Goal: Task Accomplishment & Management: Manage account settings

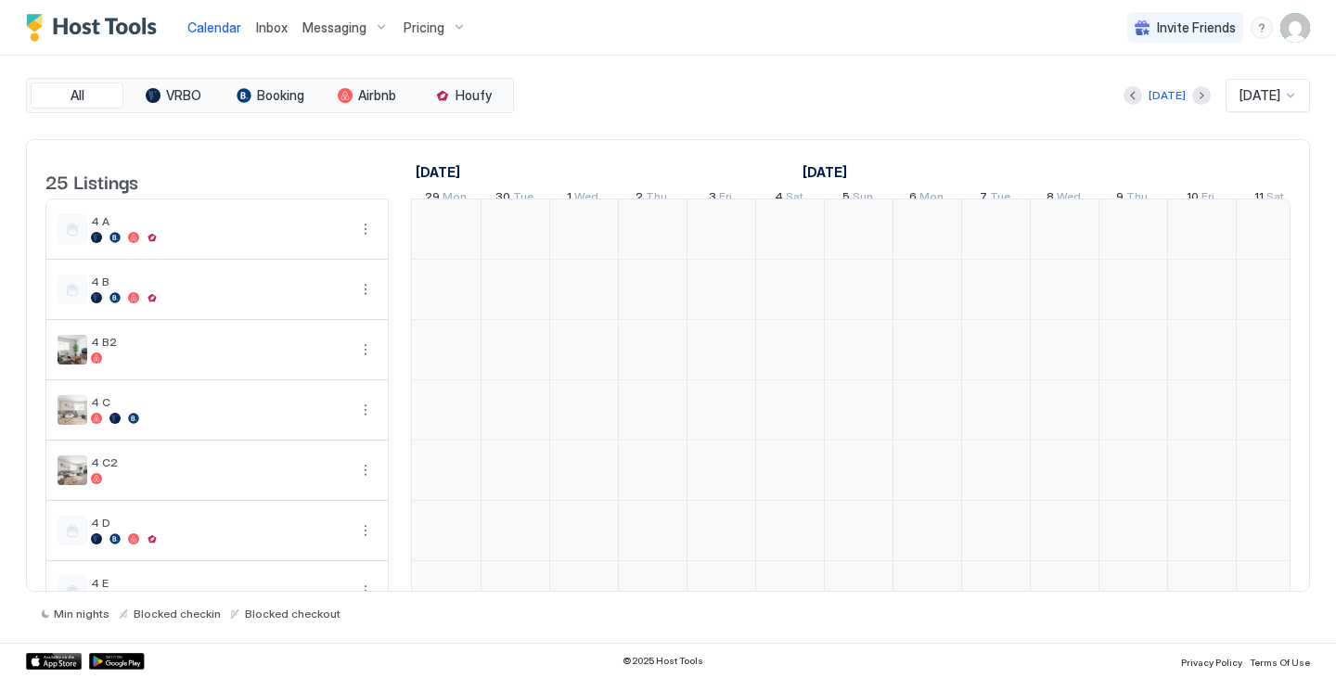
scroll to position [0, 1031]
click at [367, 26] on div "Messaging" at bounding box center [345, 28] width 101 height 32
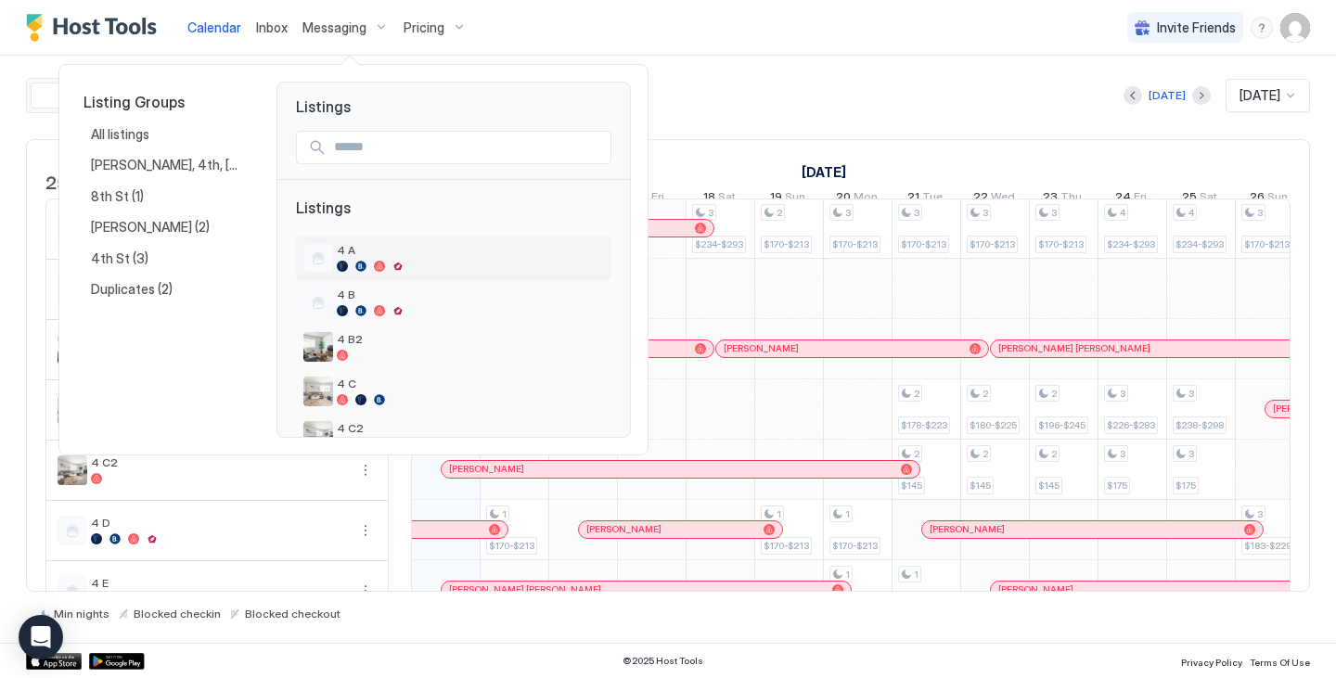
click at [371, 251] on span "4 A" at bounding box center [470, 250] width 267 height 14
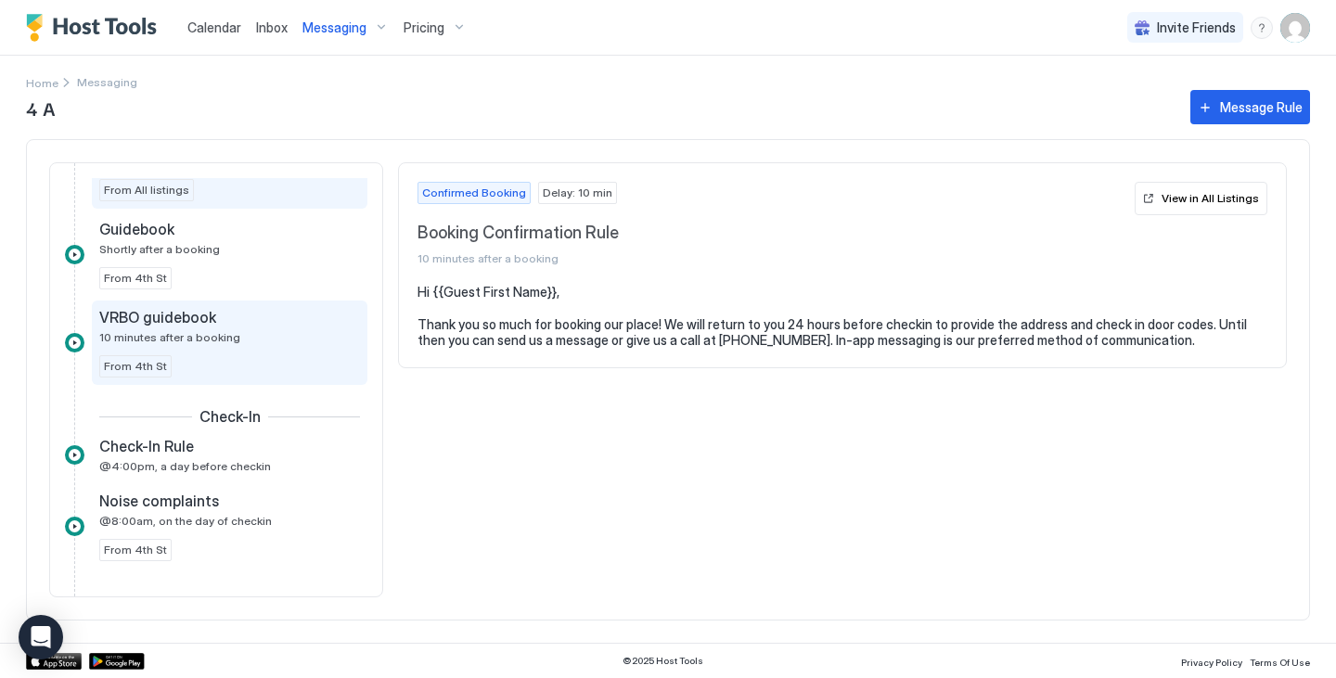
scroll to position [97, 0]
click at [241, 460] on span "@4:00pm, a day before checkin" at bounding box center [185, 464] width 172 height 14
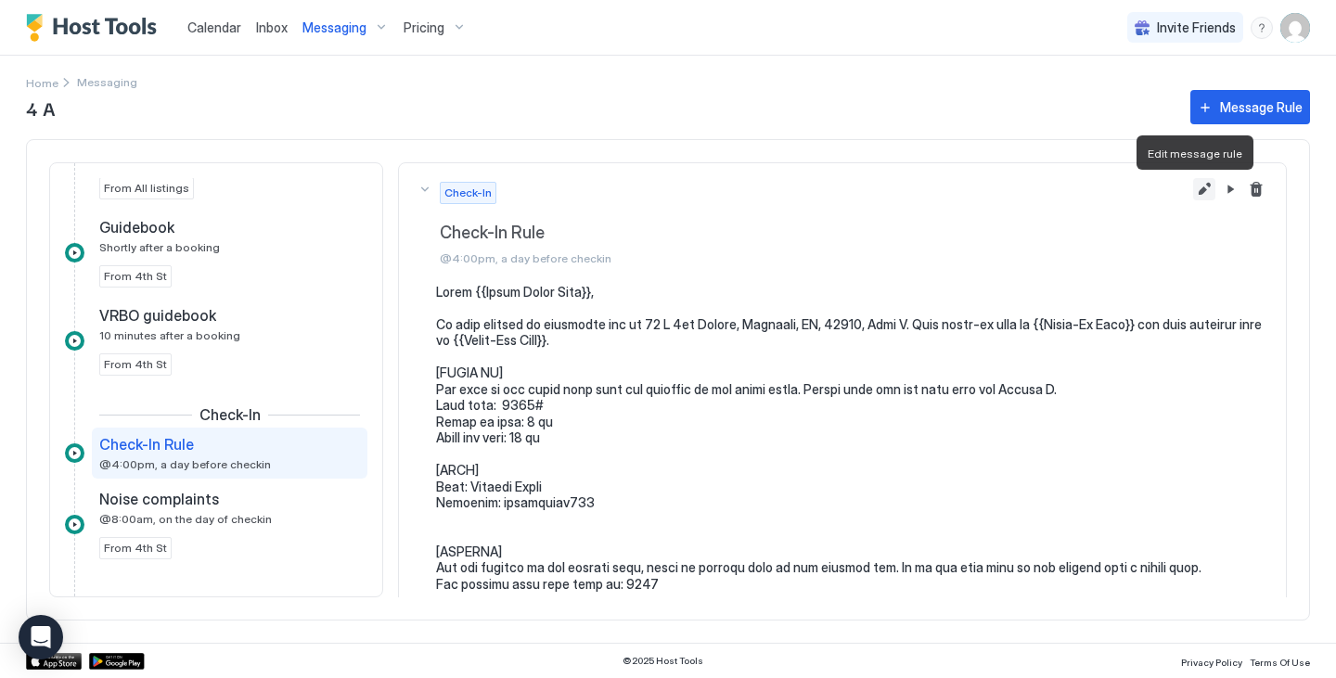
click at [1193, 187] on button "Edit message rule" at bounding box center [1204, 189] width 22 height 22
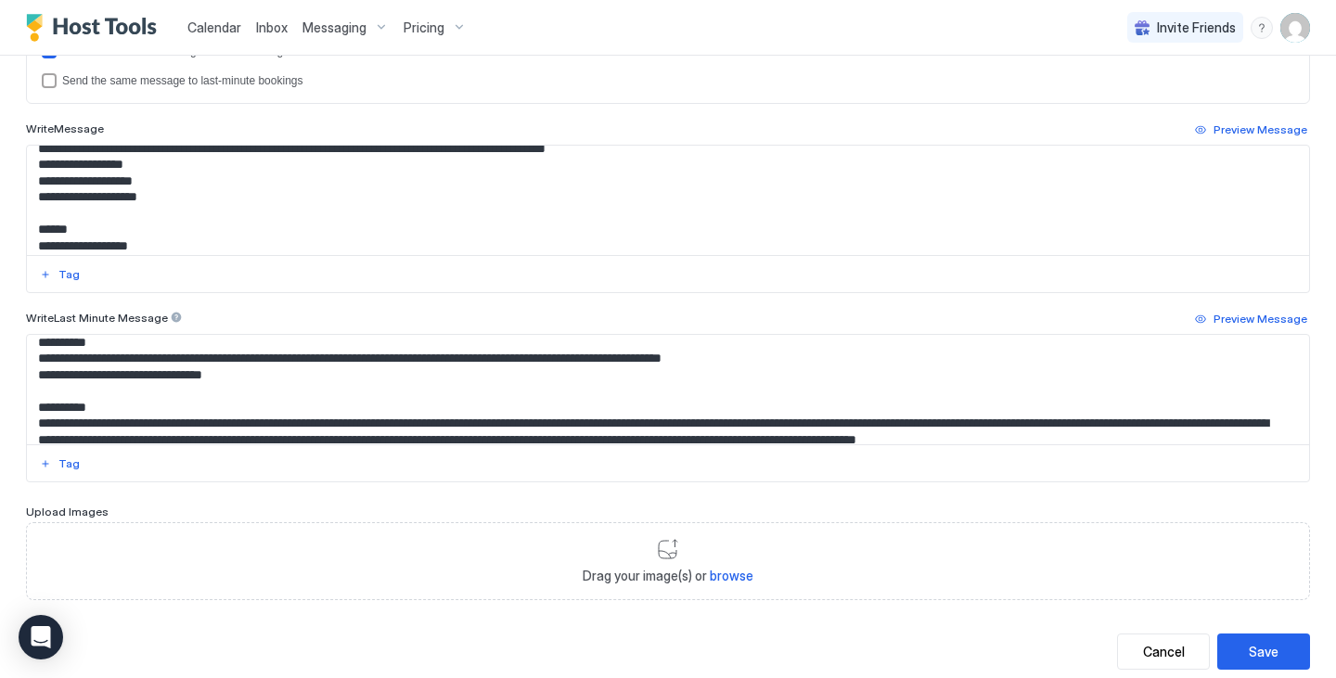
scroll to position [251, 0]
drag, startPoint x: 253, startPoint y: 377, endPoint x: 39, endPoint y: 364, distance: 214.7
click at [39, 364] on textarea "Input Field" at bounding box center [661, 389] width 1268 height 109
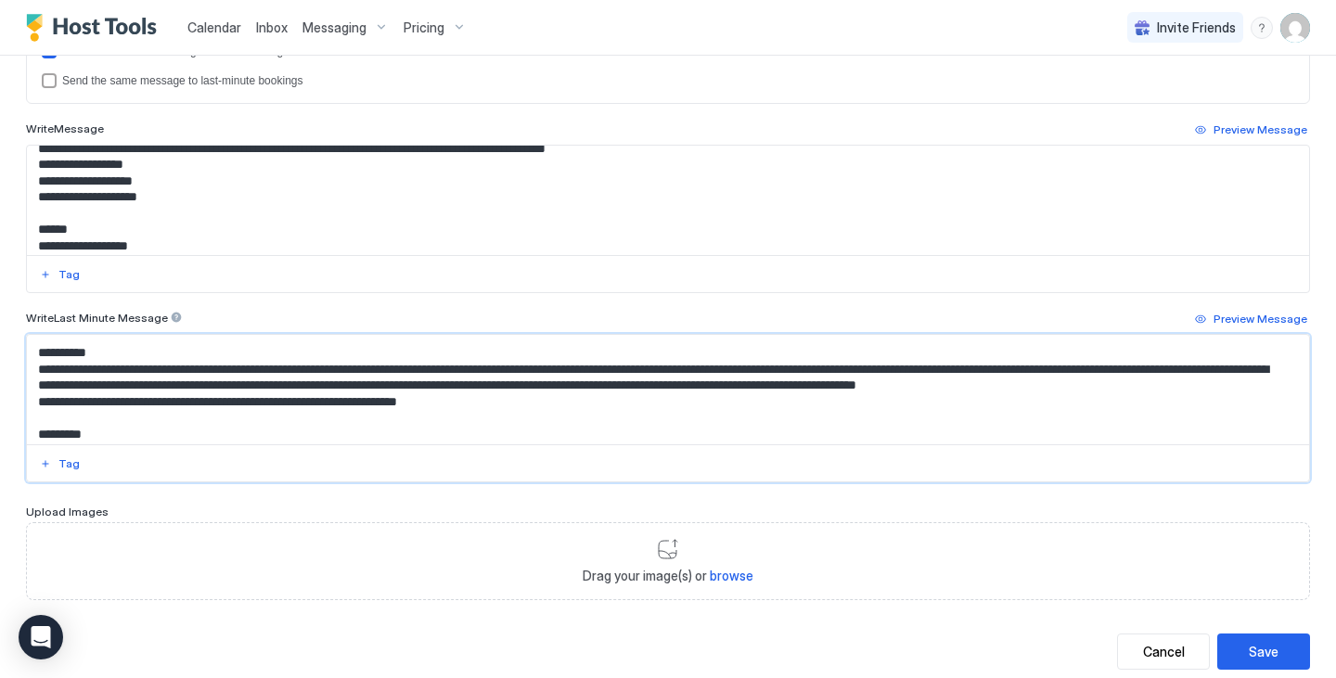
scroll to position [290, 0]
drag, startPoint x: 470, startPoint y: 420, endPoint x: 80, endPoint y: 367, distance: 393.3
click at [80, 367] on textarea "Input Field" at bounding box center [661, 389] width 1268 height 109
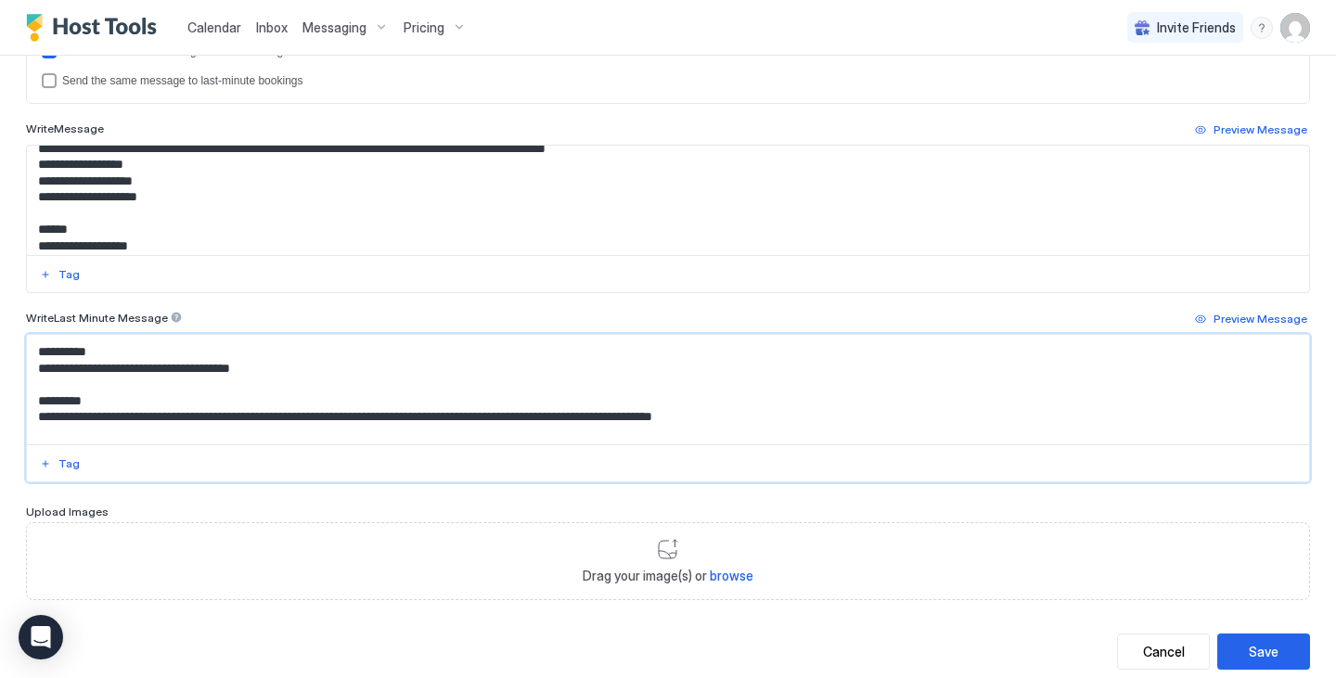
click at [80, 367] on textarea "**********" at bounding box center [661, 389] width 1268 height 109
click at [212, 347] on textarea "**********" at bounding box center [661, 389] width 1268 height 109
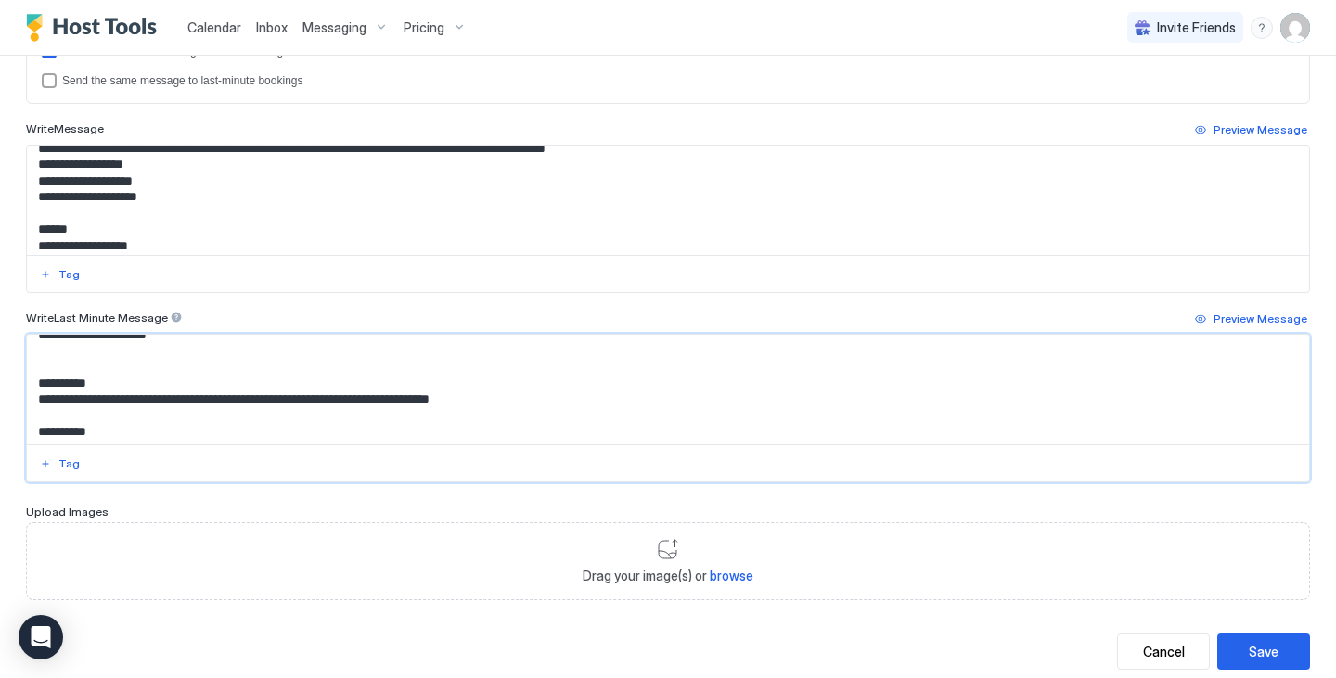
scroll to position [212, 0]
drag, startPoint x: 544, startPoint y: 393, endPoint x: 516, endPoint y: 413, distance: 34.5
click at [516, 413] on textarea "**********" at bounding box center [661, 389] width 1268 height 109
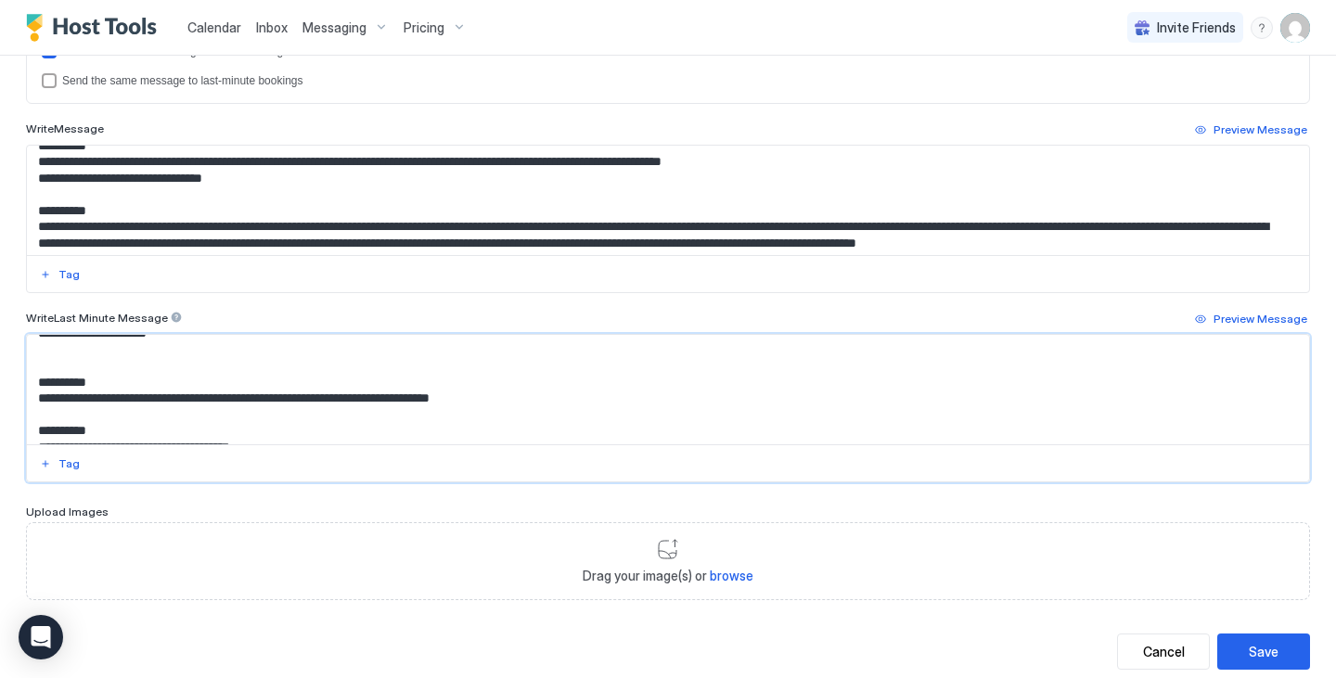
scroll to position [251, 0]
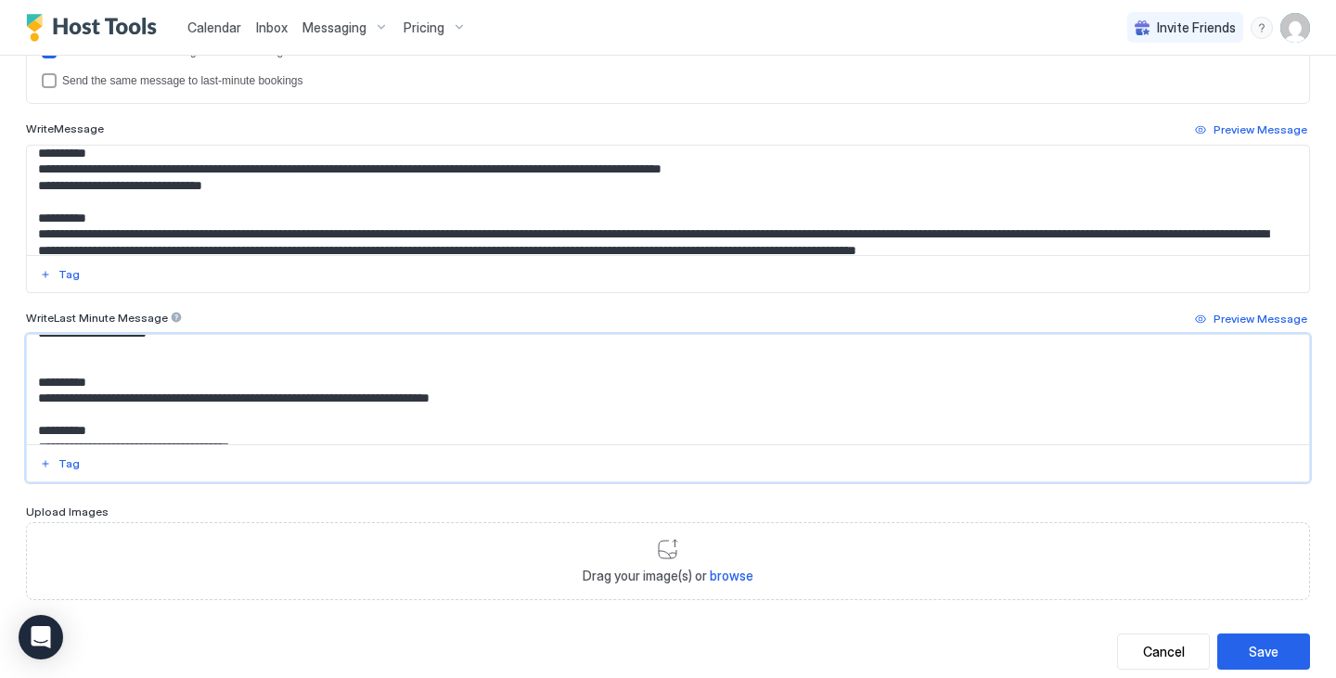
type textarea "**********"
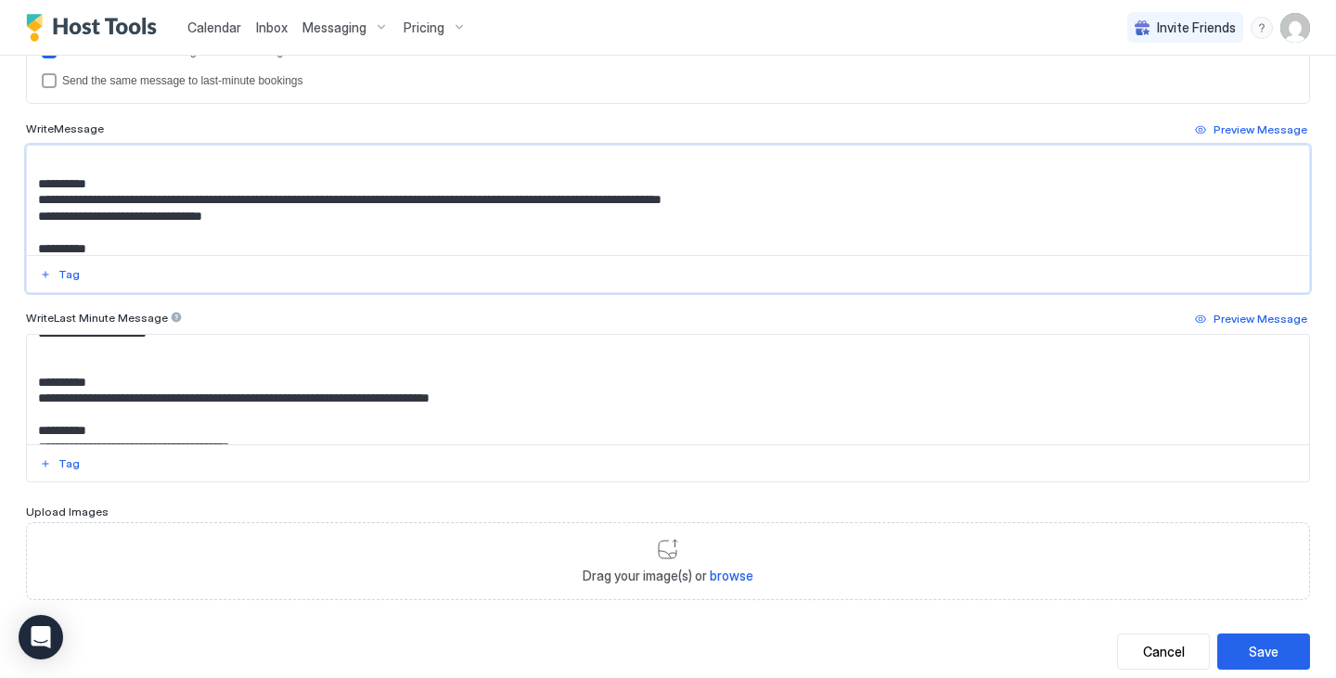
scroll to position [216, 0]
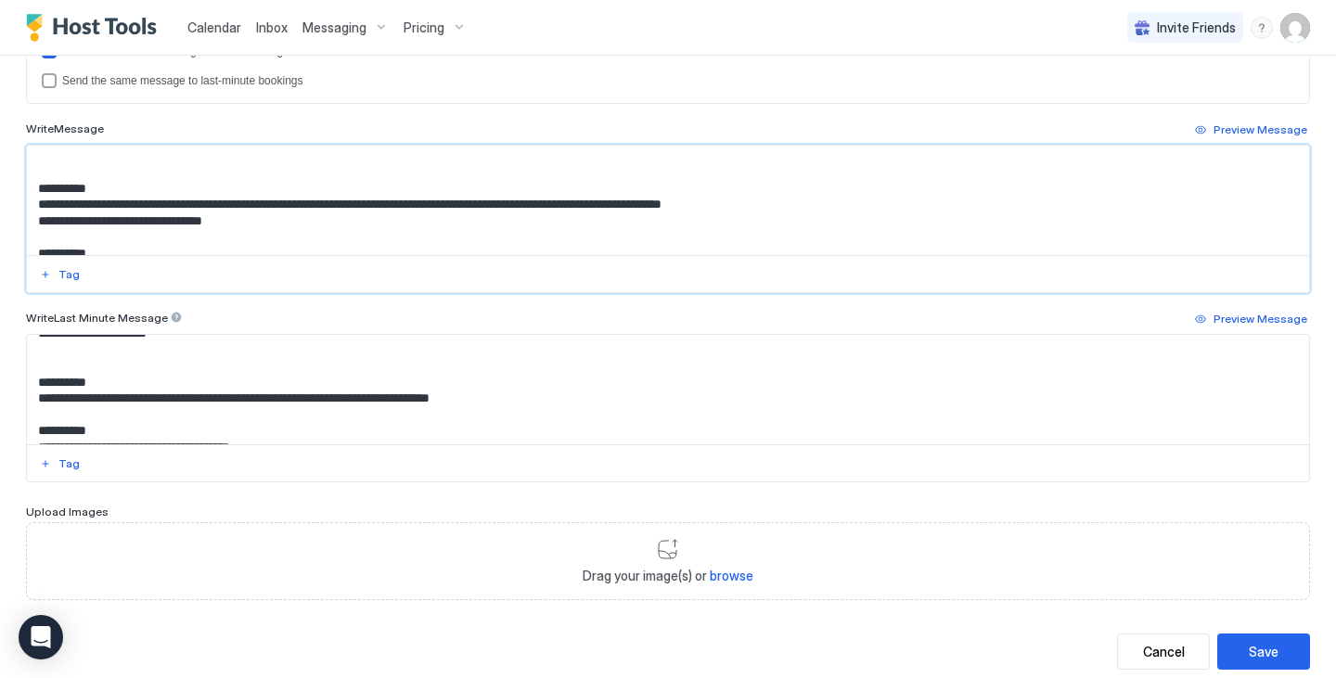
drag, startPoint x: 264, startPoint y: 186, endPoint x: 32, endPoint y: 208, distance: 232.1
click at [32, 208] on textarea "Input Field" at bounding box center [661, 200] width 1268 height 109
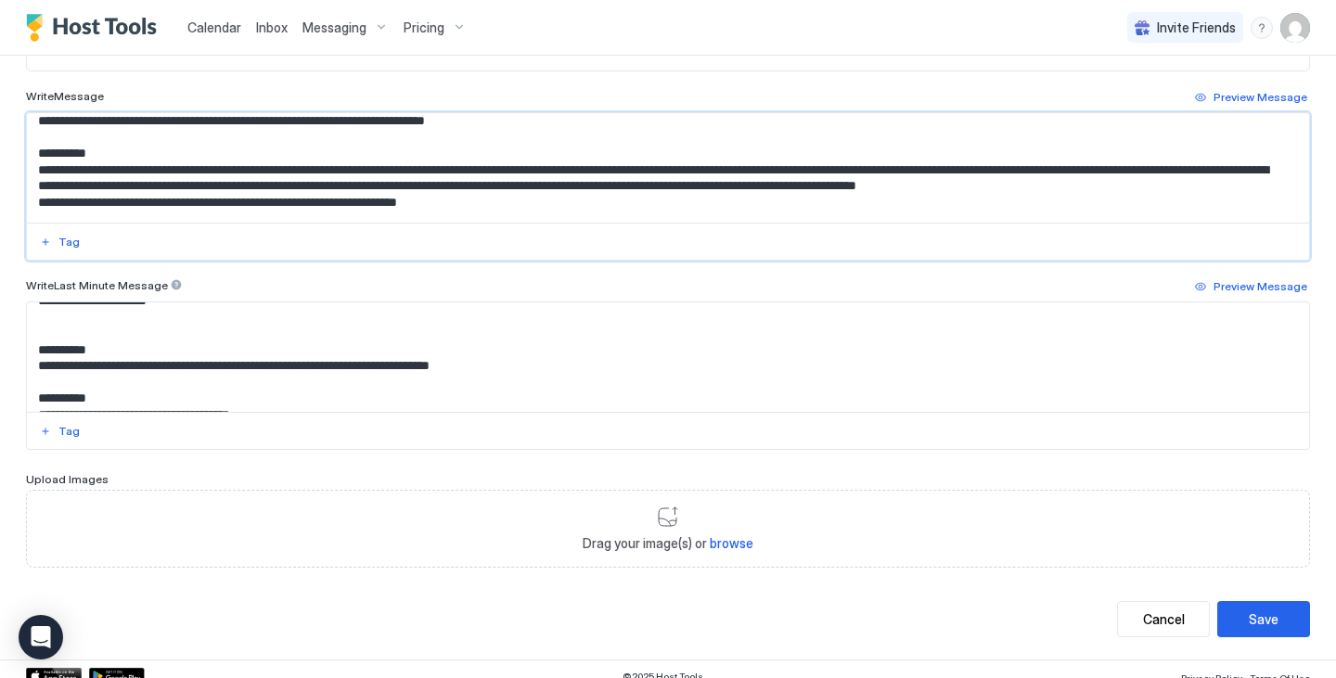
scroll to position [273, 0]
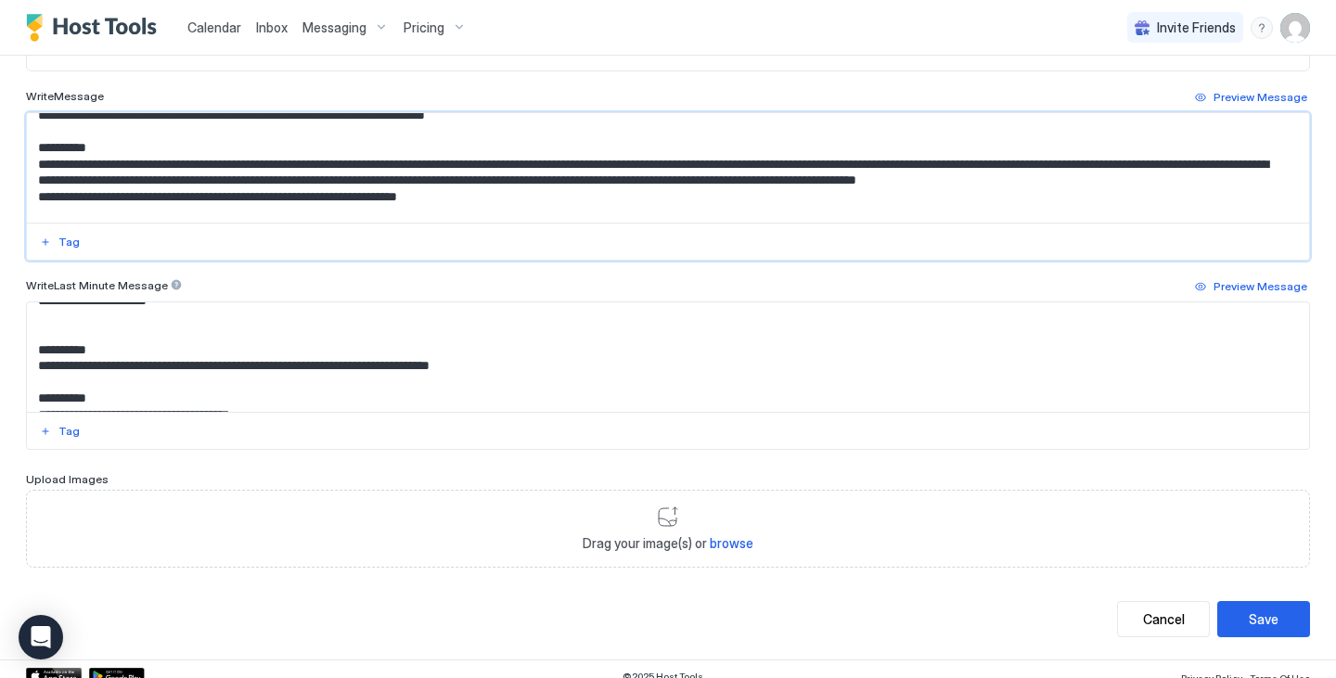
drag, startPoint x: 470, startPoint y: 219, endPoint x: 81, endPoint y: 168, distance: 392.1
click at [81, 168] on textarea "Input Field" at bounding box center [661, 167] width 1268 height 109
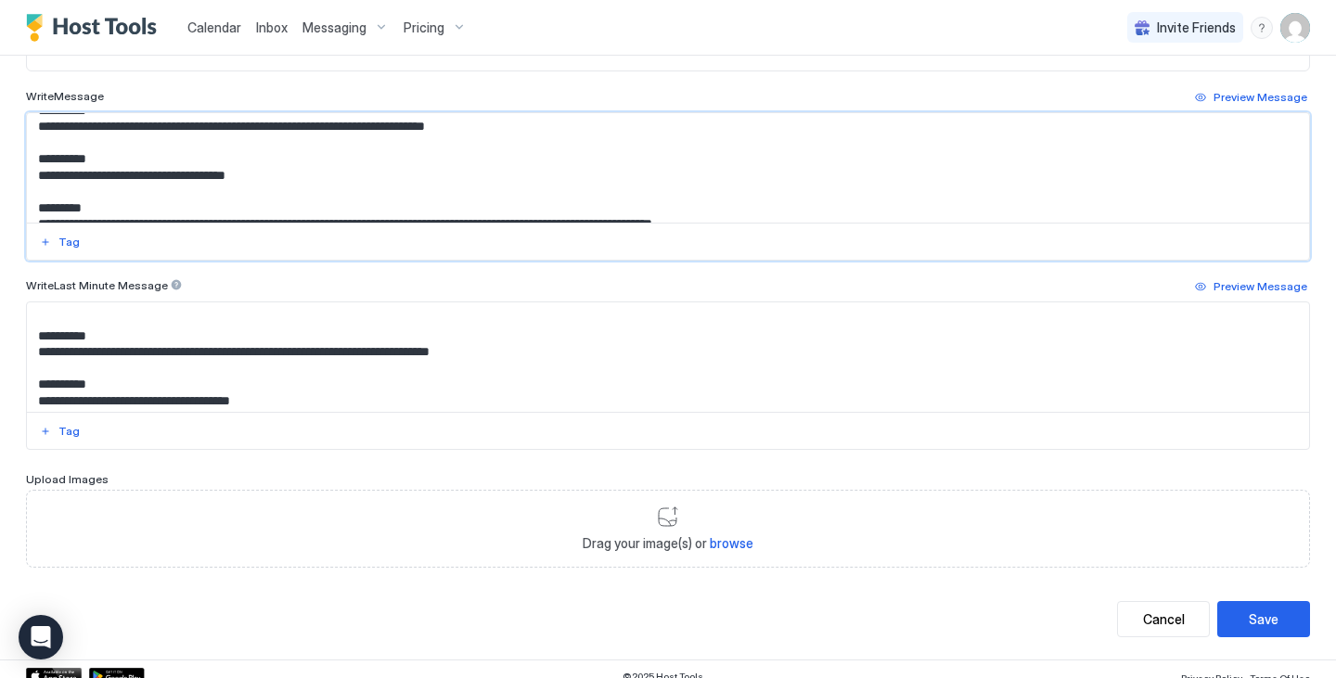
scroll to position [252, 0]
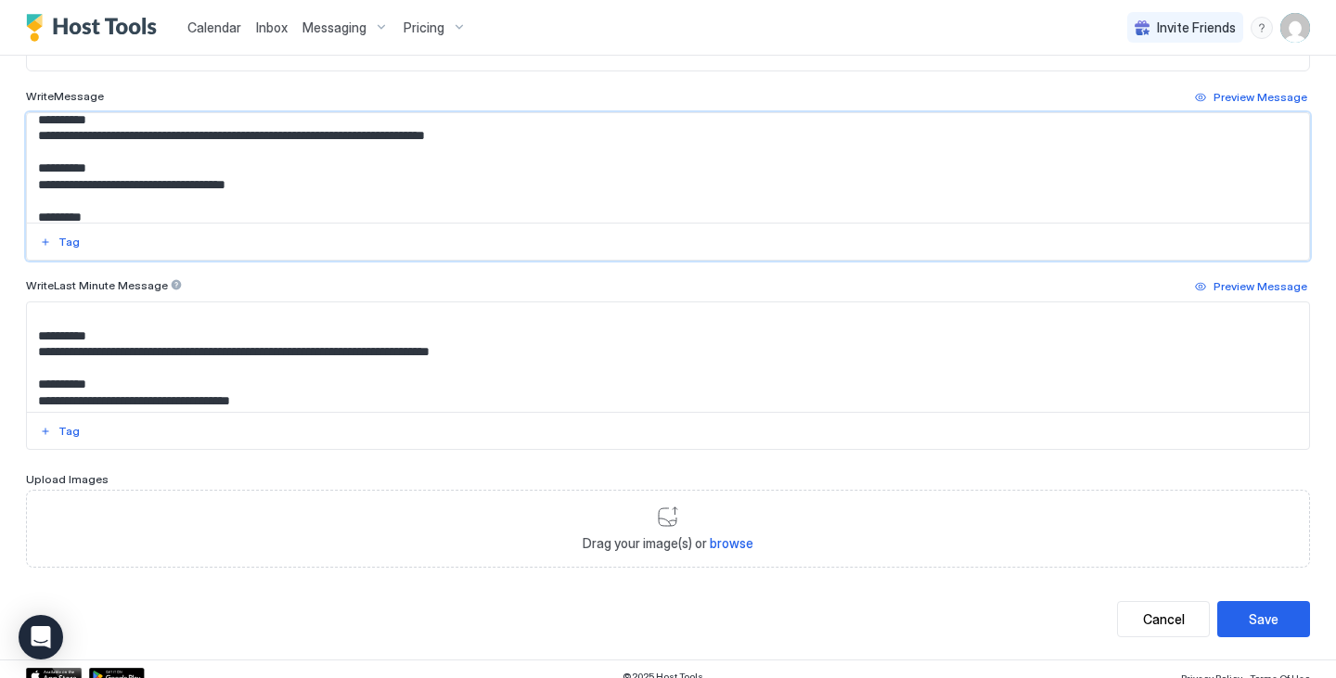
drag, startPoint x: 95, startPoint y: 169, endPoint x: 43, endPoint y: 171, distance: 52.0
click at [43, 171] on textarea "**********" at bounding box center [661, 167] width 1268 height 109
drag, startPoint x: 272, startPoint y: 187, endPoint x: 33, endPoint y: 187, distance: 238.5
click at [33, 187] on textarea "**********" at bounding box center [661, 167] width 1268 height 109
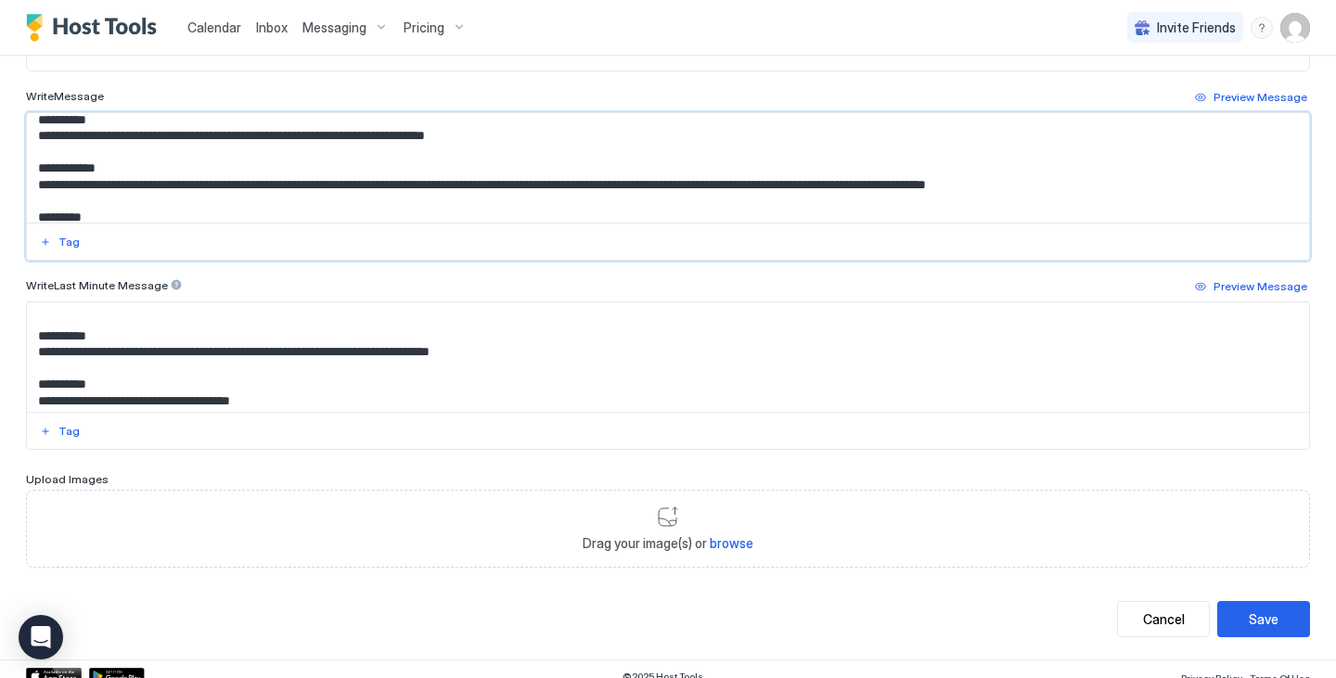
click at [252, 165] on textarea "**********" at bounding box center [661, 167] width 1268 height 109
drag, startPoint x: 1152, startPoint y: 187, endPoint x: 311, endPoint y: 154, distance: 841.3
click at [311, 154] on textarea "**********" at bounding box center [661, 167] width 1268 height 109
click at [36, 116] on textarea "**********" at bounding box center [661, 167] width 1268 height 109
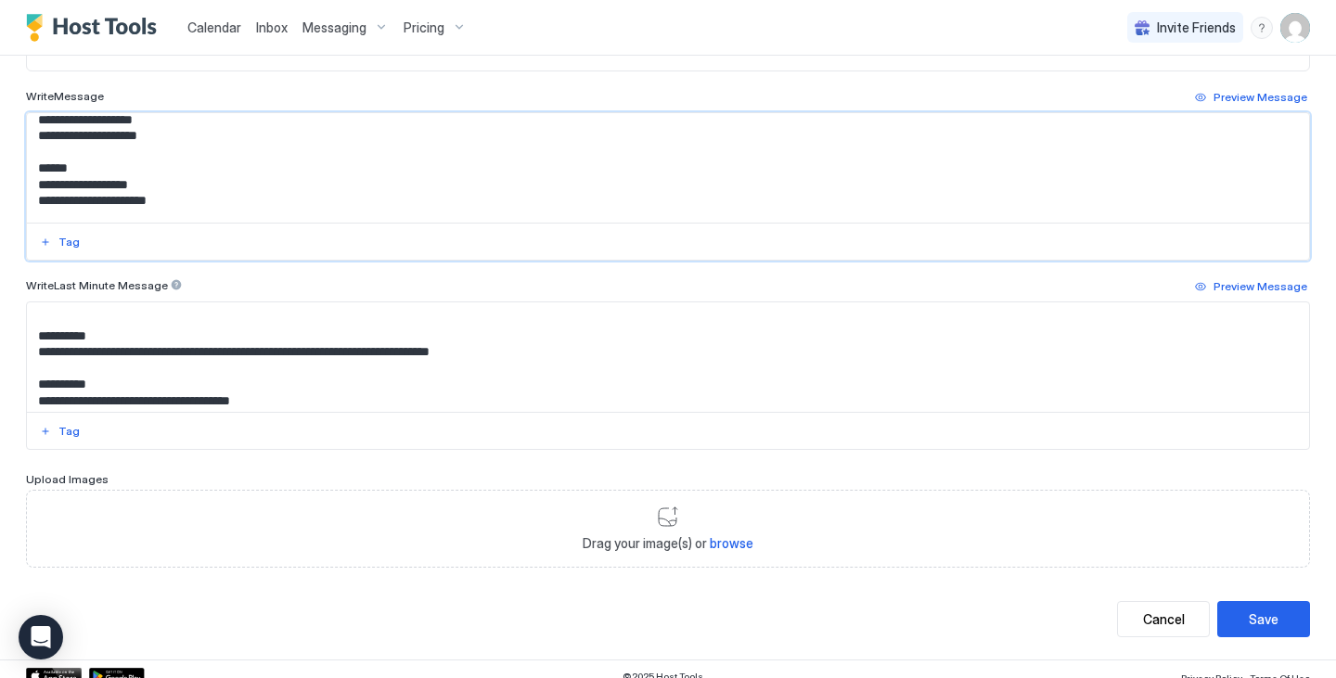
scroll to position [311, 0]
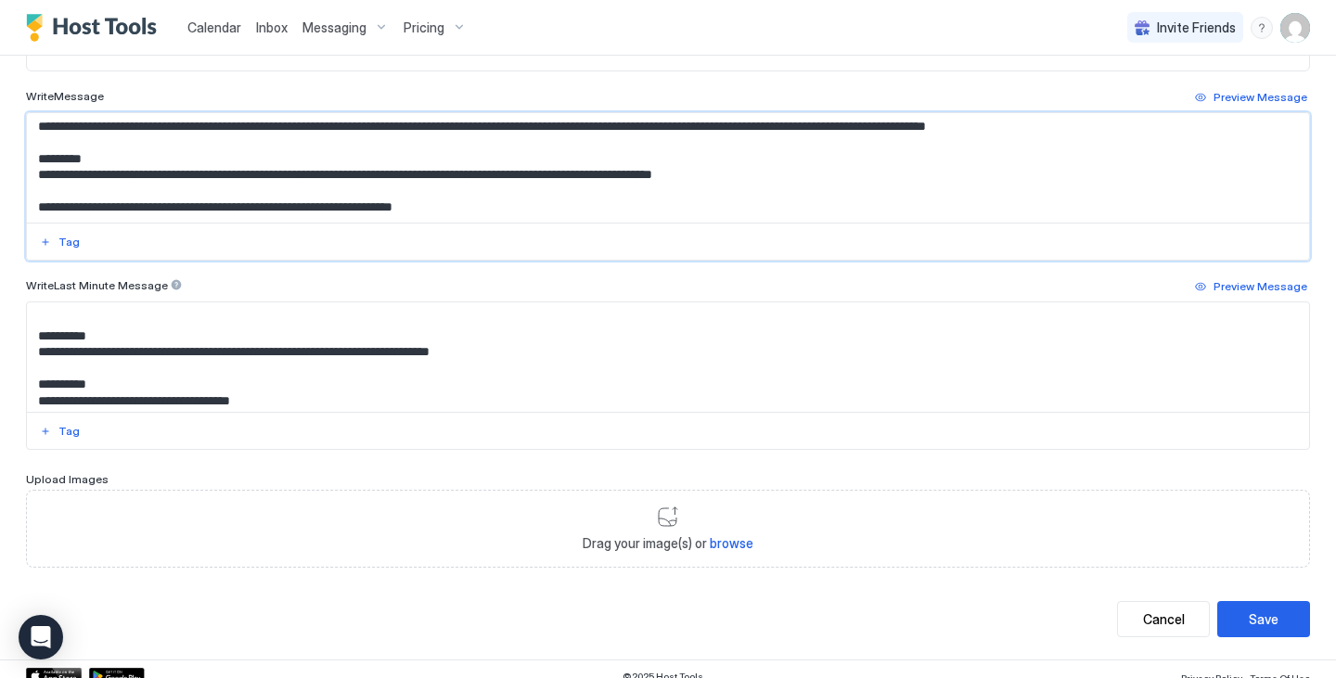
drag, startPoint x: 38, startPoint y: 122, endPoint x: 451, endPoint y: 151, distance: 414.0
click at [451, 151] on textarea "**********" at bounding box center [661, 167] width 1268 height 109
click at [457, 160] on textarea "**********" at bounding box center [661, 167] width 1268 height 109
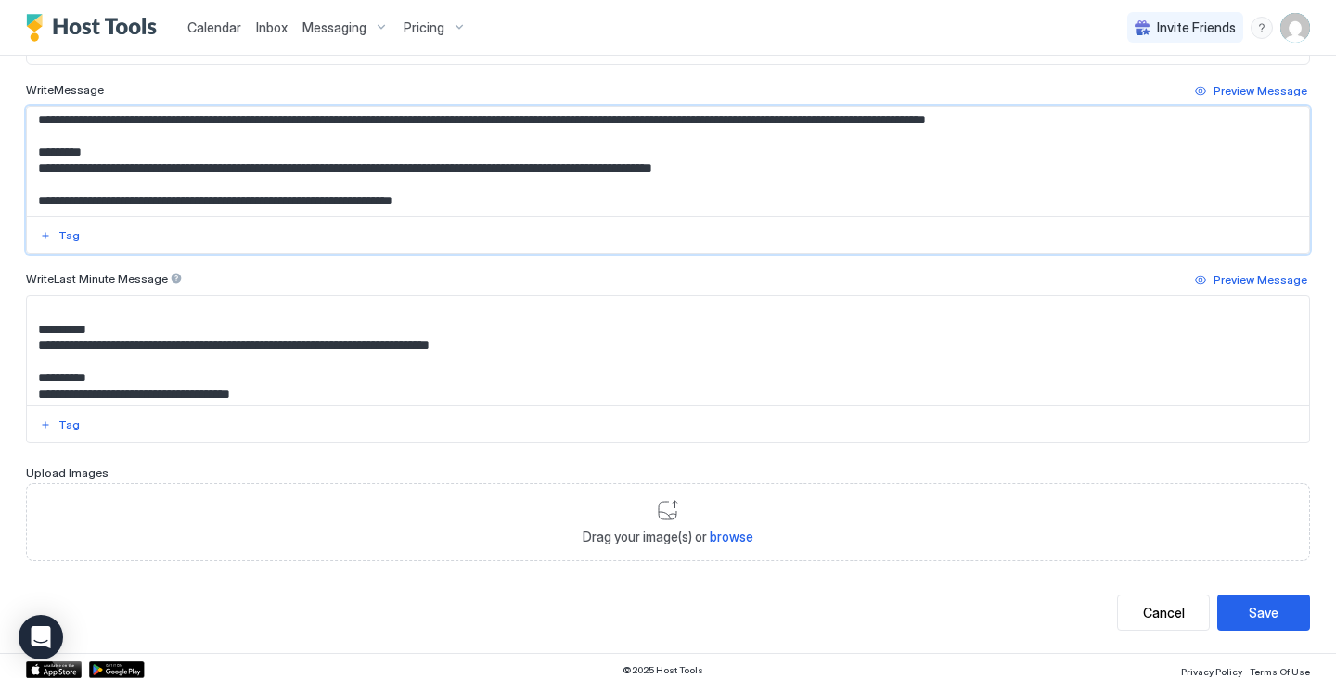
scroll to position [627, 0]
click at [40, 147] on textarea "**********" at bounding box center [661, 160] width 1268 height 109
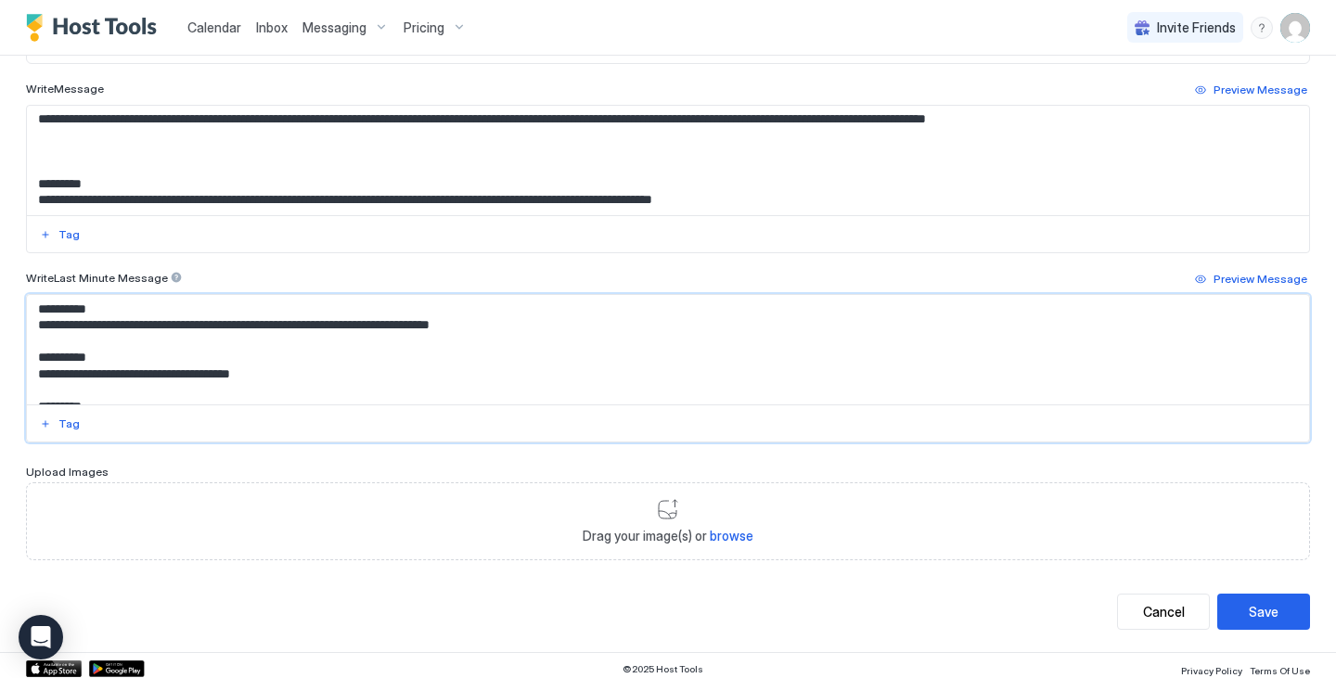
scroll to position [311, 0]
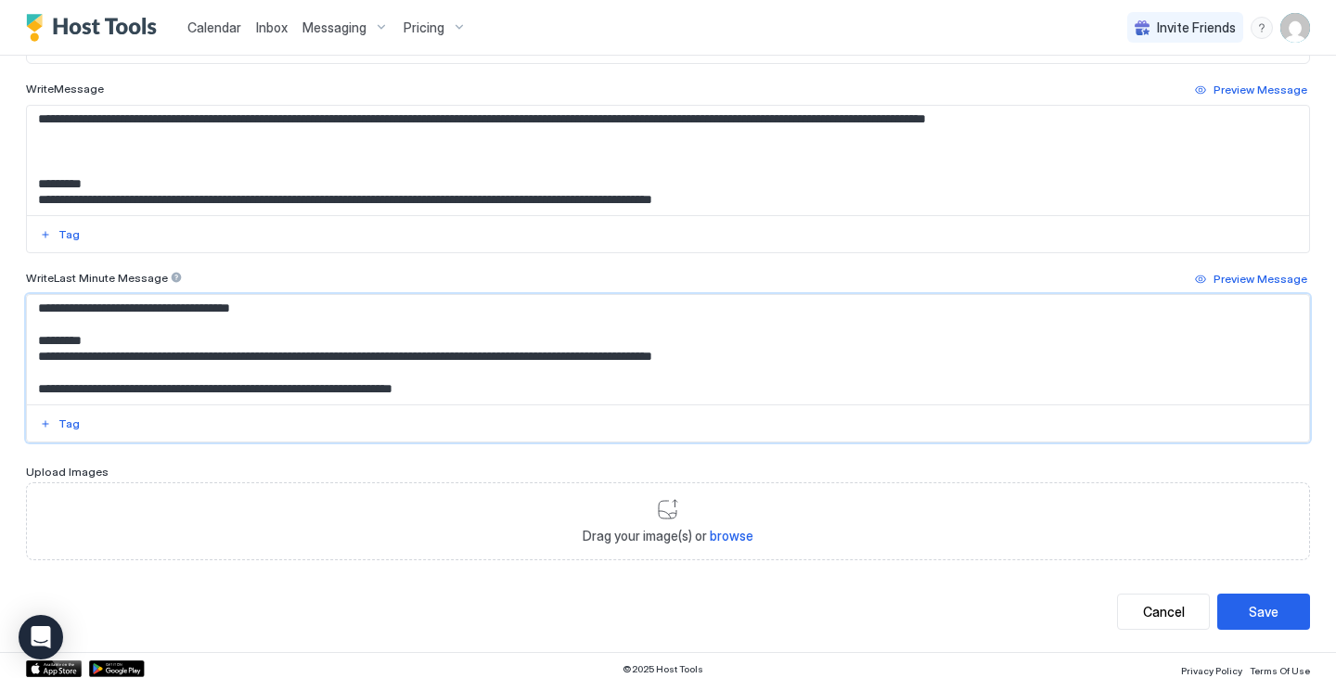
drag, startPoint x: 41, startPoint y: 376, endPoint x: 254, endPoint y: 400, distance: 214.8
click at [254, 400] on textarea "**********" at bounding box center [661, 349] width 1268 height 109
click at [279, 335] on textarea "**********" at bounding box center [661, 349] width 1268 height 109
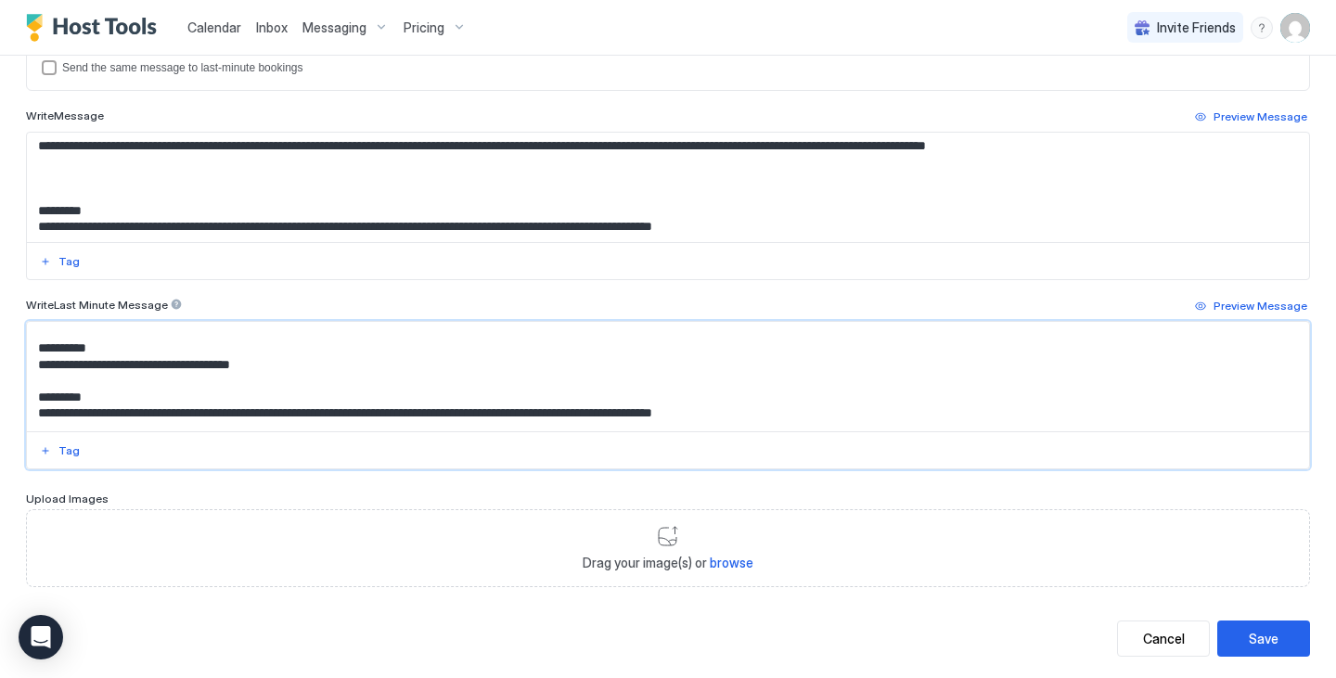
scroll to position [252, 0]
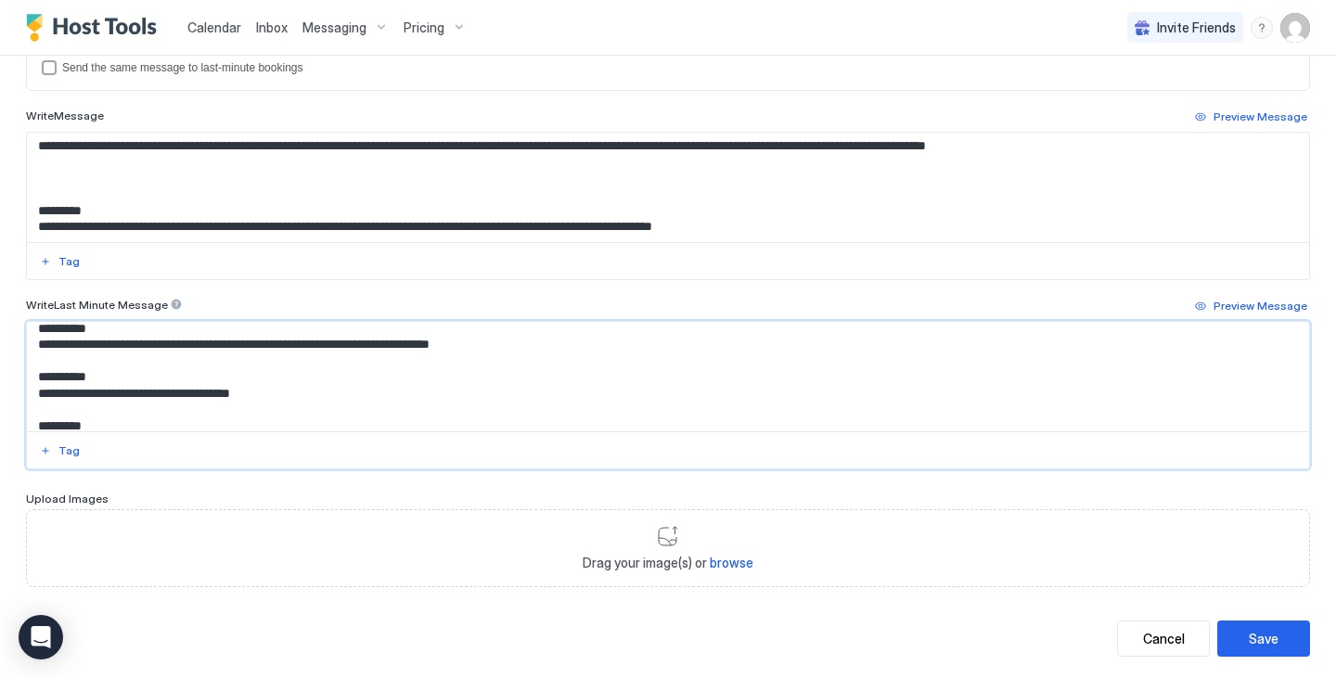
drag, startPoint x: 275, startPoint y: 338, endPoint x: 37, endPoint y: 371, distance: 239.9
click at [37, 371] on textarea "**********" at bounding box center [661, 376] width 1268 height 109
click at [63, 172] on textarea "**********" at bounding box center [661, 187] width 1268 height 109
paste textarea "**********"
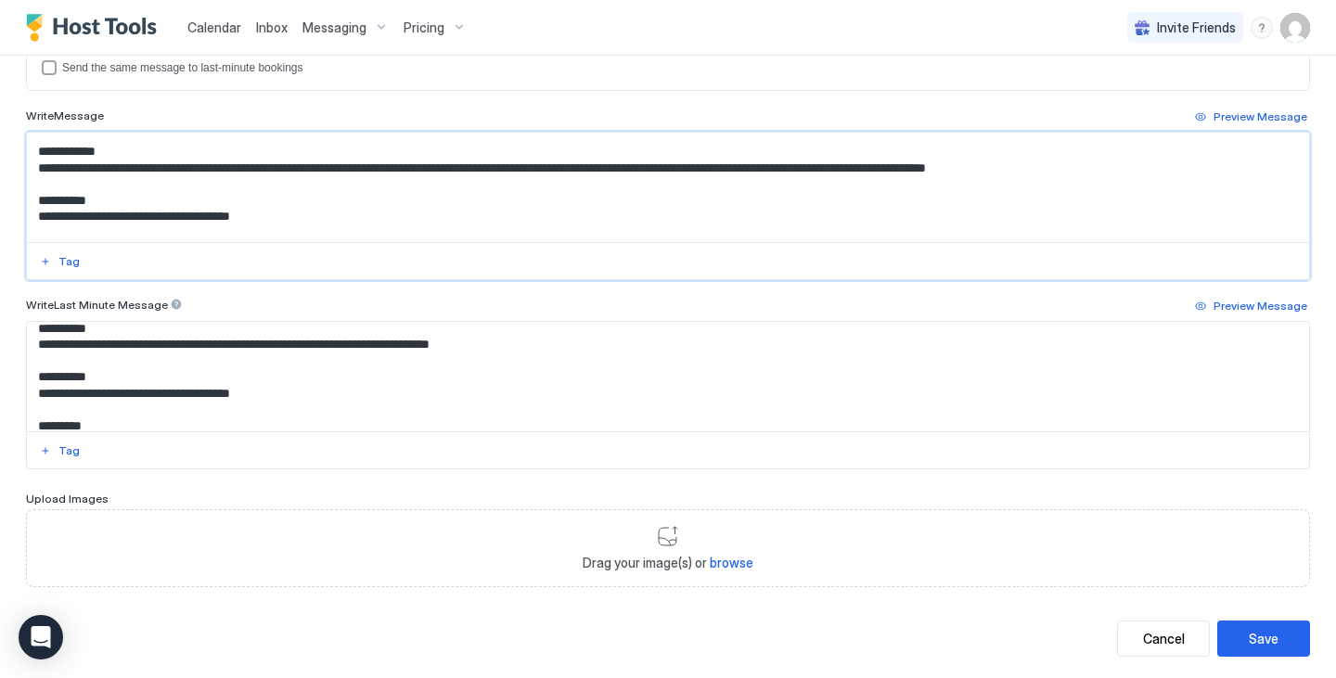
scroll to position [288, 0]
drag, startPoint x: 44, startPoint y: 151, endPoint x: 129, endPoint y: 191, distance: 94.2
click at [129, 191] on textarea "**********" at bounding box center [661, 187] width 1268 height 109
click at [76, 154] on textarea "**********" at bounding box center [661, 187] width 1268 height 109
drag, startPoint x: 39, startPoint y: 150, endPoint x: 41, endPoint y: 182, distance: 31.6
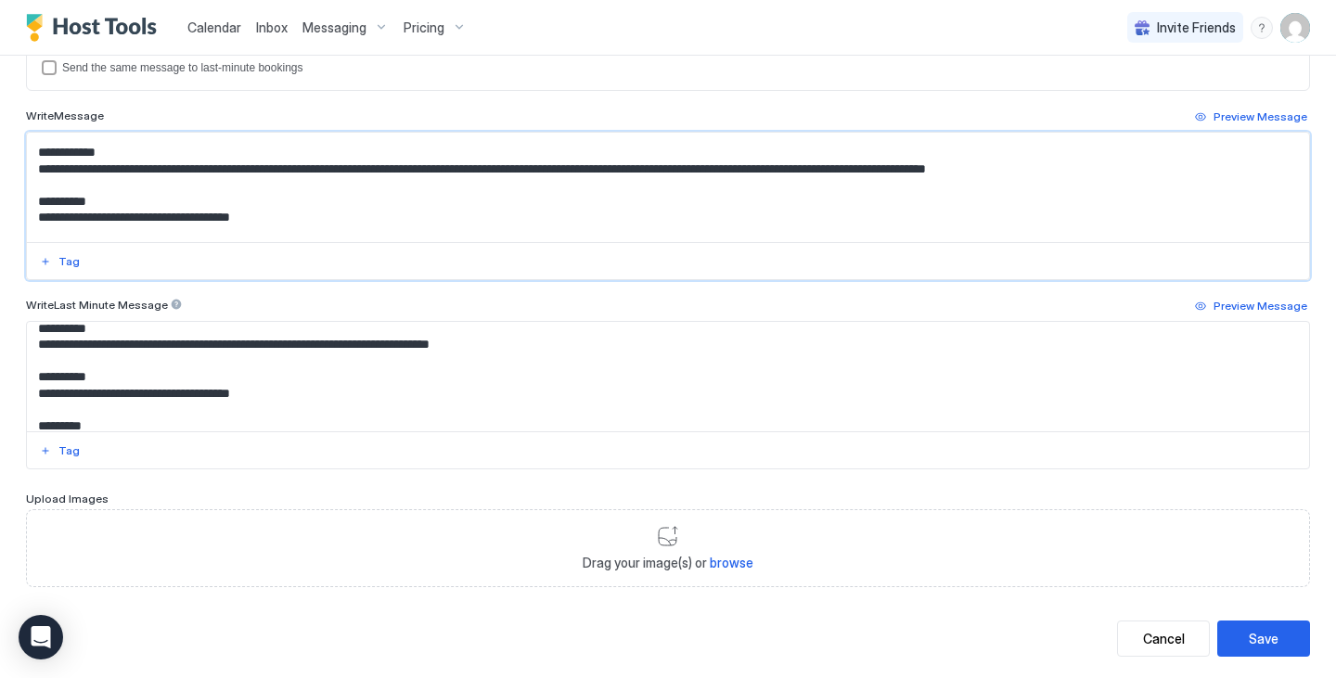
click at [41, 182] on textarea "**********" at bounding box center [661, 187] width 1268 height 109
type textarea "**********"
click at [42, 359] on textarea "**********" at bounding box center [661, 376] width 1268 height 109
click at [46, 378] on textarea "**********" at bounding box center [661, 376] width 1268 height 109
paste textarea "**********"
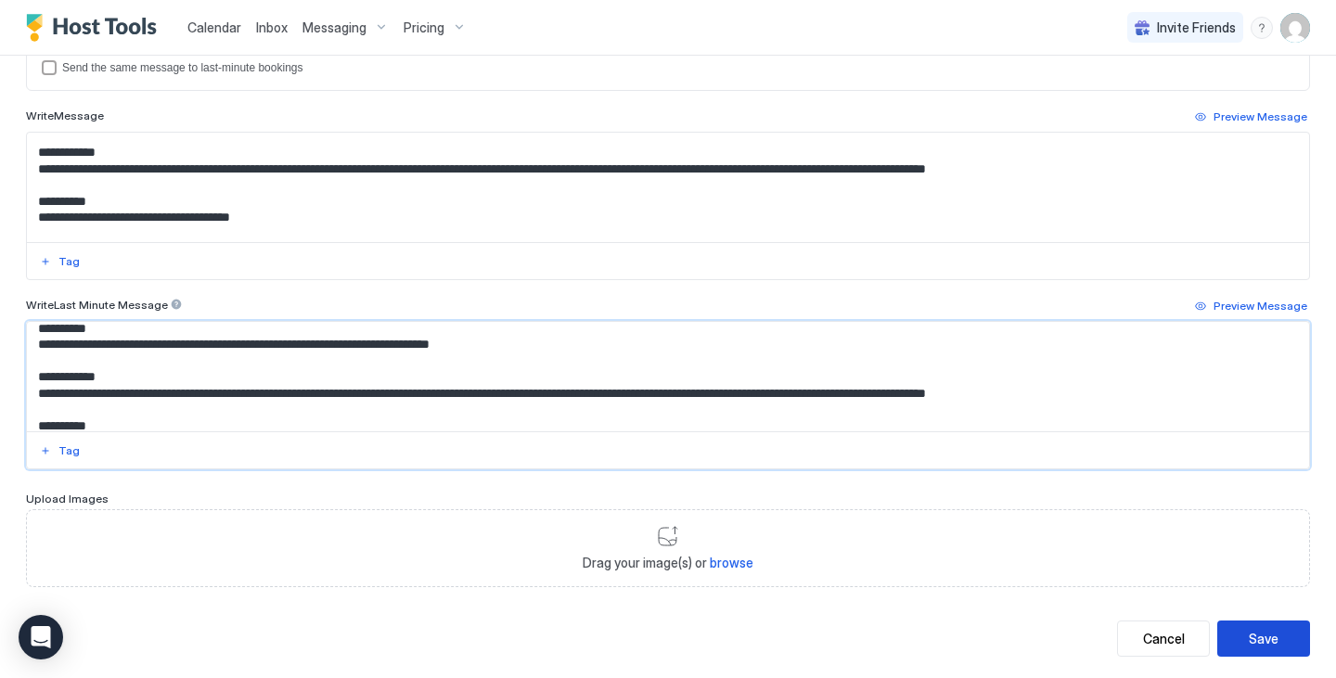
type textarea "**********"
click at [1239, 656] on button "Save" at bounding box center [1263, 639] width 93 height 36
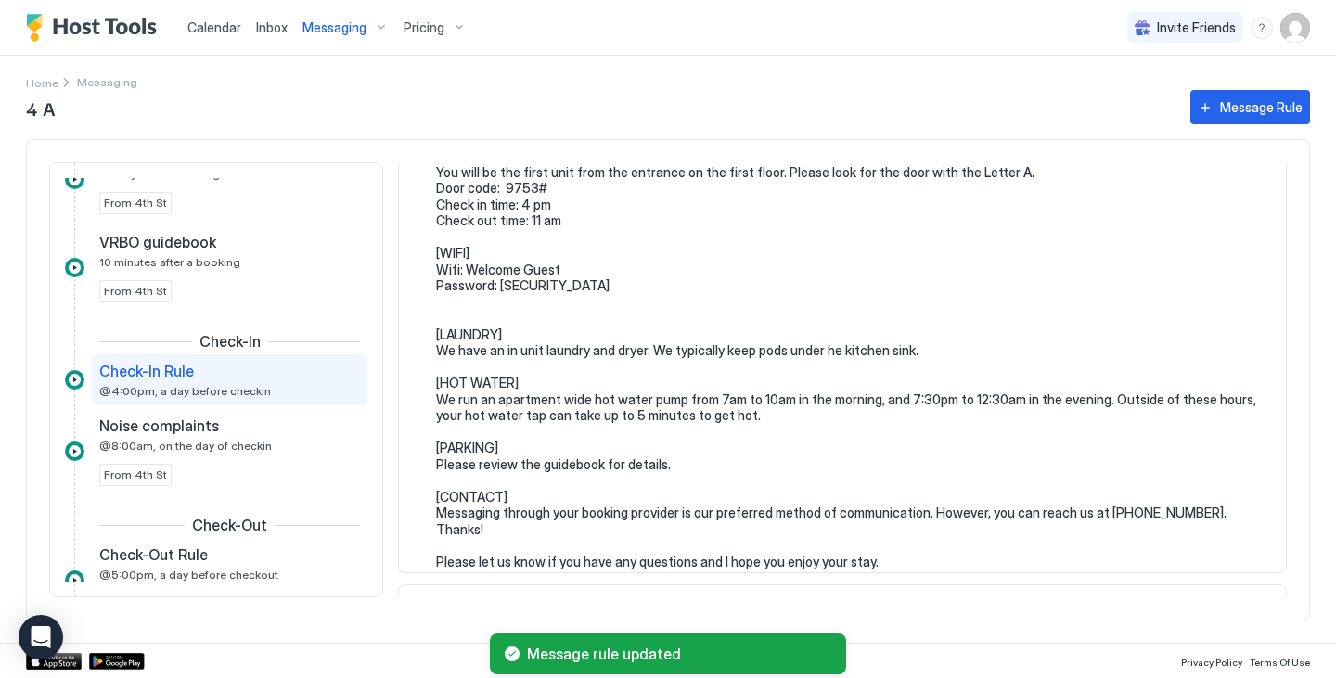
scroll to position [218, 0]
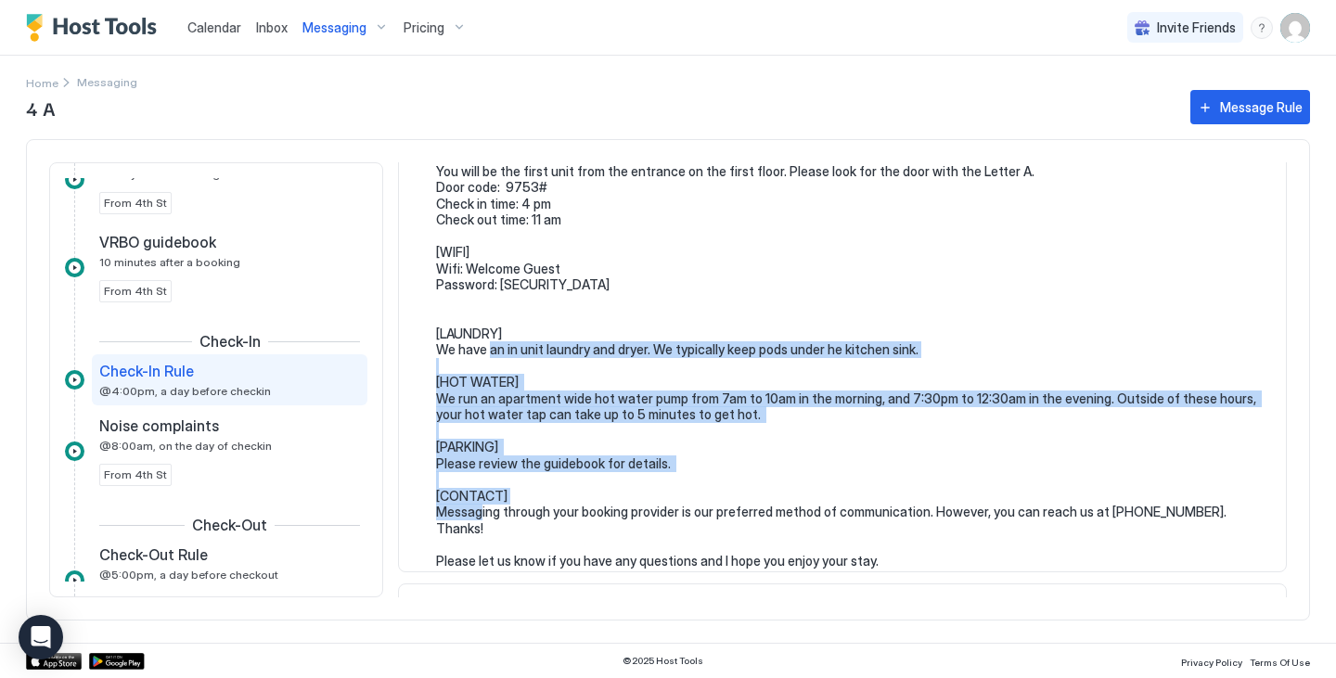
drag, startPoint x: 439, startPoint y: 332, endPoint x: 684, endPoint y: 458, distance: 275.6
click at [684, 458] on pre "Hello {{Guest First Name}}, We look forward to welcoming you at [STREET_ADDRESS…" at bounding box center [851, 318] width 831 height 504
drag, startPoint x: 684, startPoint y: 458, endPoint x: 653, endPoint y: 451, distance: 31.5
click at [653, 451] on pre "Hello {{Guest First Name}}, We look forward to welcoming you at [STREET_ADDRESS…" at bounding box center [851, 318] width 831 height 504
drag, startPoint x: 679, startPoint y: 465, endPoint x: 431, endPoint y: 333, distance: 280.6
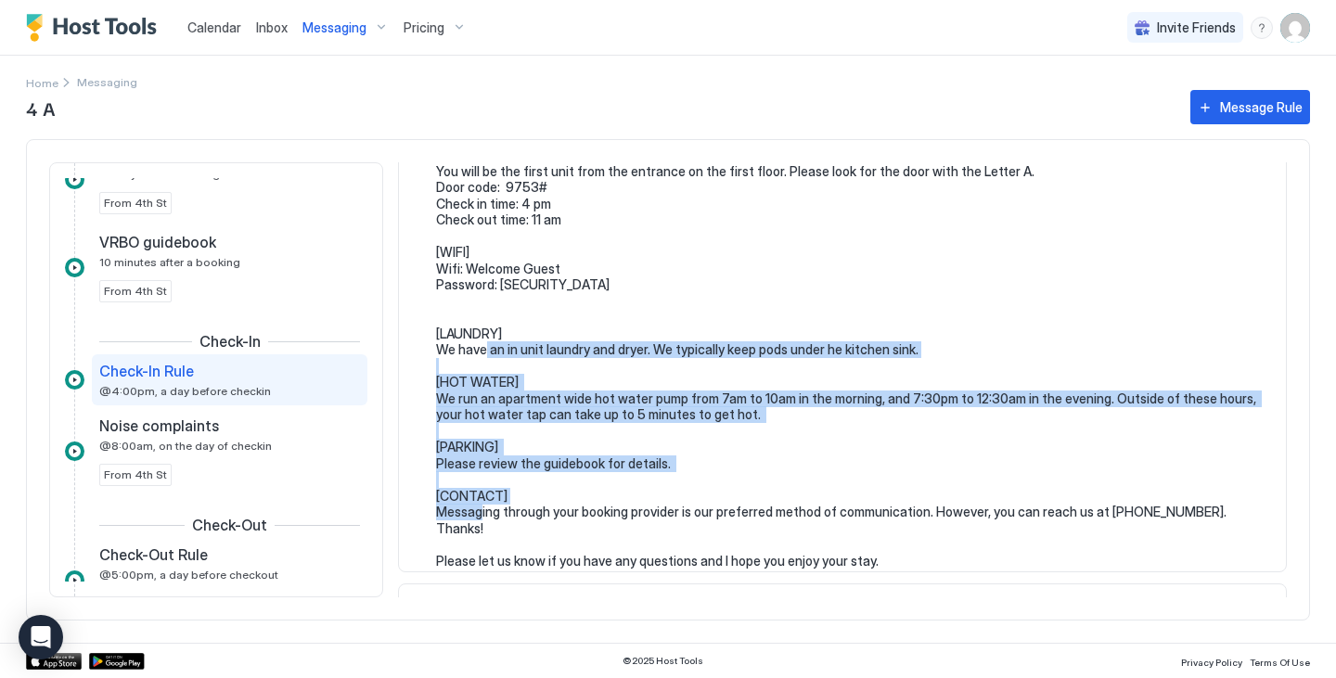
click at [431, 333] on div "Hello {{Guest First Name}}, We look forward to welcoming you at [STREET_ADDRESS…" at bounding box center [843, 318] width 850 height 504
copy pre "[LAUNDRY] We have an in unit laundry and dryer. We typically keep pods under he…"
click at [346, 32] on span "Messaging" at bounding box center [334, 27] width 64 height 17
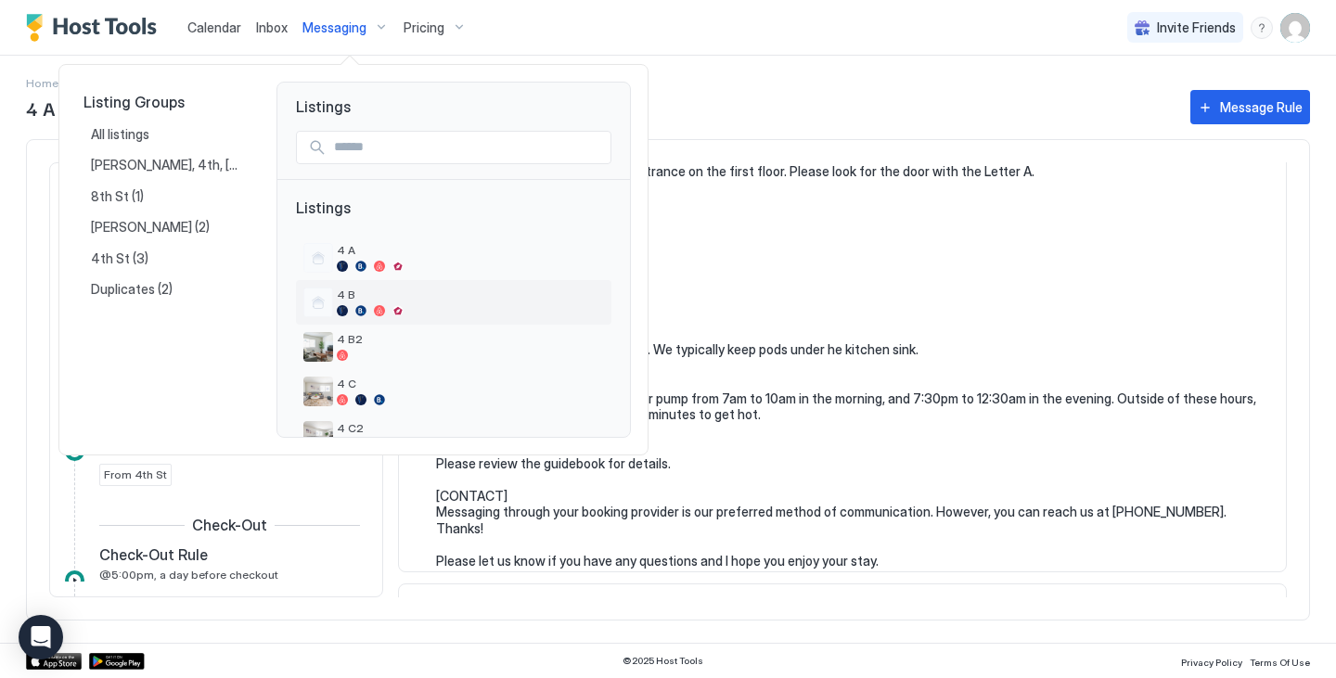
click at [384, 298] on span "4 B" at bounding box center [470, 295] width 267 height 14
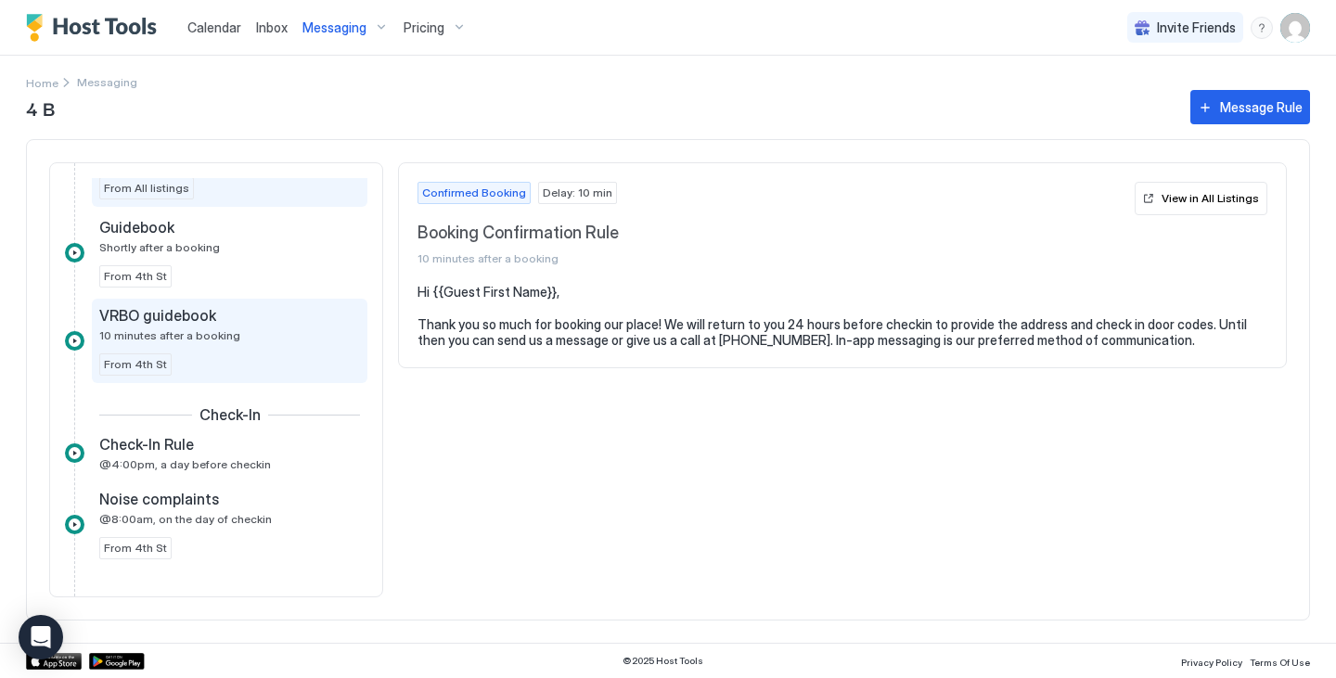
scroll to position [116, 0]
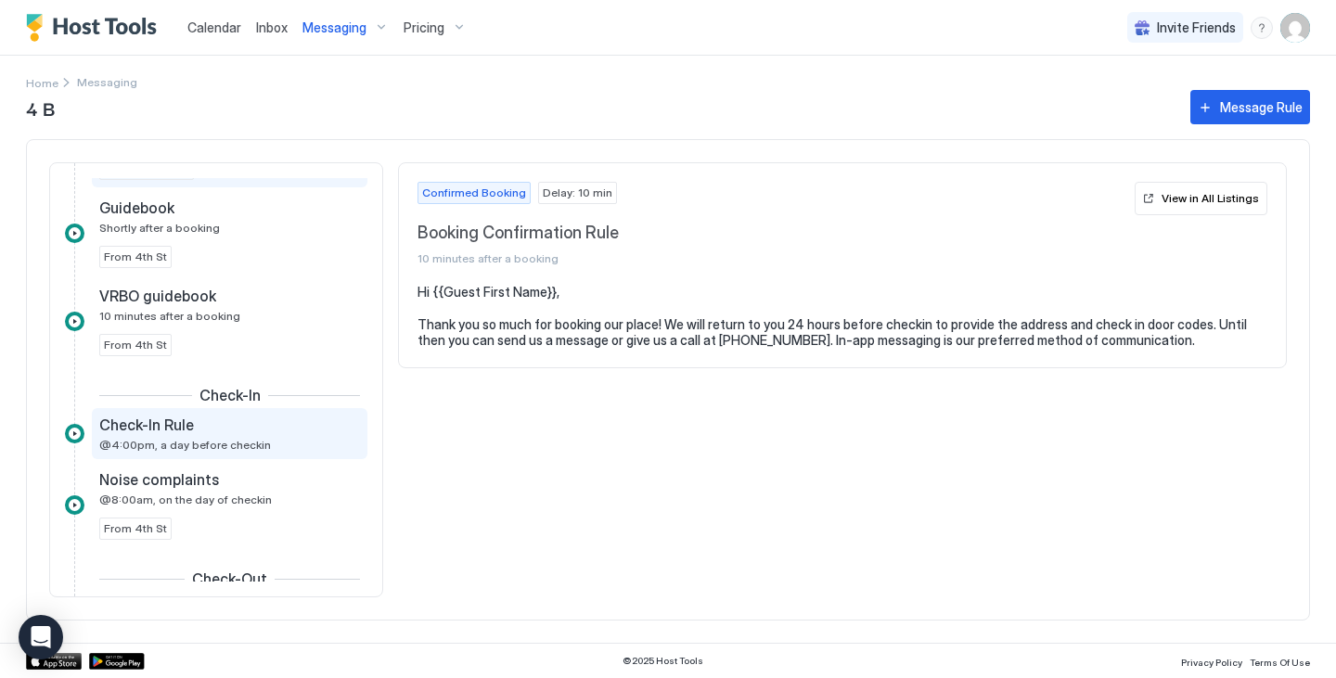
click at [219, 414] on div "Check-In Rule @4:00pm, a day before checkin" at bounding box center [230, 433] width 276 height 51
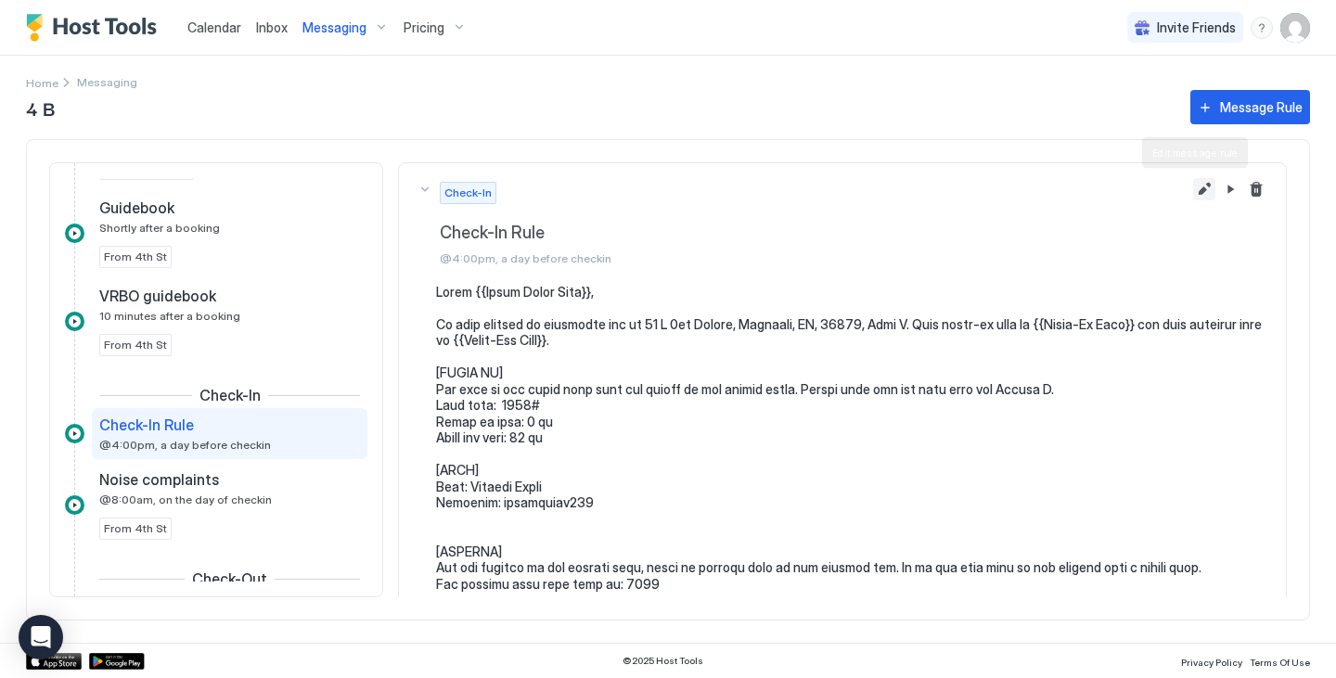
click at [1194, 191] on button "Edit message rule" at bounding box center [1204, 189] width 22 height 22
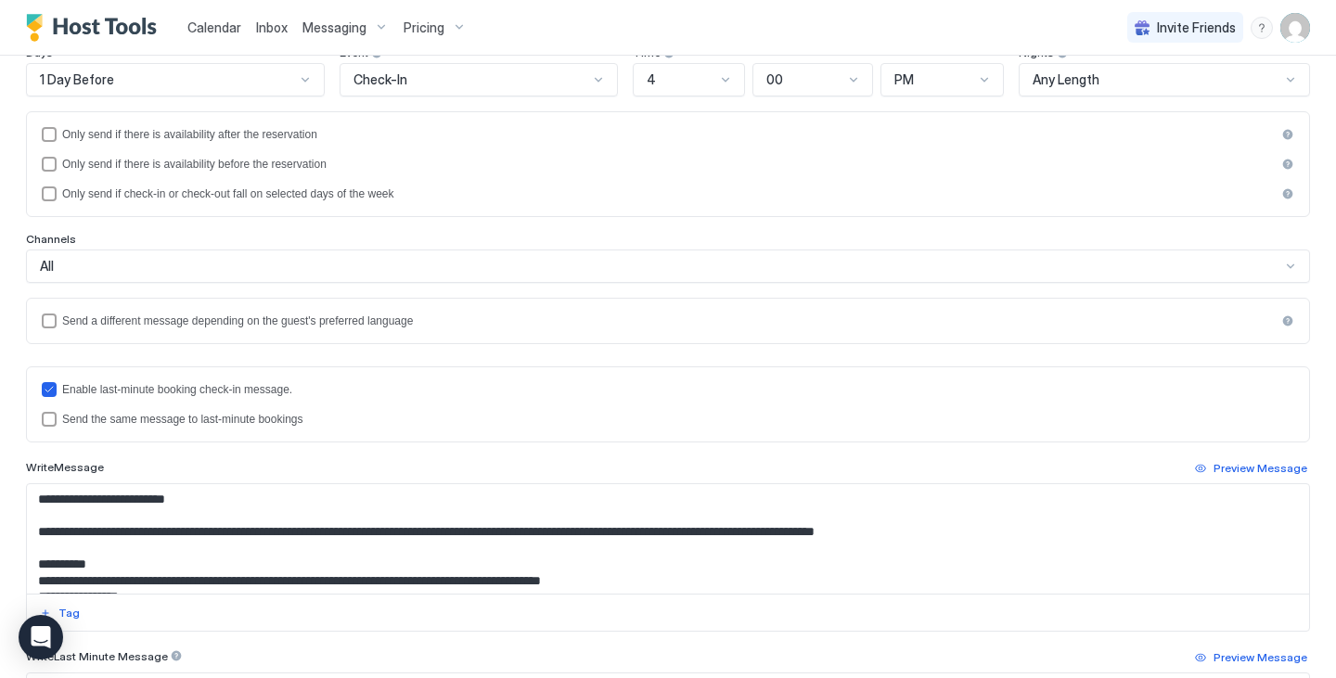
scroll to position [264, 0]
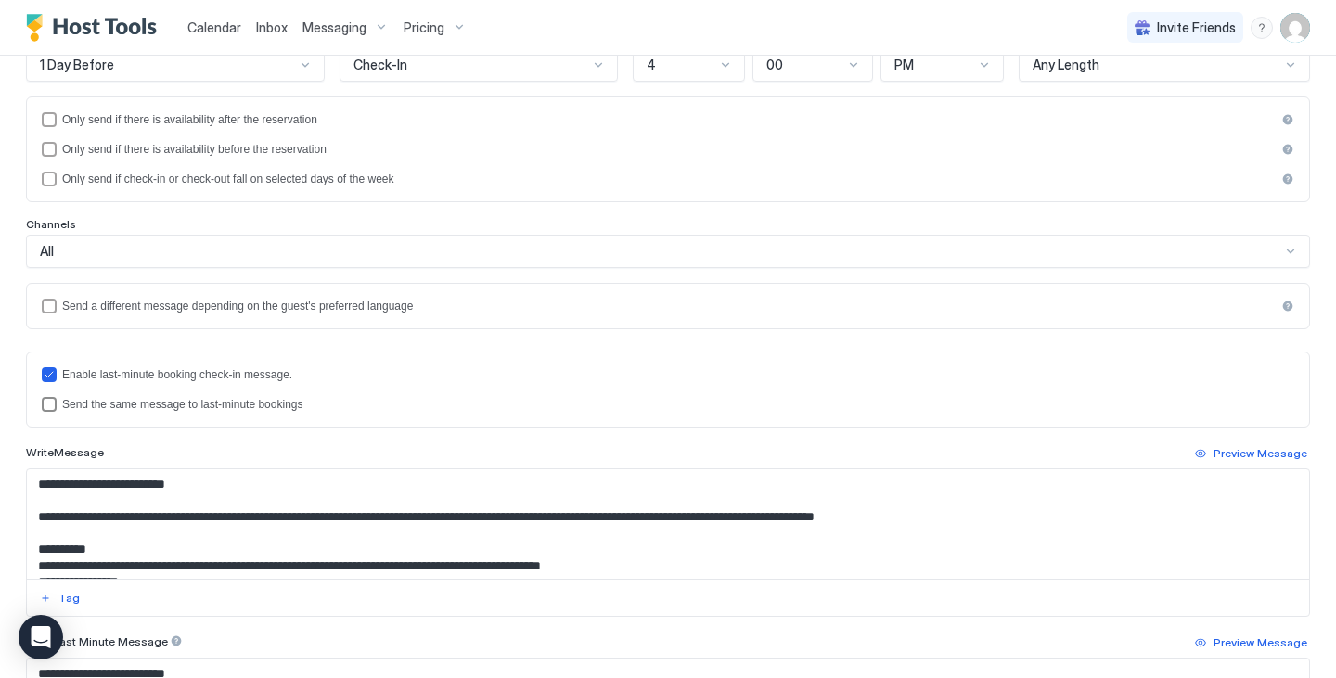
click at [261, 404] on div "Send the same message to last-minute bookings" at bounding box center [678, 404] width 1232 height 13
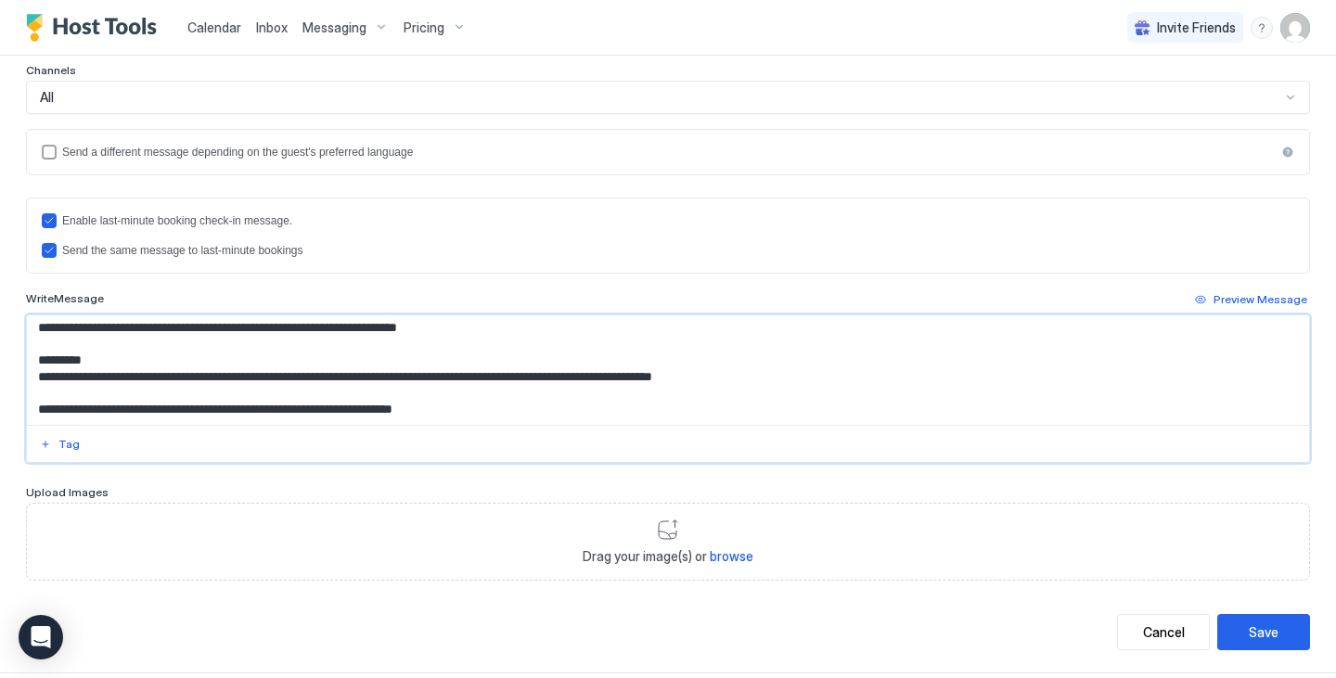
scroll to position [376, 0]
drag, startPoint x: 41, startPoint y: 333, endPoint x: 468, endPoint y: 334, distance: 426.8
click at [468, 334] on textarea "Input Field" at bounding box center [661, 369] width 1268 height 109
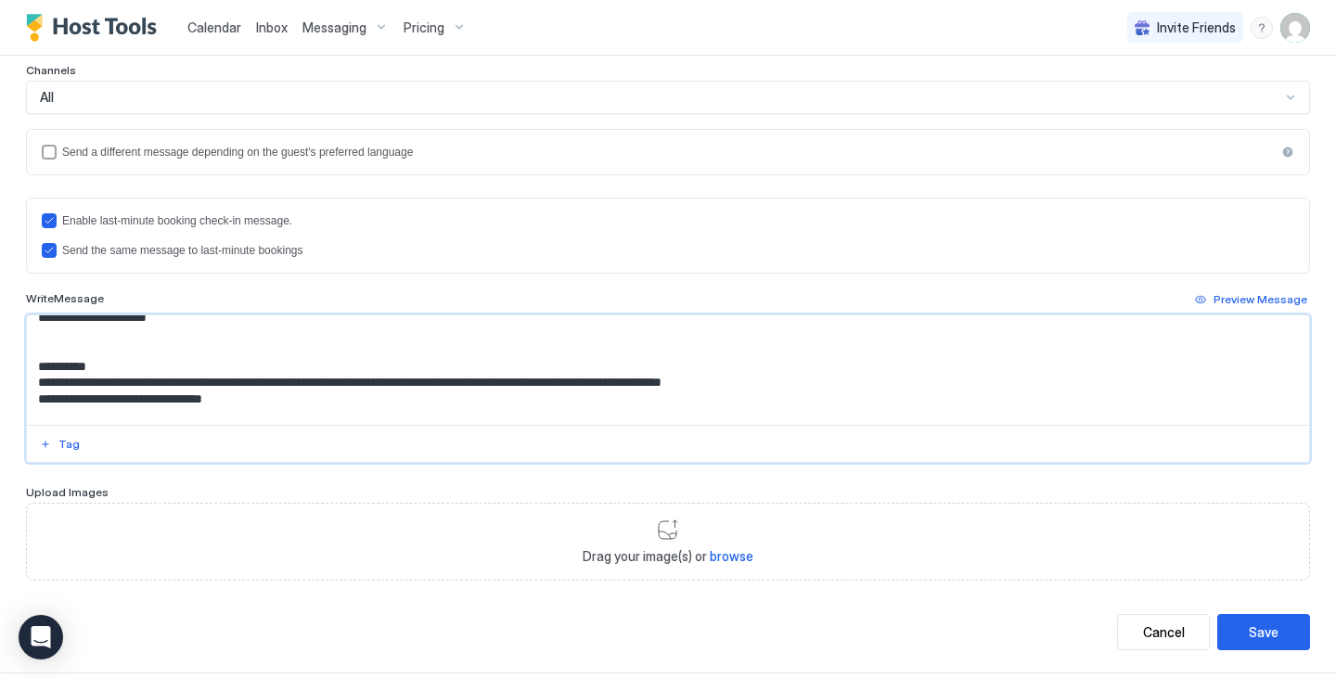
scroll to position [207, 0]
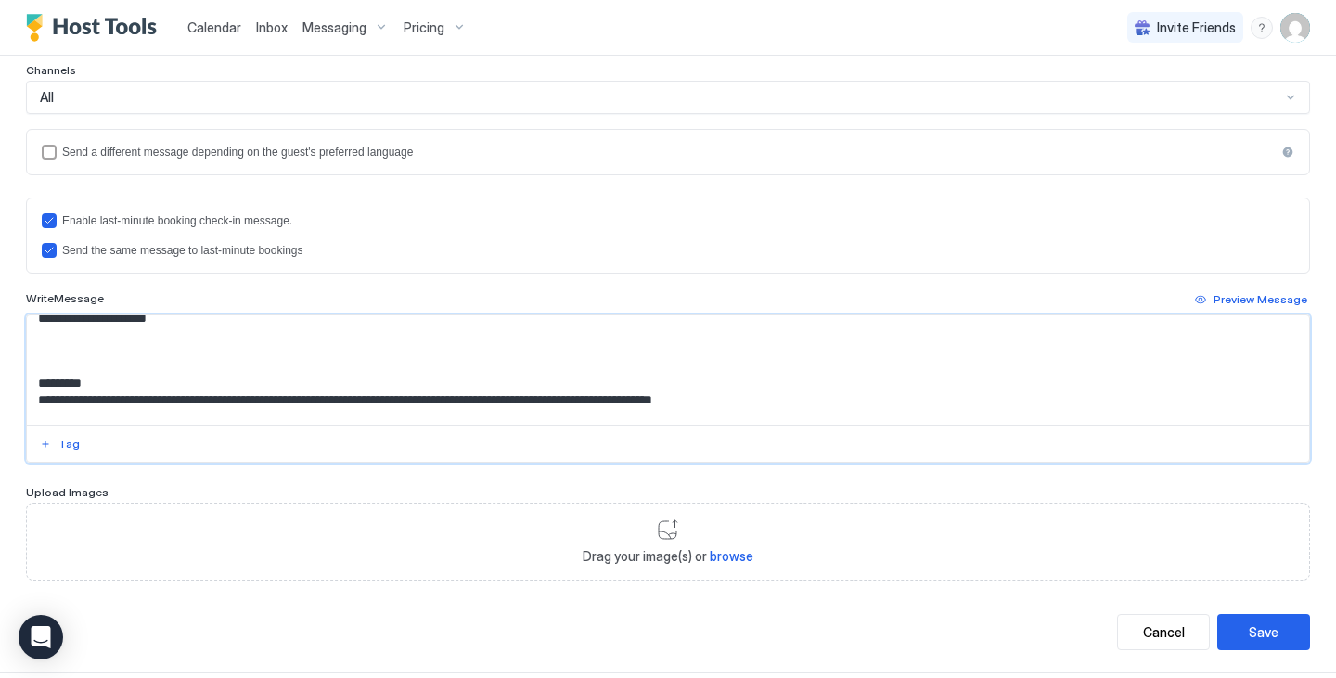
paste textarea "**********"
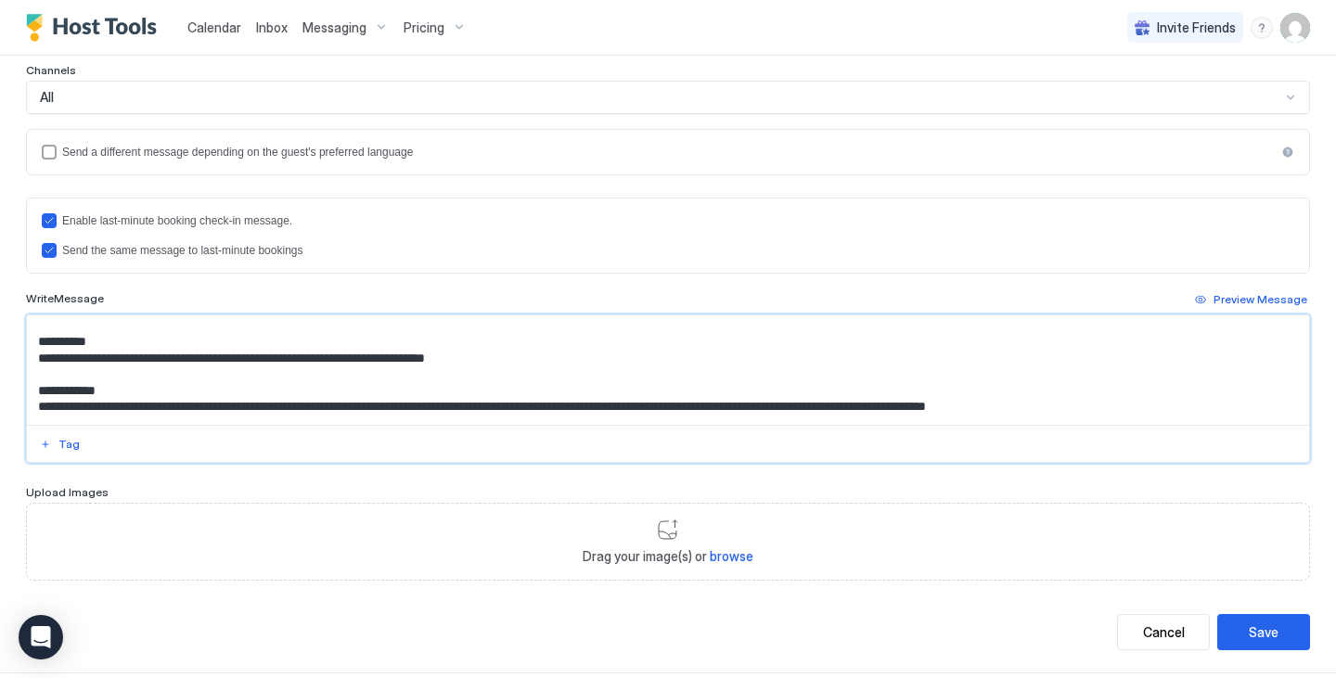
scroll to position [216, 0]
type textarea "**********"
click at [1249, 624] on div "Save" at bounding box center [1264, 632] width 30 height 19
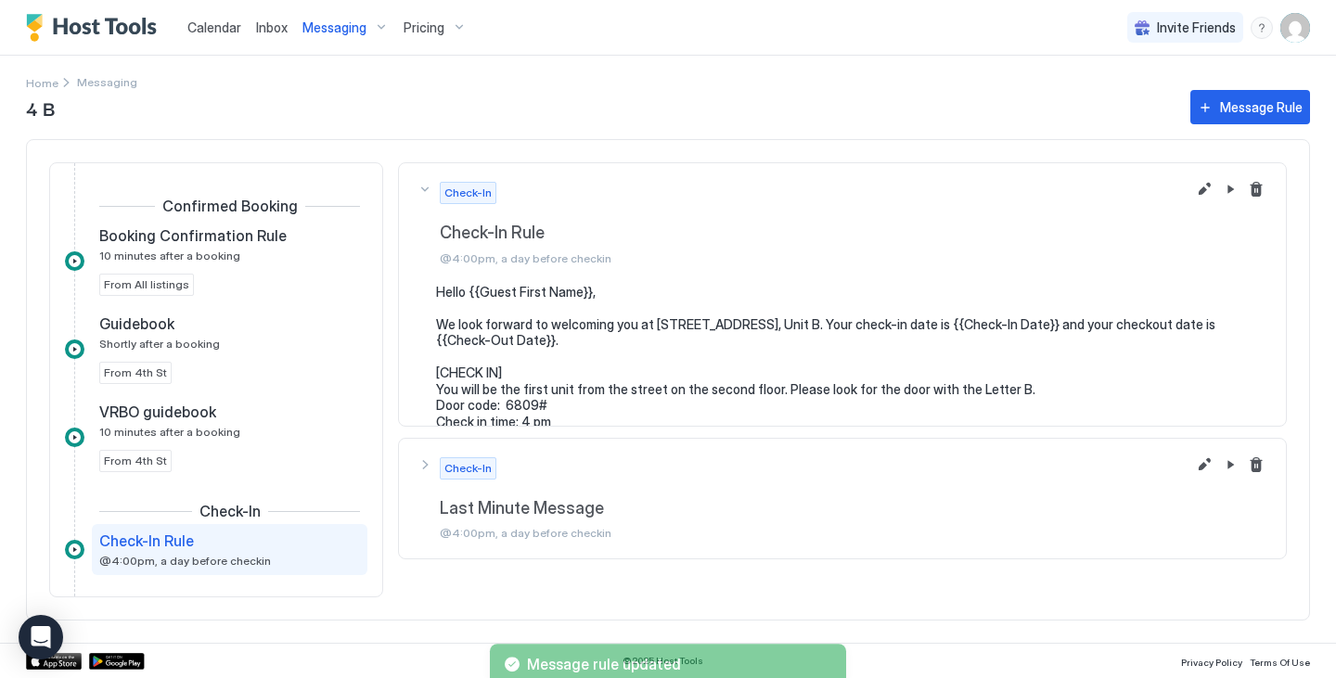
scroll to position [170, 0]
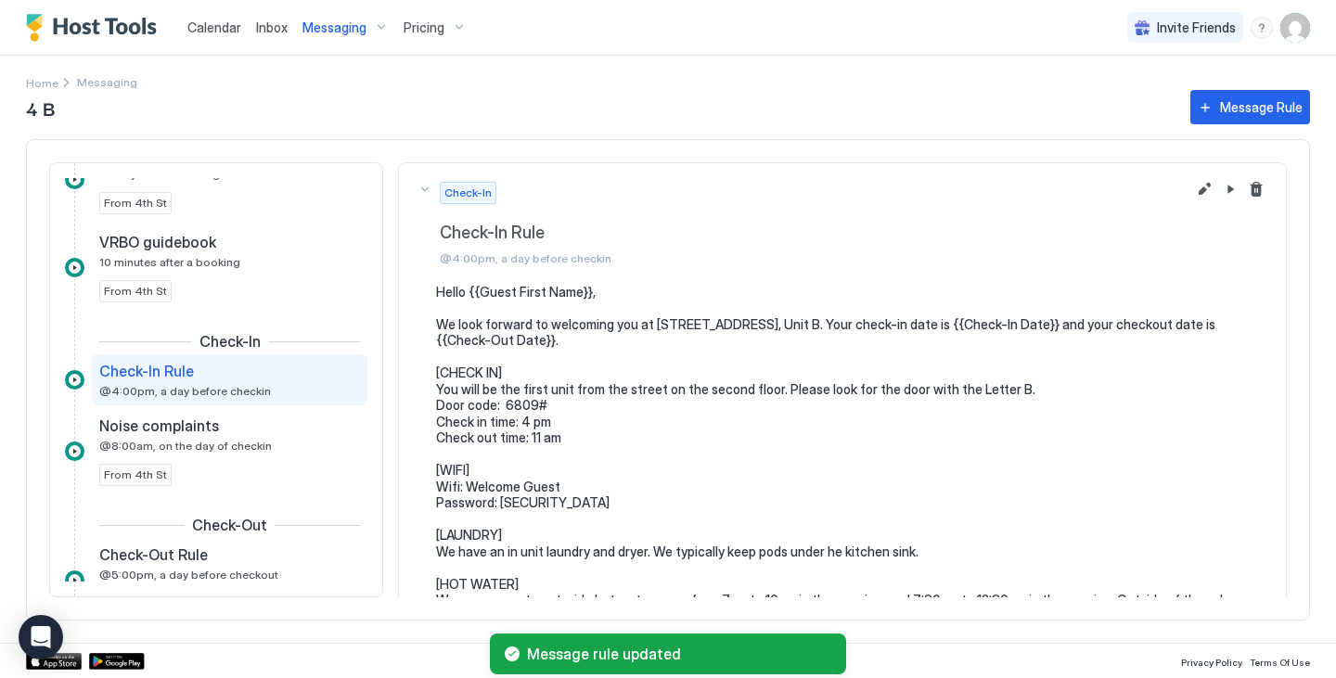
click at [369, 32] on div "Messaging" at bounding box center [345, 28] width 101 height 32
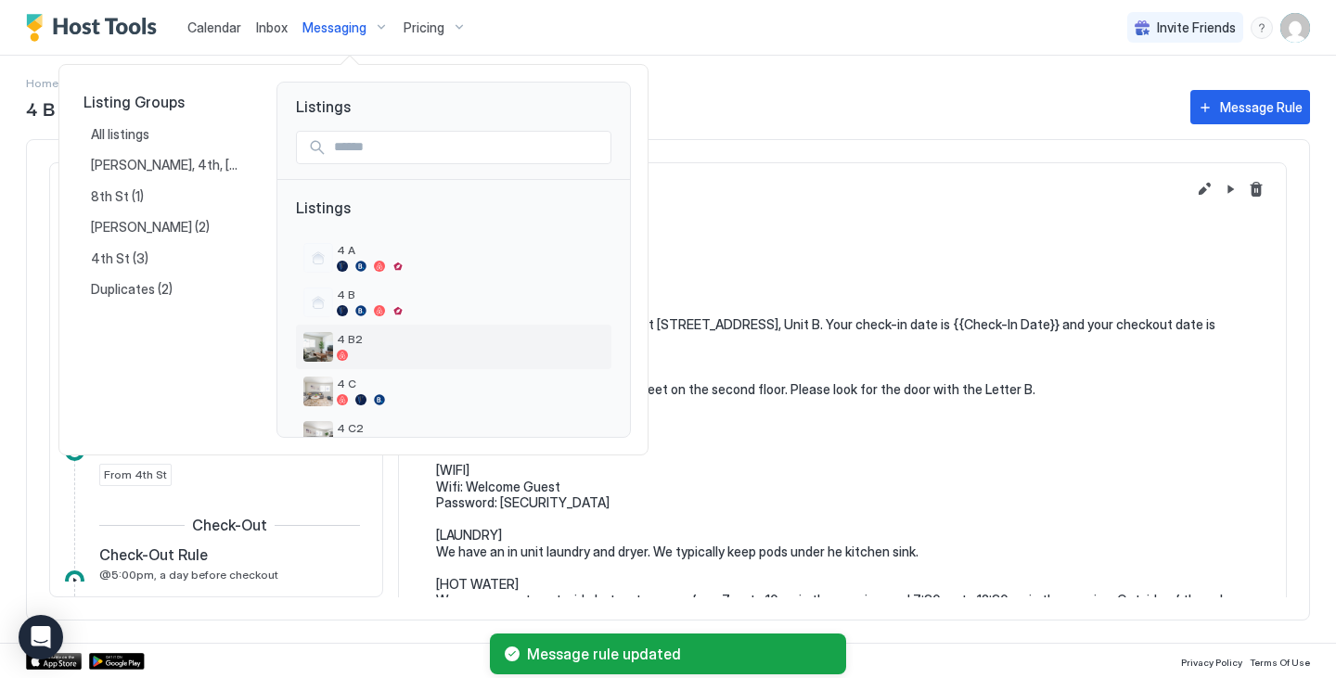
click at [387, 347] on div "4 B2" at bounding box center [470, 346] width 267 height 29
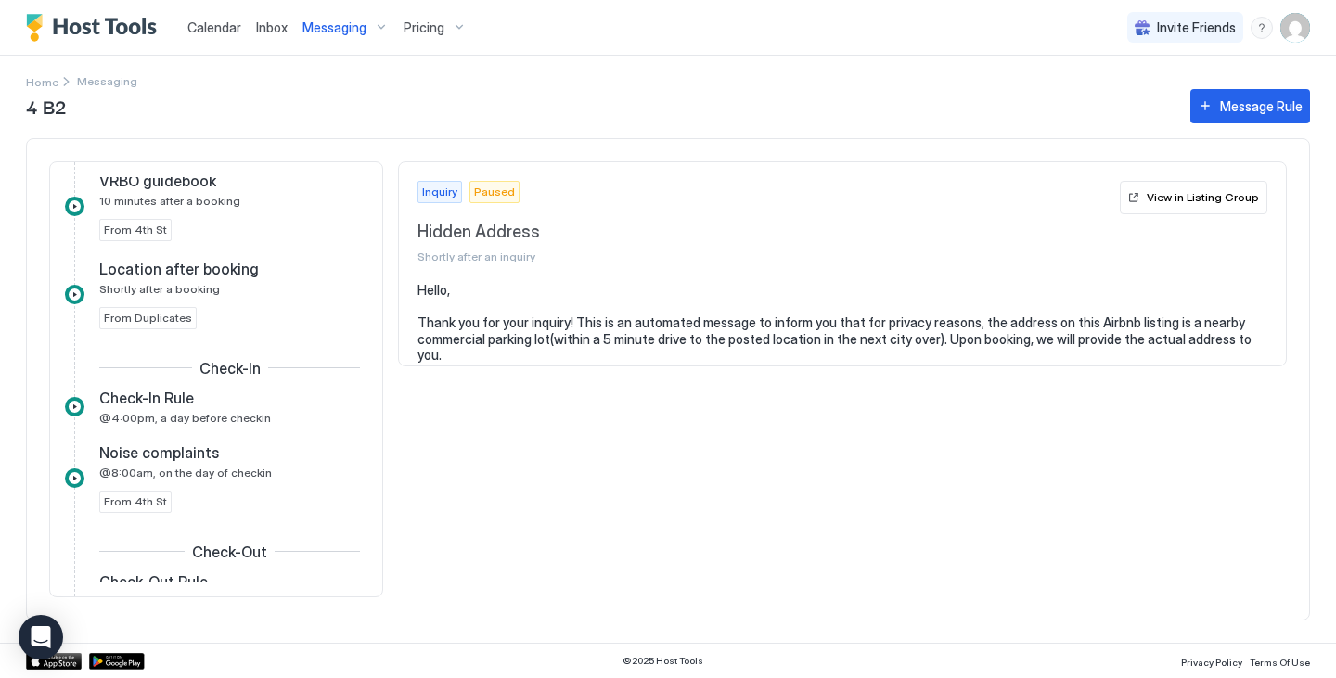
scroll to position [360, 0]
click at [259, 395] on div "Check-In Rule" at bounding box center [216, 397] width 235 height 19
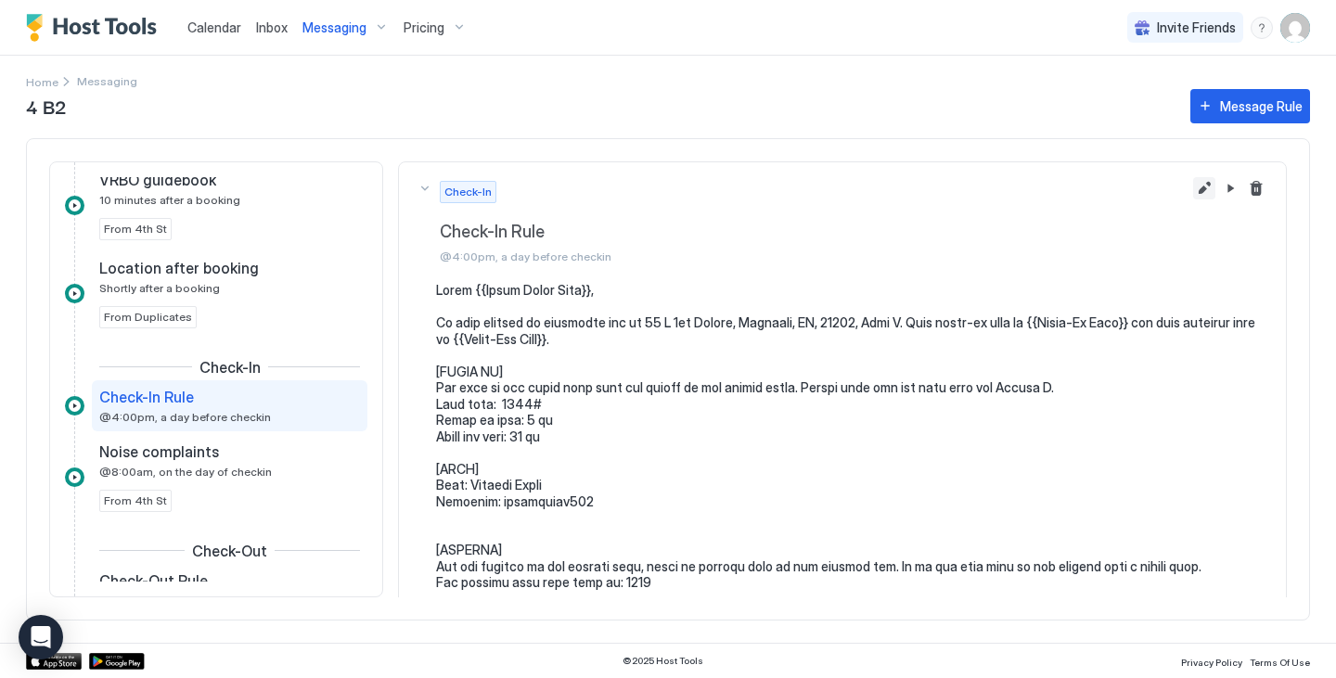
click at [1193, 196] on button "Edit message rule" at bounding box center [1204, 188] width 22 height 22
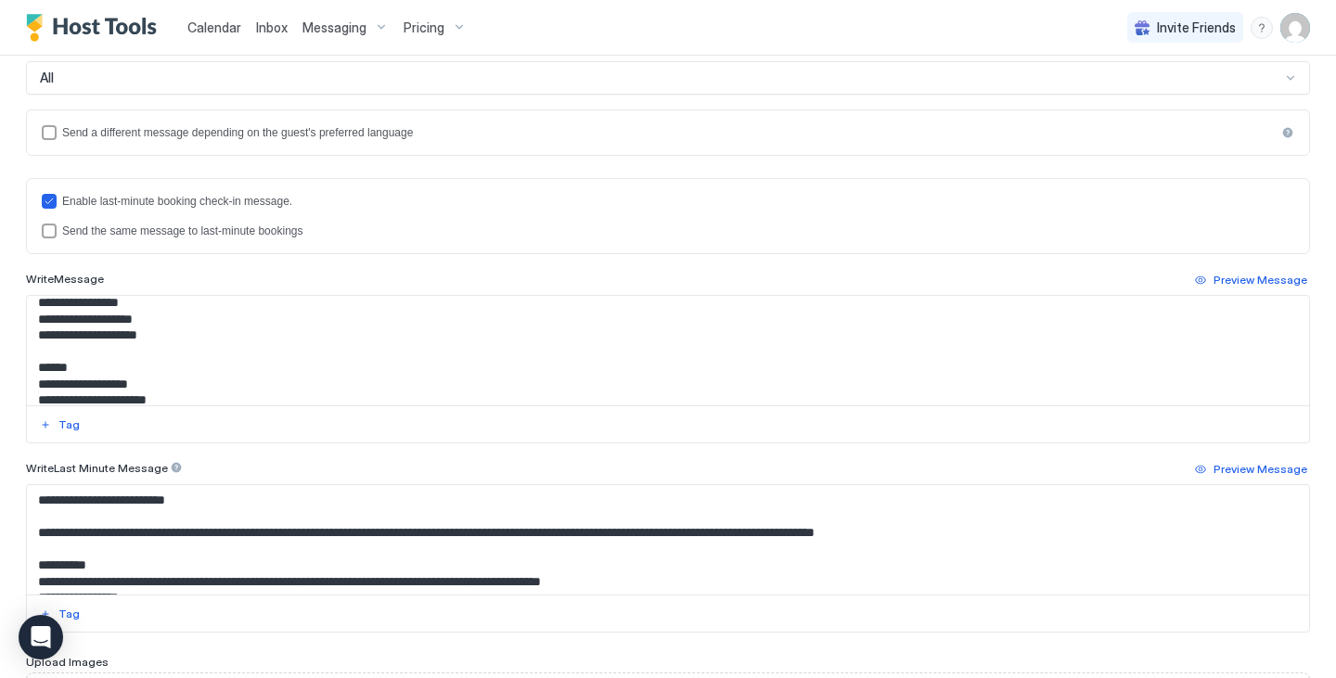
scroll to position [107, 0]
click at [52, 231] on div "lastMinuteMessageIsTheSame" at bounding box center [49, 231] width 15 height 15
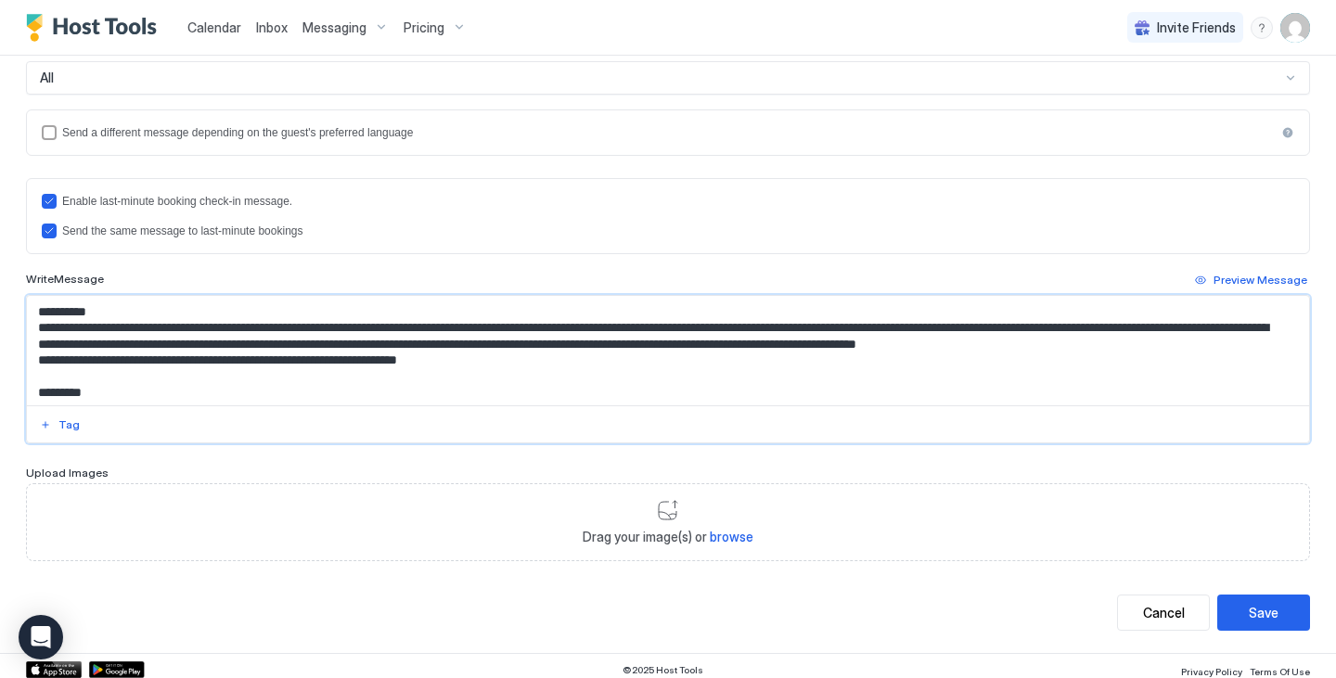
scroll to position [376, 0]
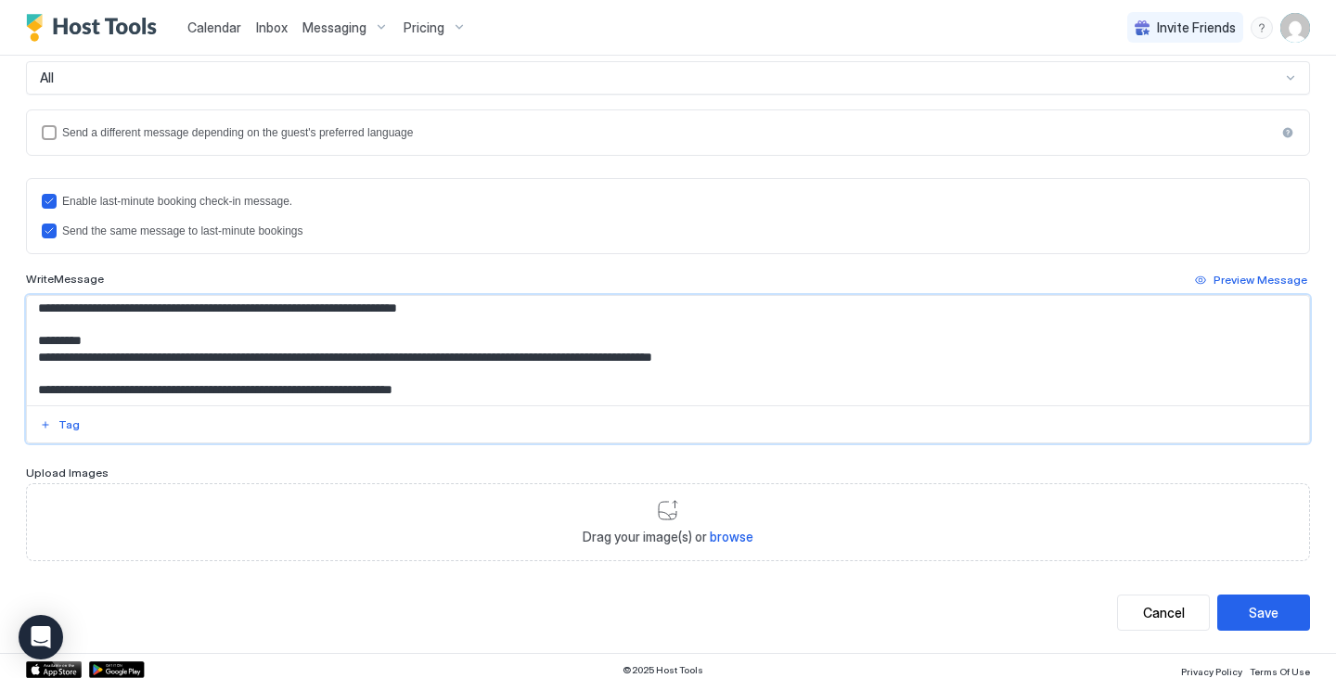
drag, startPoint x: 36, startPoint y: 356, endPoint x: 462, endPoint y: 314, distance: 428.0
click at [462, 314] on textarea "Input Field" at bounding box center [661, 350] width 1268 height 109
paste textarea "**********"
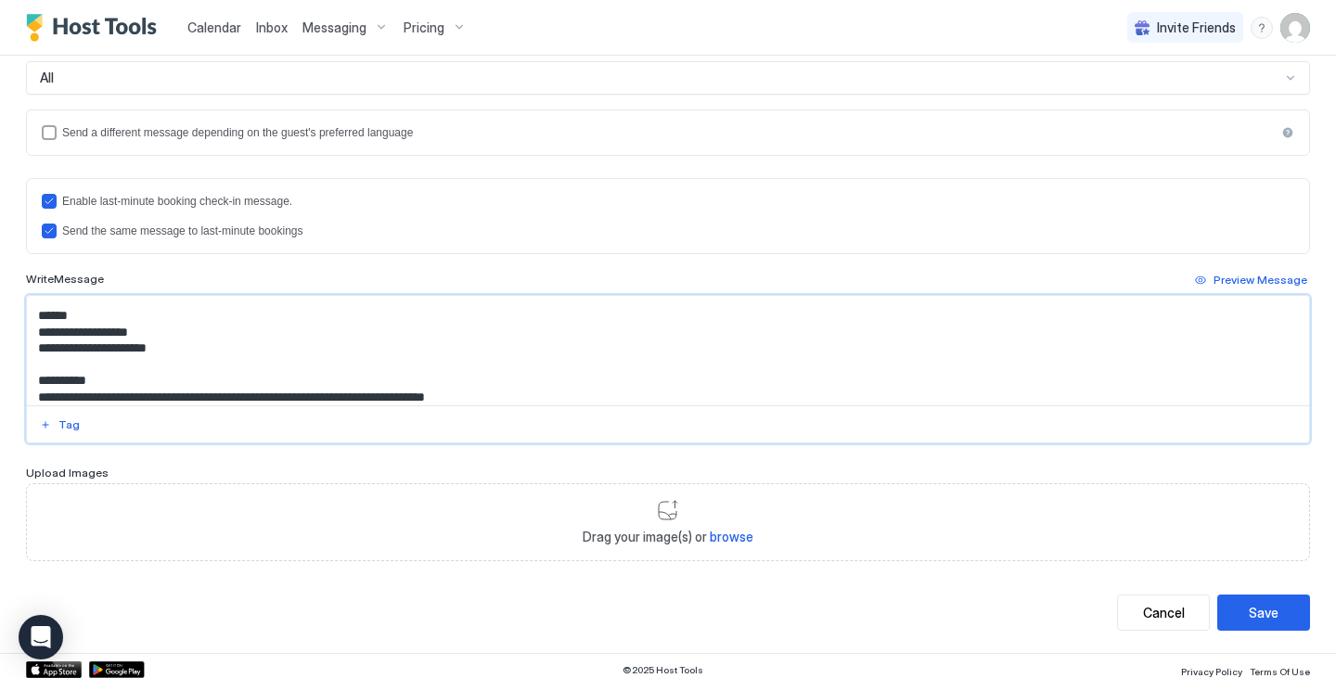
scroll to position [156, 0]
type textarea "**********"
click at [1247, 624] on button "Save" at bounding box center [1263, 613] width 93 height 36
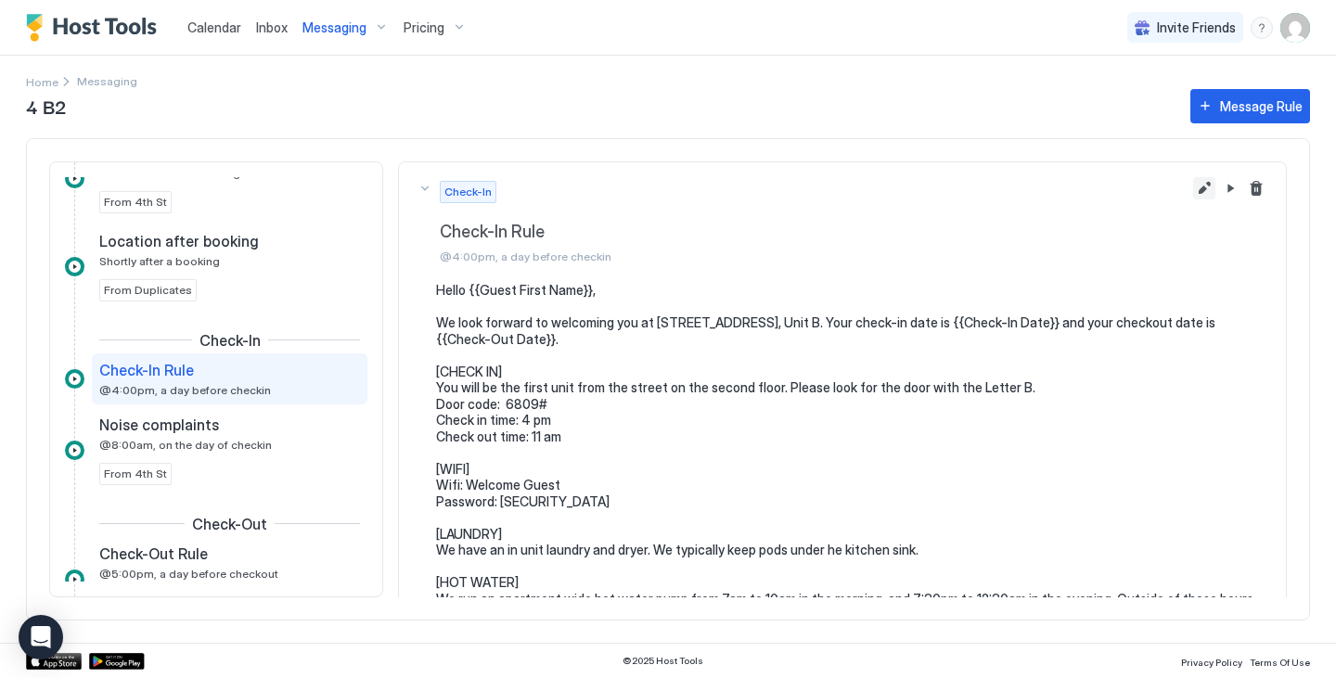
click at [1194, 183] on button "Edit message rule" at bounding box center [1204, 188] width 22 height 22
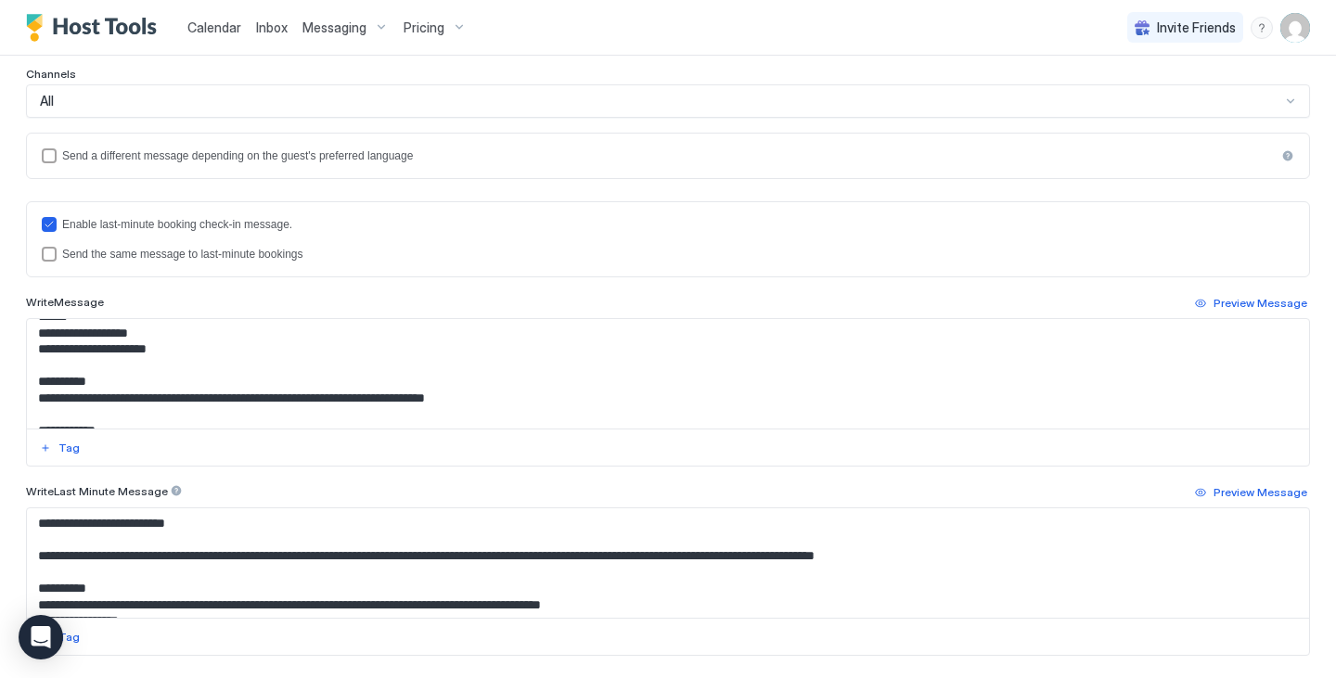
scroll to position [183, 0]
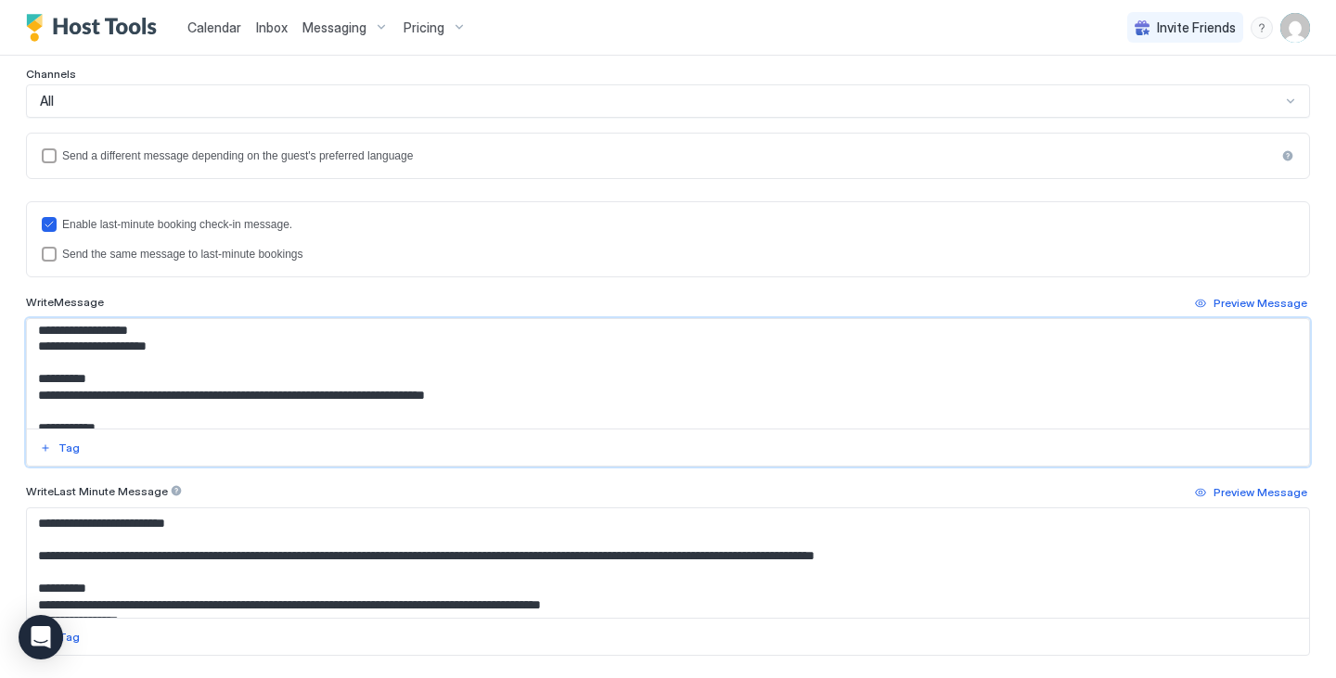
click at [418, 396] on textarea "**********" at bounding box center [661, 373] width 1268 height 109
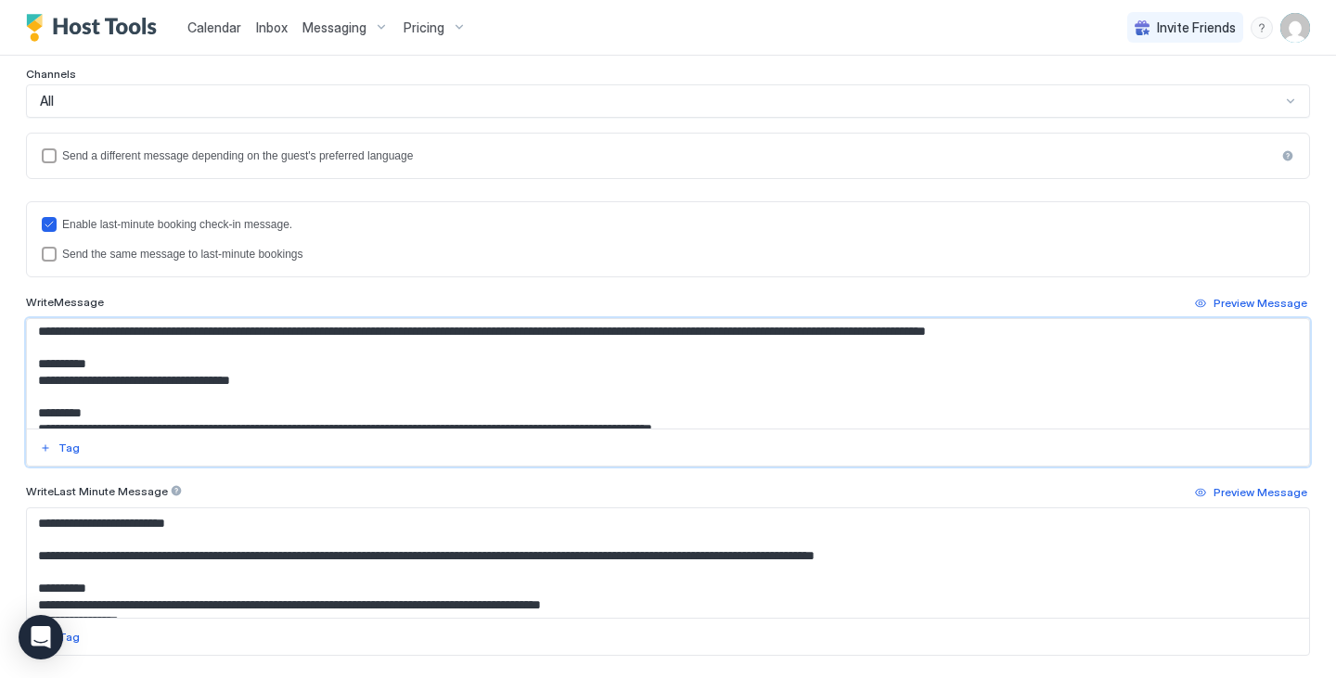
scroll to position [297, 0]
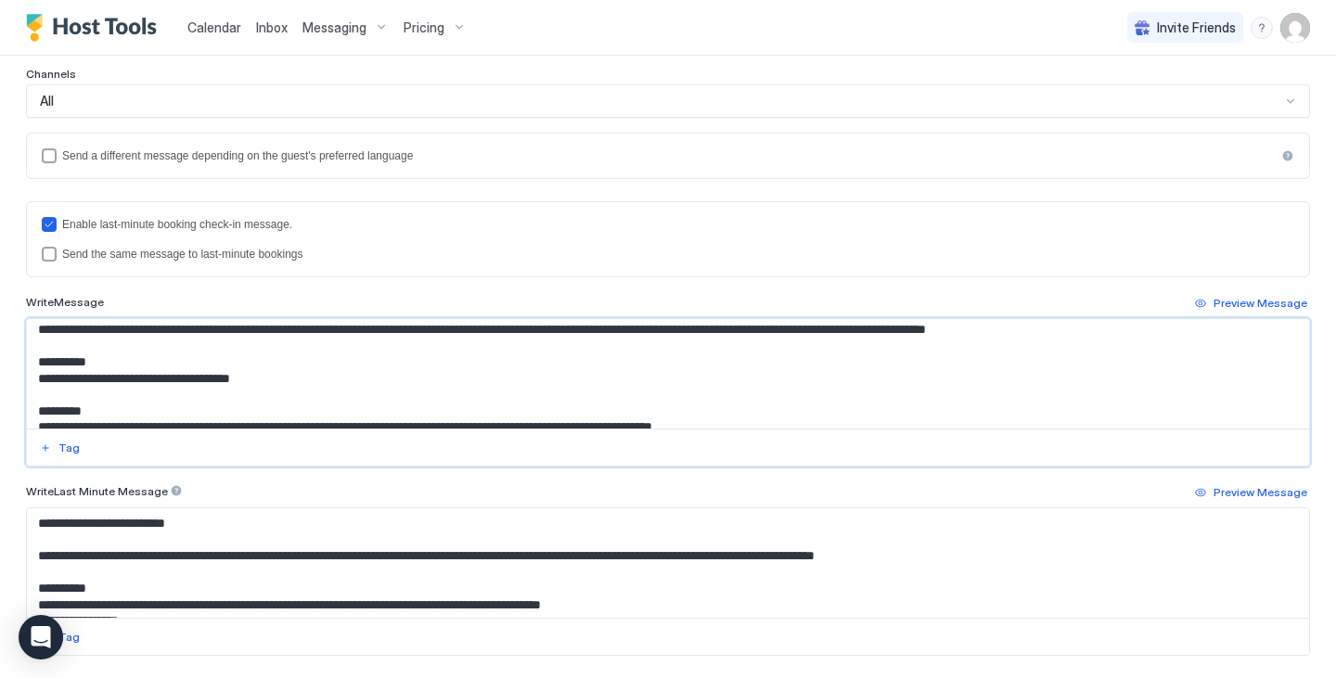
drag, startPoint x: 36, startPoint y: 345, endPoint x: 58, endPoint y: 392, distance: 51.5
click at [58, 392] on textarea "**********" at bounding box center [661, 373] width 1268 height 109
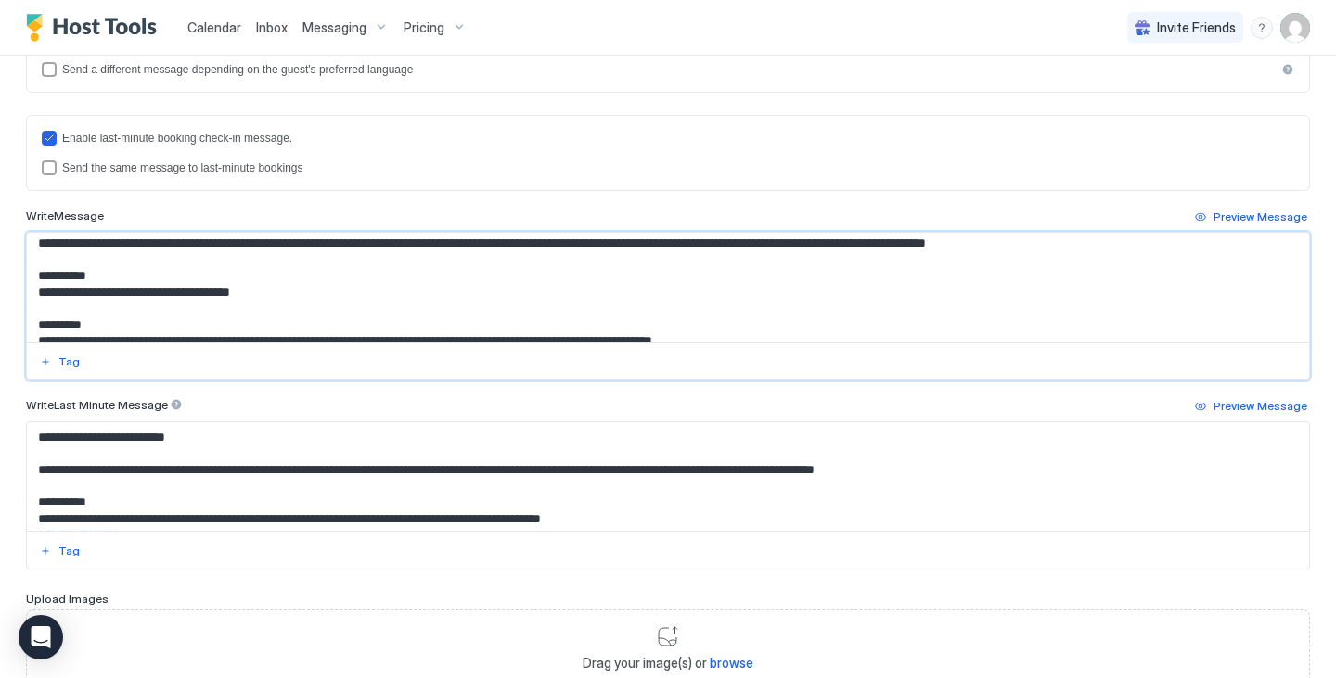
scroll to position [487, 0]
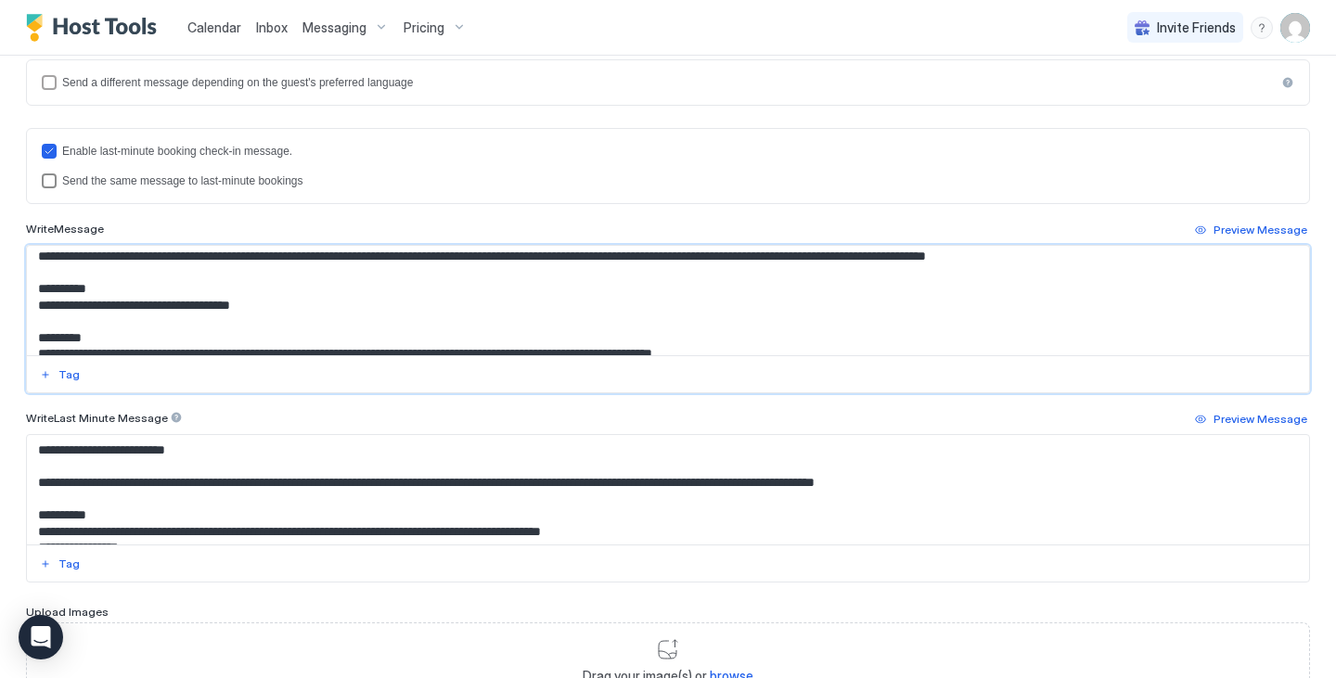
type textarea "**********"
click at [279, 181] on div "Send the same message to last-minute bookings" at bounding box center [678, 180] width 1232 height 13
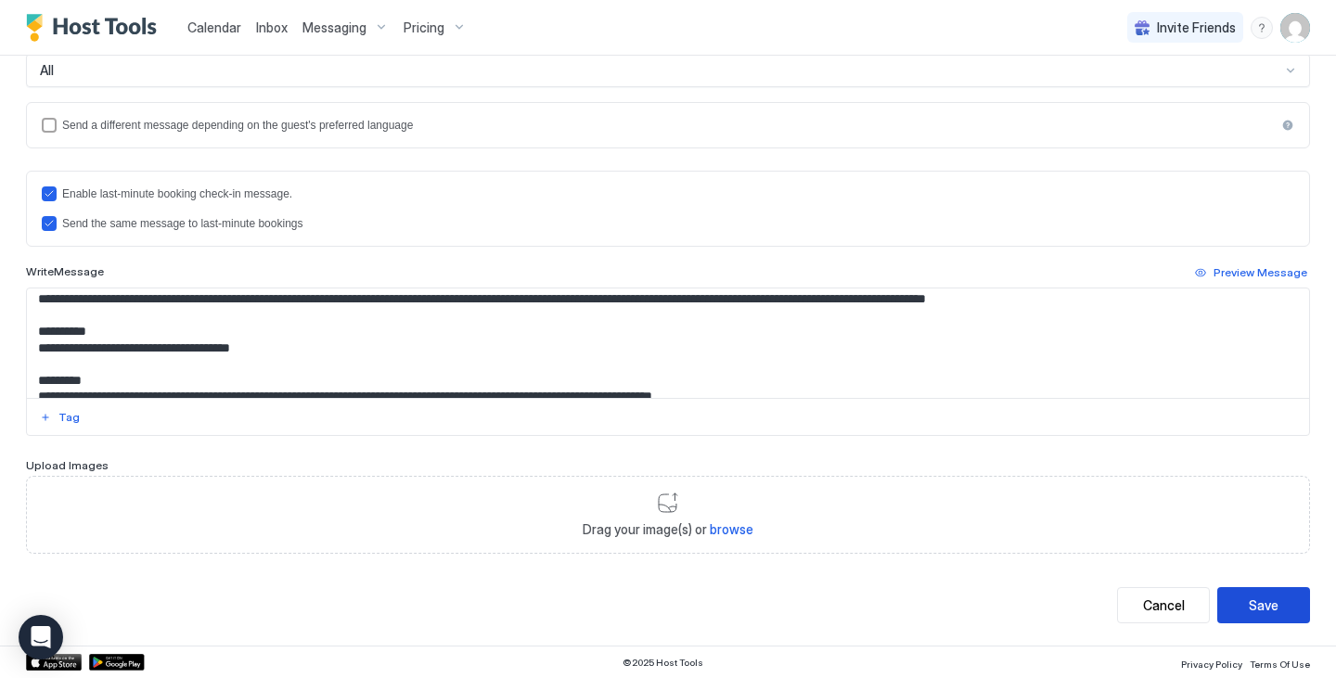
click at [1263, 598] on div "Save" at bounding box center [1264, 605] width 30 height 19
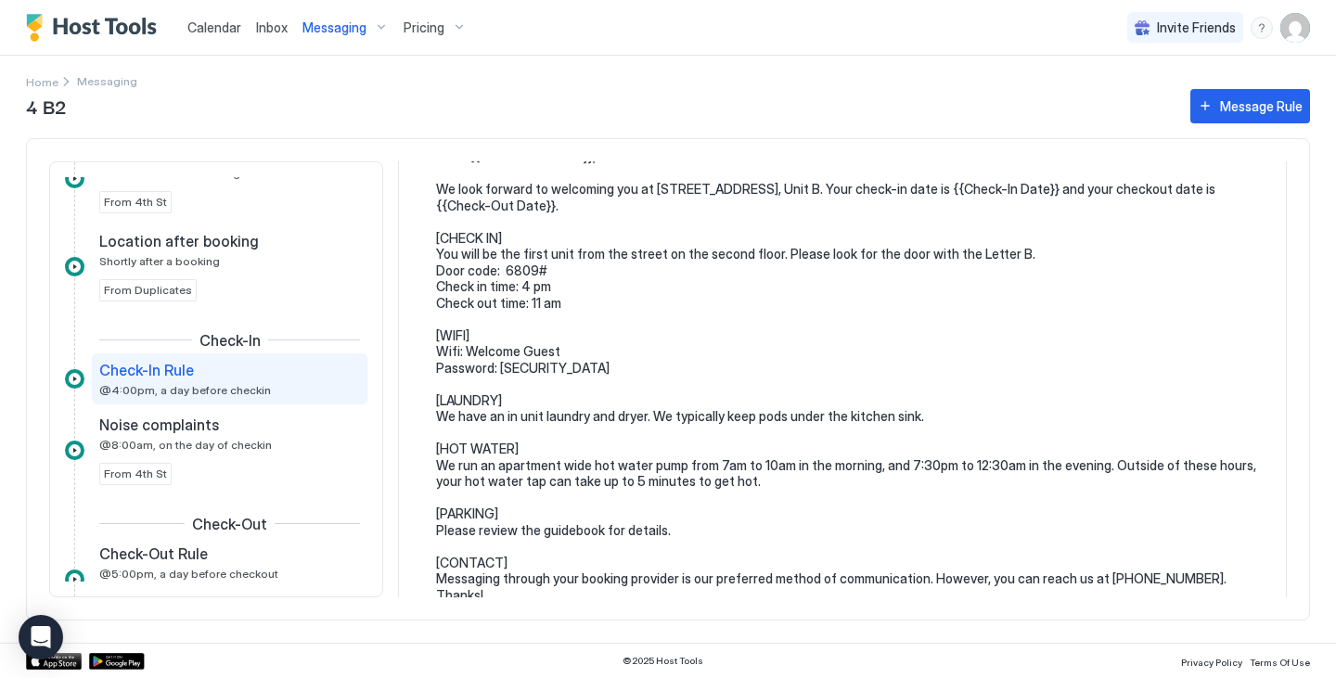
scroll to position [135, 0]
click at [363, 37] on div "Messaging" at bounding box center [345, 28] width 101 height 32
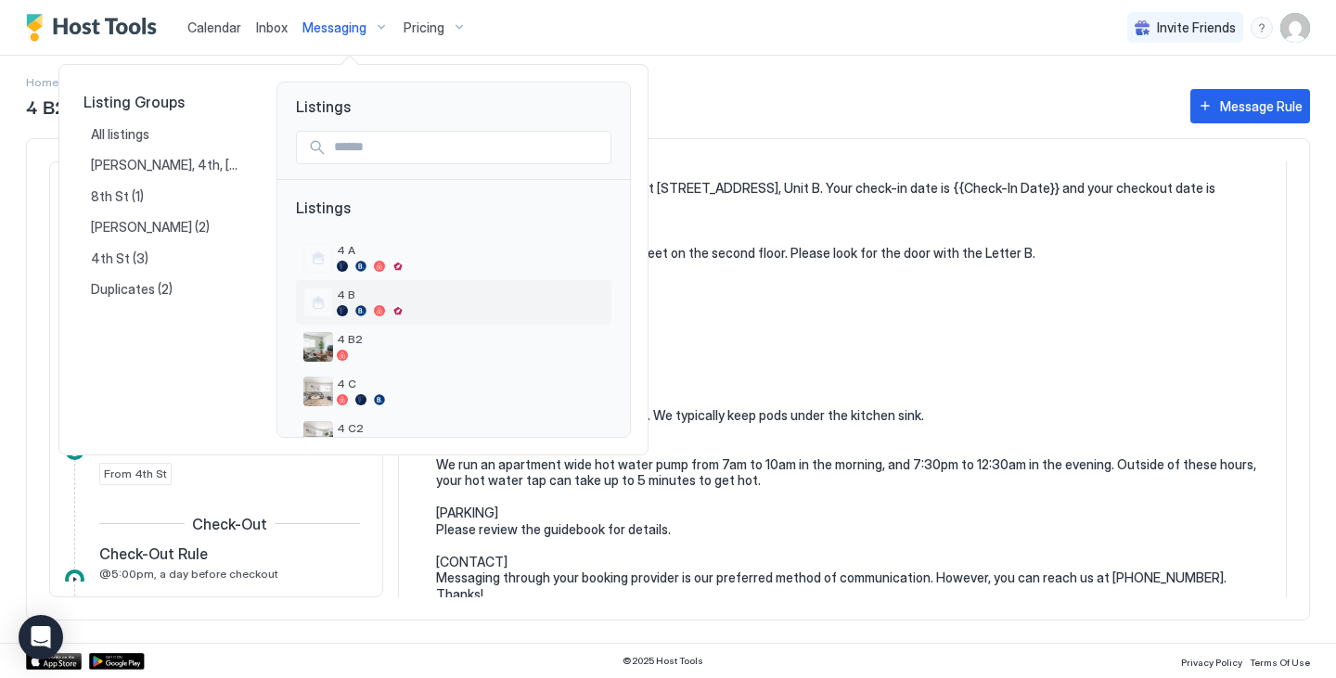
click at [393, 304] on div "4 B" at bounding box center [470, 302] width 267 height 29
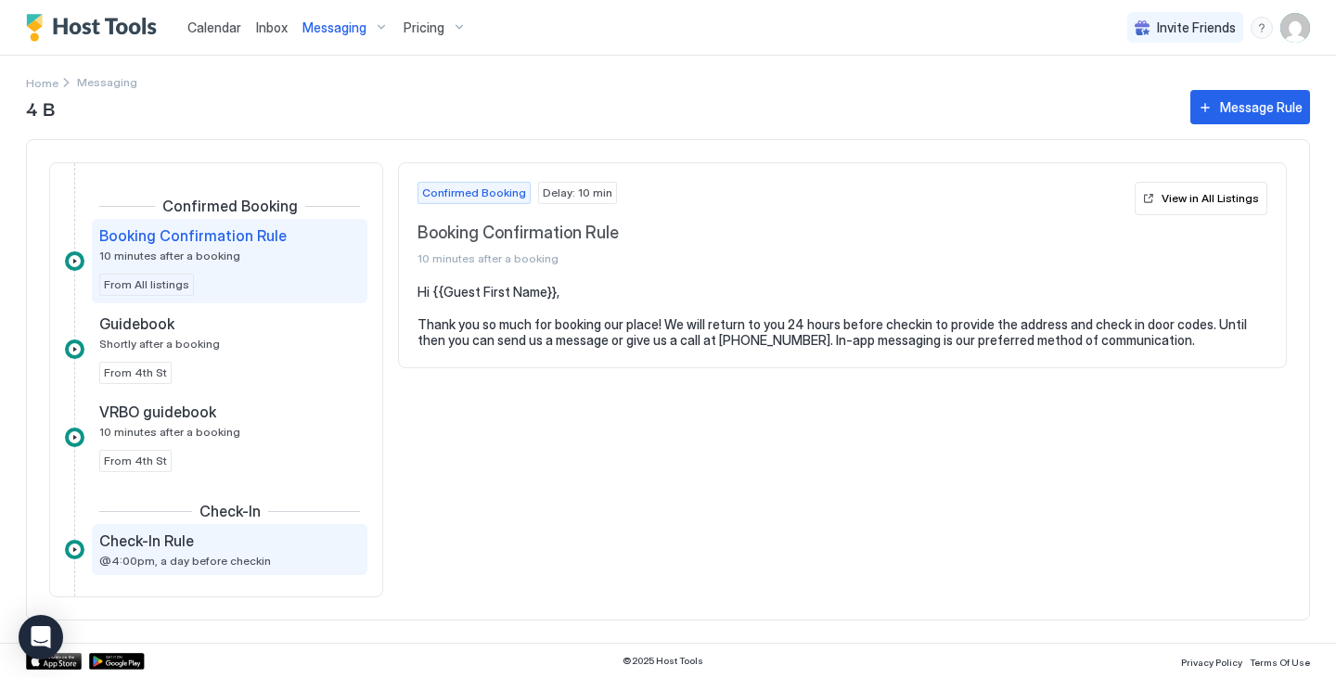
click at [199, 546] on div "Check-In Rule" at bounding box center [216, 541] width 235 height 19
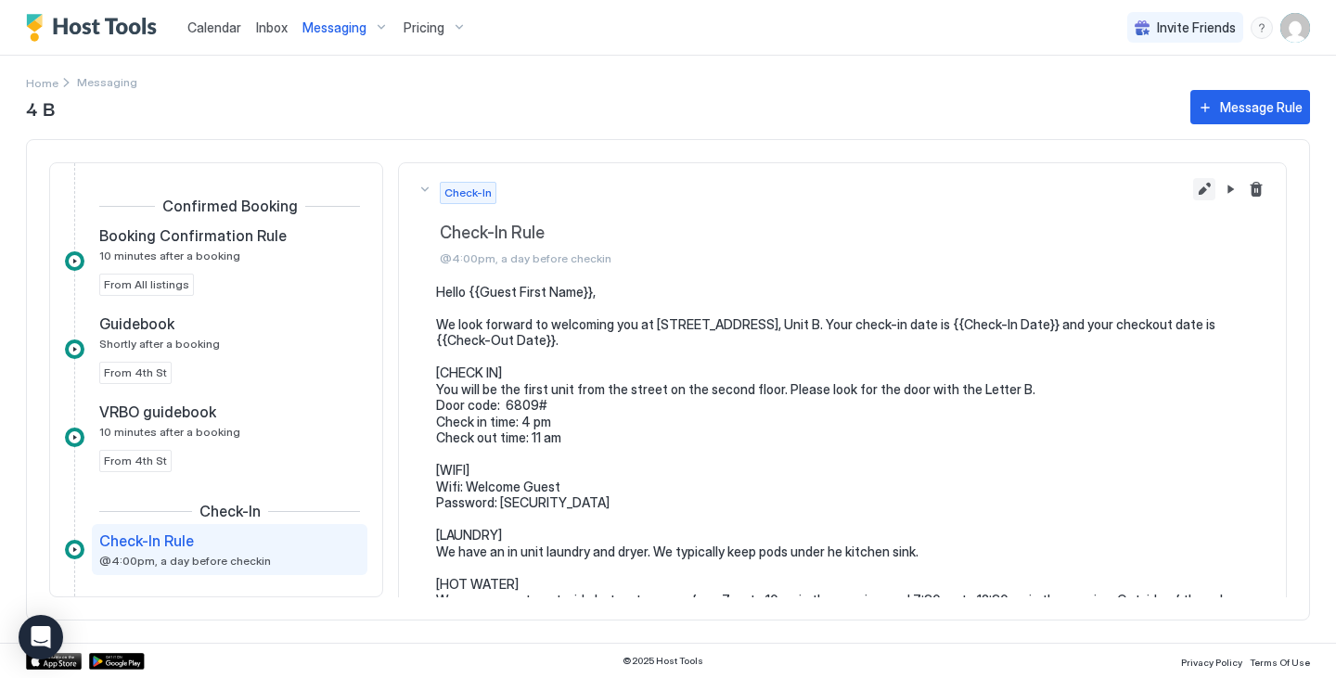
click at [1193, 185] on button "Edit message rule" at bounding box center [1204, 189] width 22 height 22
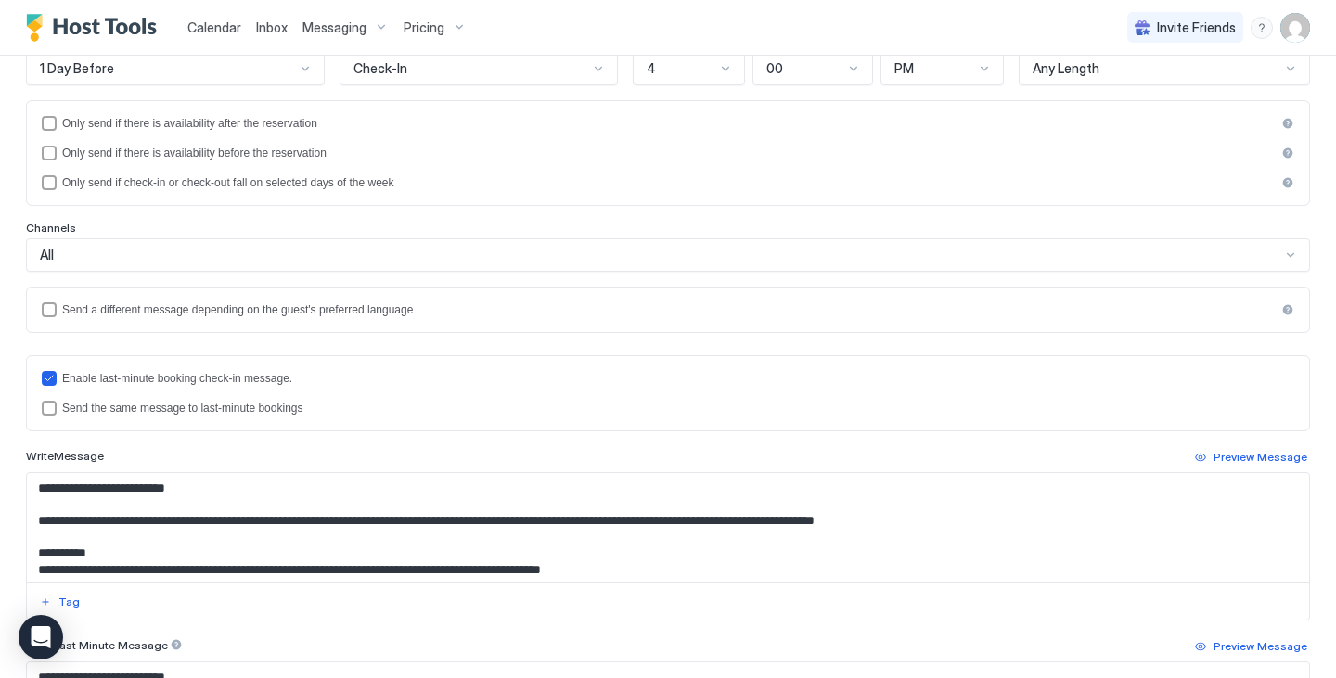
scroll to position [267, 0]
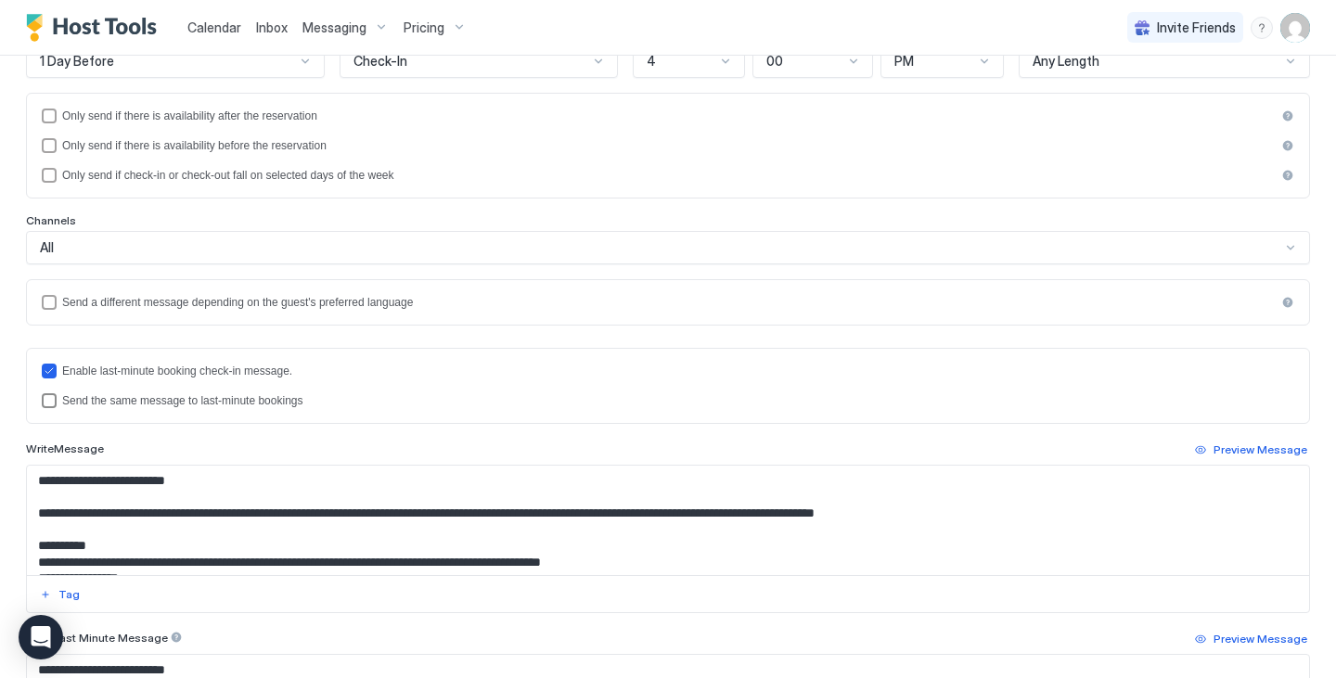
click at [291, 403] on div "Send the same message to last-minute bookings" at bounding box center [678, 400] width 1232 height 13
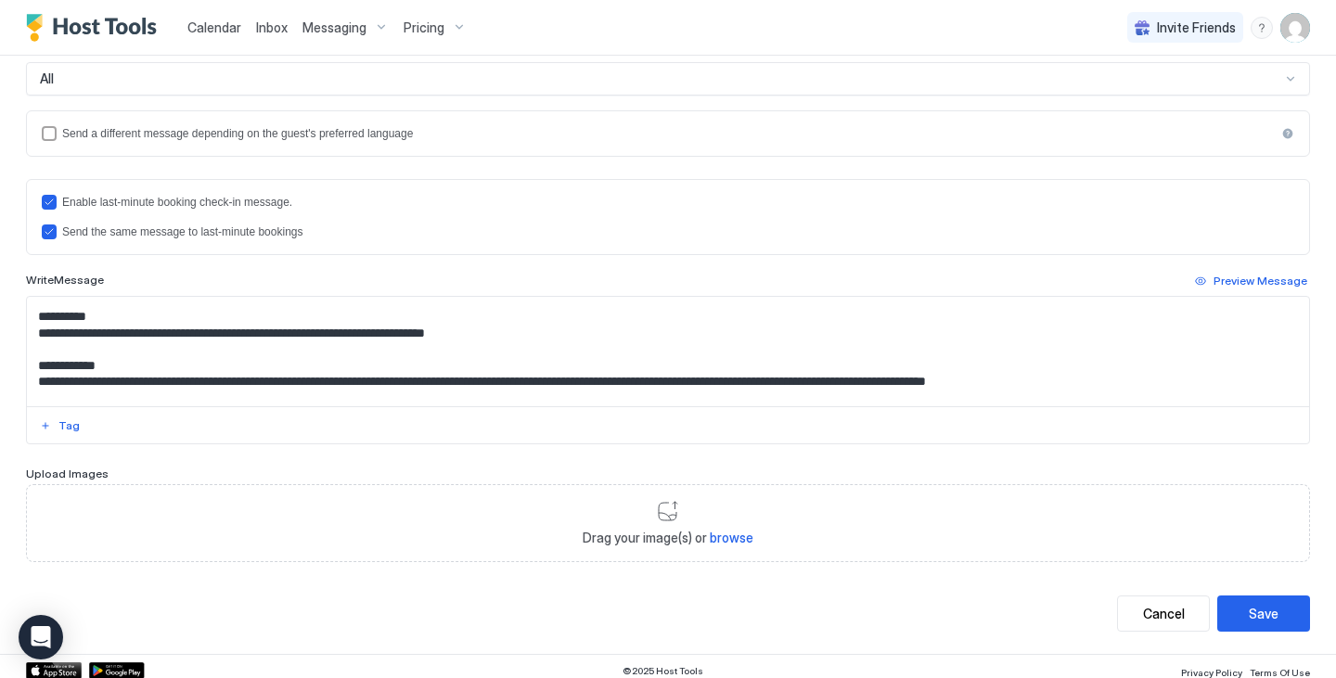
scroll to position [219, 0]
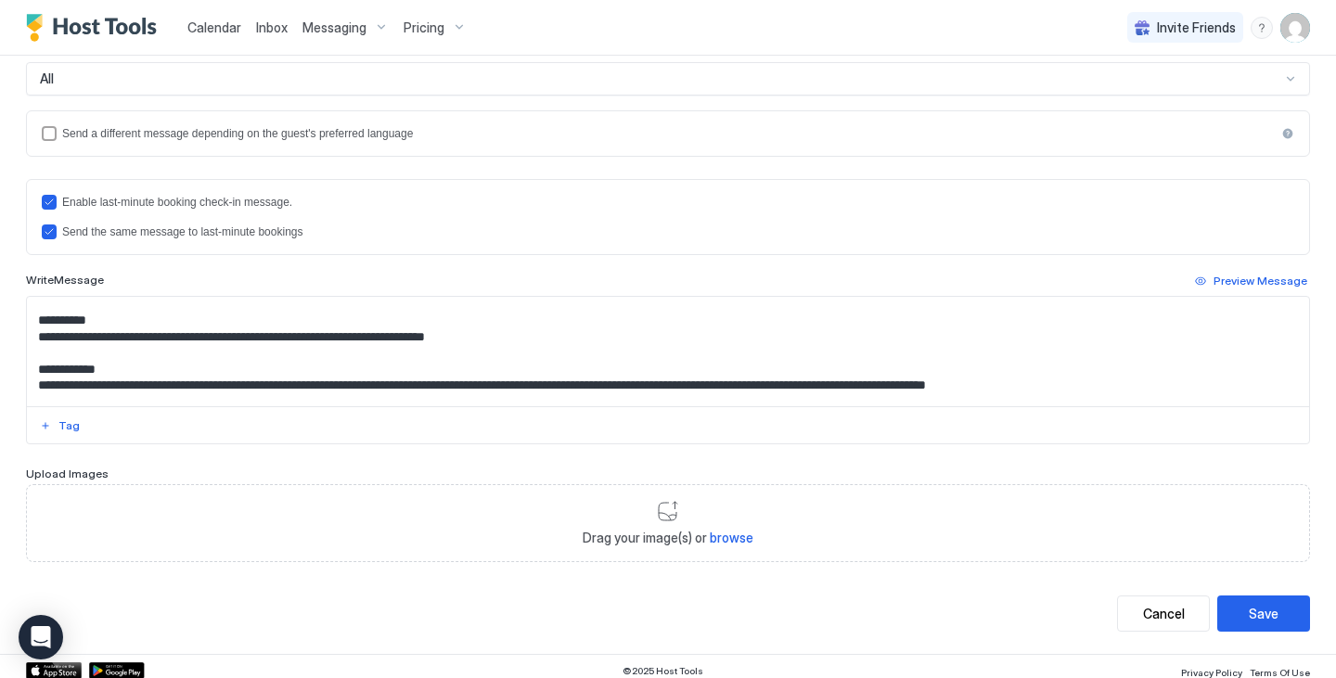
click at [420, 339] on textarea "**********" at bounding box center [661, 351] width 1268 height 109
type textarea "**********"
click at [1249, 605] on div "Save" at bounding box center [1264, 613] width 30 height 19
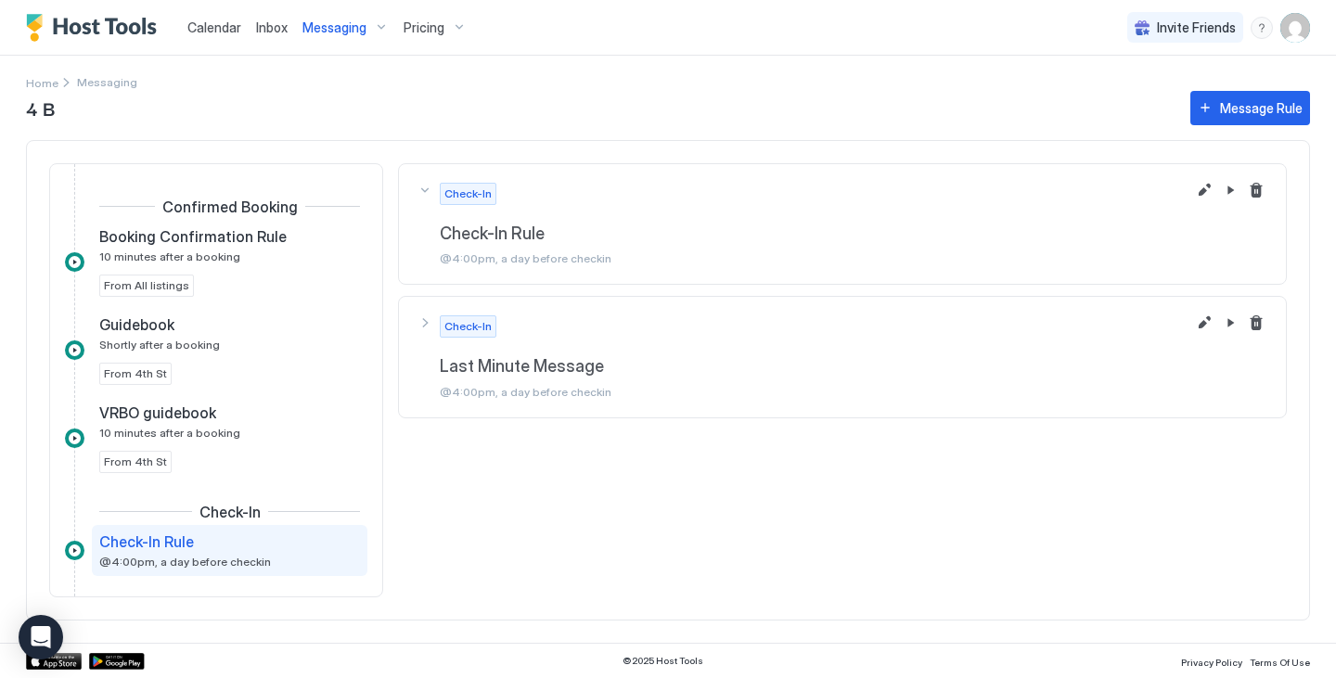
scroll to position [170, 0]
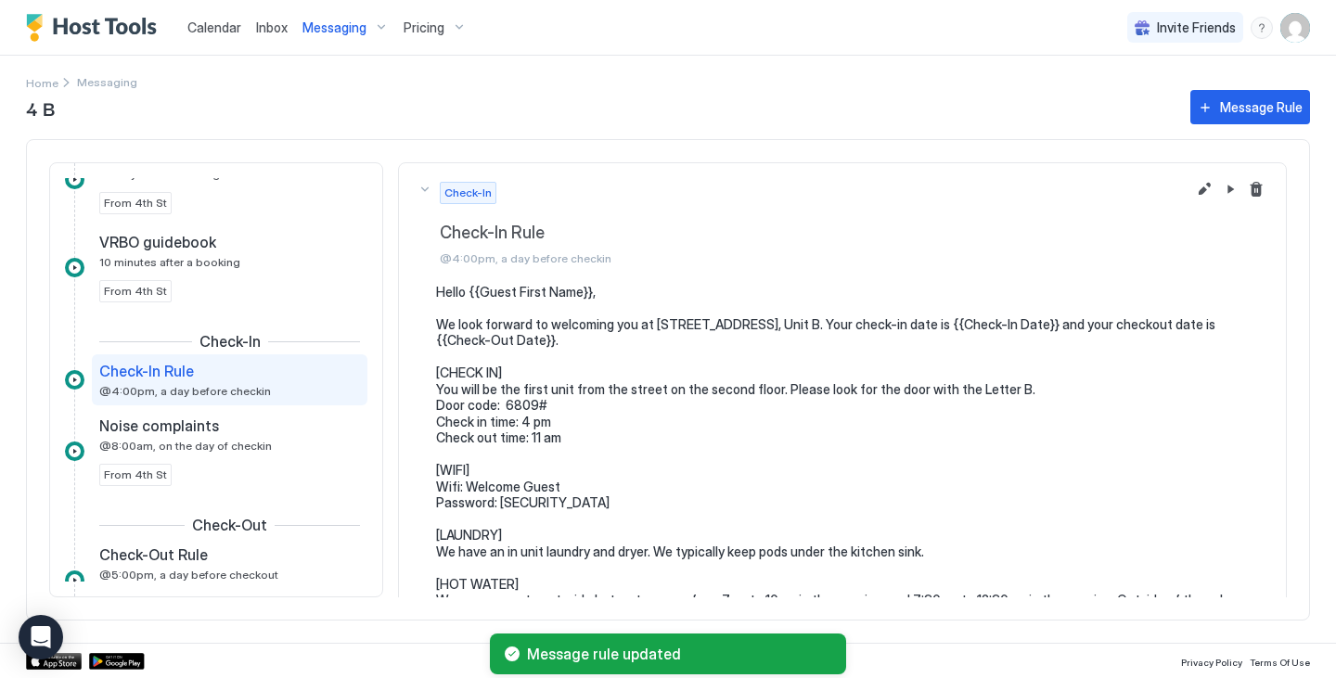
click at [344, 30] on span "Messaging" at bounding box center [334, 27] width 64 height 17
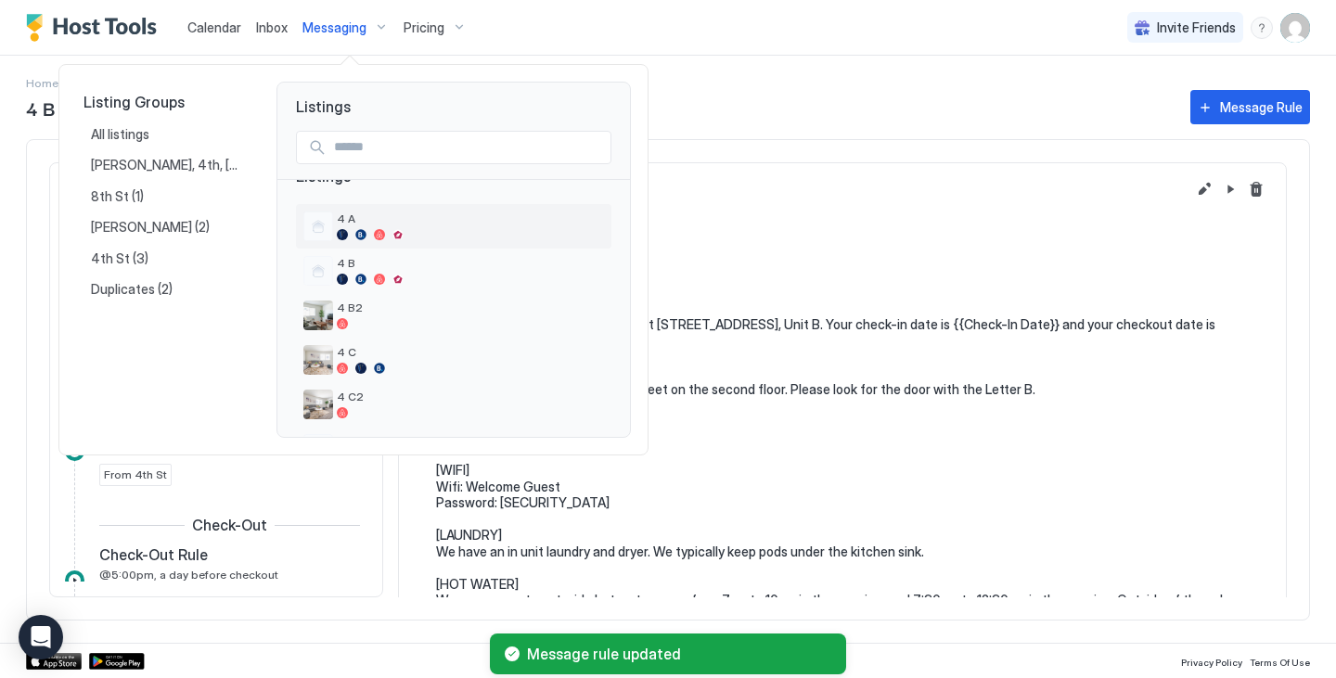
scroll to position [32, 0]
click at [404, 355] on span "4 C" at bounding box center [470, 351] width 267 height 14
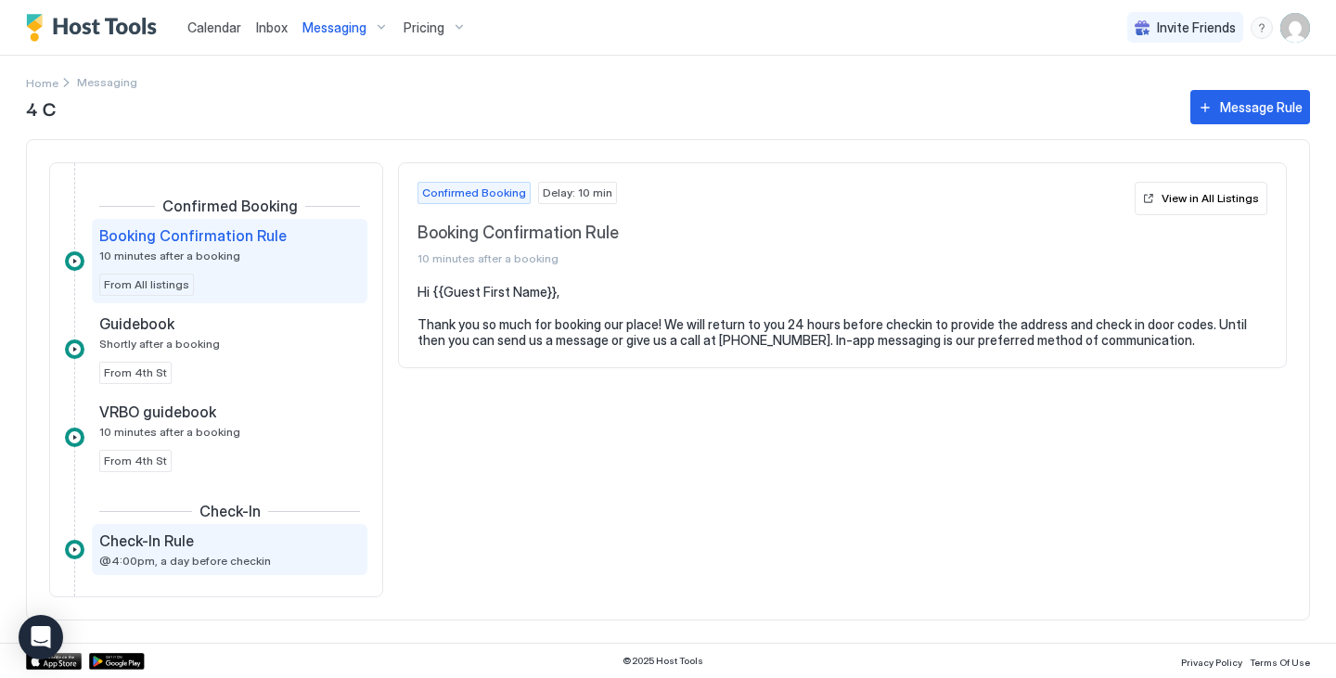
click at [233, 533] on div "Check-In Rule" at bounding box center [216, 541] width 235 height 19
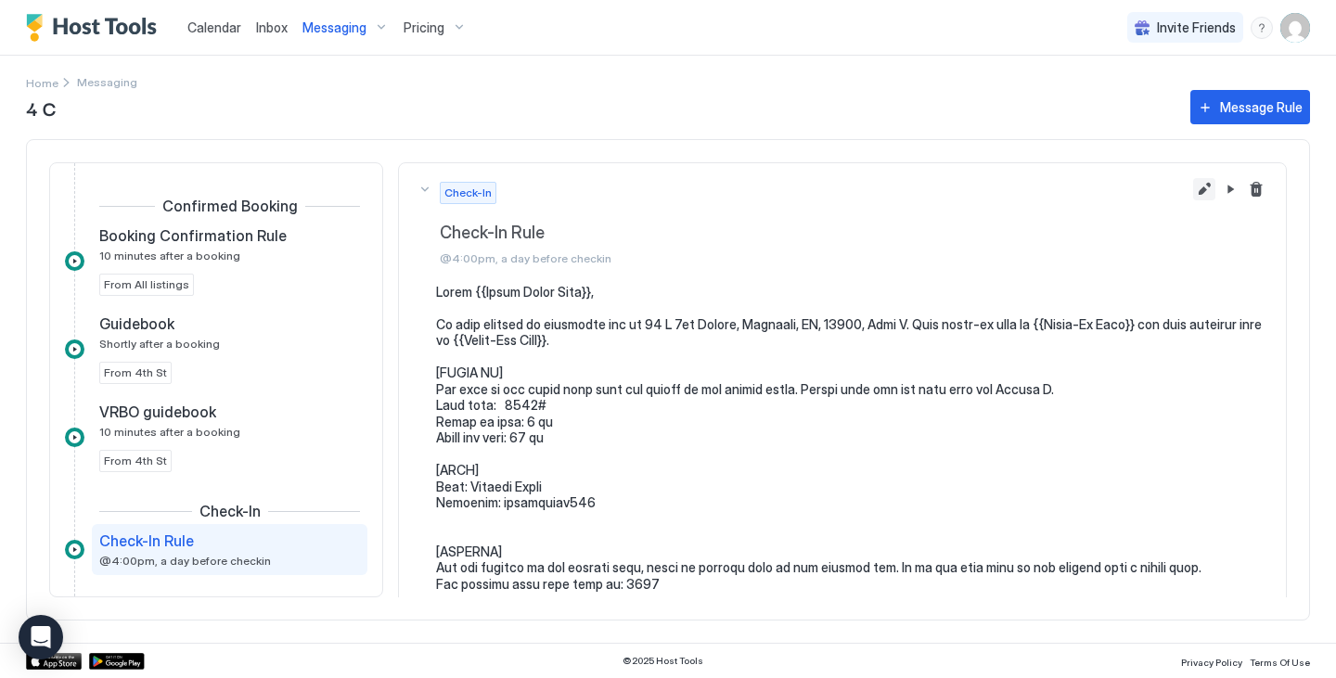
click at [1193, 188] on button "Edit message rule" at bounding box center [1204, 189] width 22 height 22
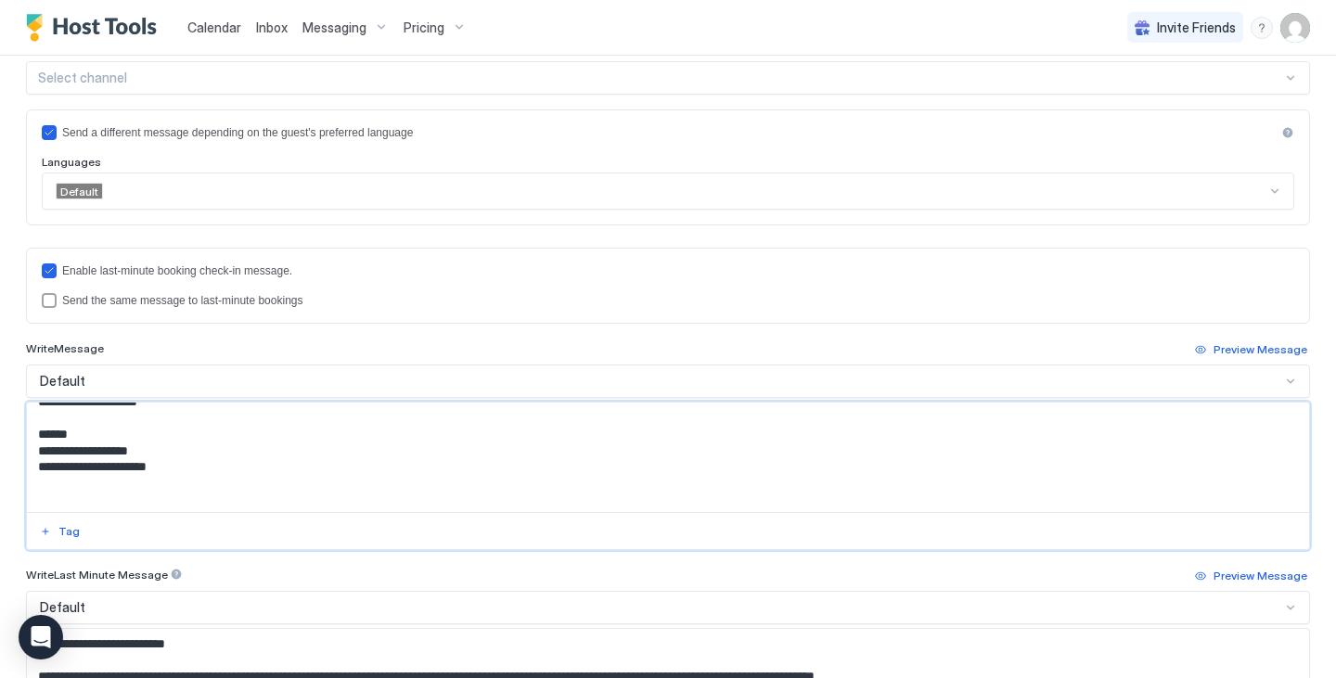
scroll to position [152, 0]
drag, startPoint x: 624, startPoint y: 437, endPoint x: 411, endPoint y: 495, distance: 221.0
click at [411, 495] on textarea "Input Field" at bounding box center [661, 457] width 1268 height 109
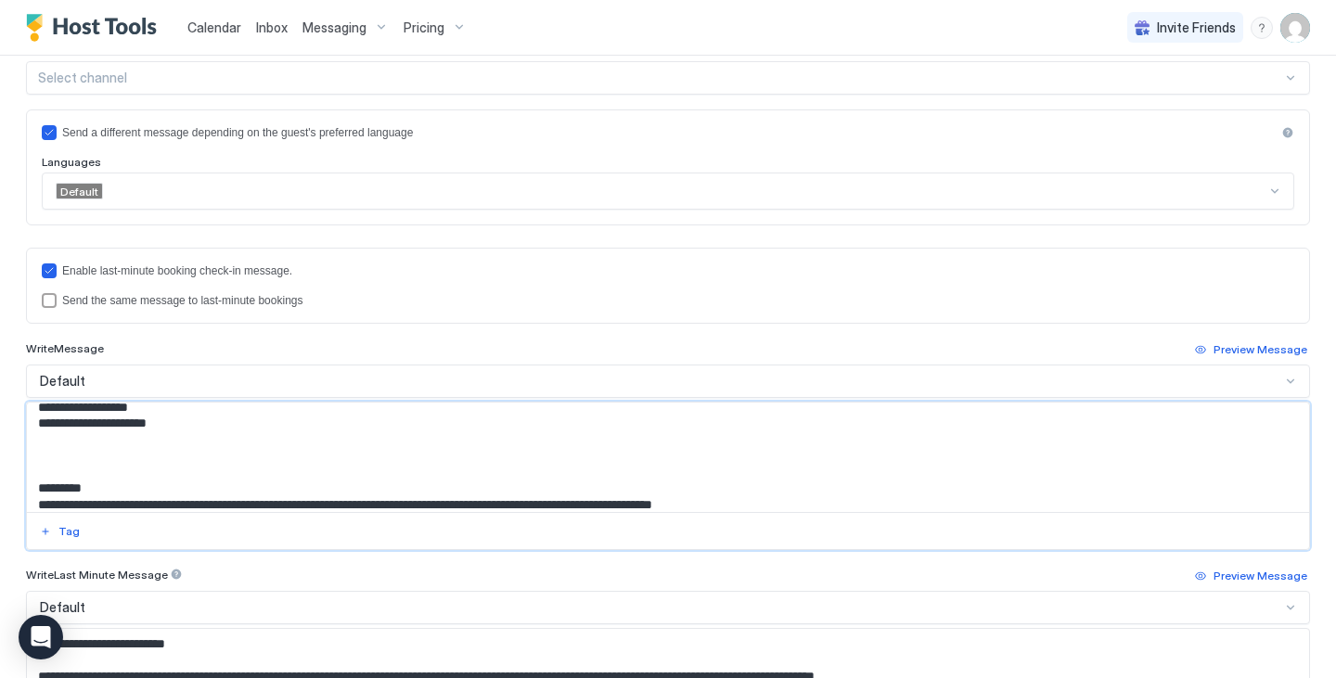
paste textarea "**********"
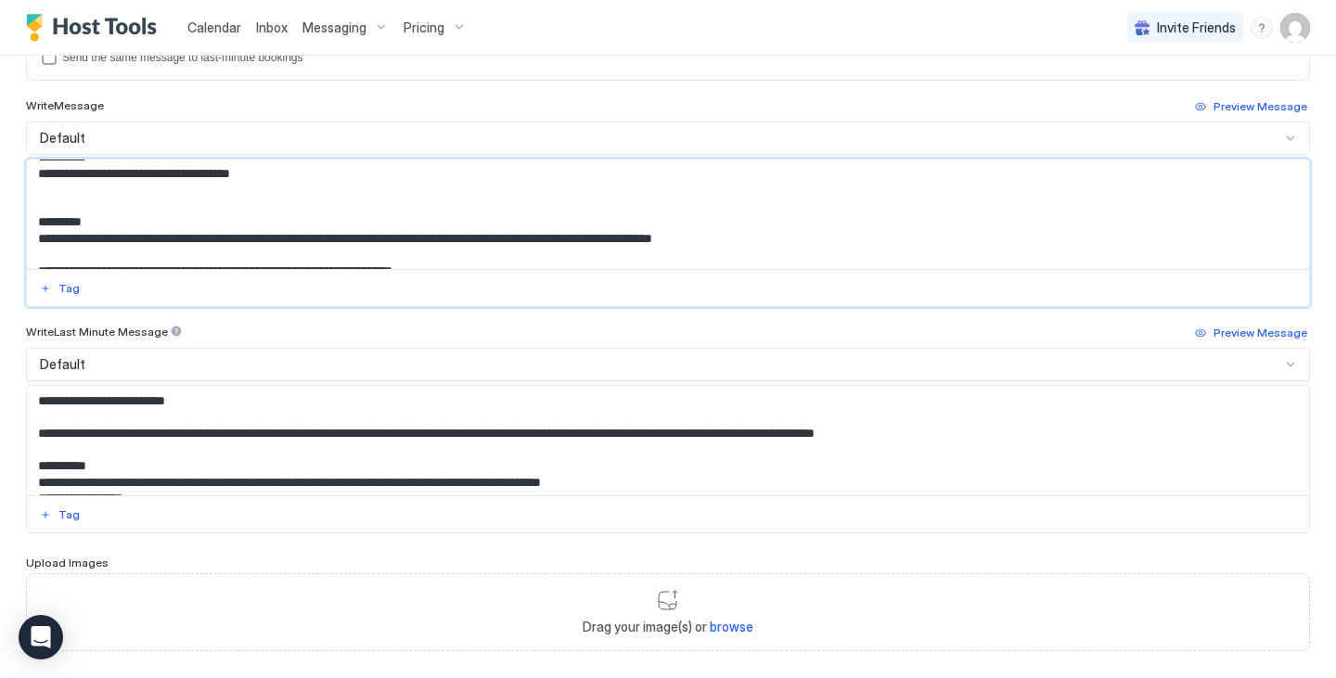
scroll to position [710, 0]
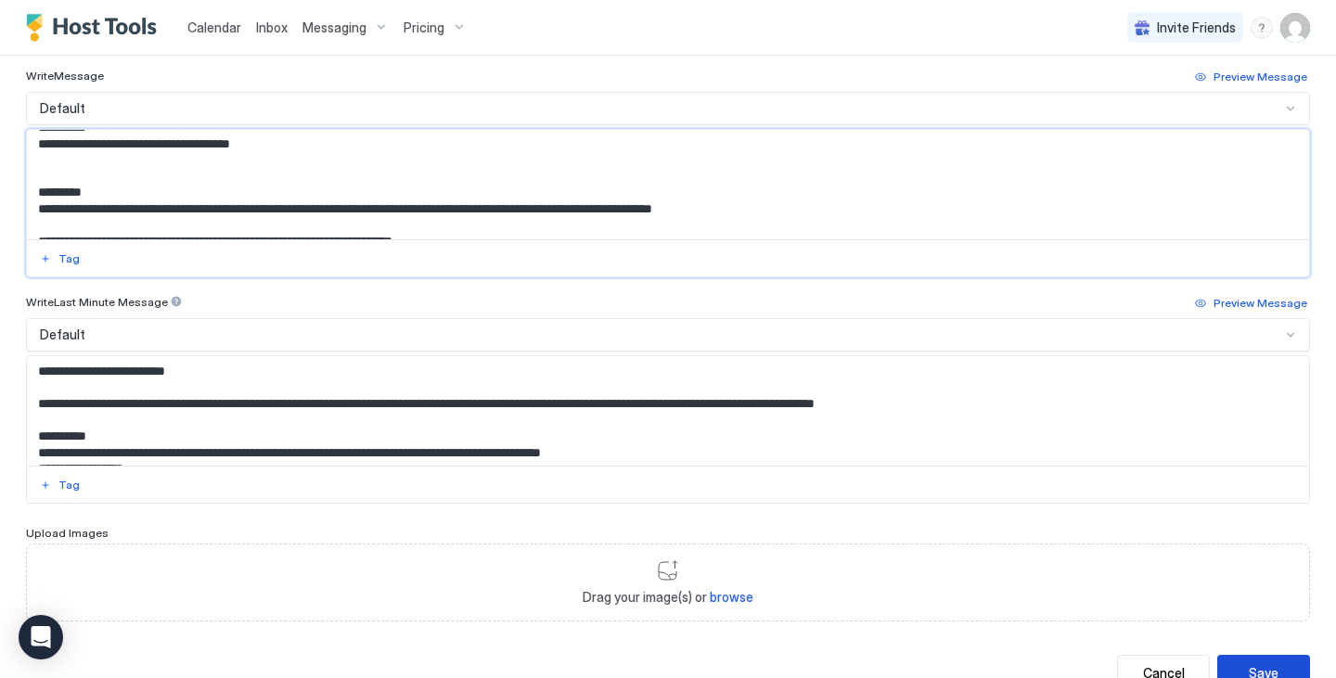
type textarea "**********"
click at [1249, 663] on div "Save" at bounding box center [1264, 672] width 30 height 19
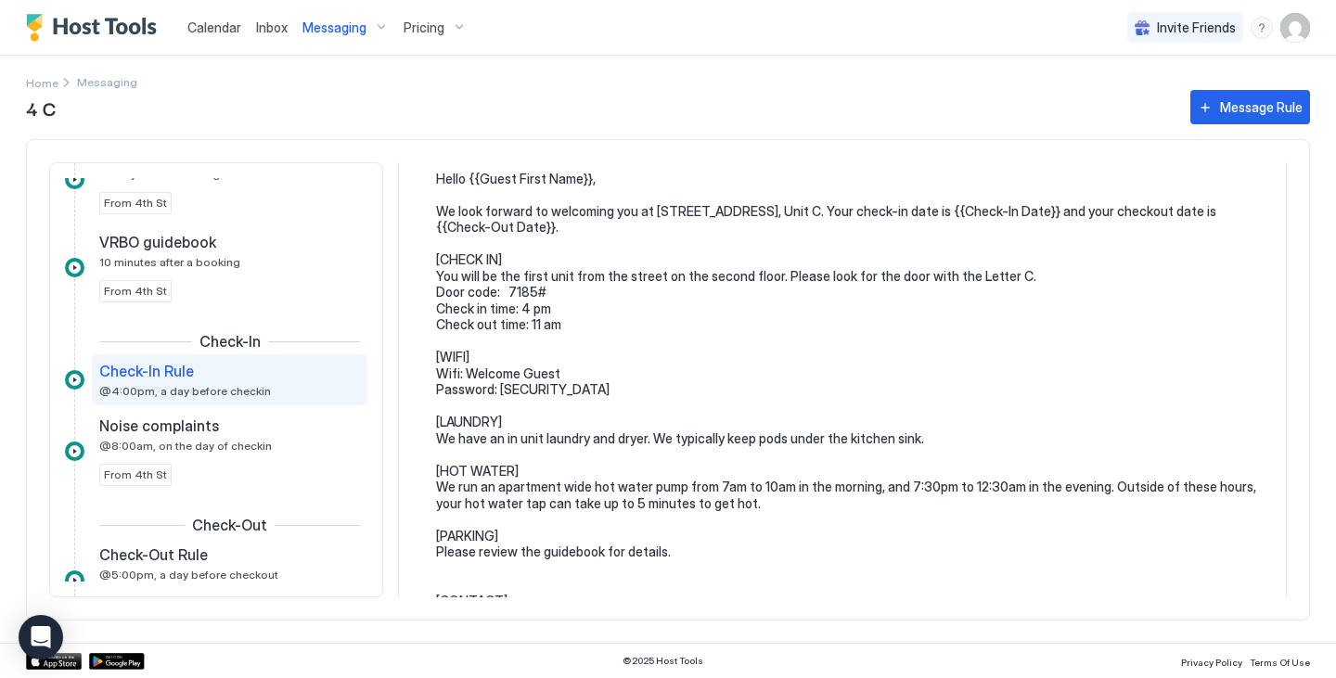
scroll to position [114, 0]
click at [361, 25] on span "Messaging" at bounding box center [334, 27] width 64 height 17
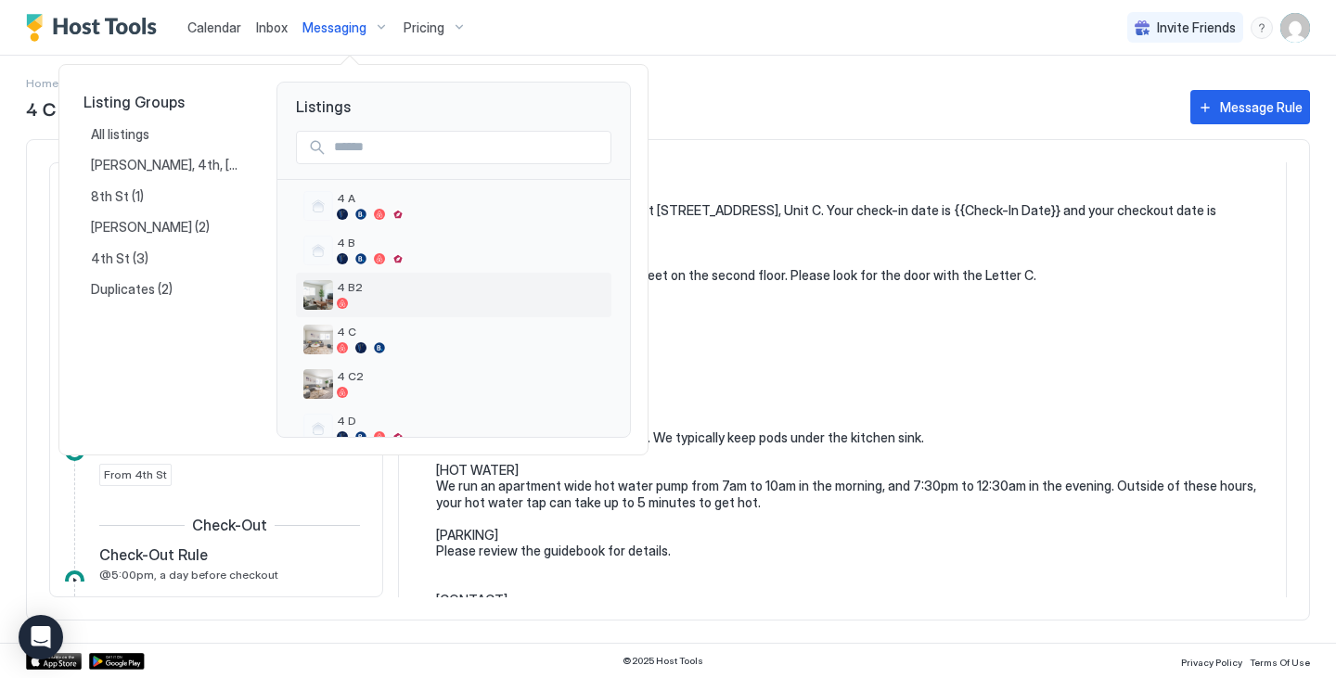
scroll to position [53, 0]
click at [415, 390] on div at bounding box center [470, 391] width 267 height 11
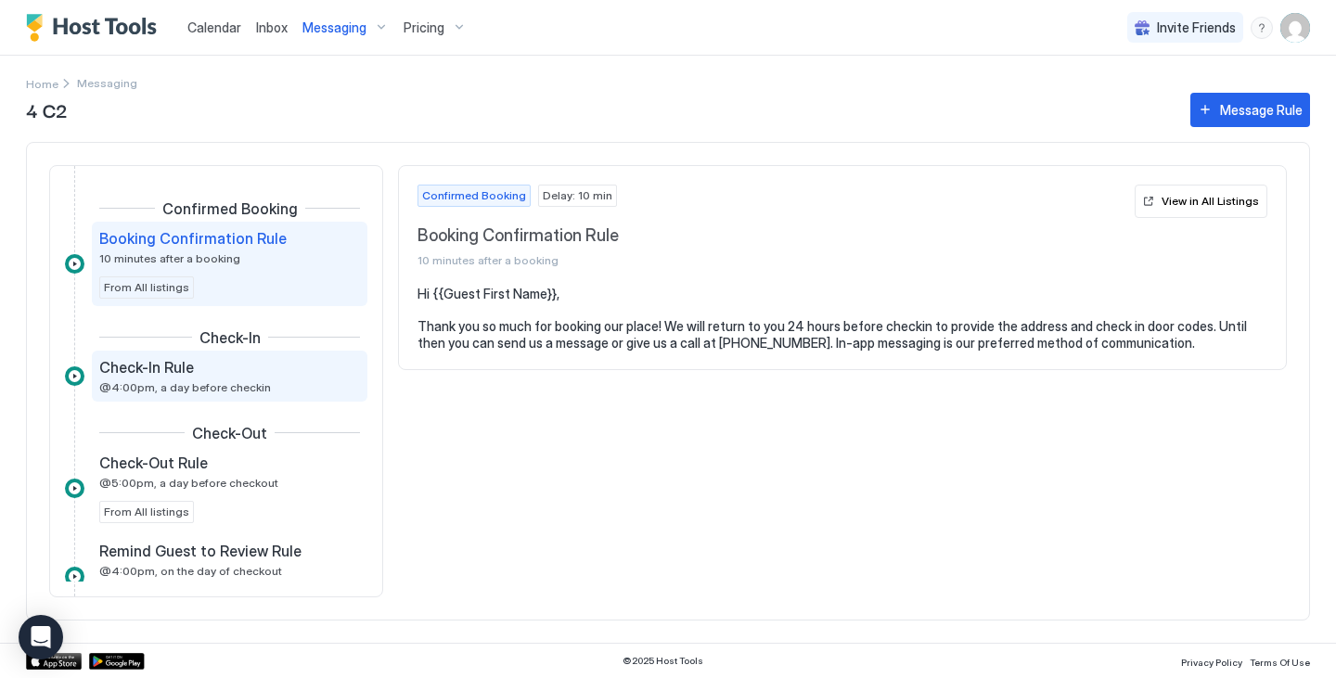
click at [271, 373] on div "Check-In Rule" at bounding box center [216, 367] width 235 height 19
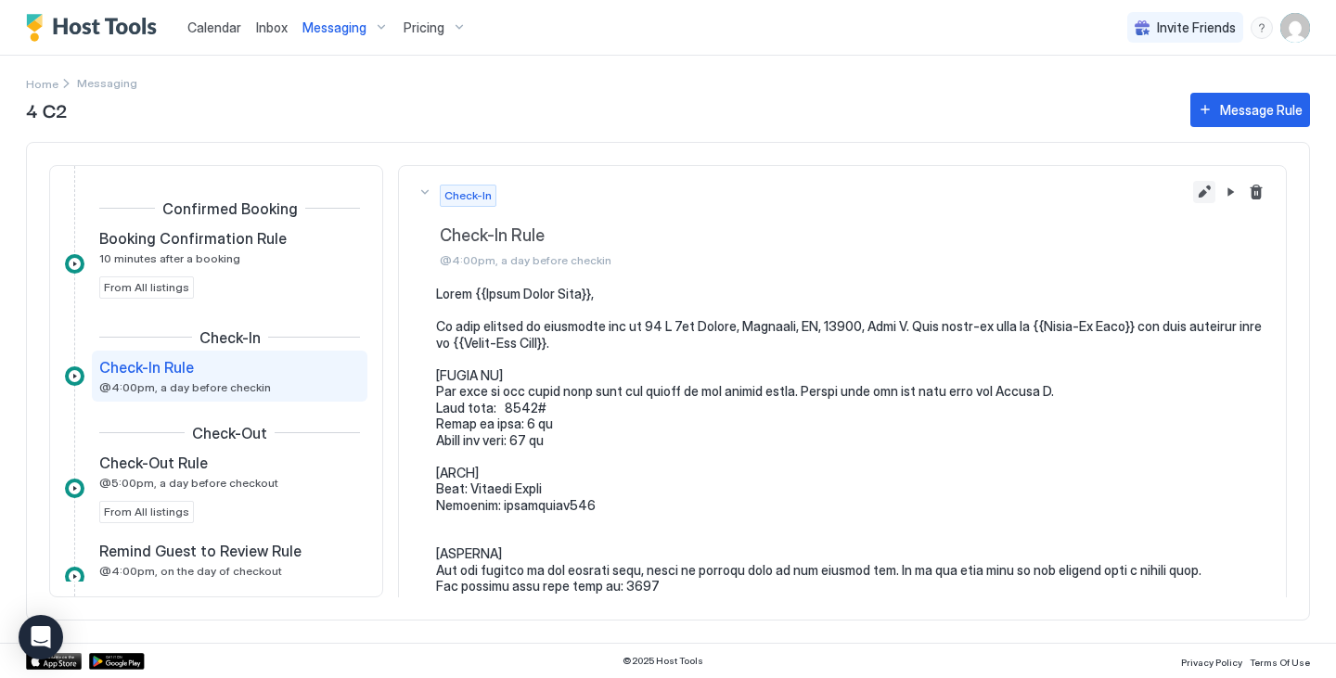
click at [1194, 188] on button "Edit message rule" at bounding box center [1204, 192] width 22 height 22
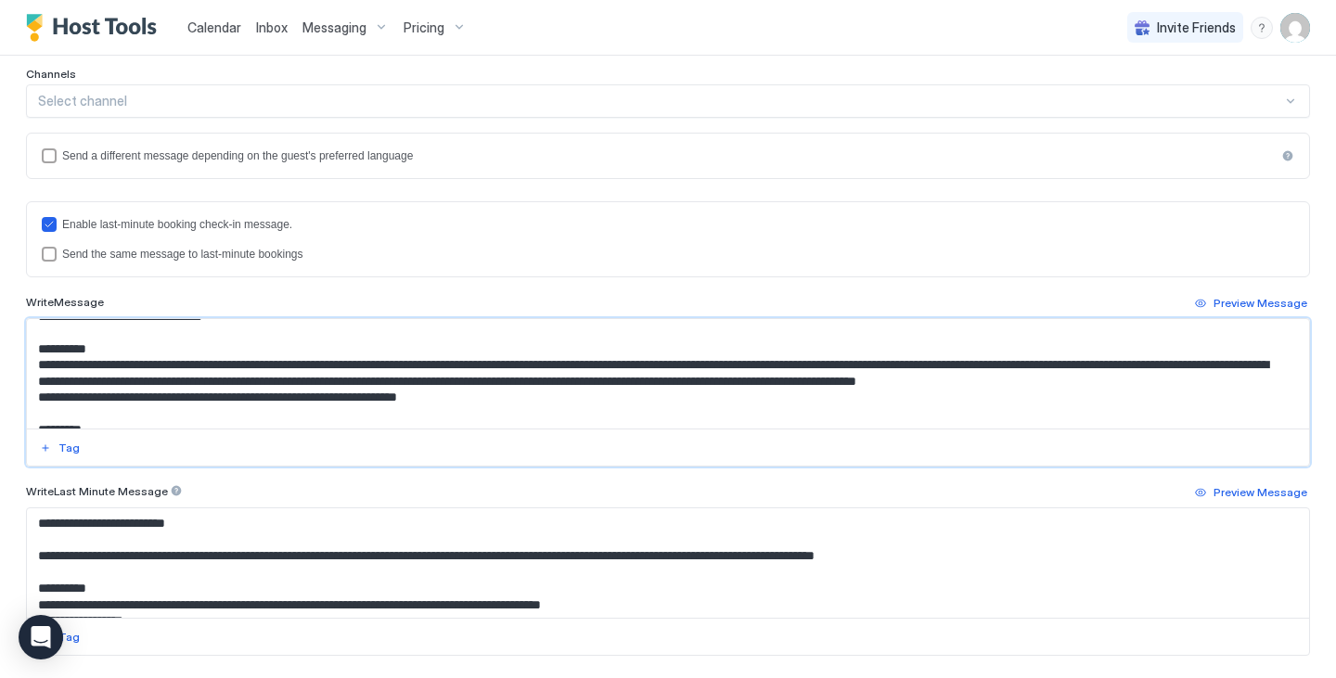
scroll to position [239, 0]
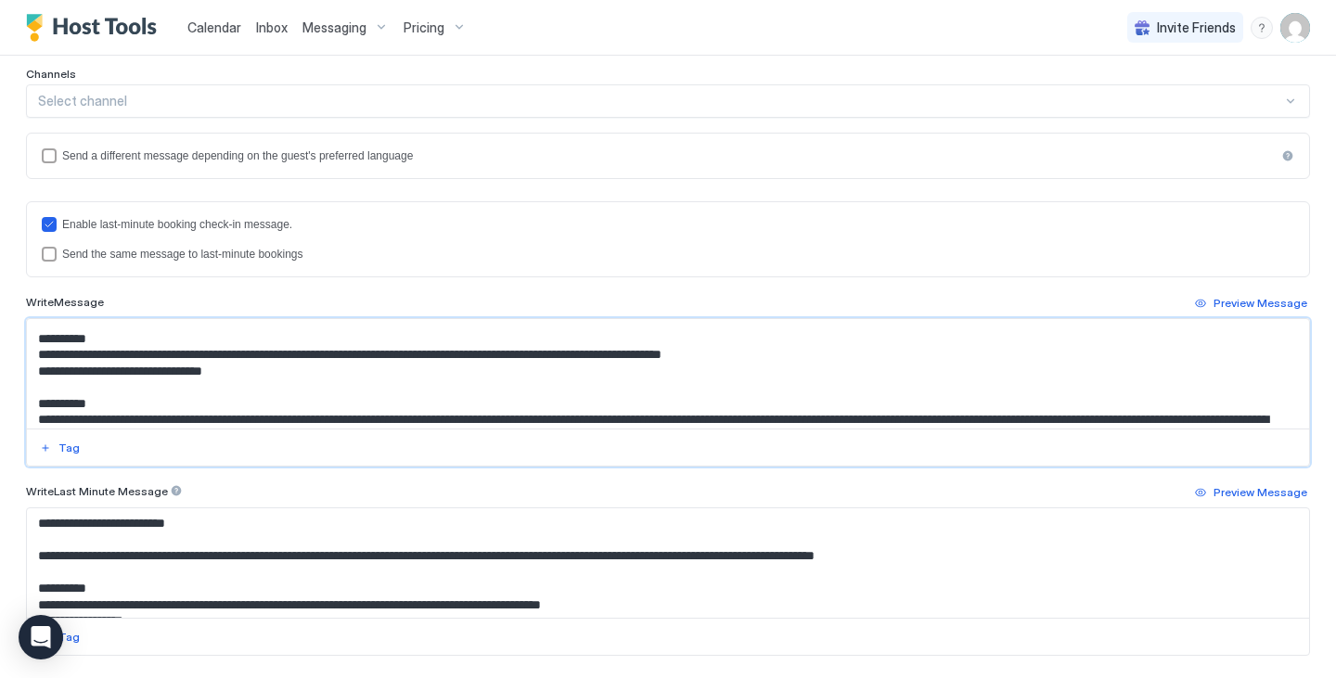
drag, startPoint x: 661, startPoint y: 380, endPoint x: 544, endPoint y: 339, distance: 124.1
click at [544, 339] on textarea "Input Field" at bounding box center [661, 373] width 1268 height 109
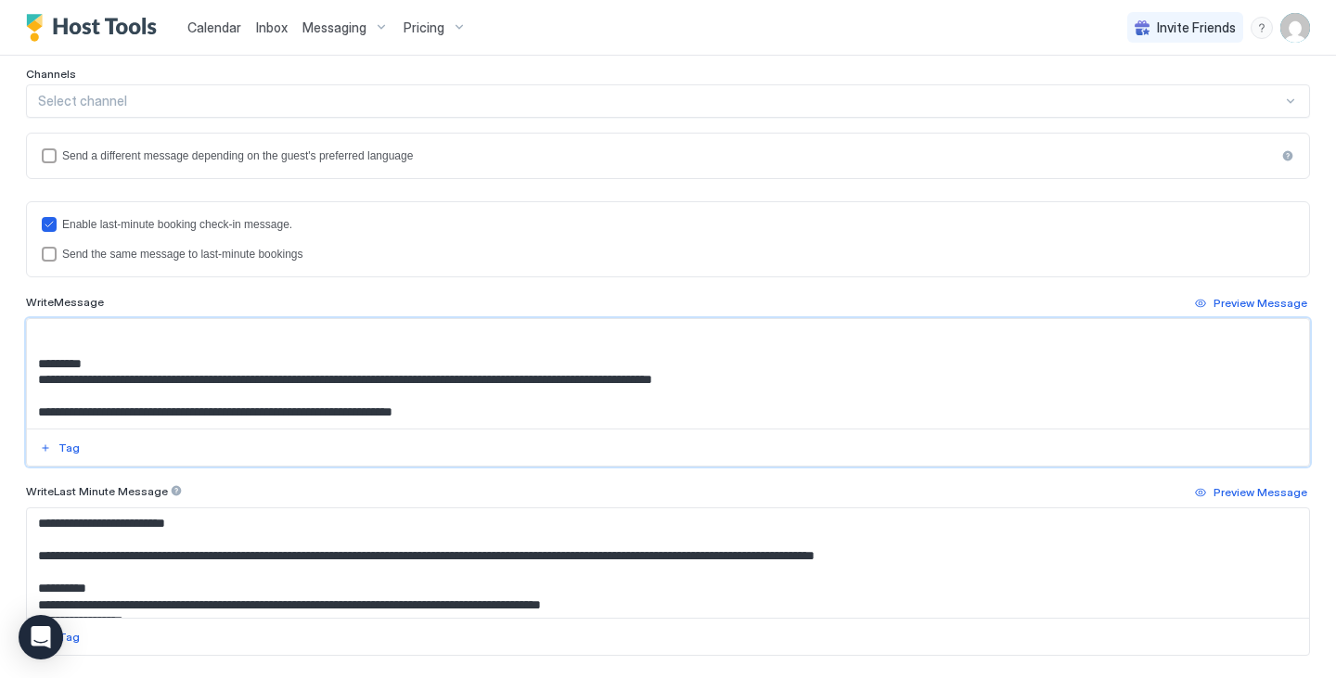
scroll to position [213, 0]
paste textarea "**********"
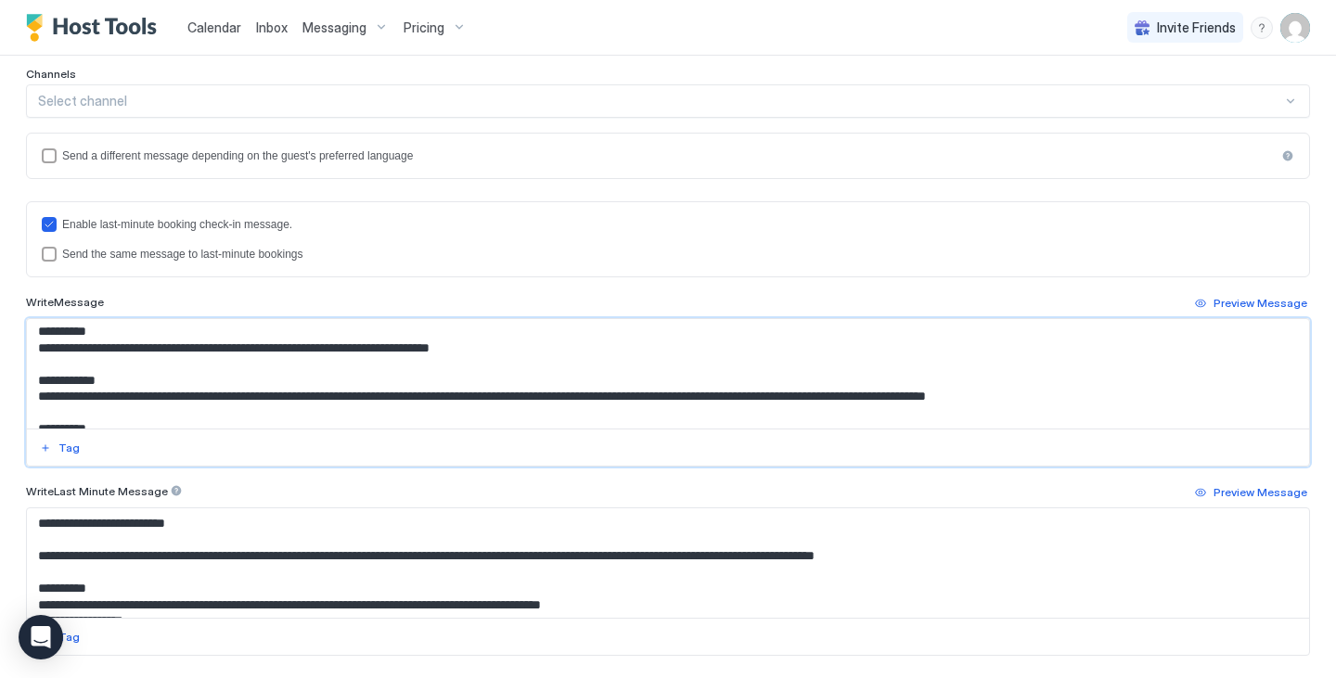
scroll to position [271, 0]
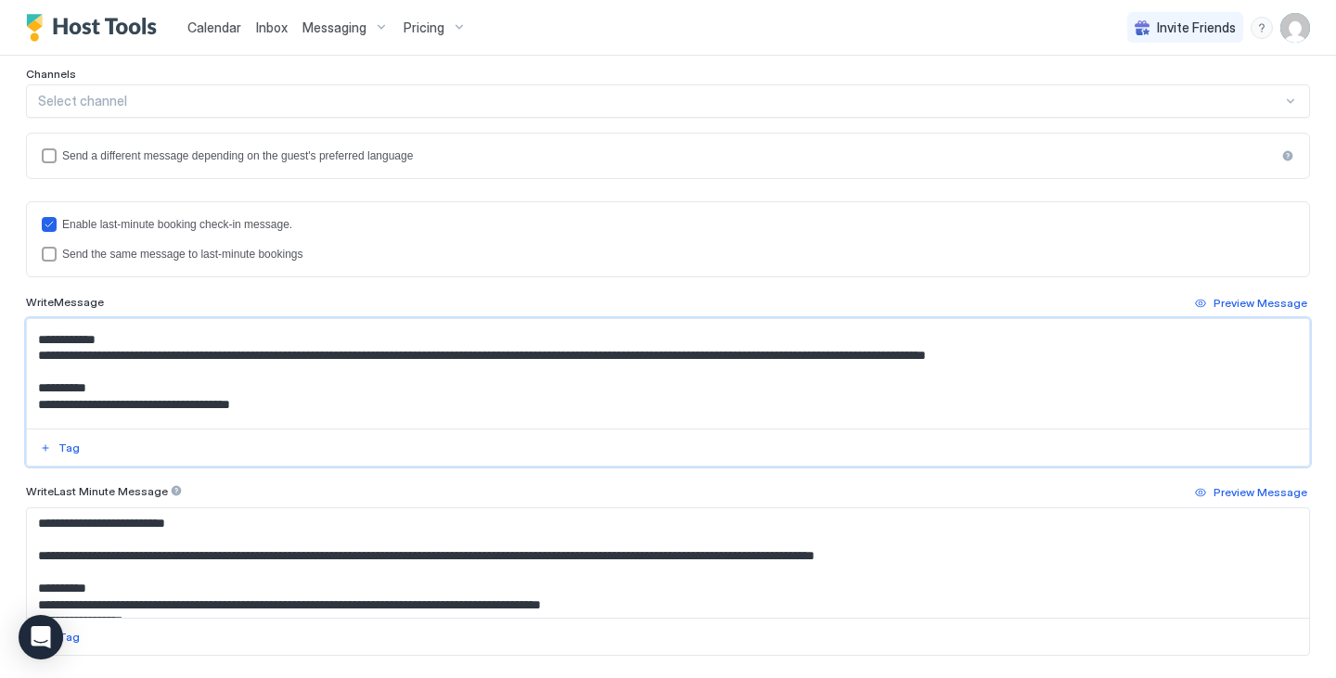
click at [544, 339] on textarea "**********" at bounding box center [661, 373] width 1268 height 109
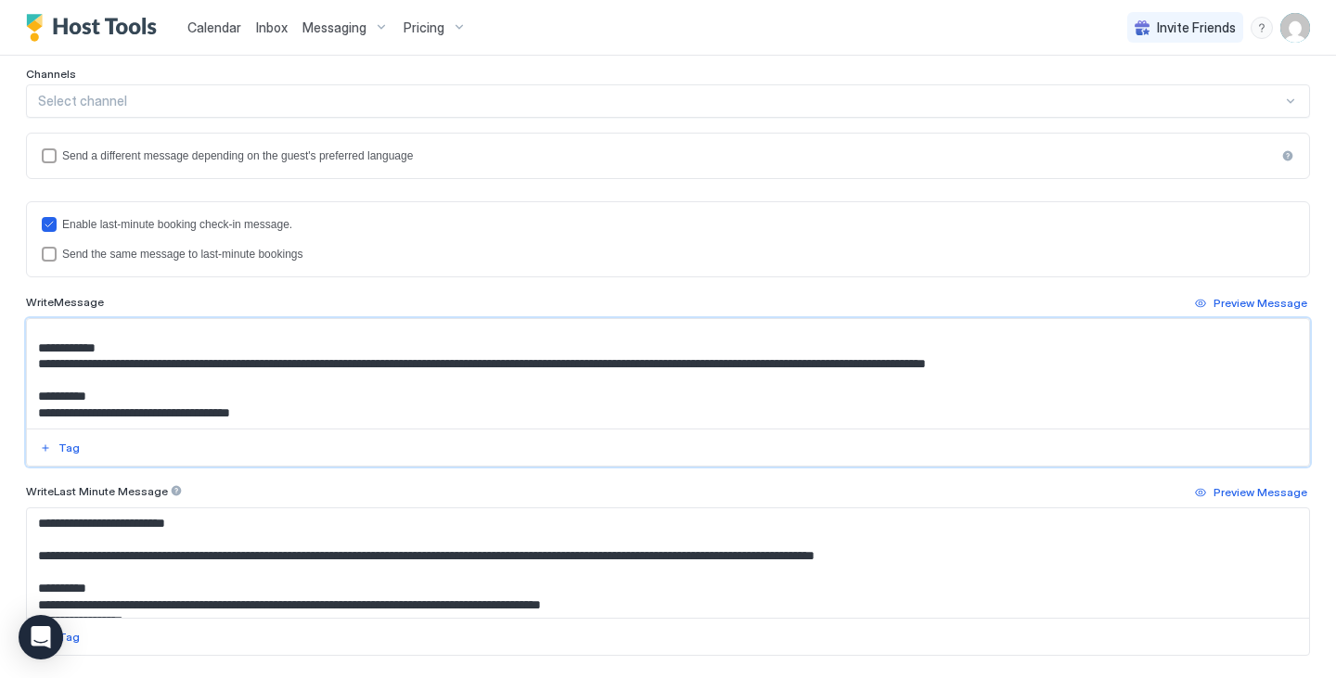
scroll to position [264, 0]
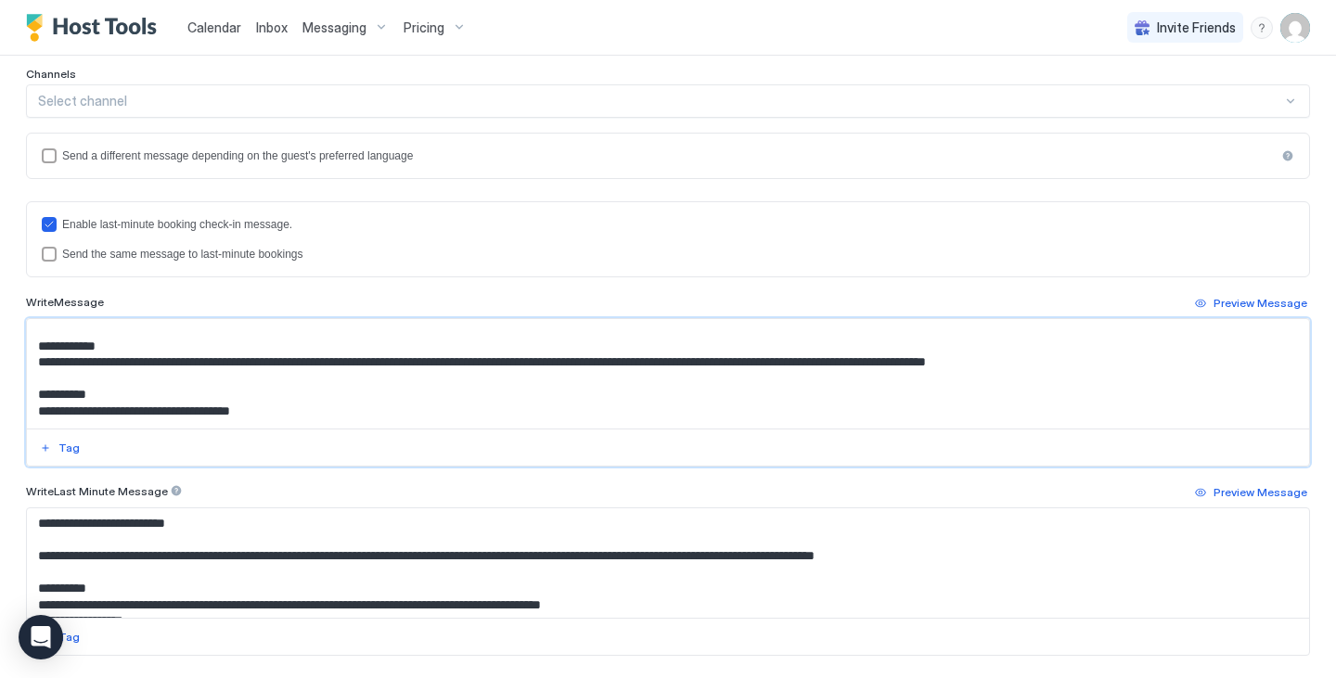
type textarea "**********"
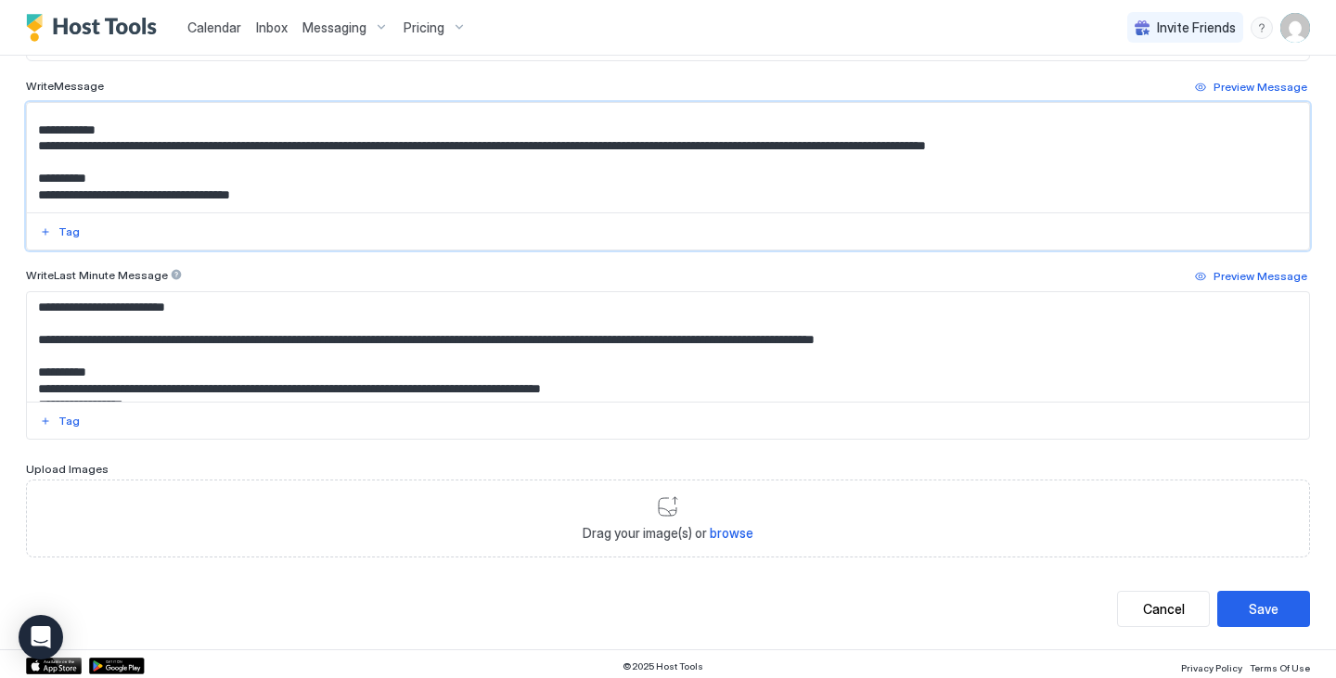
scroll to position [634, 0]
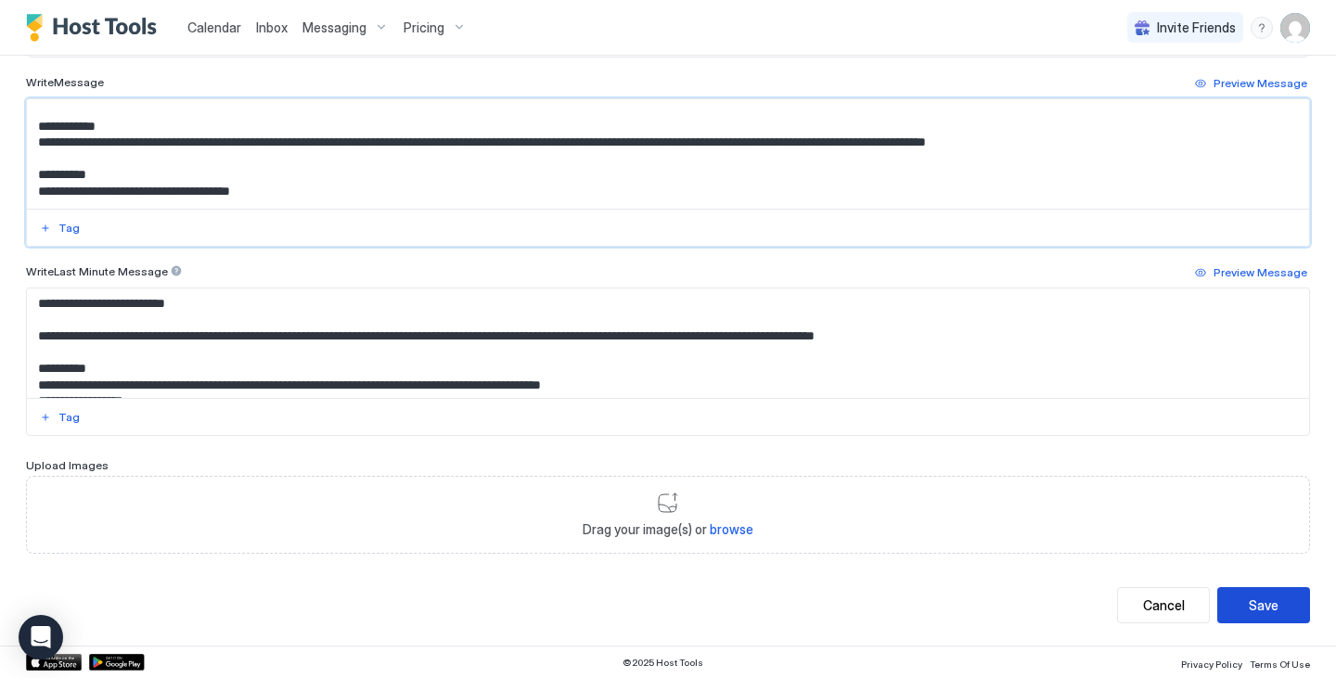
click at [1254, 603] on div "Save" at bounding box center [1264, 605] width 30 height 19
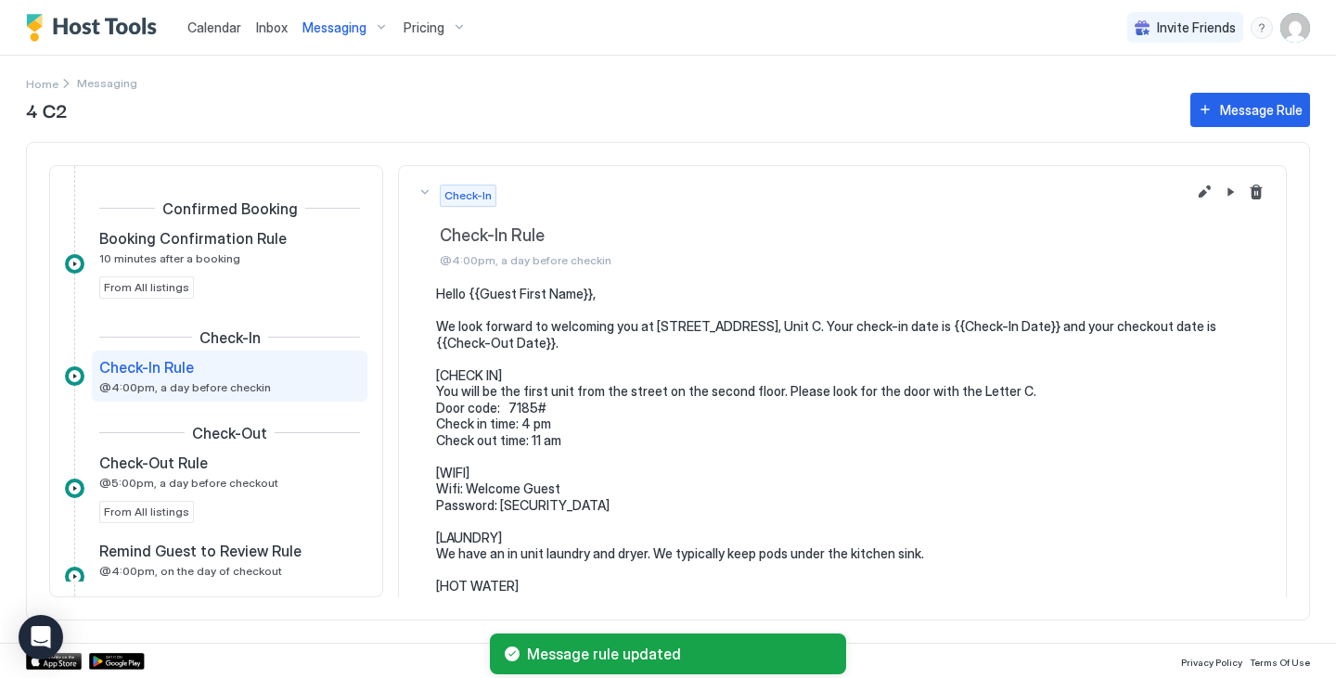
click at [349, 32] on span "Messaging" at bounding box center [334, 27] width 64 height 17
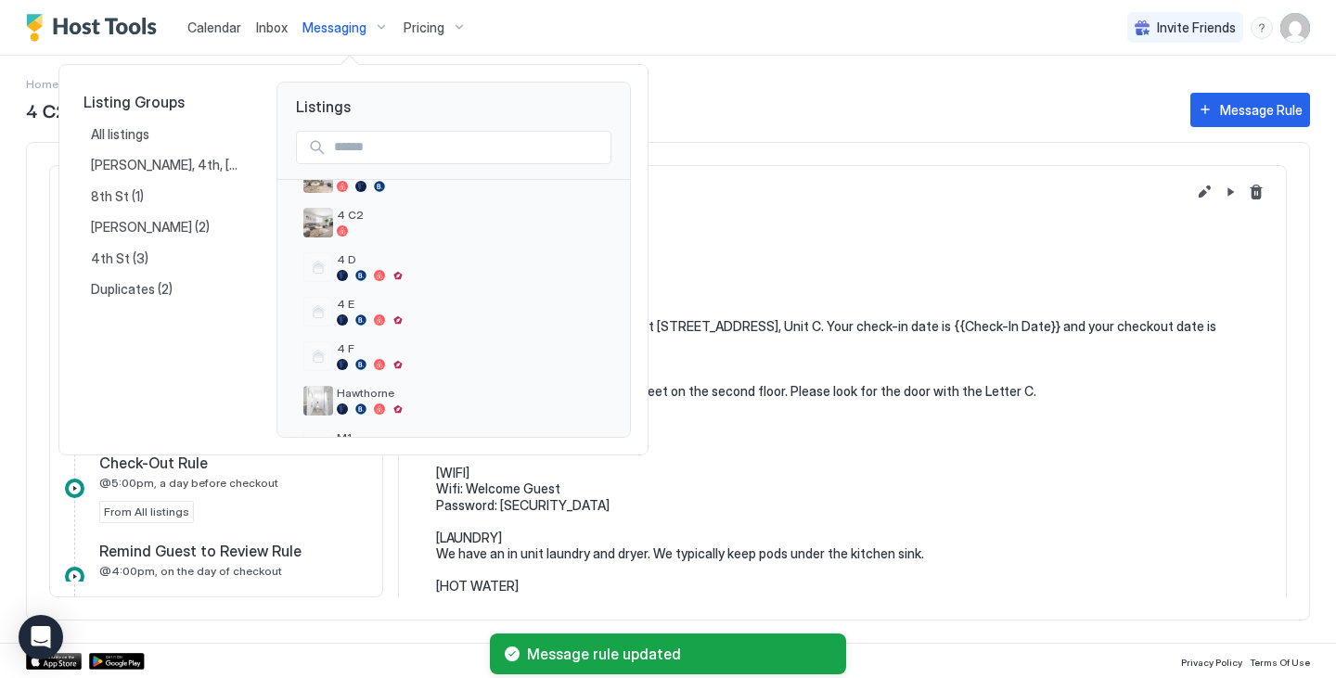
scroll to position [214, 0]
click at [317, 268] on div at bounding box center [318, 266] width 30 height 30
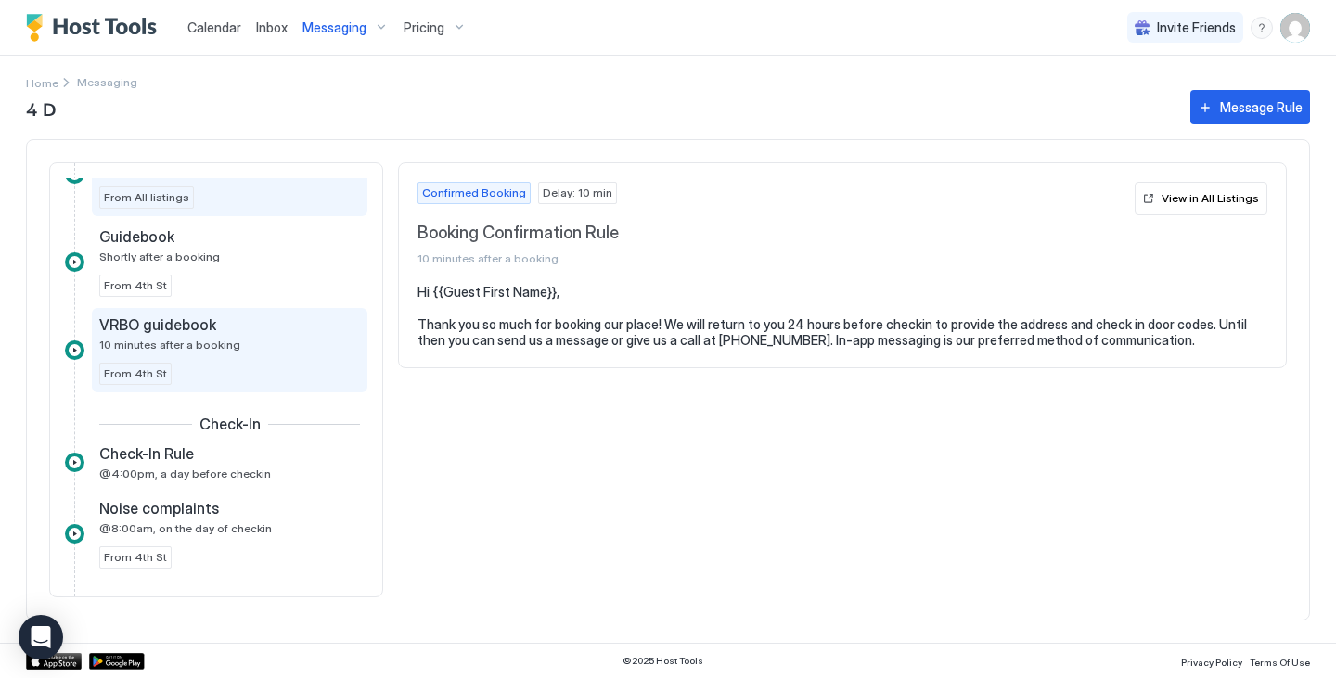
scroll to position [88, 0]
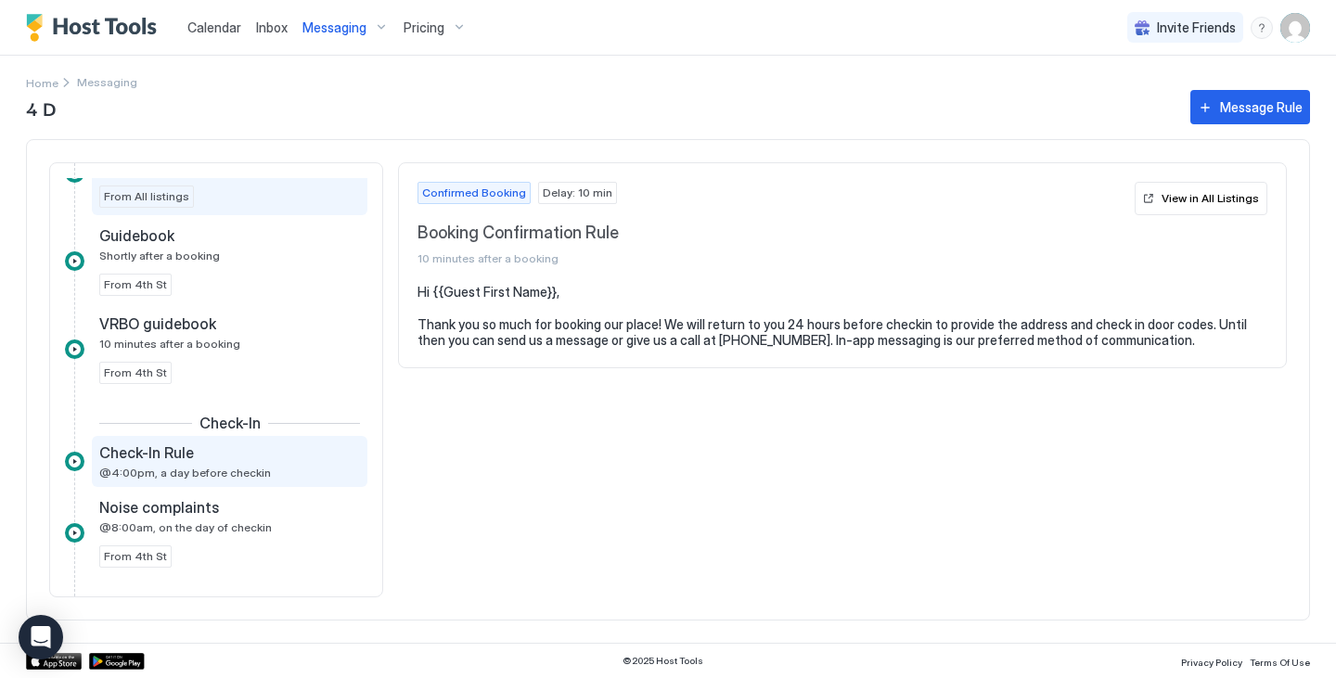
click at [198, 469] on span "@4:00pm, a day before checkin" at bounding box center [185, 473] width 172 height 14
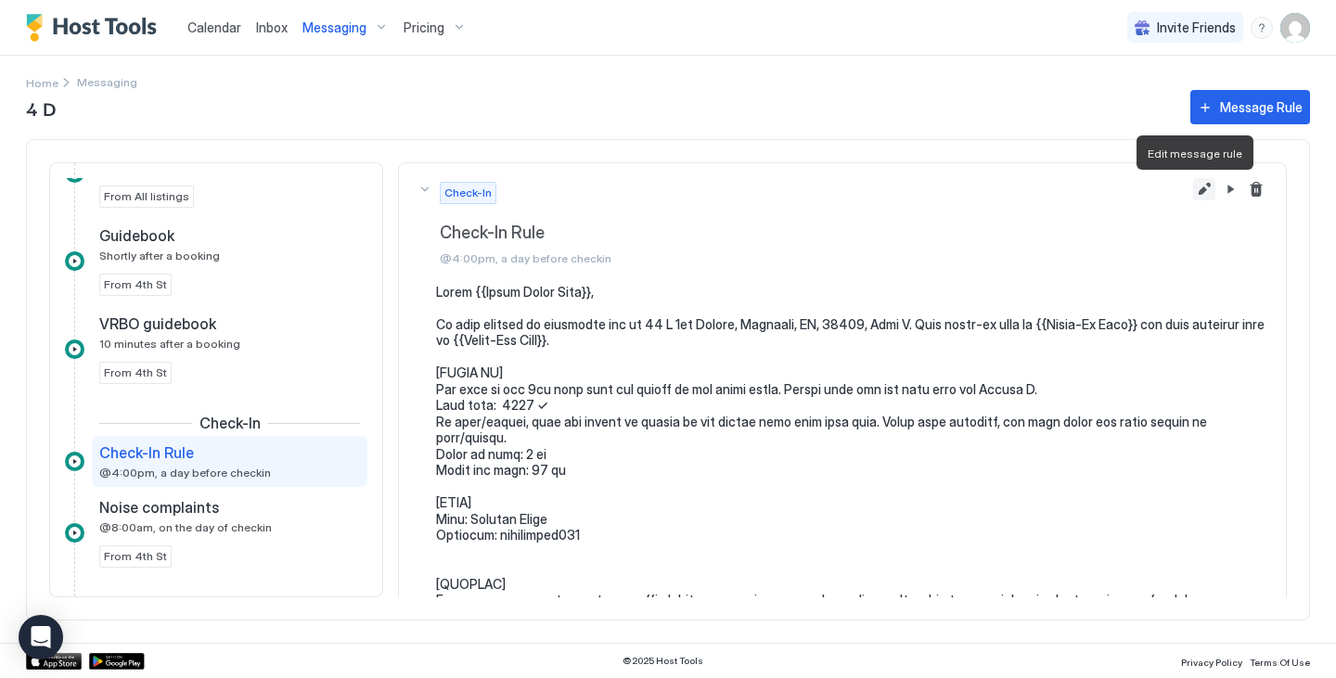
click at [1193, 195] on button "Edit message rule" at bounding box center [1204, 189] width 22 height 22
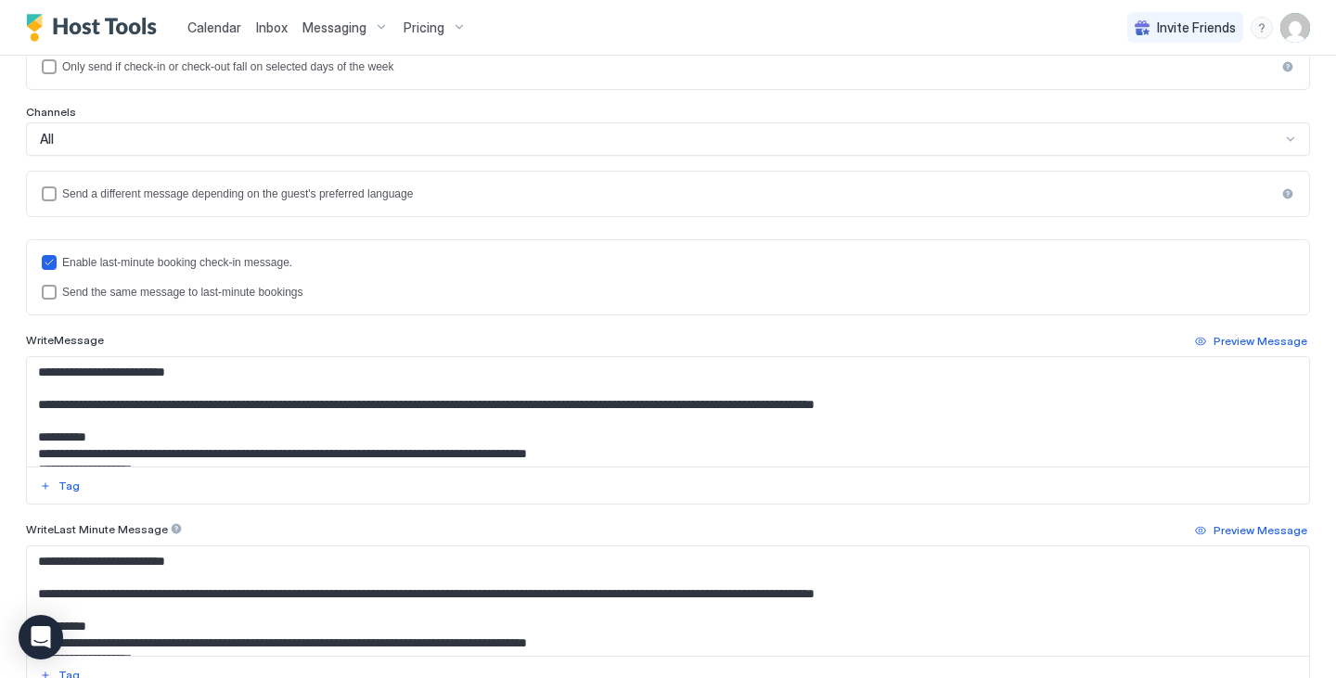
scroll to position [377, 0]
click at [282, 292] on div "Send the same message to last-minute bookings" at bounding box center [678, 291] width 1232 height 13
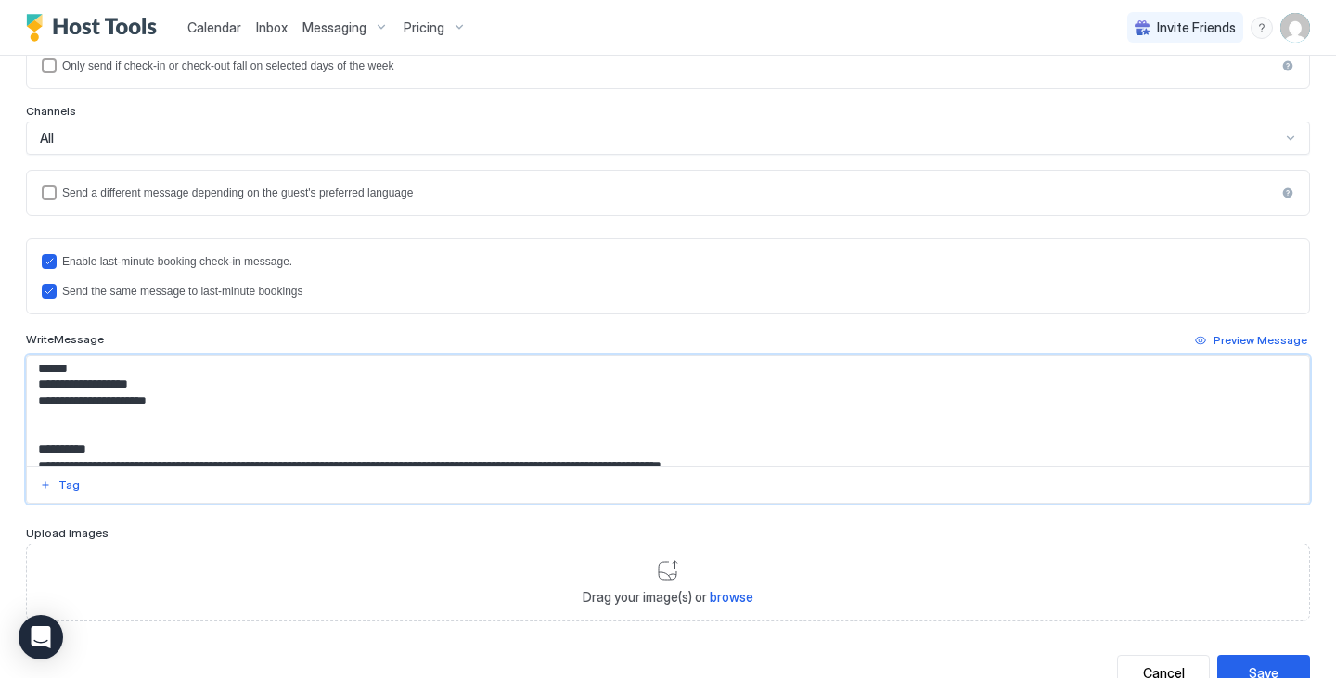
scroll to position [185, 0]
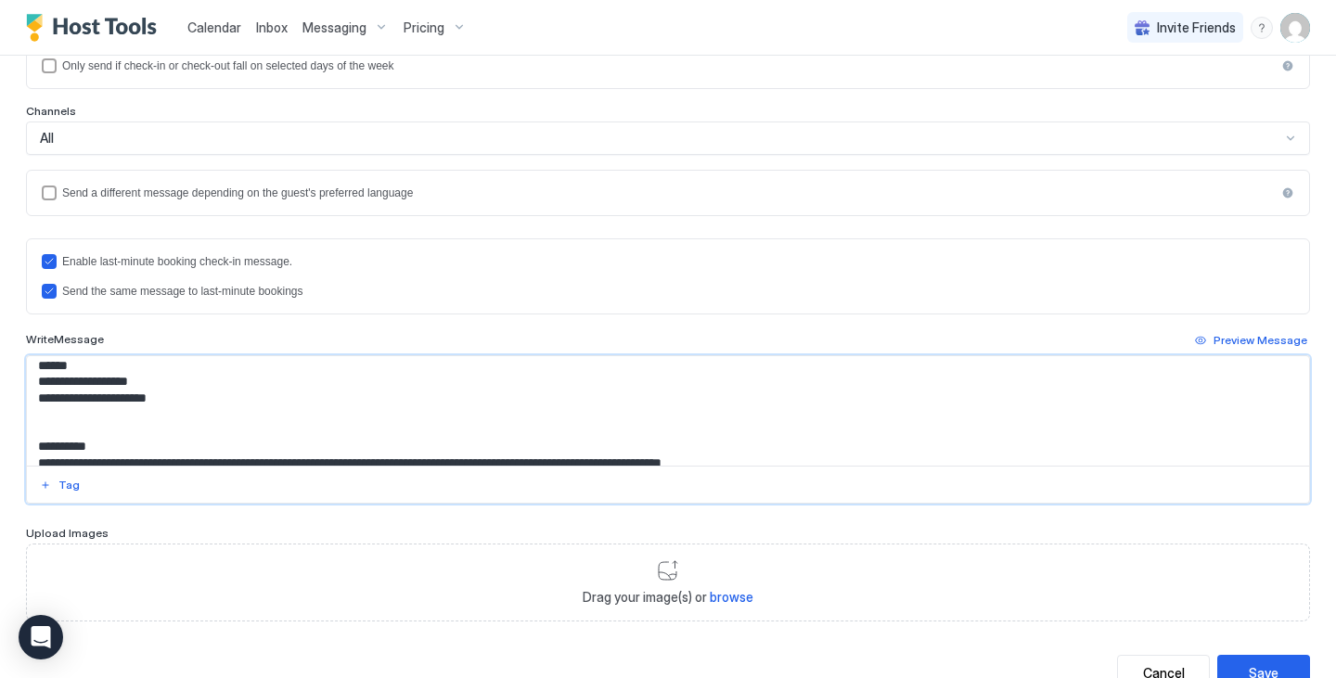
drag, startPoint x: 470, startPoint y: 431, endPoint x: 27, endPoint y: 440, distance: 442.7
click at [27, 440] on textarea "Input Field" at bounding box center [661, 410] width 1268 height 109
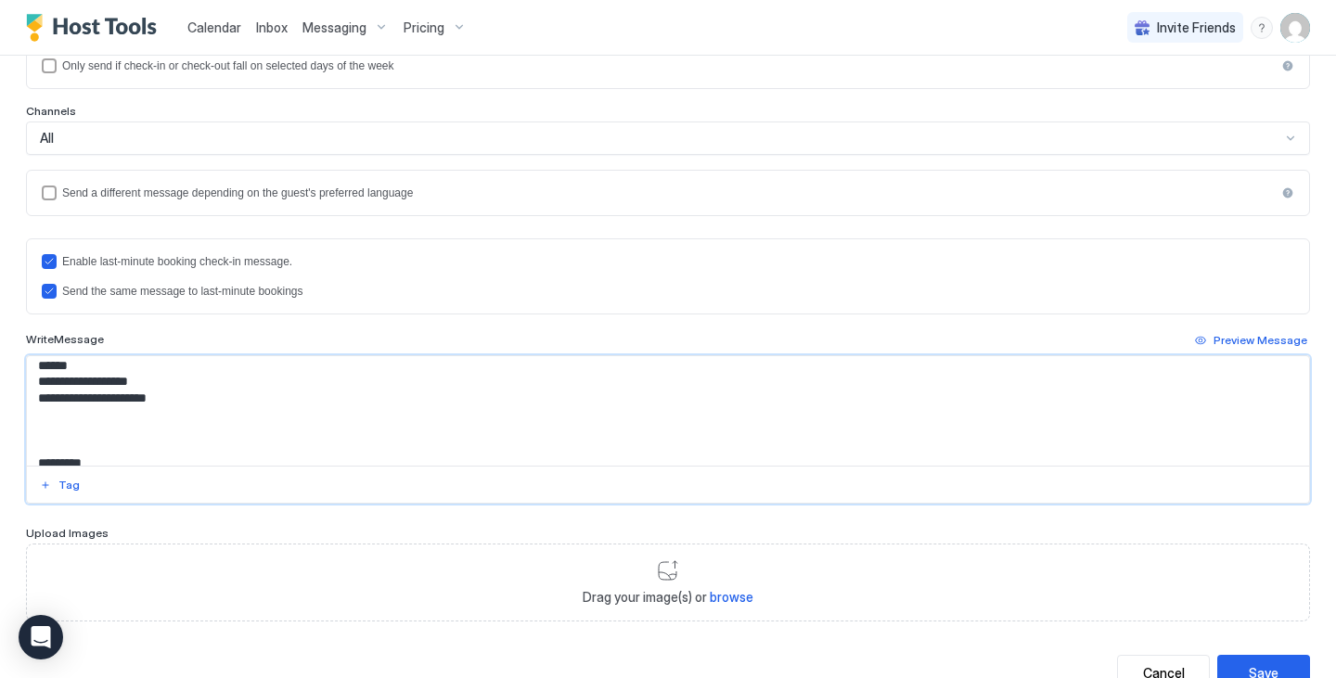
paste textarea "**********"
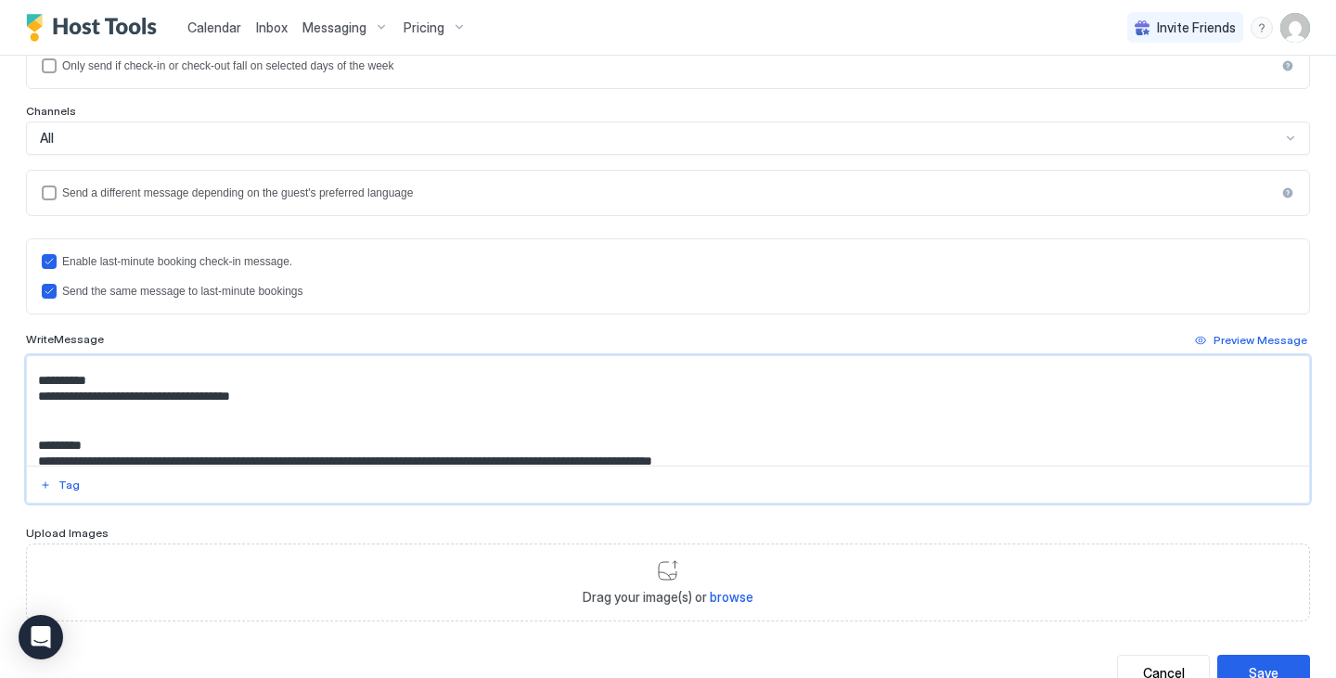
scroll to position [336, 0]
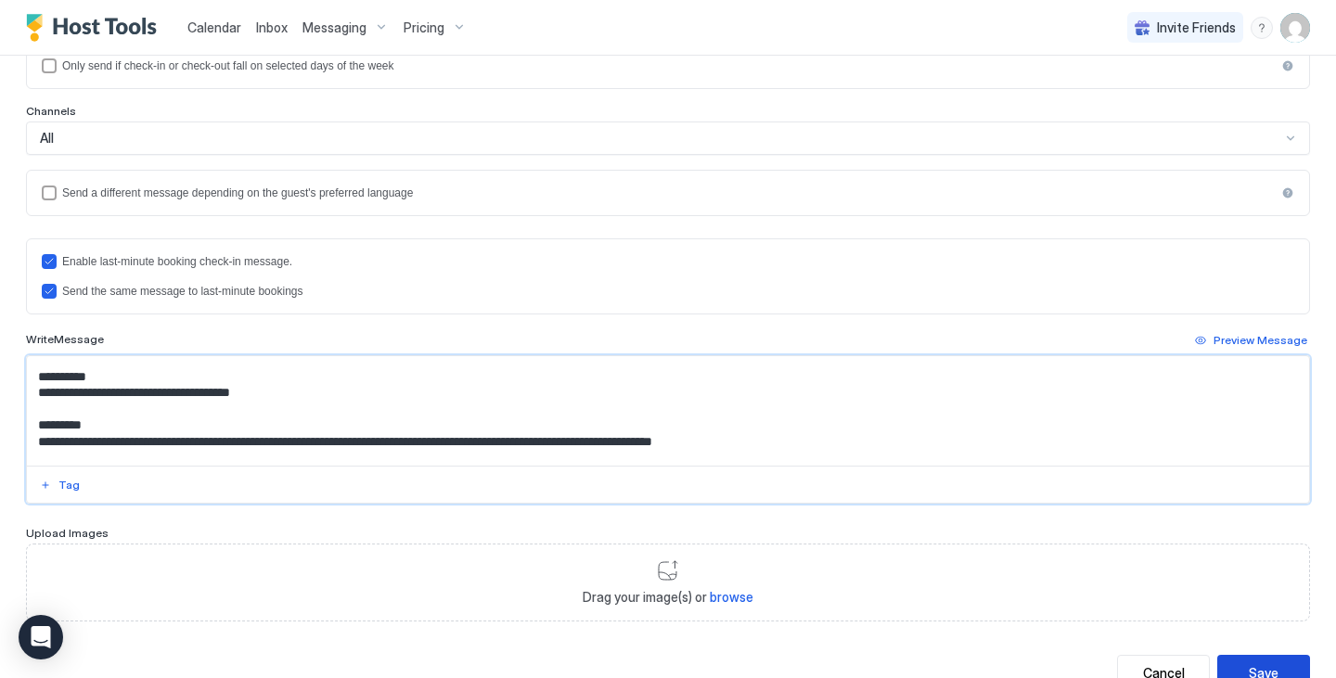
type textarea "**********"
click at [1267, 665] on button "Save" at bounding box center [1263, 673] width 93 height 36
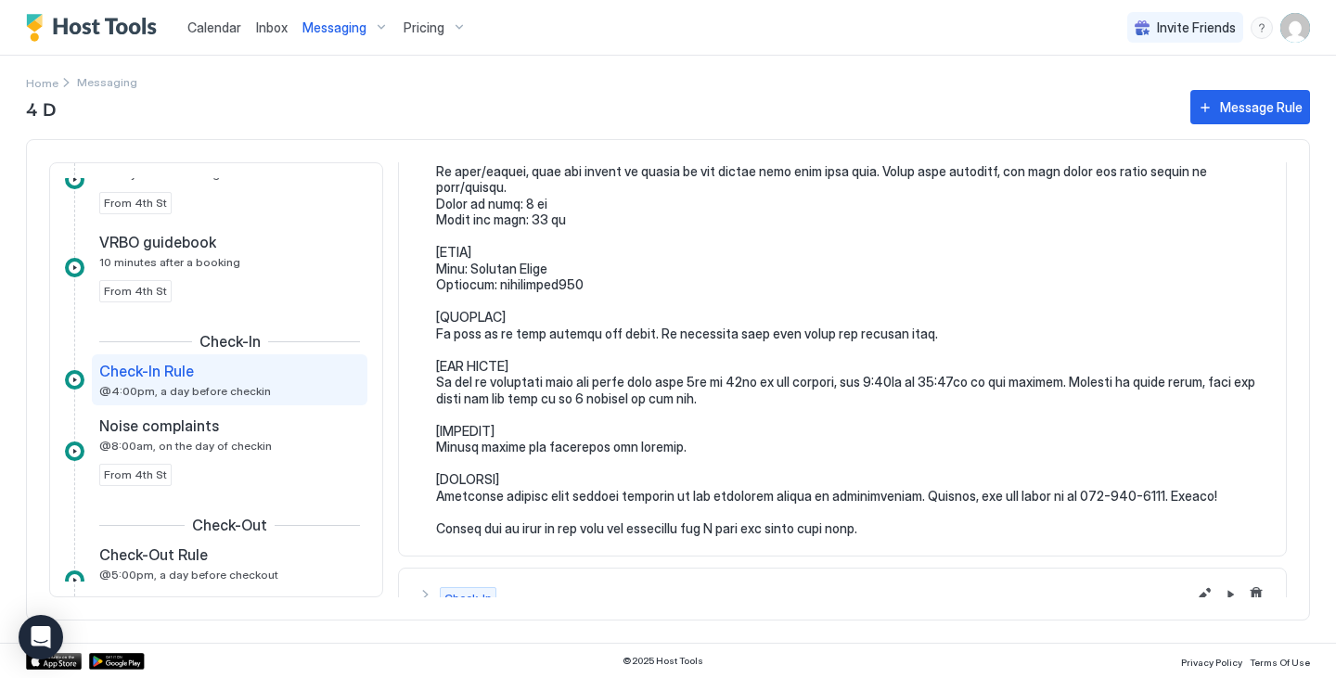
scroll to position [251, 0]
click at [345, 29] on span "Messaging" at bounding box center [334, 27] width 64 height 17
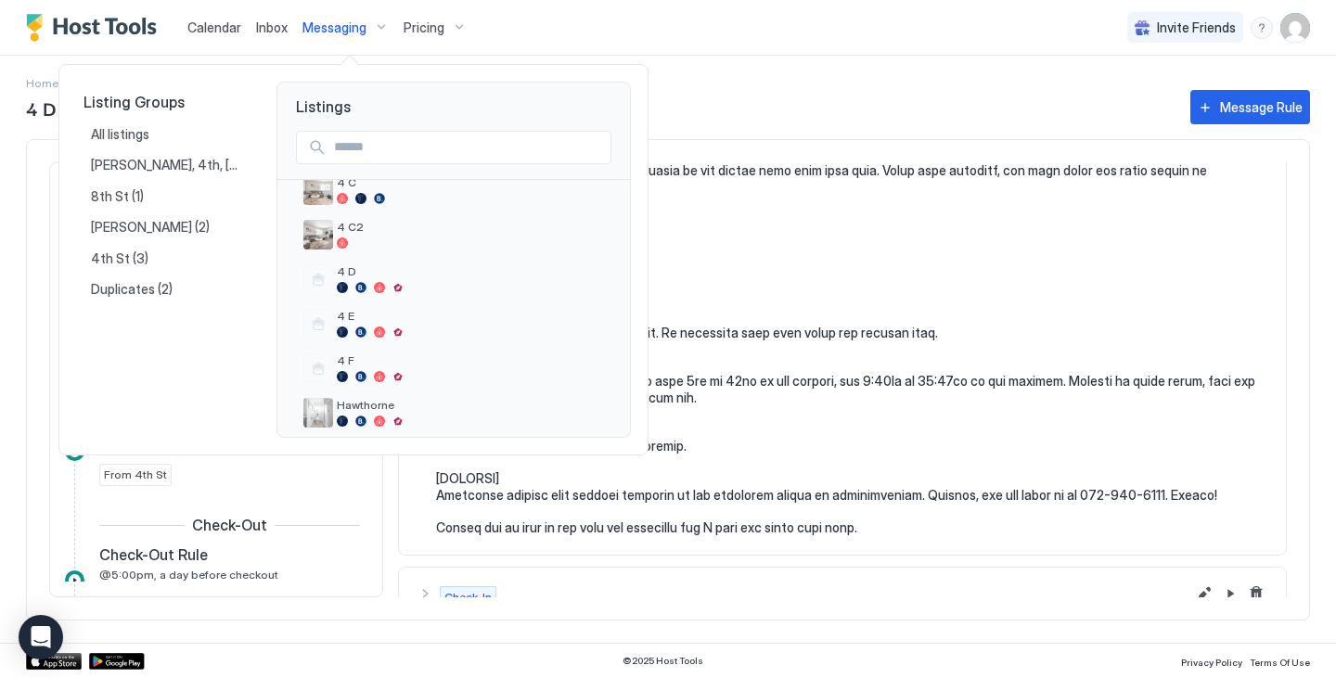
scroll to position [202, 0]
click at [405, 316] on span "4 E" at bounding box center [470, 315] width 267 height 14
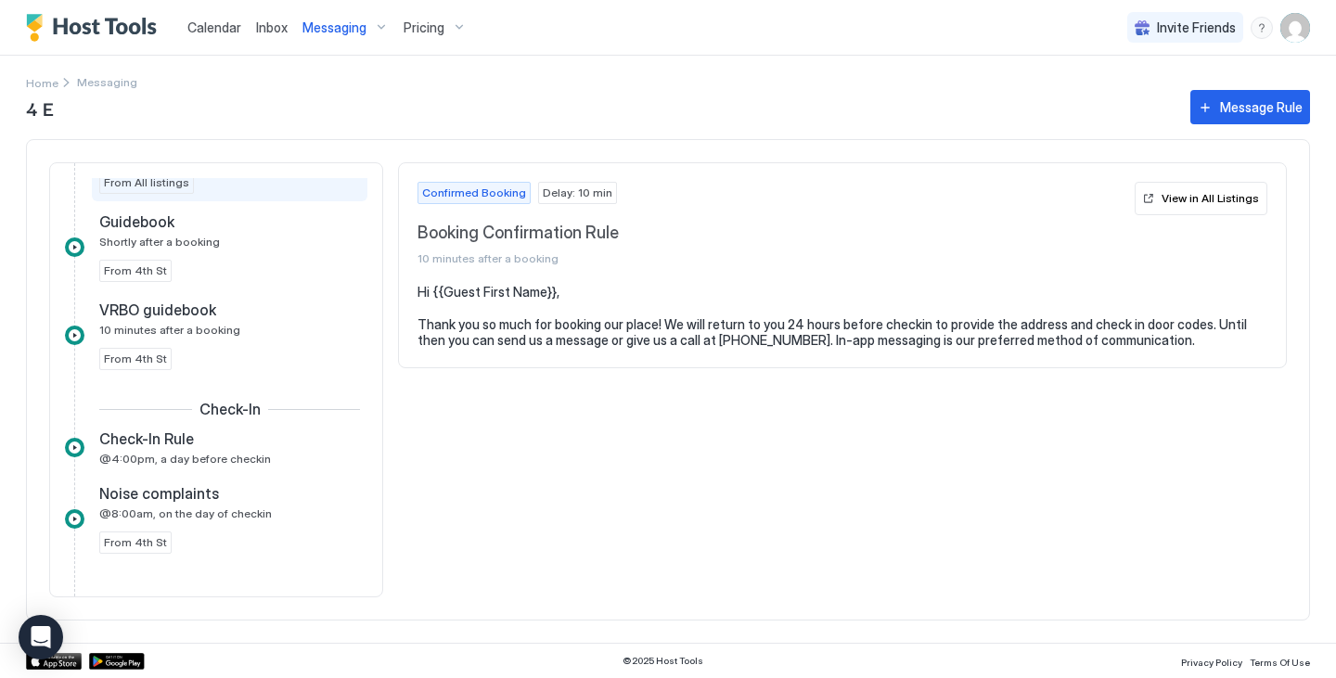
scroll to position [103, 0]
click at [235, 444] on div "Check-In Rule" at bounding box center [216, 438] width 235 height 19
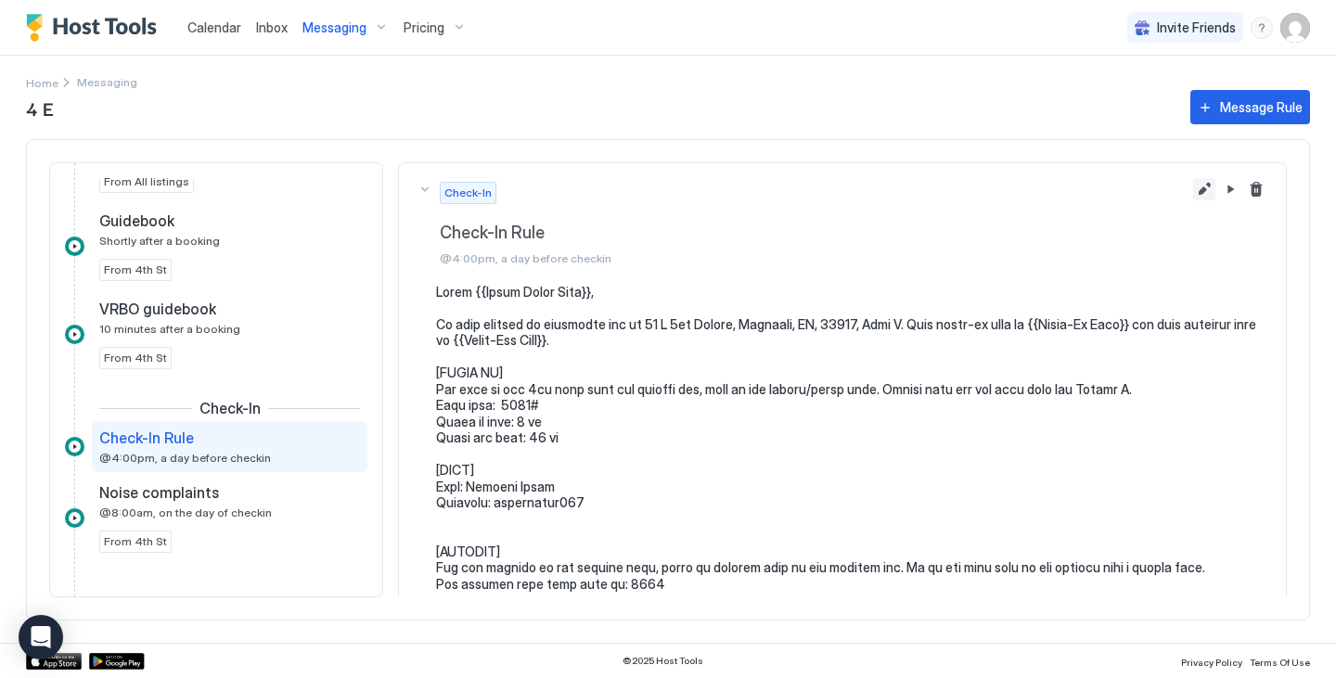
click at [1193, 188] on button "Edit message rule" at bounding box center [1204, 189] width 22 height 22
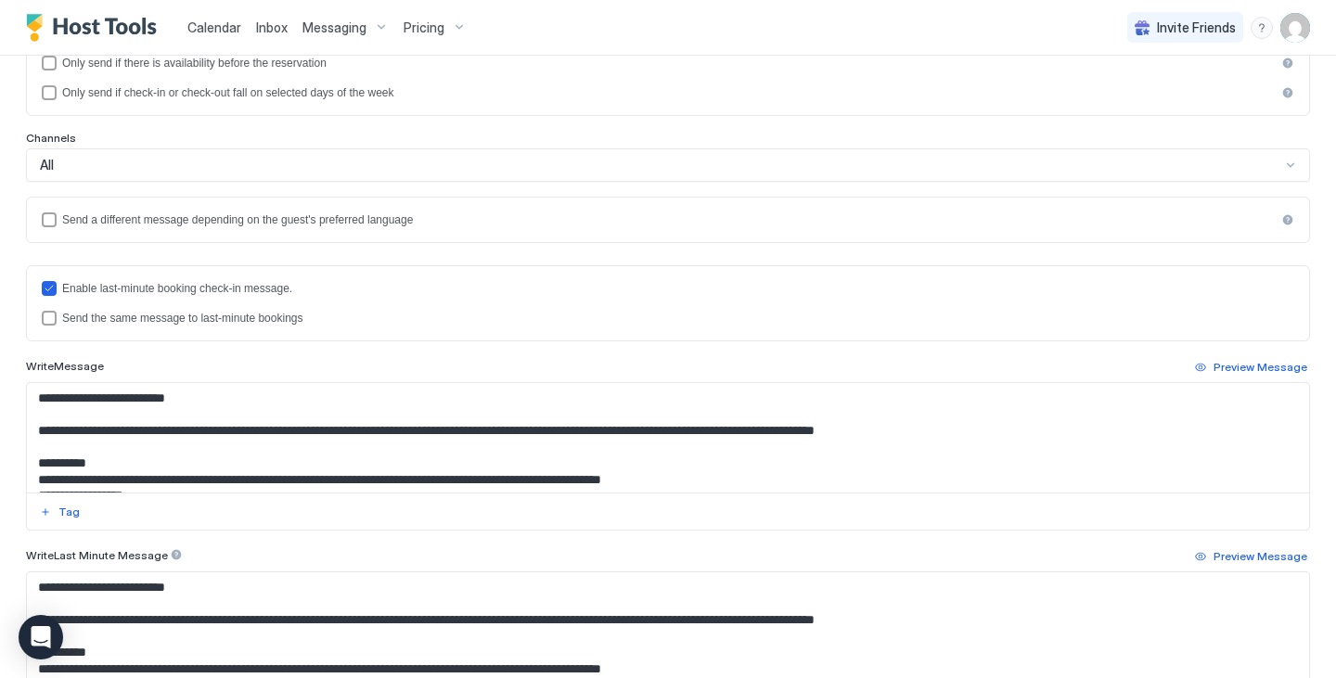
scroll to position [351, 0]
click at [272, 309] on div "Enable last-minute booking check-in message. Send the same message to last-minu…" at bounding box center [668, 302] width 1253 height 45
click at [292, 319] on div "Send the same message to last-minute bookings" at bounding box center [678, 317] width 1232 height 13
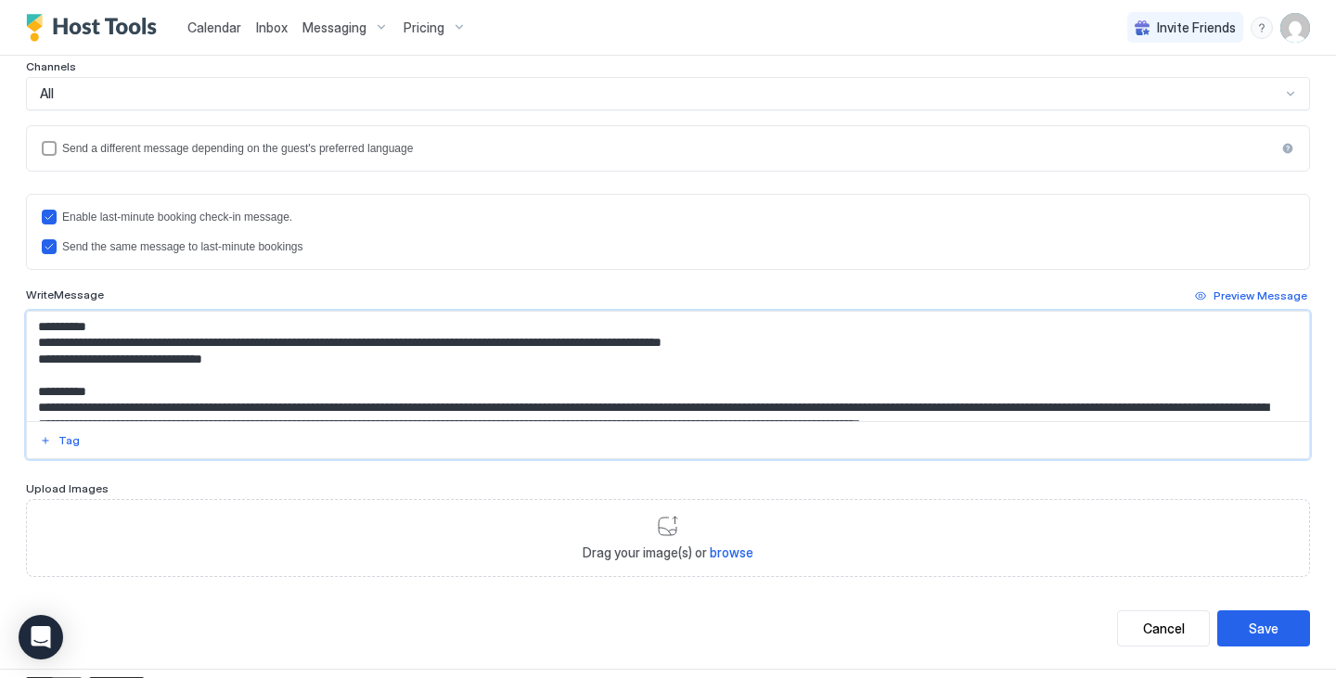
scroll to position [247, 0]
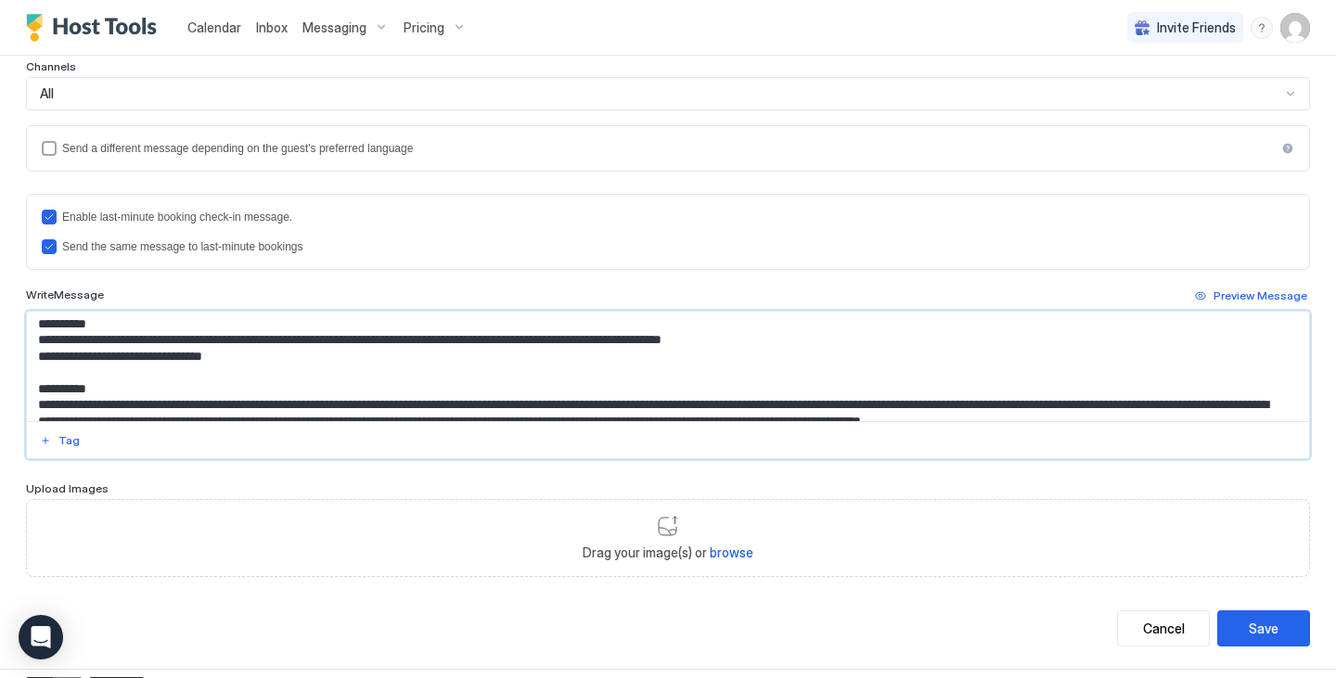
drag, startPoint x: 460, startPoint y: 372, endPoint x: 27, endPoint y: 324, distance: 436.0
click at [27, 324] on textarea "Input Field" at bounding box center [661, 366] width 1268 height 109
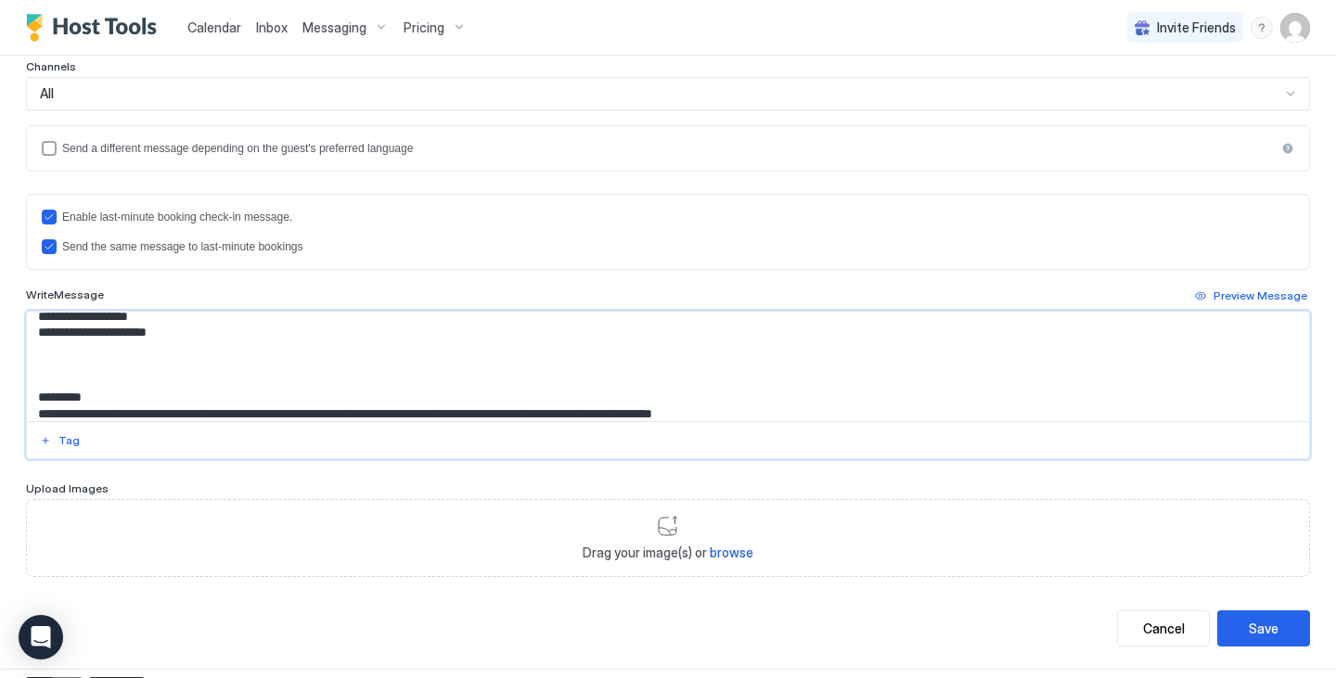
scroll to position [187, 0]
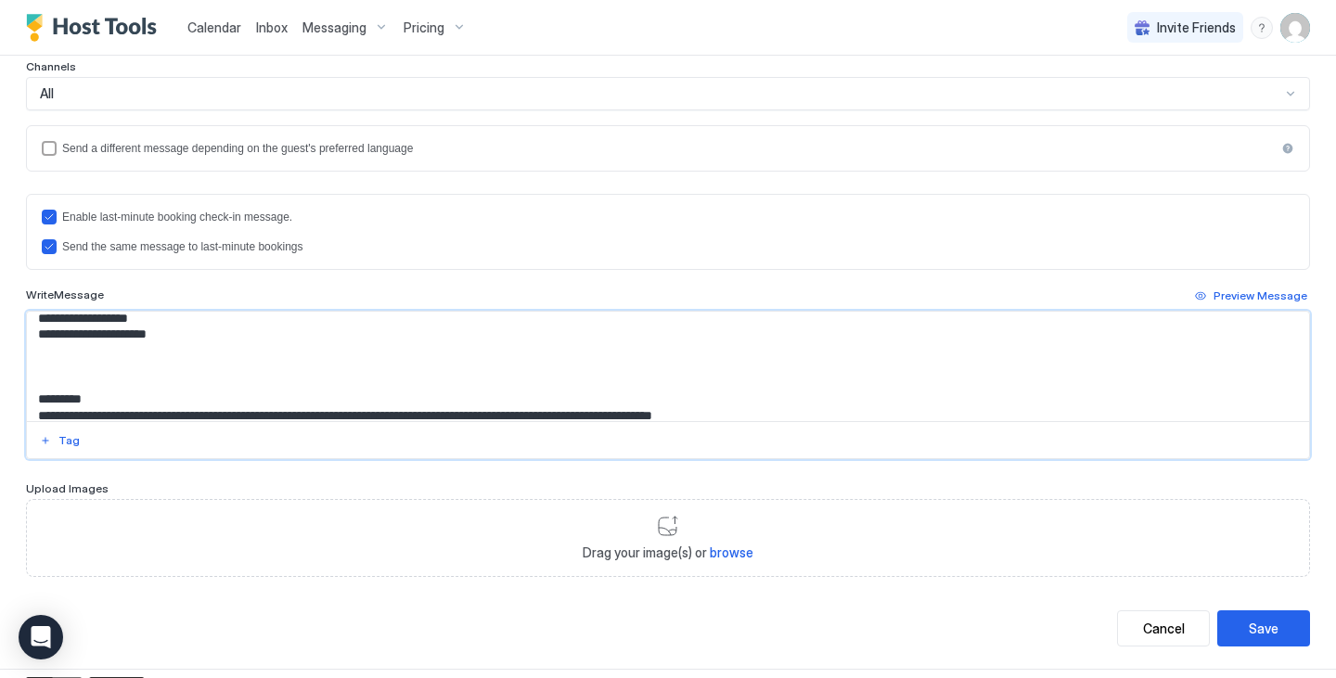
paste textarea "**********"
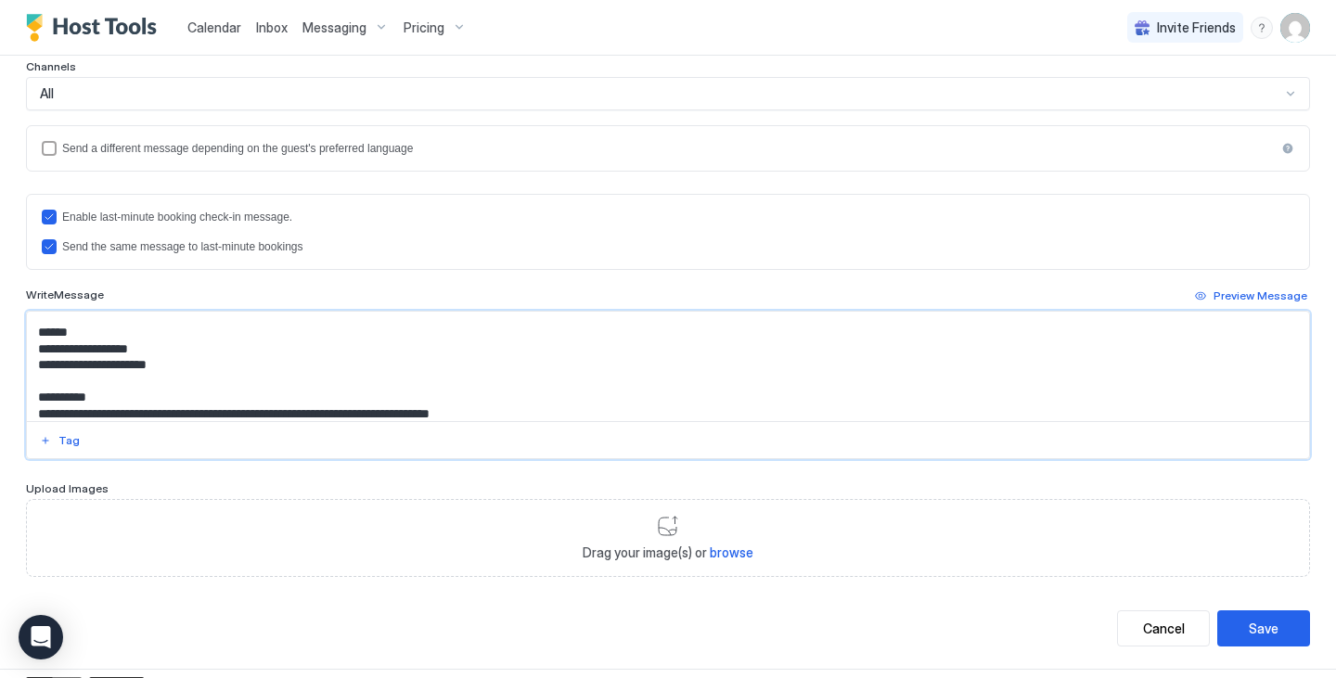
scroll to position [151, 0]
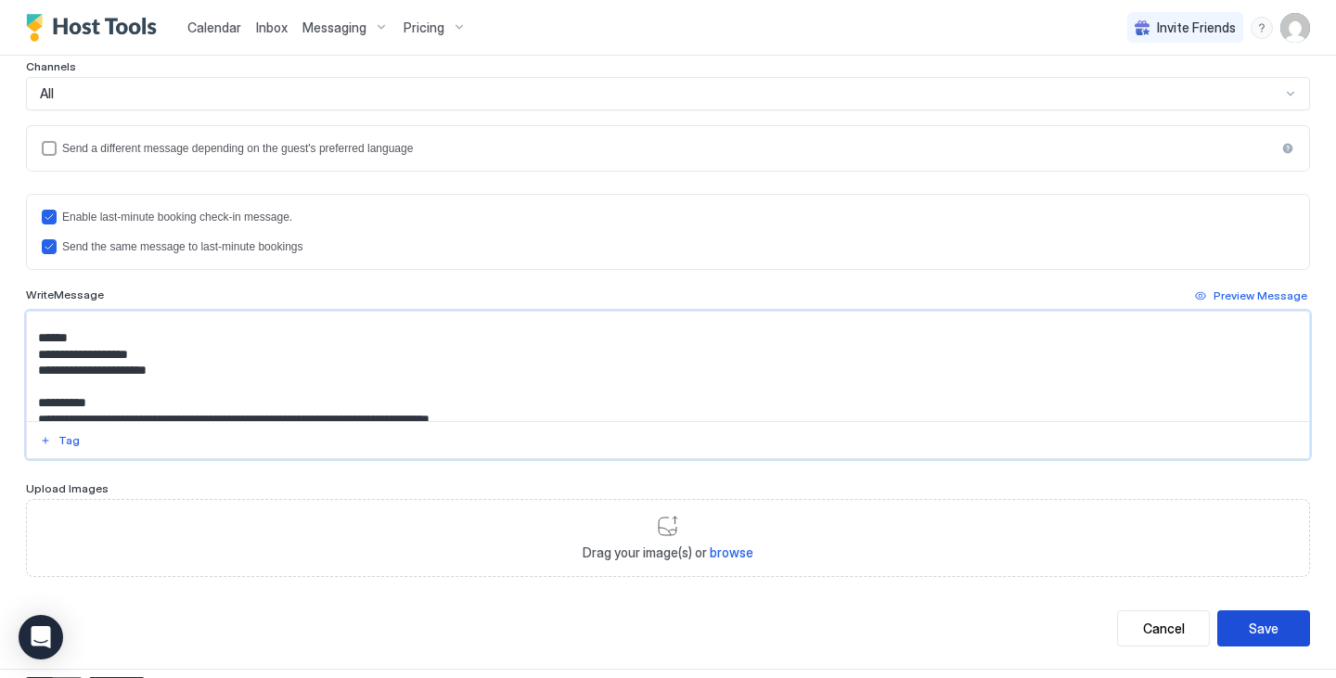
type textarea "**********"
click at [1249, 627] on div "Save" at bounding box center [1264, 628] width 30 height 19
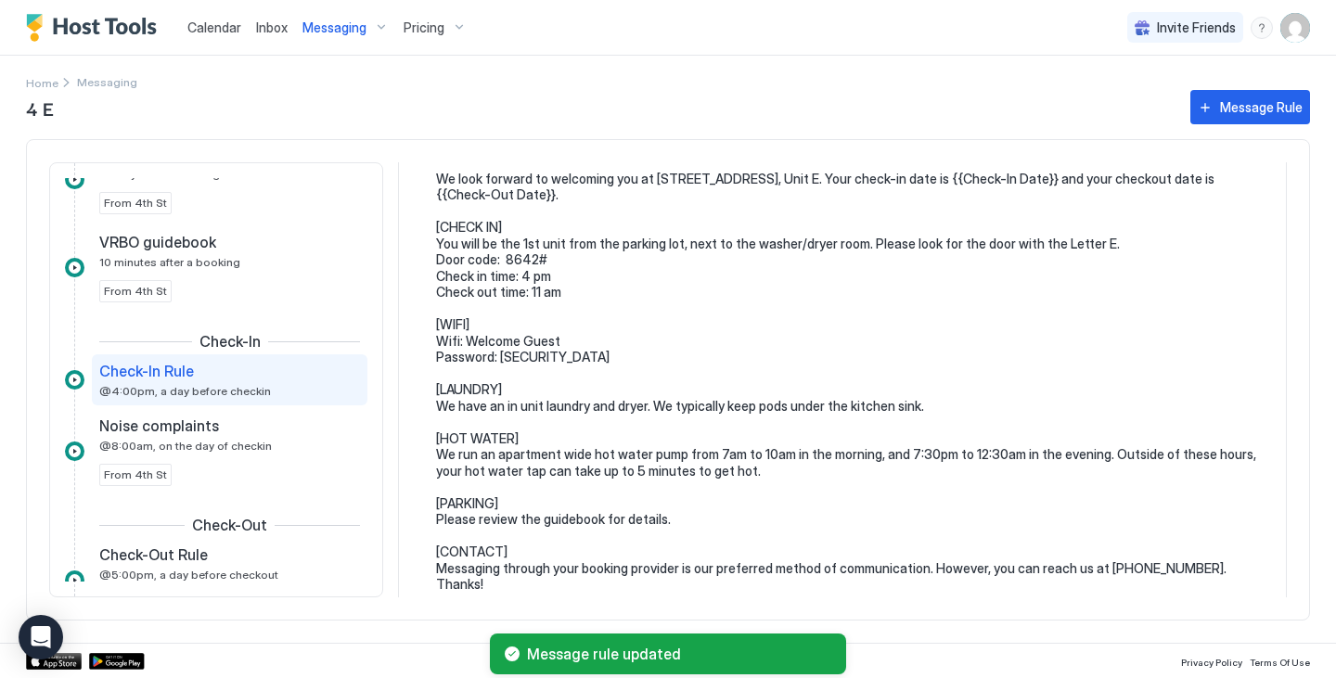
scroll to position [147, 0]
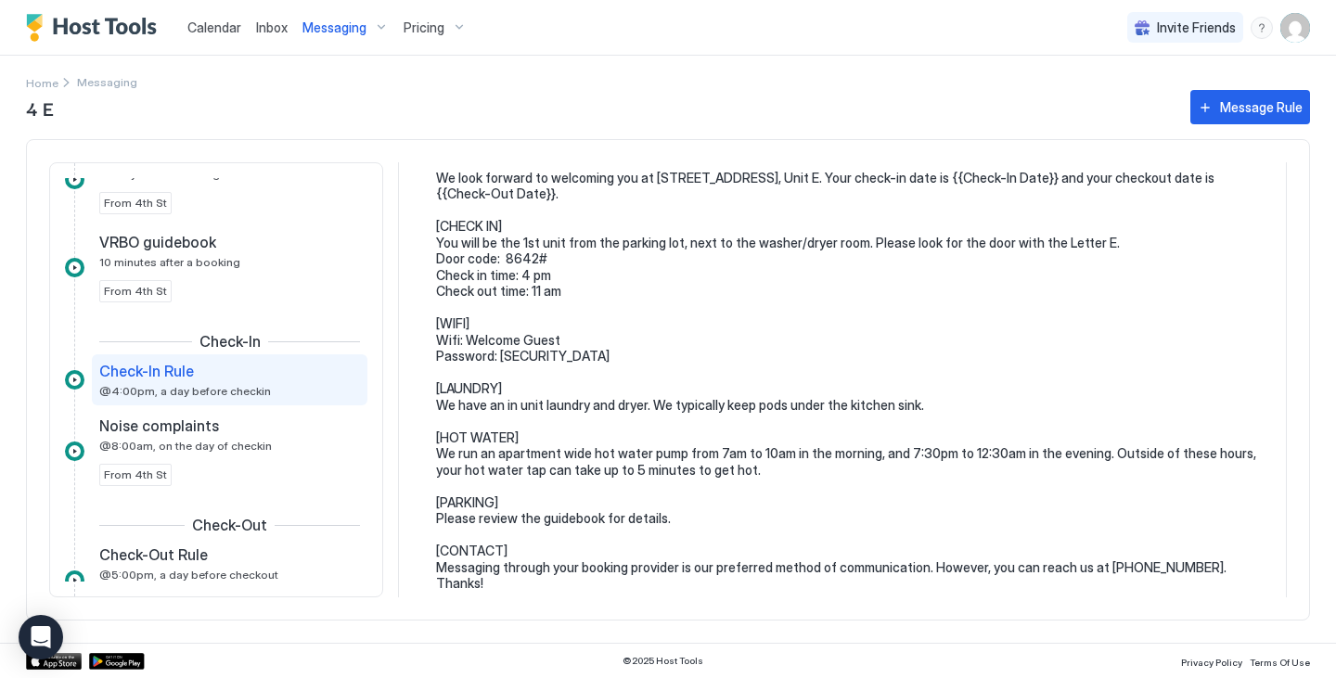
click at [346, 23] on span "Messaging" at bounding box center [334, 27] width 64 height 17
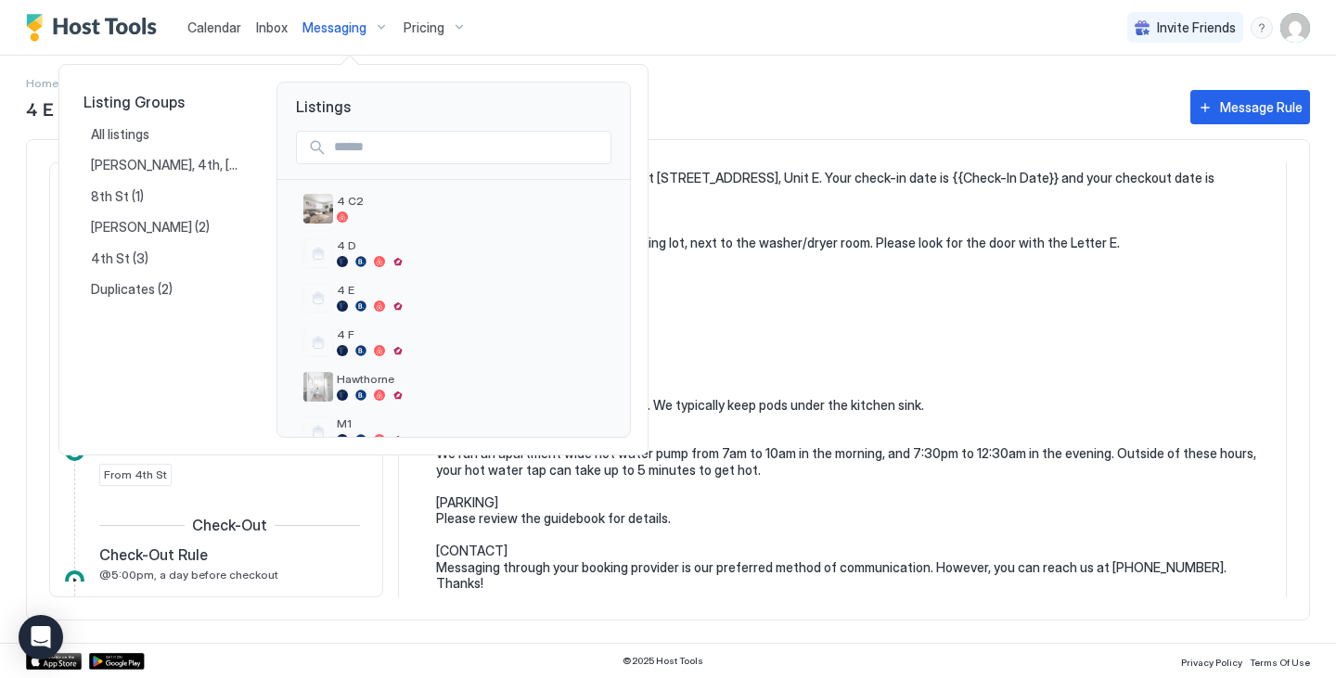
scroll to position [228, 0]
click at [412, 342] on div "4 F" at bounding box center [470, 341] width 267 height 29
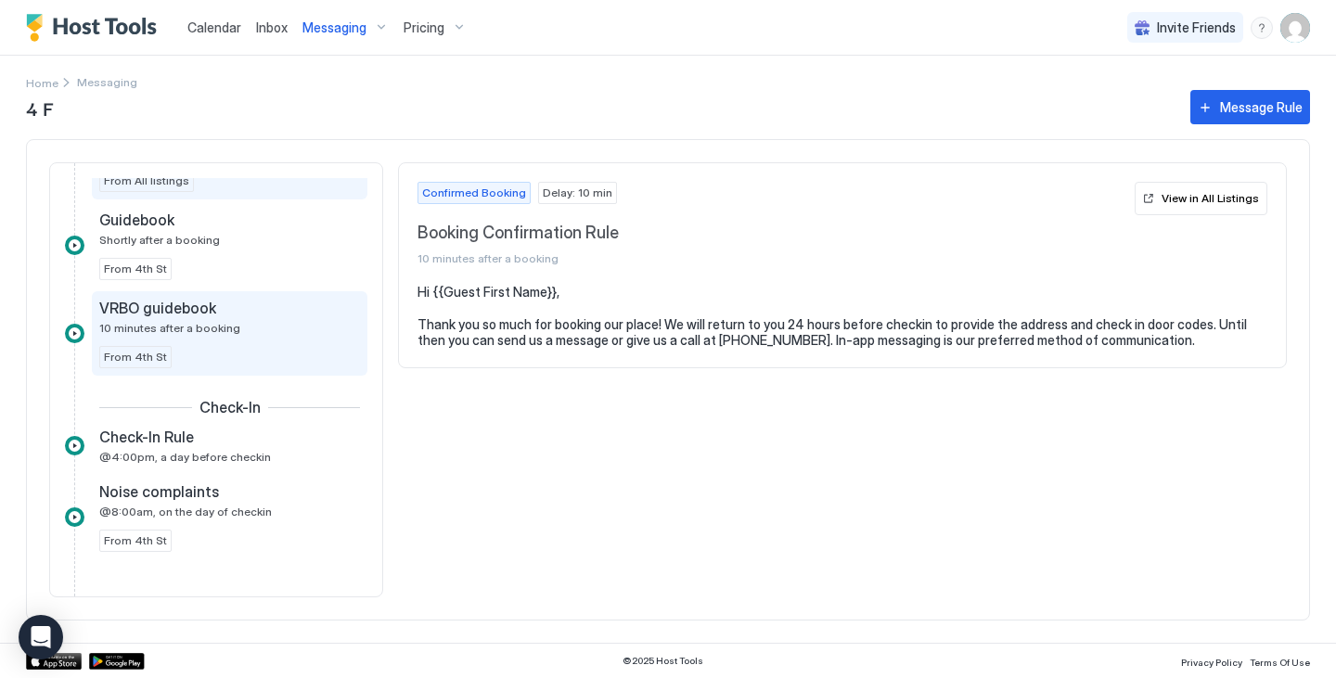
scroll to position [114, 0]
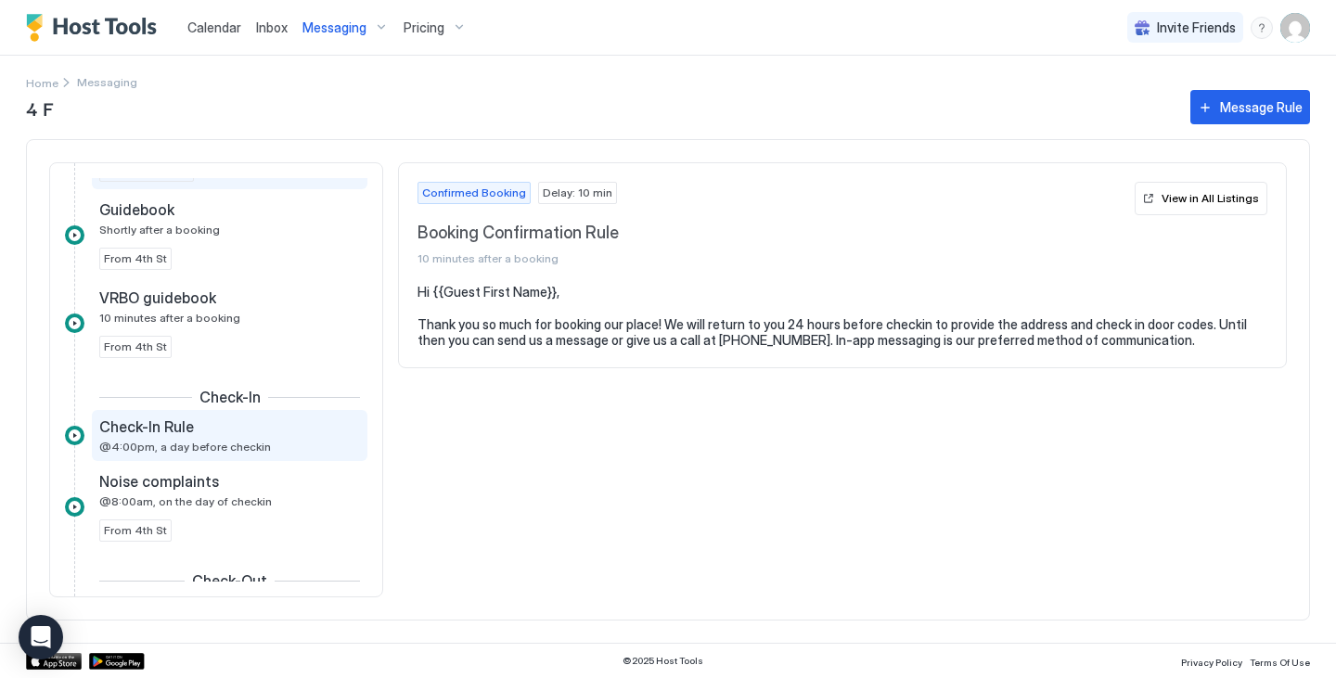
click at [263, 419] on div "Check-In Rule" at bounding box center [216, 427] width 235 height 19
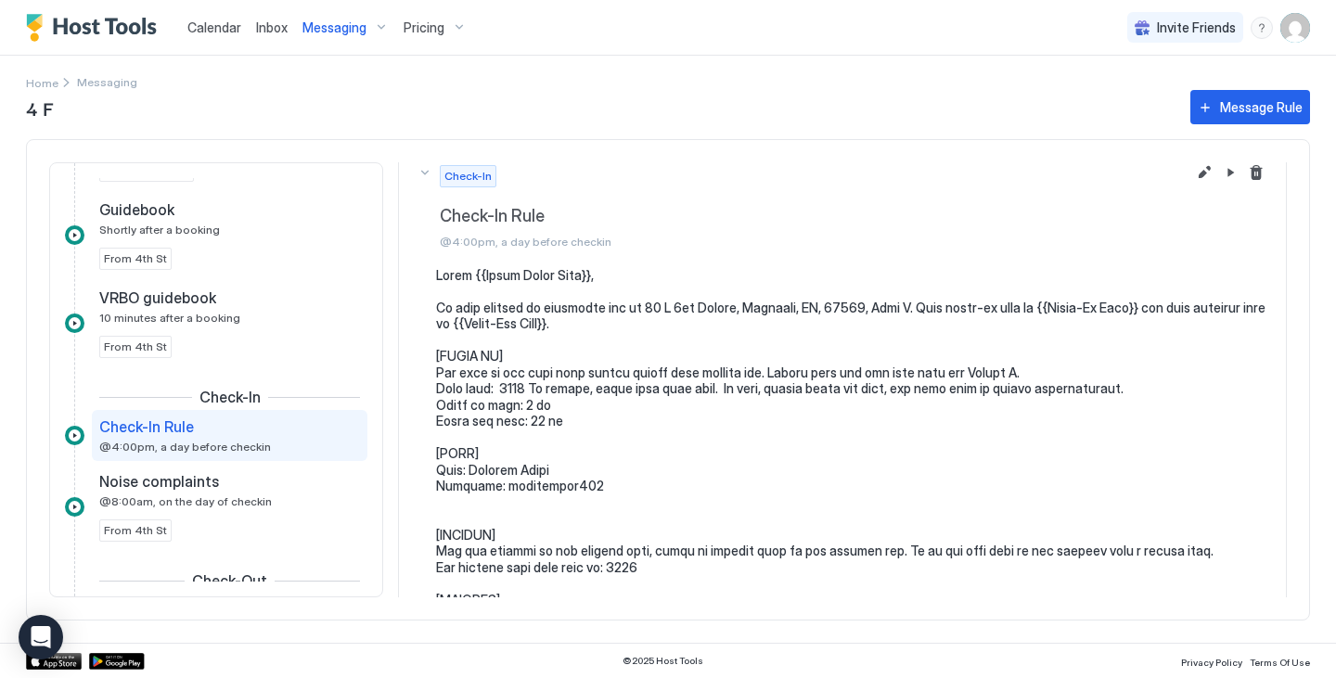
scroll to position [6, 0]
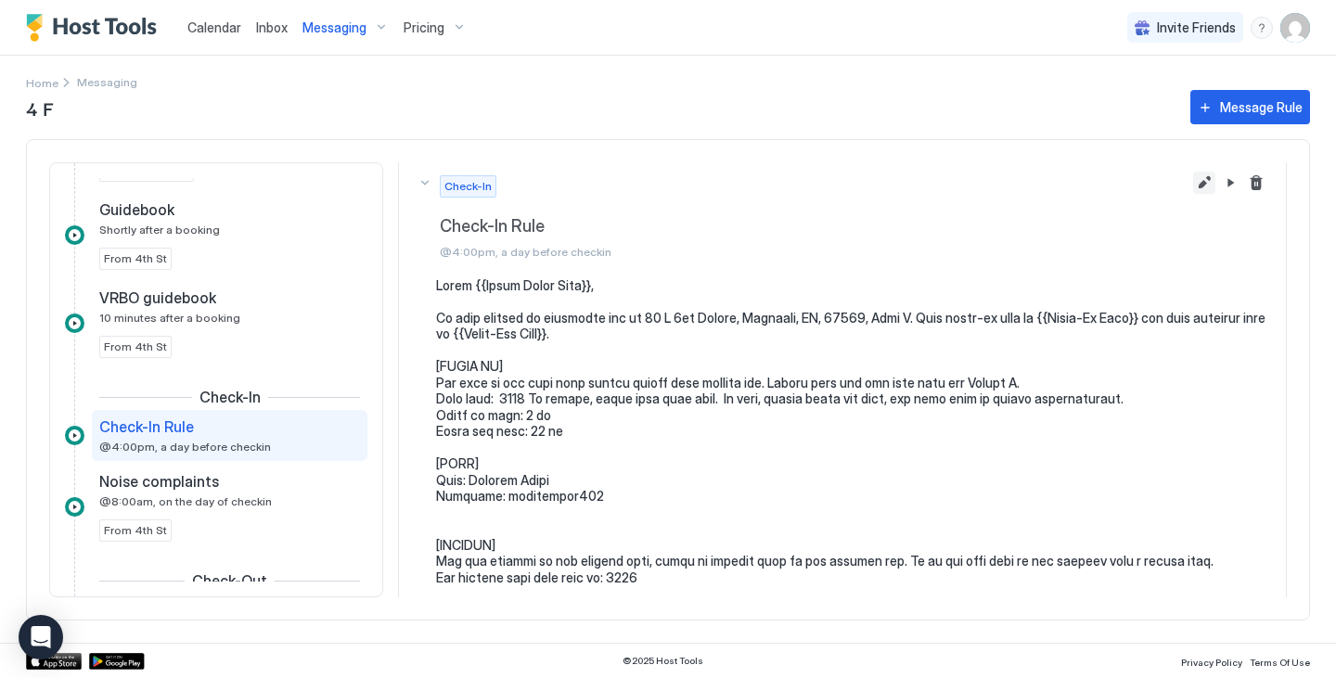
click at [1193, 182] on button "Edit message rule" at bounding box center [1204, 183] width 22 height 22
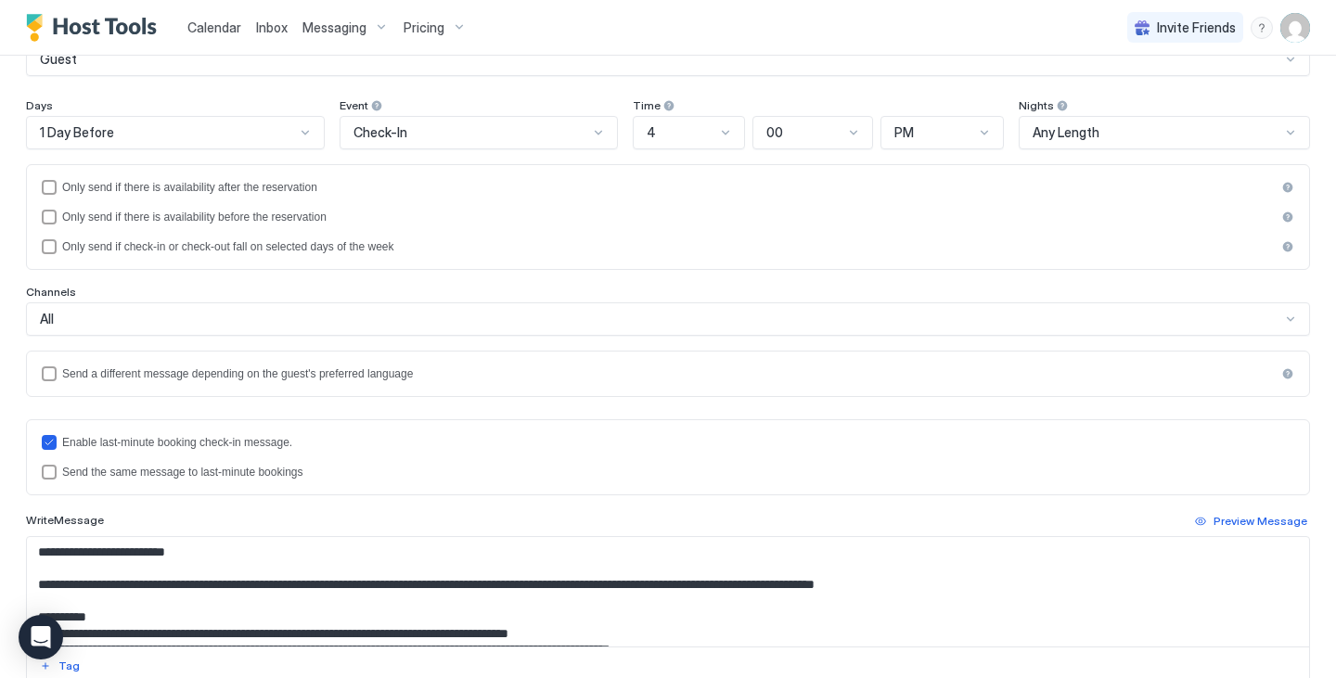
scroll to position [203, 0]
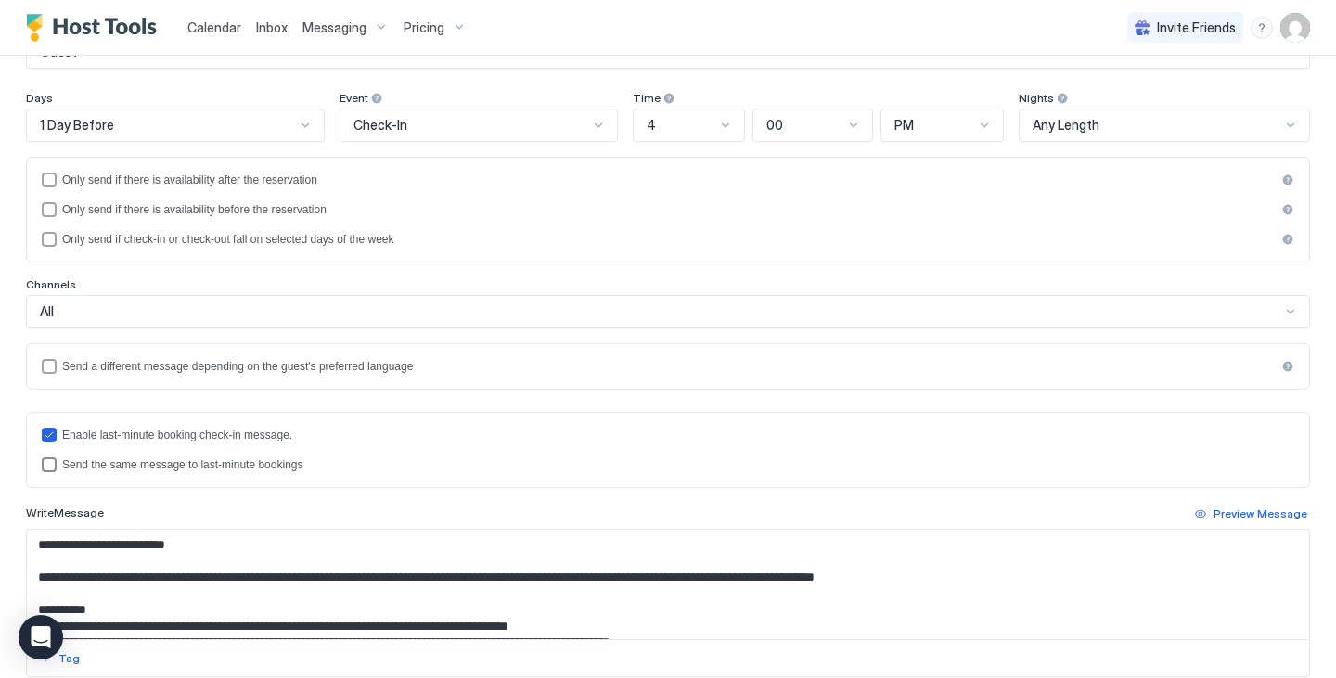
click at [305, 470] on div "Send the same message to last-minute bookings" at bounding box center [678, 464] width 1232 height 13
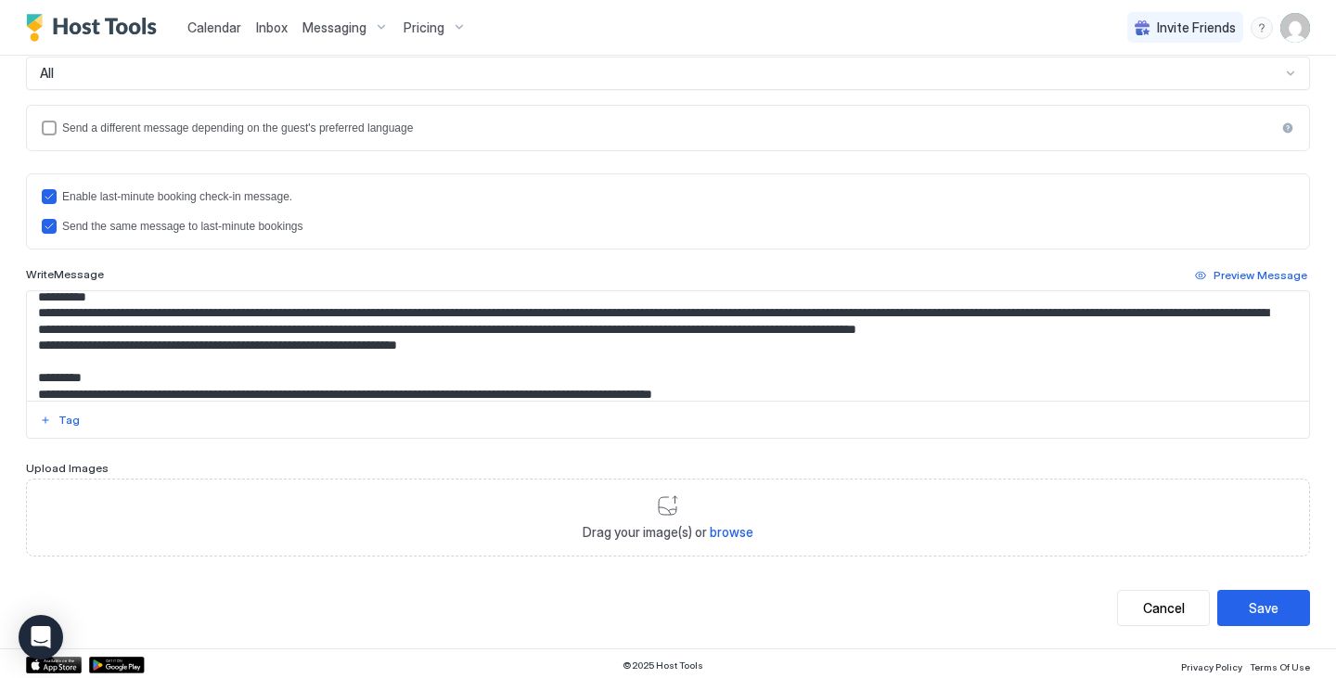
scroll to position [323, 0]
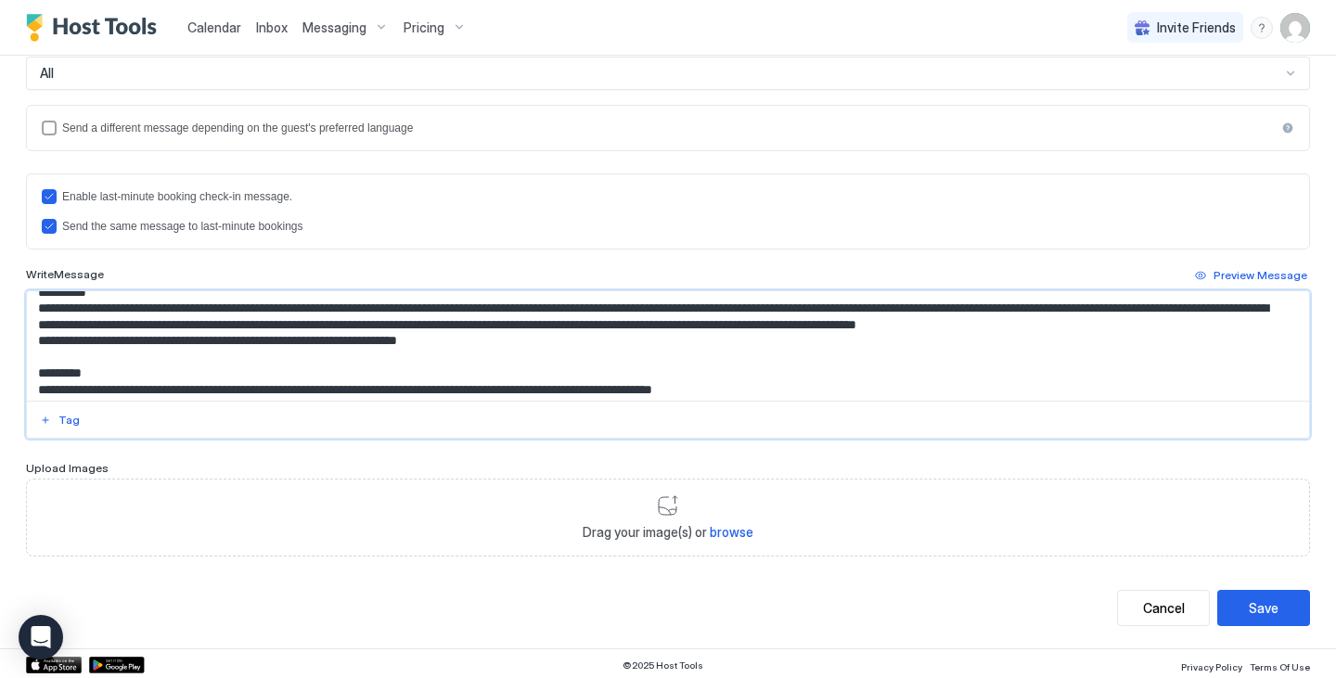
click at [496, 344] on textarea "Input Field" at bounding box center [661, 345] width 1268 height 109
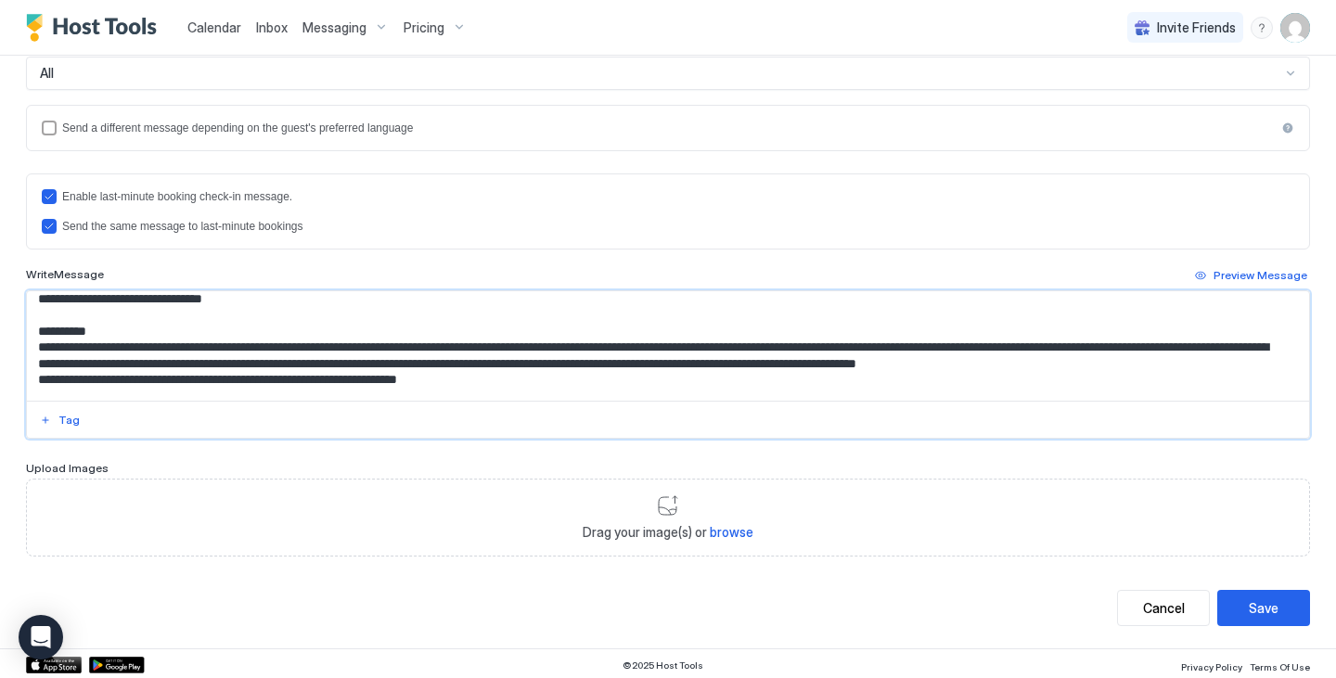
scroll to position [277, 0]
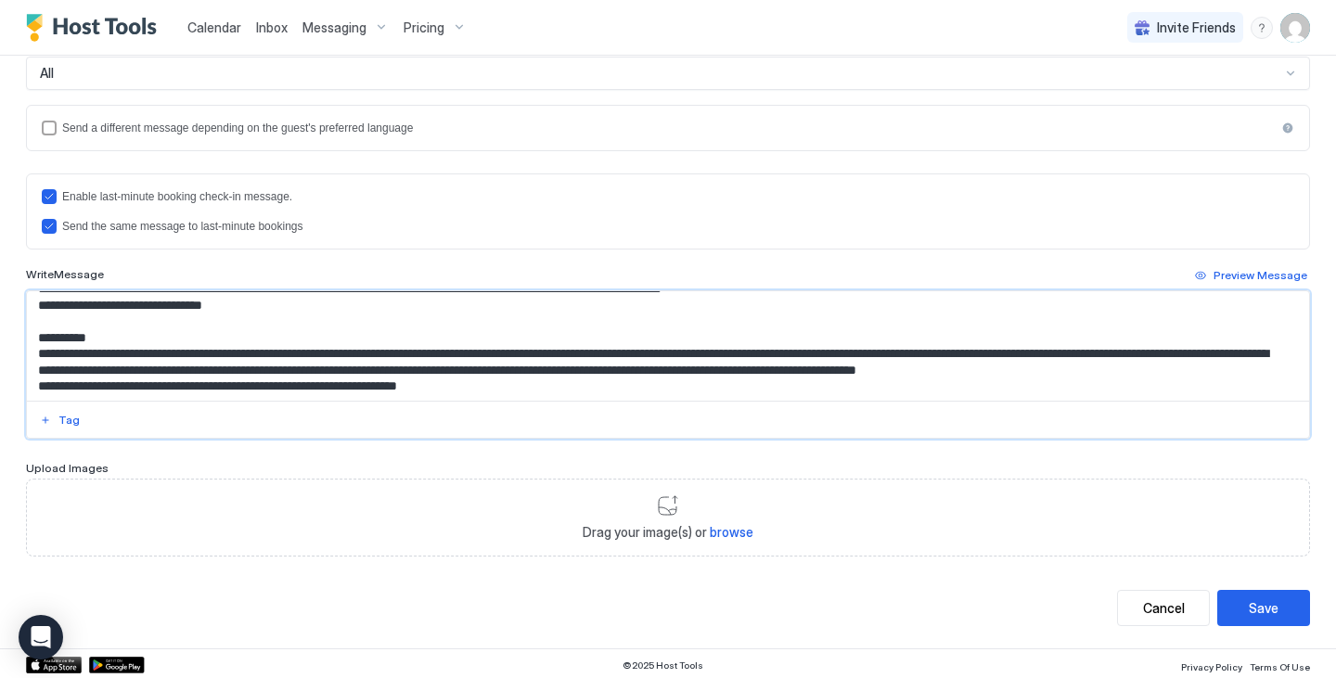
drag, startPoint x: 471, startPoint y: 361, endPoint x: 36, endPoint y: 332, distance: 436.1
click at [36, 332] on textarea "Input Field" at bounding box center [661, 345] width 1268 height 109
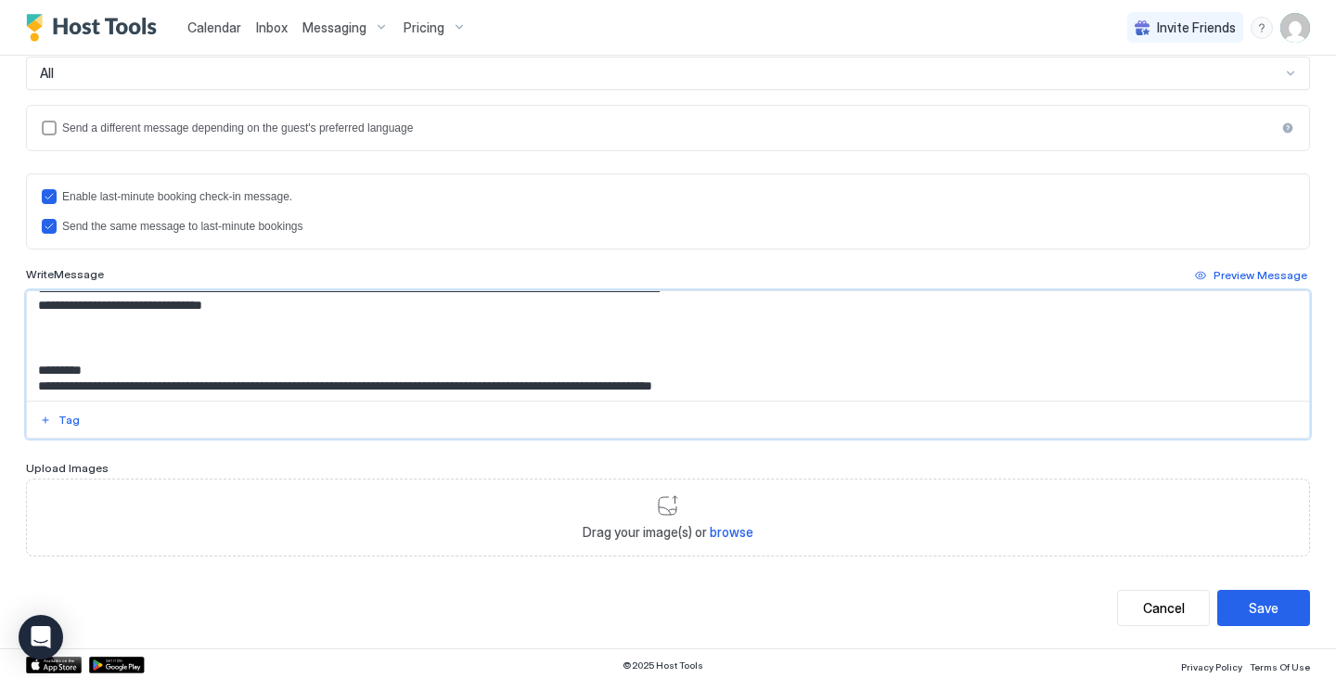
paste textarea "**********"
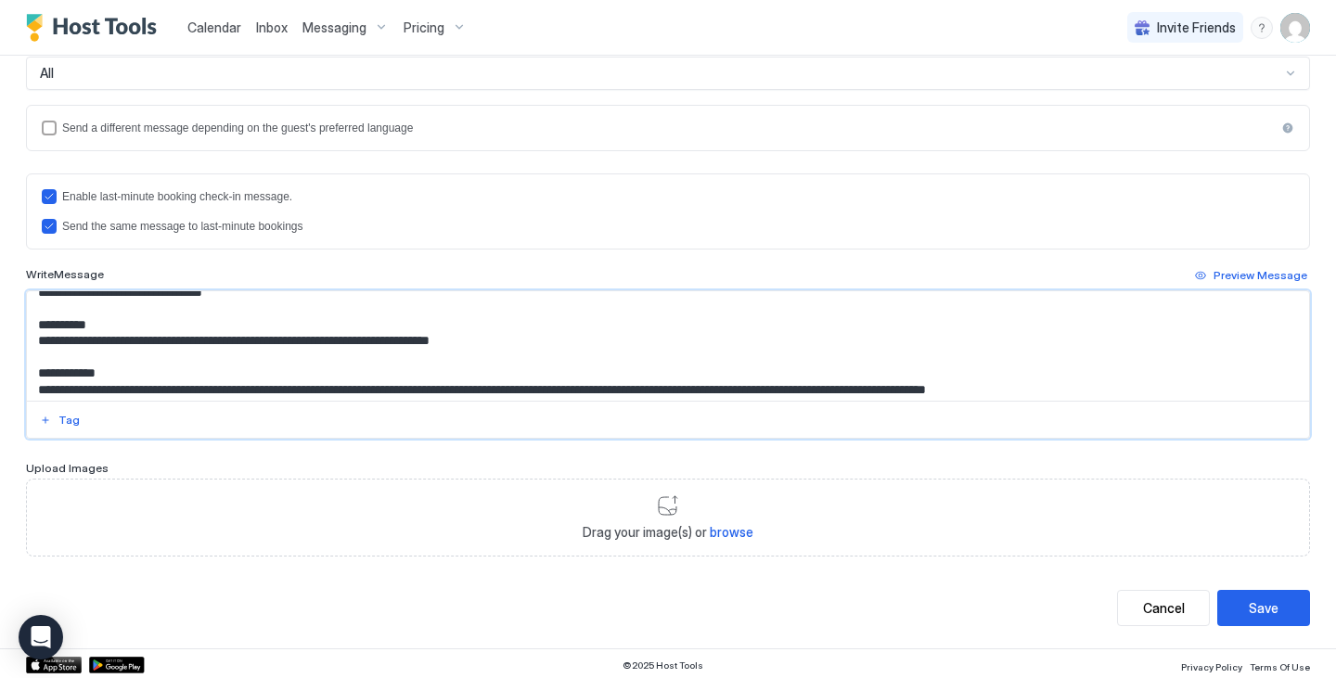
scroll to position [290, 0]
drag, startPoint x: 40, startPoint y: 324, endPoint x: 529, endPoint y: 334, distance: 489.1
click at [529, 334] on textarea "Input Field" at bounding box center [661, 345] width 1268 height 109
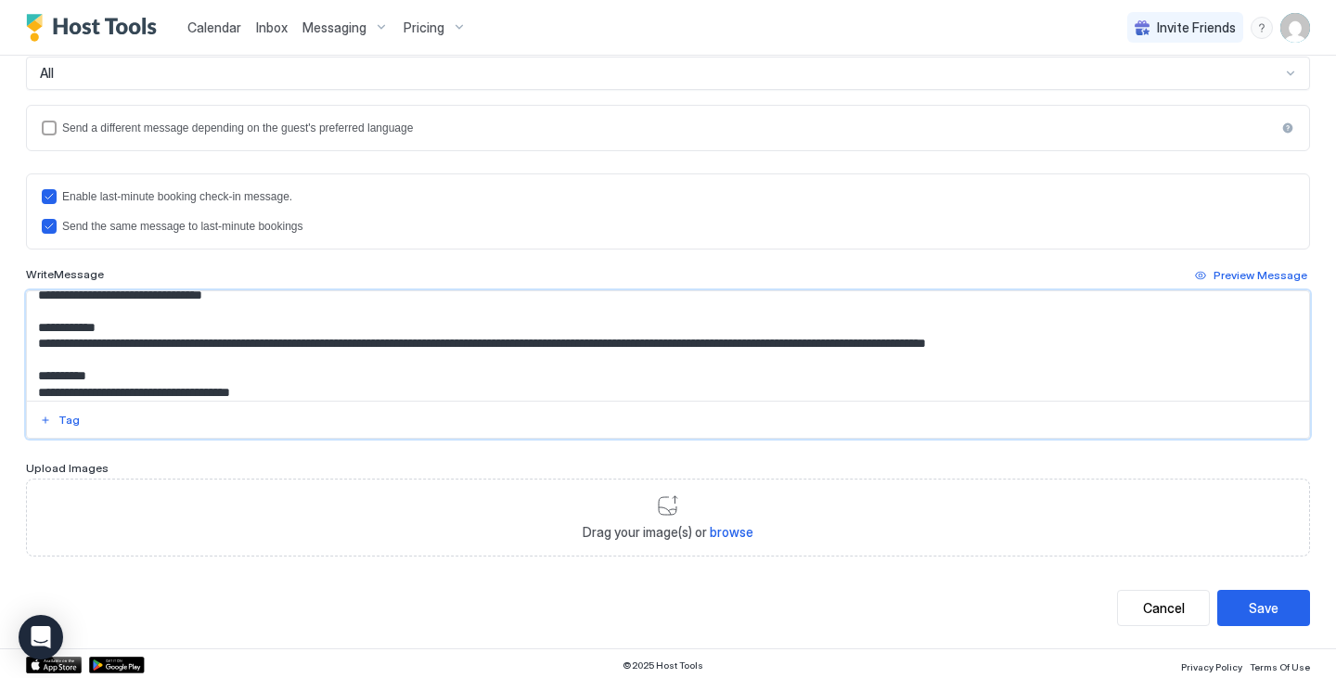
scroll to position [289, 0]
drag, startPoint x: 83, startPoint y: 342, endPoint x: 158, endPoint y: 342, distance: 75.2
click at [158, 342] on textarea "Input Field" at bounding box center [661, 345] width 1268 height 109
drag, startPoint x: 952, startPoint y: 343, endPoint x: 1043, endPoint y: 349, distance: 91.1
click at [1043, 349] on textarea "Input Field" at bounding box center [661, 345] width 1268 height 109
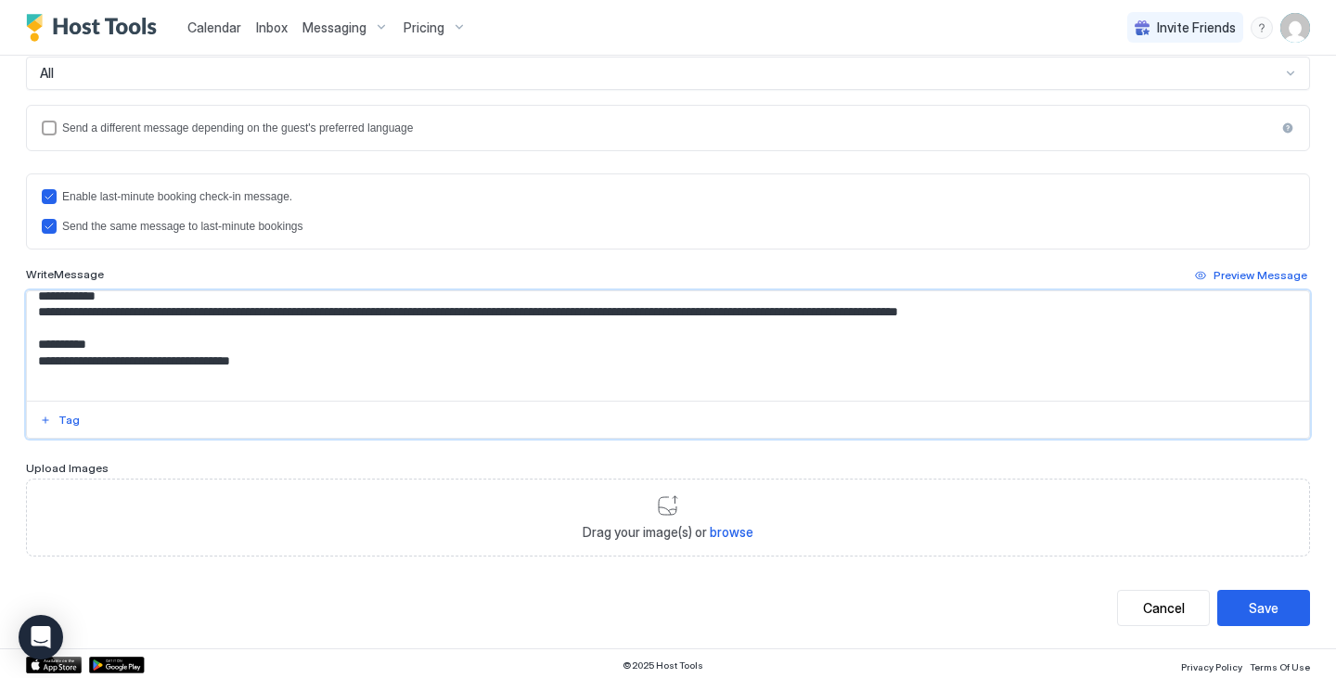
scroll to position [320, 0]
type textarea "**********"
click at [1258, 614] on div "Save" at bounding box center [1264, 607] width 30 height 19
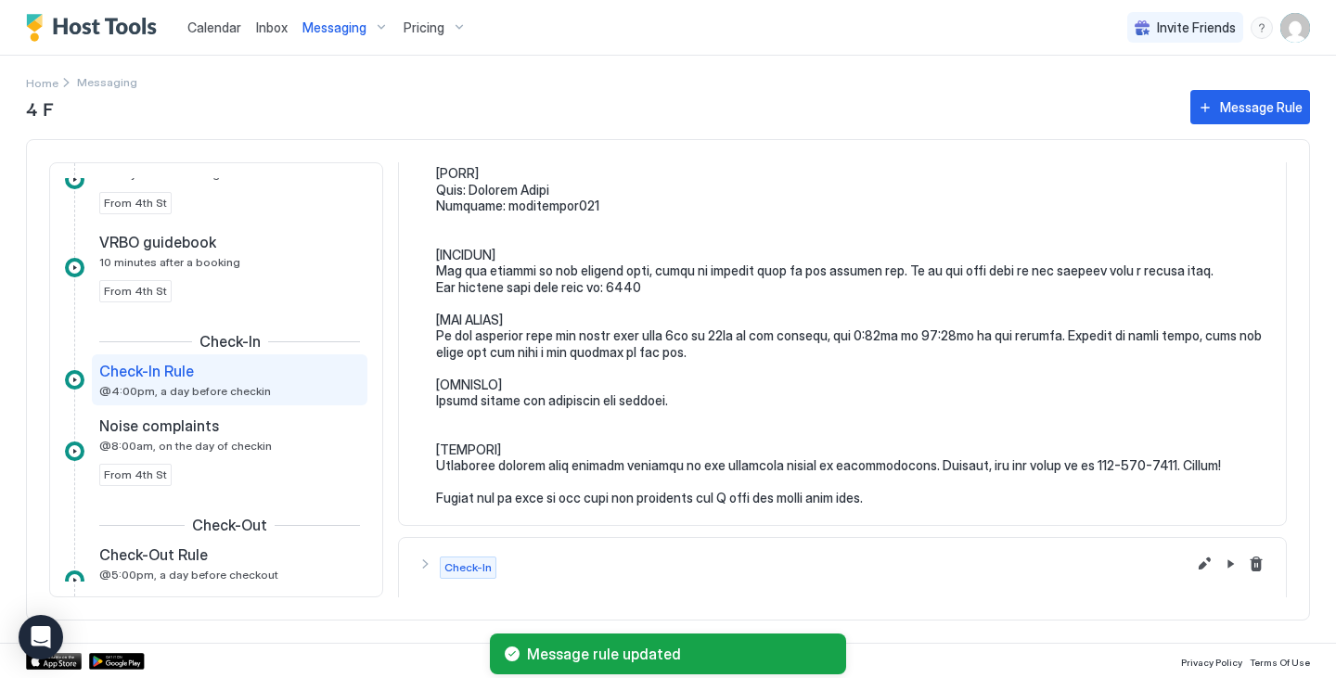
scroll to position [298, 0]
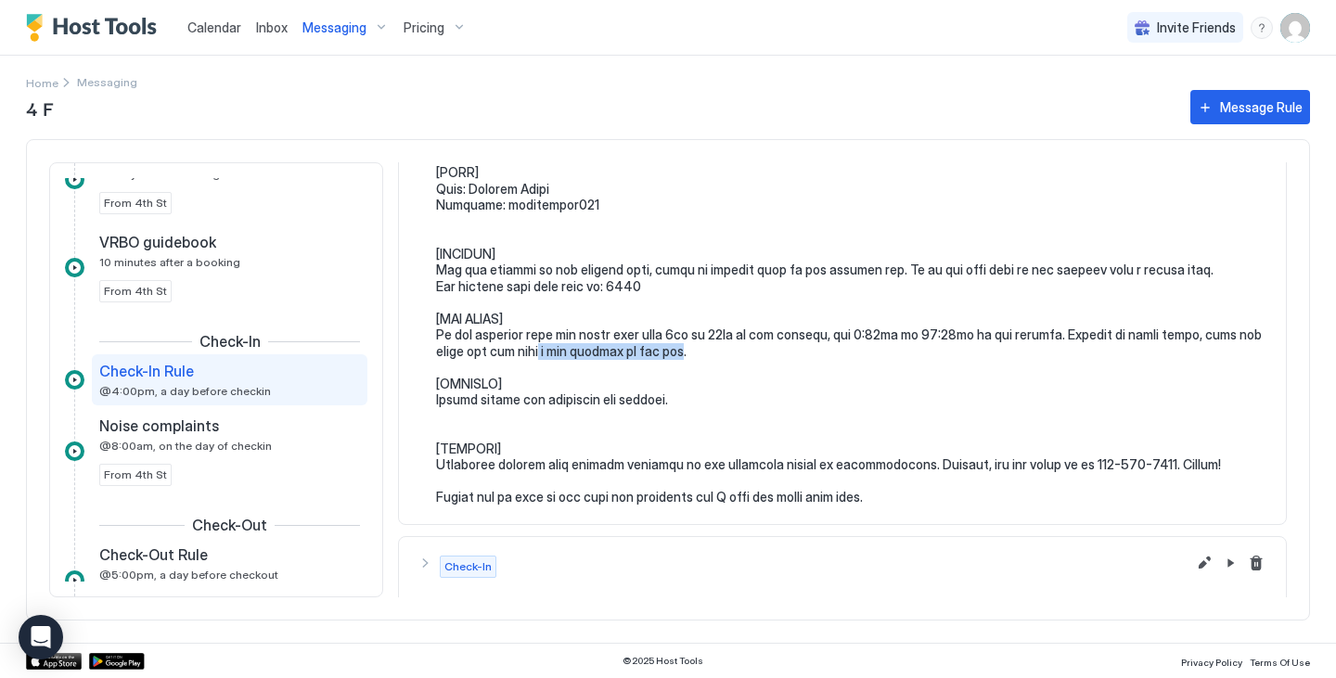
drag, startPoint x: 565, startPoint y: 349, endPoint x: 704, endPoint y: 357, distance: 139.4
click at [704, 357] on pre at bounding box center [851, 246] width 831 height 520
copy pre "a few minutes to get hot"
click at [345, 43] on button "Messaging" at bounding box center [345, 27] width 101 height 55
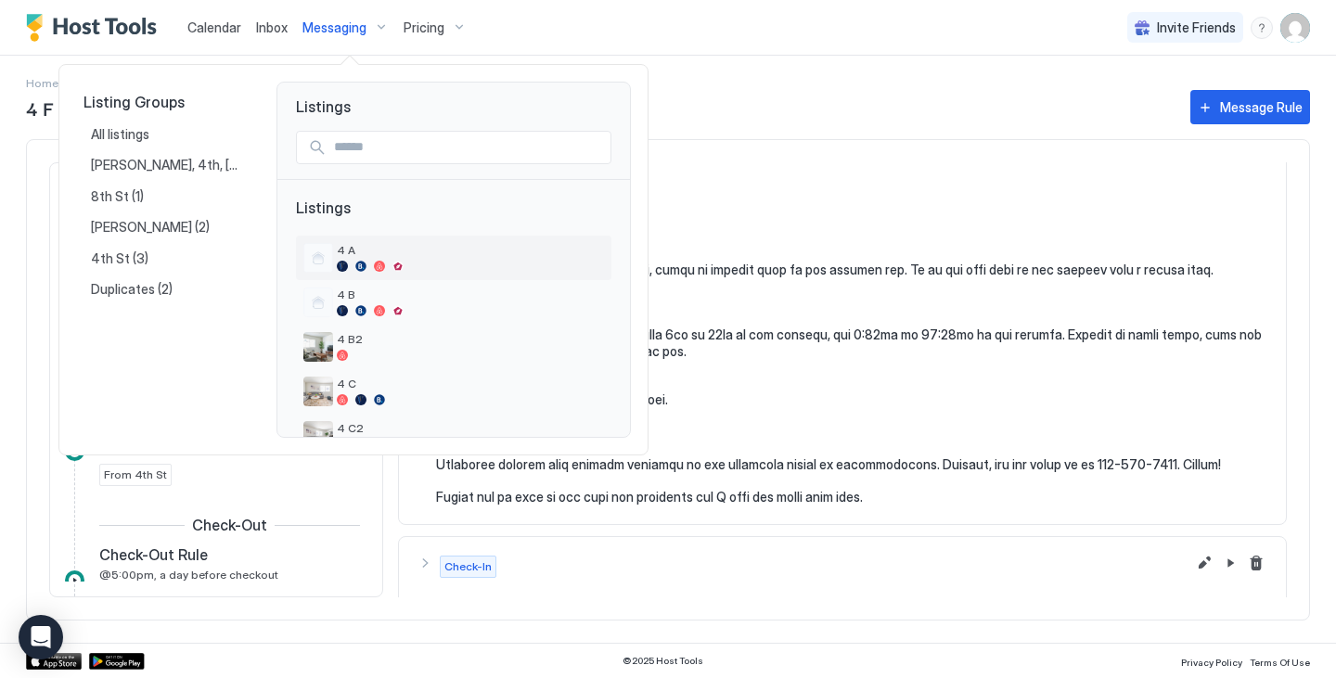
click at [384, 258] on div "4 A" at bounding box center [470, 257] width 267 height 29
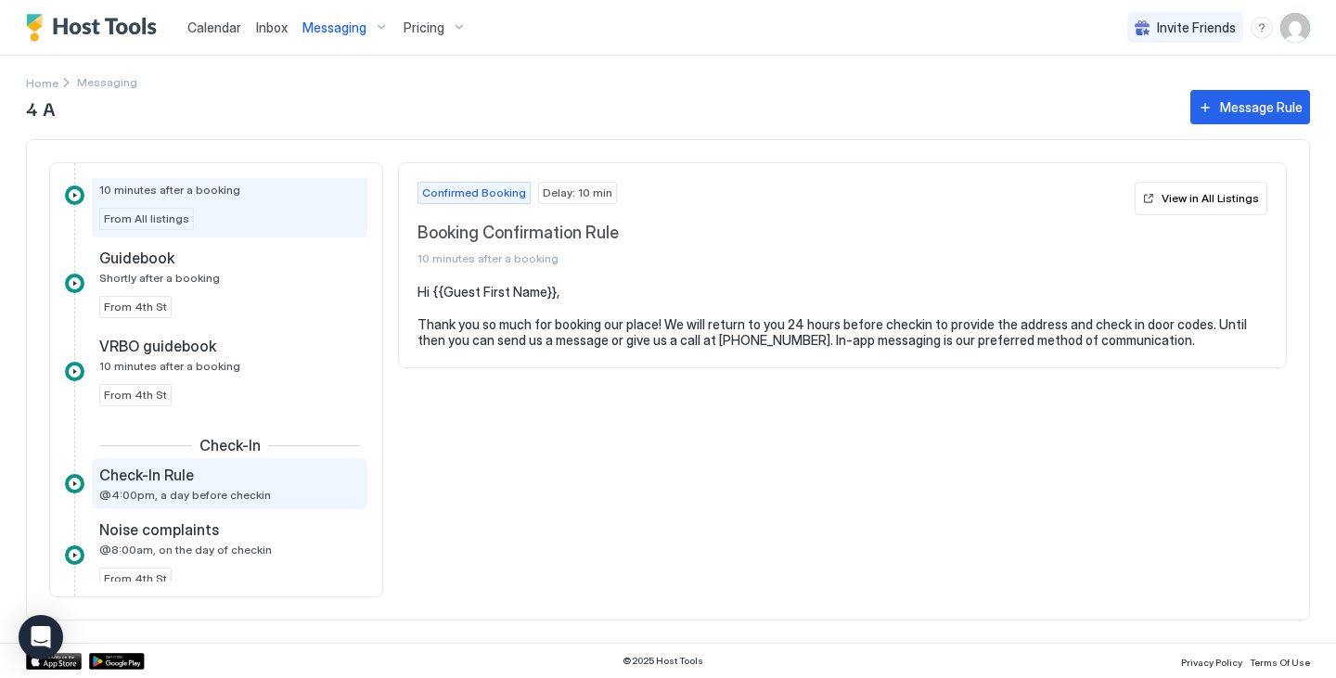
scroll to position [67, 0]
click at [229, 493] on span "@4:00pm, a day before checkin" at bounding box center [185, 494] width 172 height 14
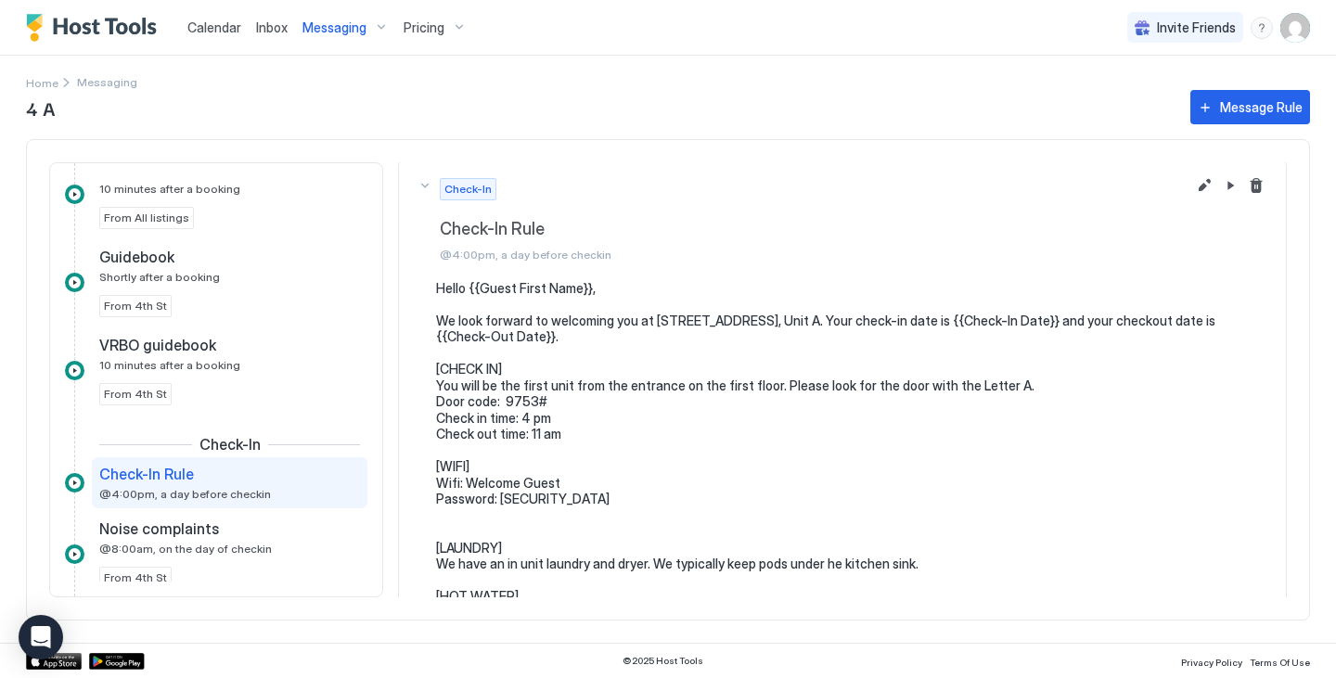
scroll to position [2, 0]
click at [1193, 186] on button "Edit message rule" at bounding box center [1204, 187] width 22 height 22
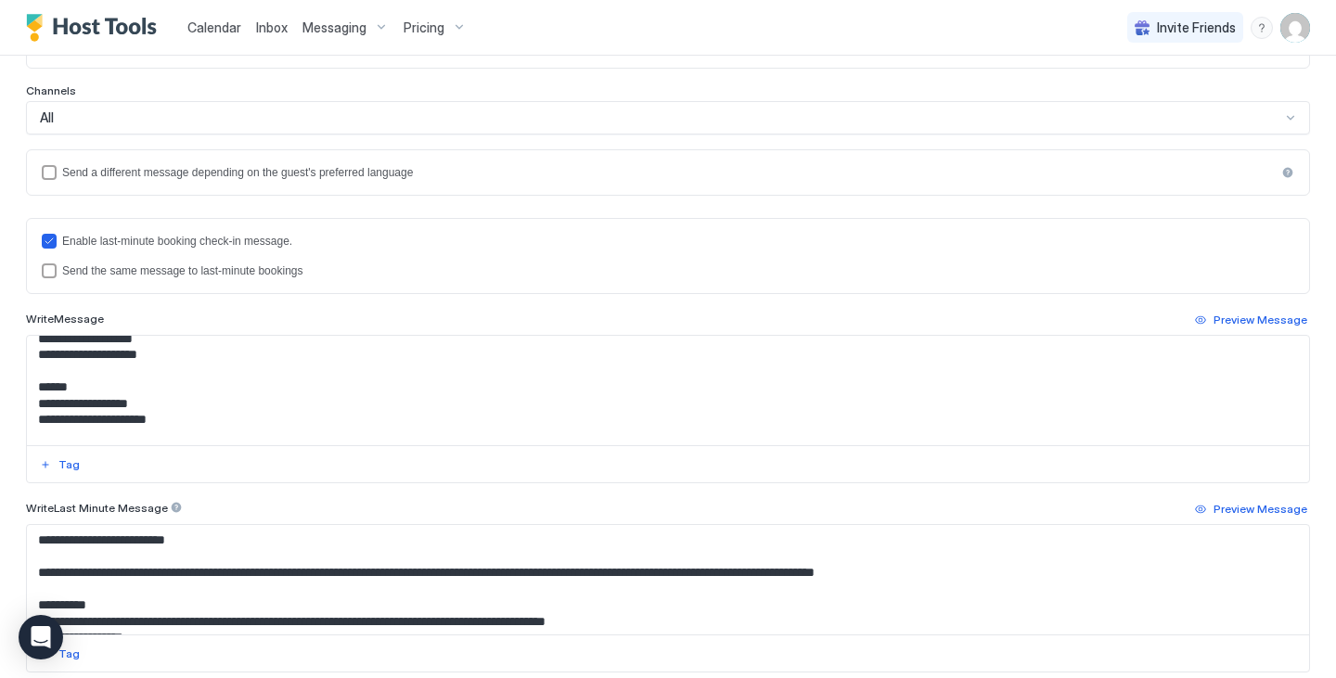
scroll to position [125, 0]
click at [160, 276] on div "Send the same message to last-minute bookings" at bounding box center [678, 270] width 1232 height 13
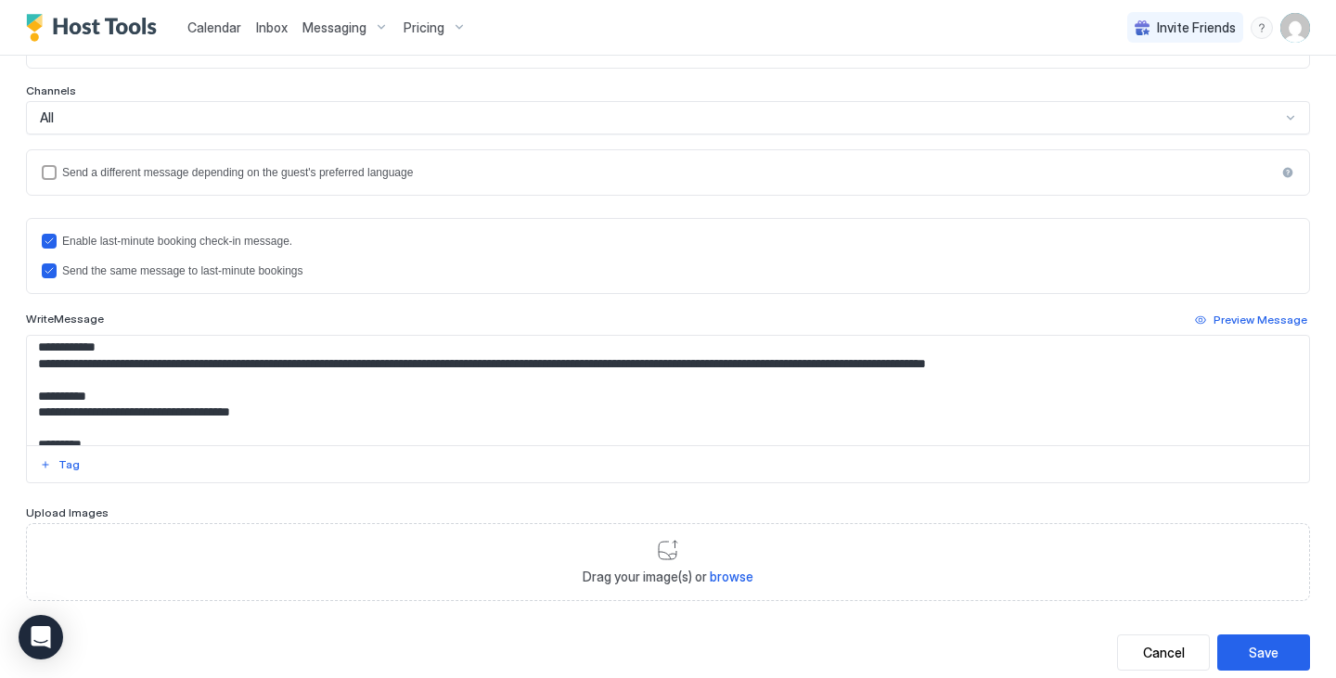
scroll to position [297, 0]
click at [993, 367] on textarea "**********" at bounding box center [661, 390] width 1268 height 109
drag, startPoint x: 987, startPoint y: 366, endPoint x: 1128, endPoint y: 373, distance: 141.2
click at [1128, 373] on textarea "**********" at bounding box center [661, 390] width 1268 height 109
paste textarea "Input Field"
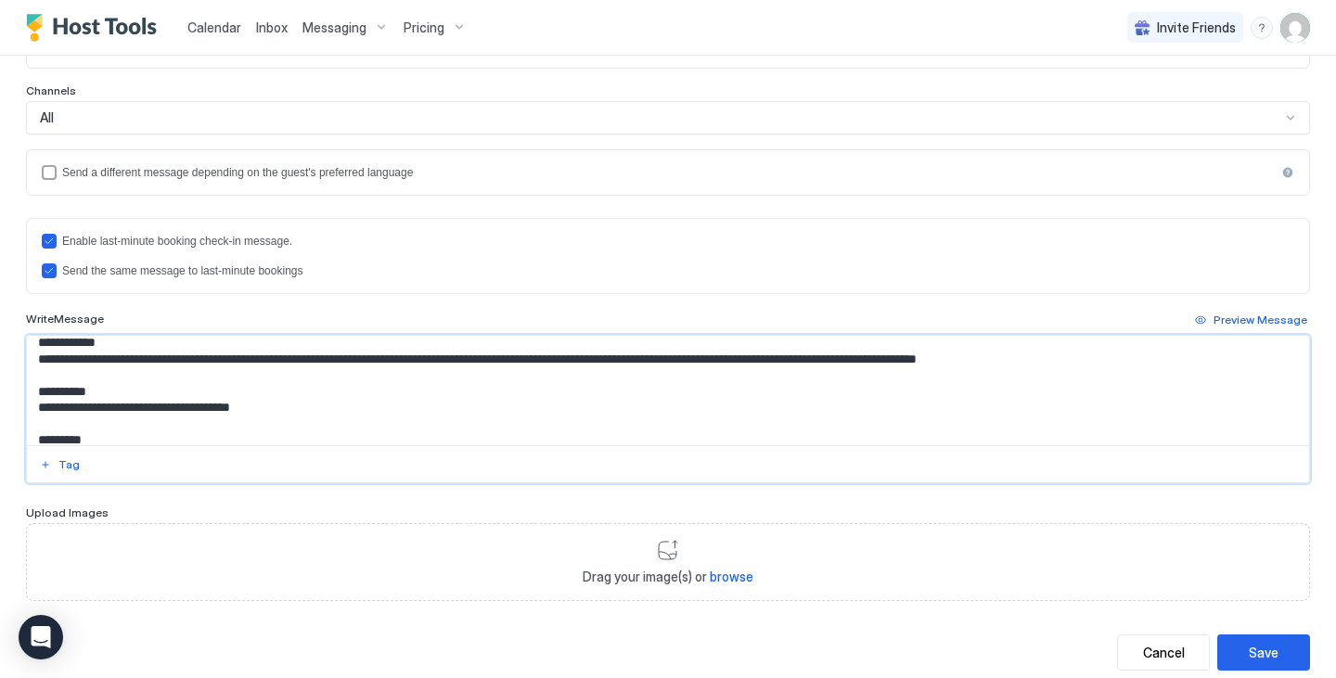
scroll to position [302, 0]
type textarea "**********"
click at [1249, 650] on div "Save" at bounding box center [1264, 652] width 30 height 19
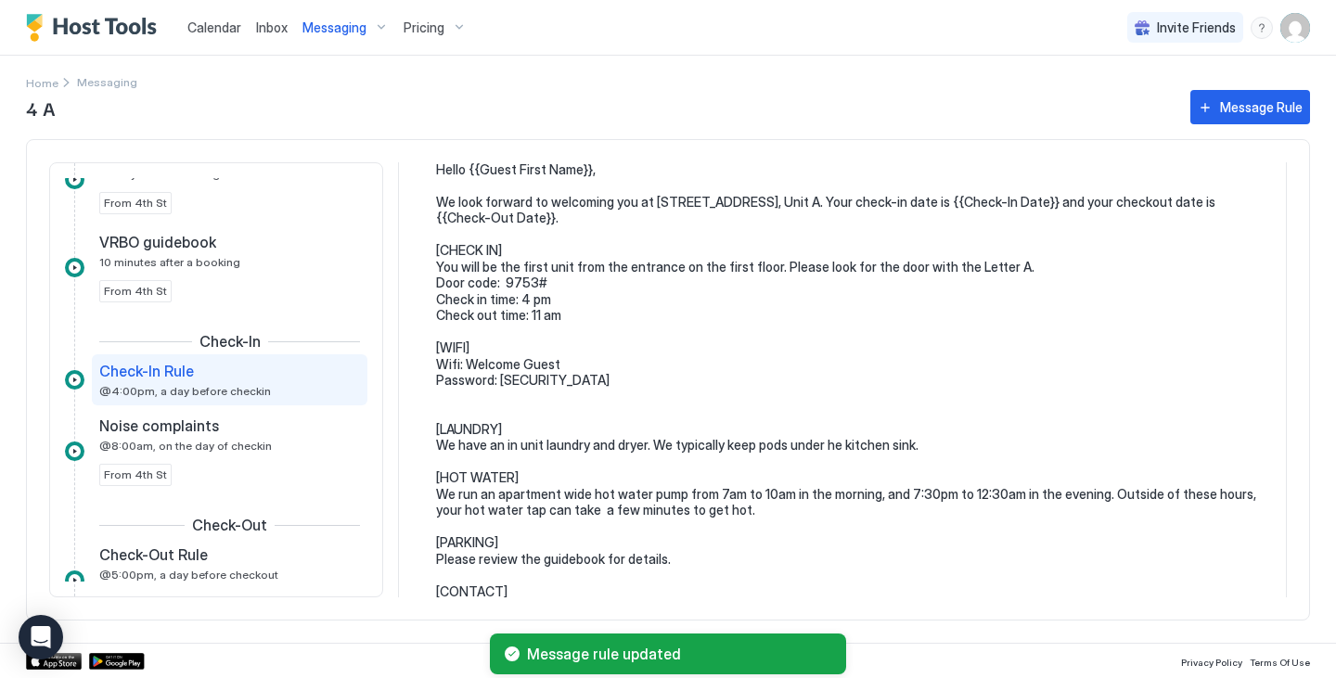
scroll to position [126, 0]
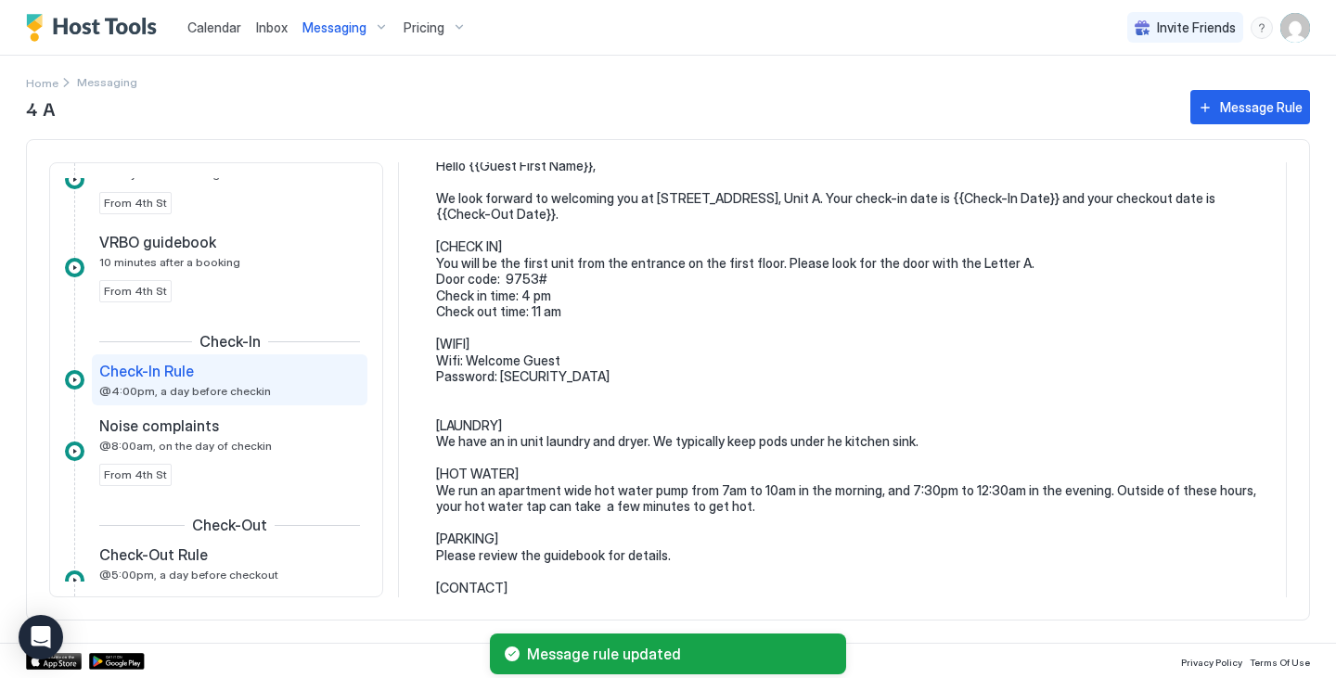
click at [350, 42] on div "Messaging" at bounding box center [345, 28] width 101 height 32
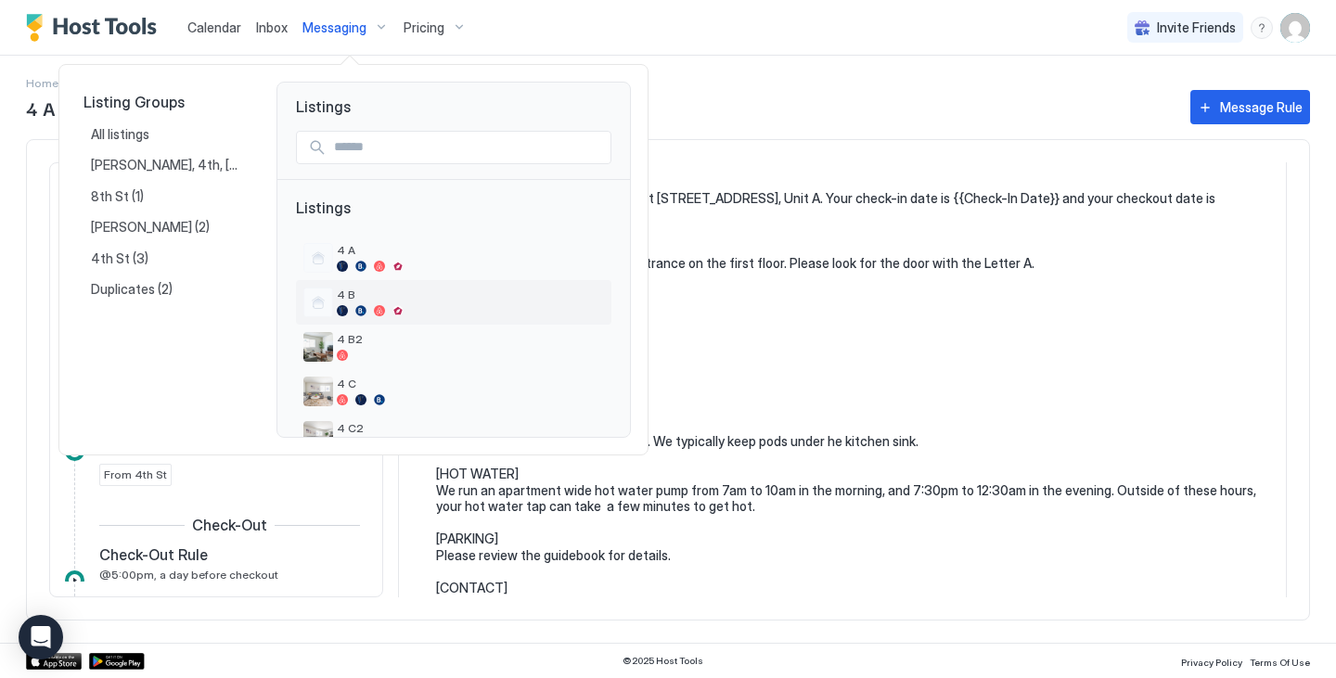
click at [389, 299] on span "4 B" at bounding box center [470, 295] width 267 height 14
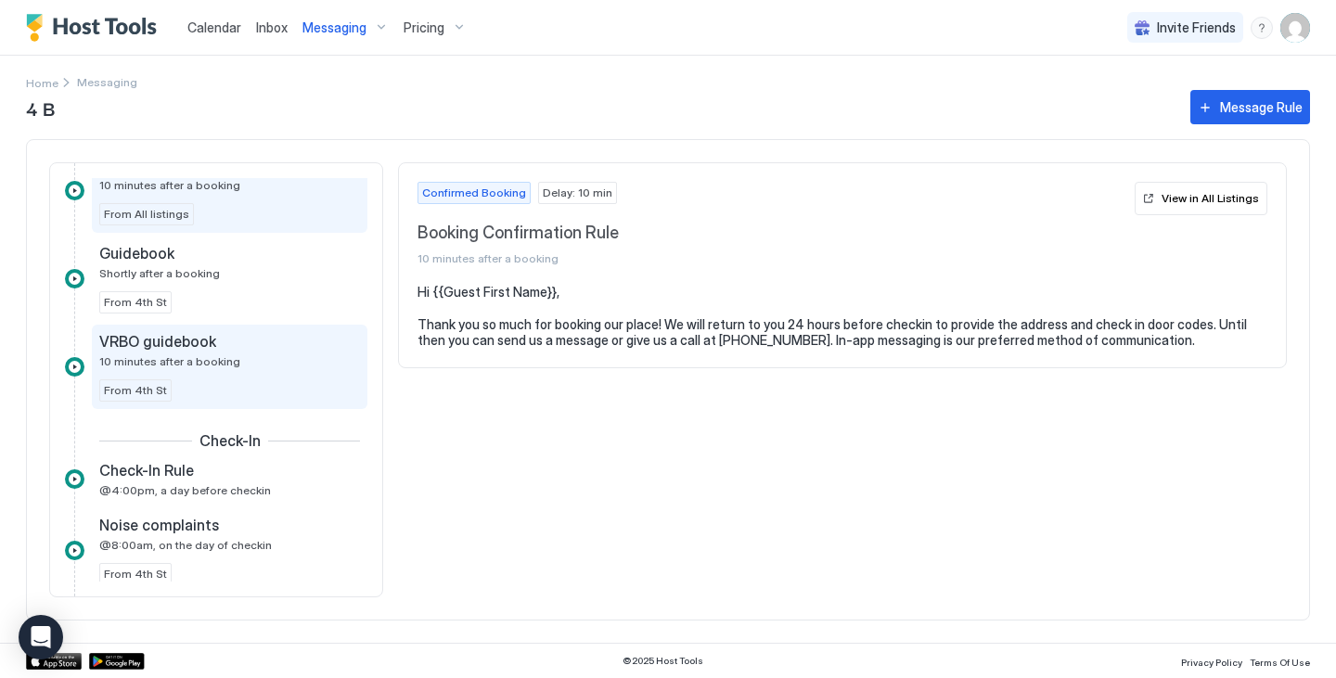
scroll to position [71, 0]
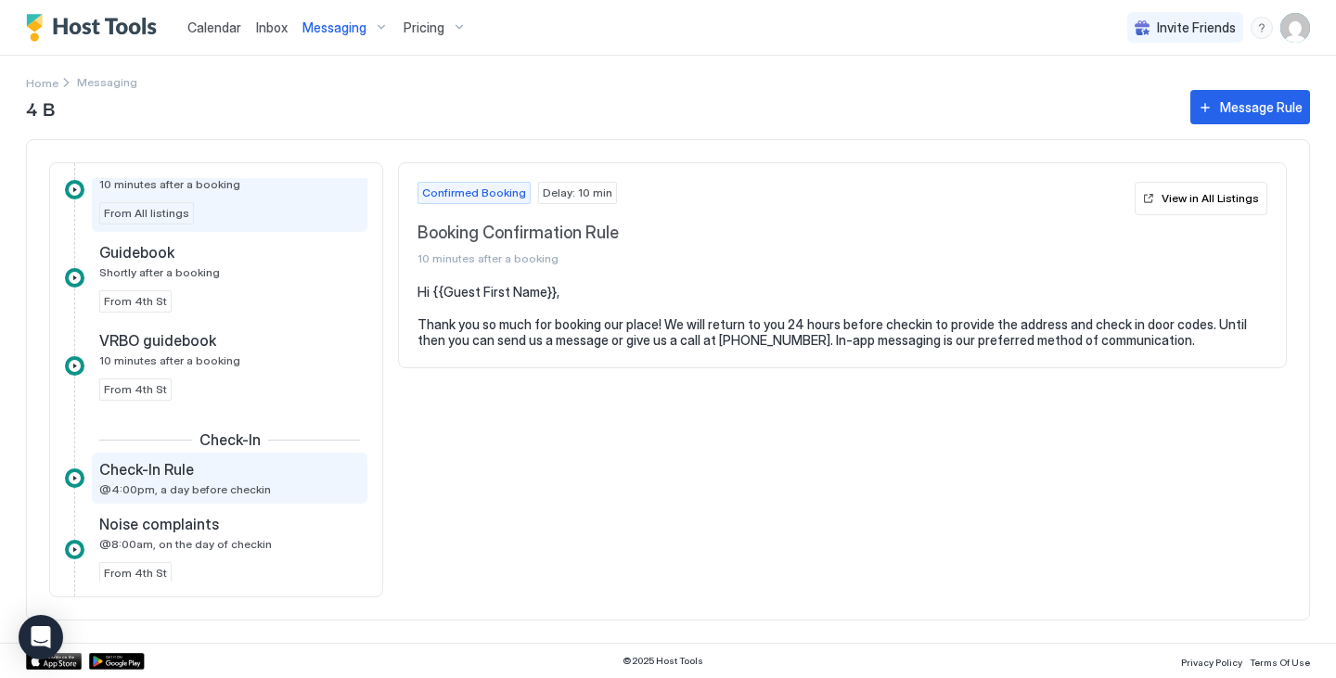
click at [256, 476] on div "Check-In Rule" at bounding box center [216, 469] width 235 height 19
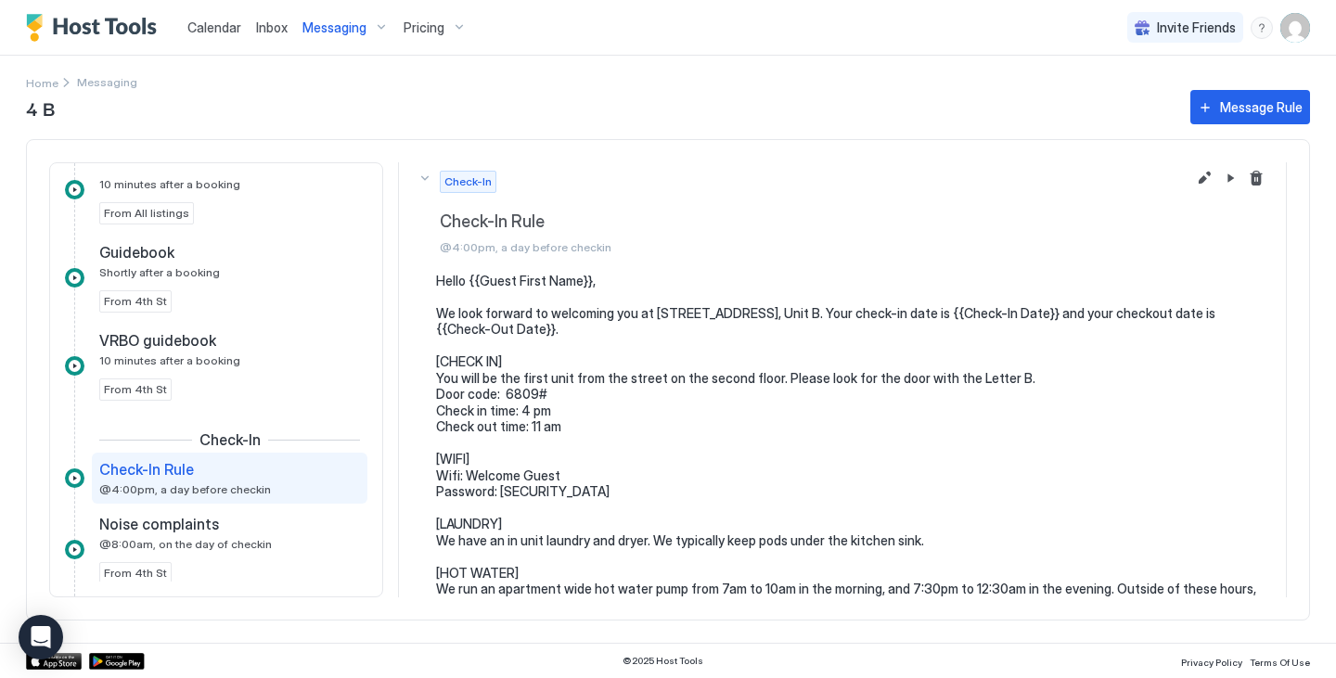
scroll to position [6, 0]
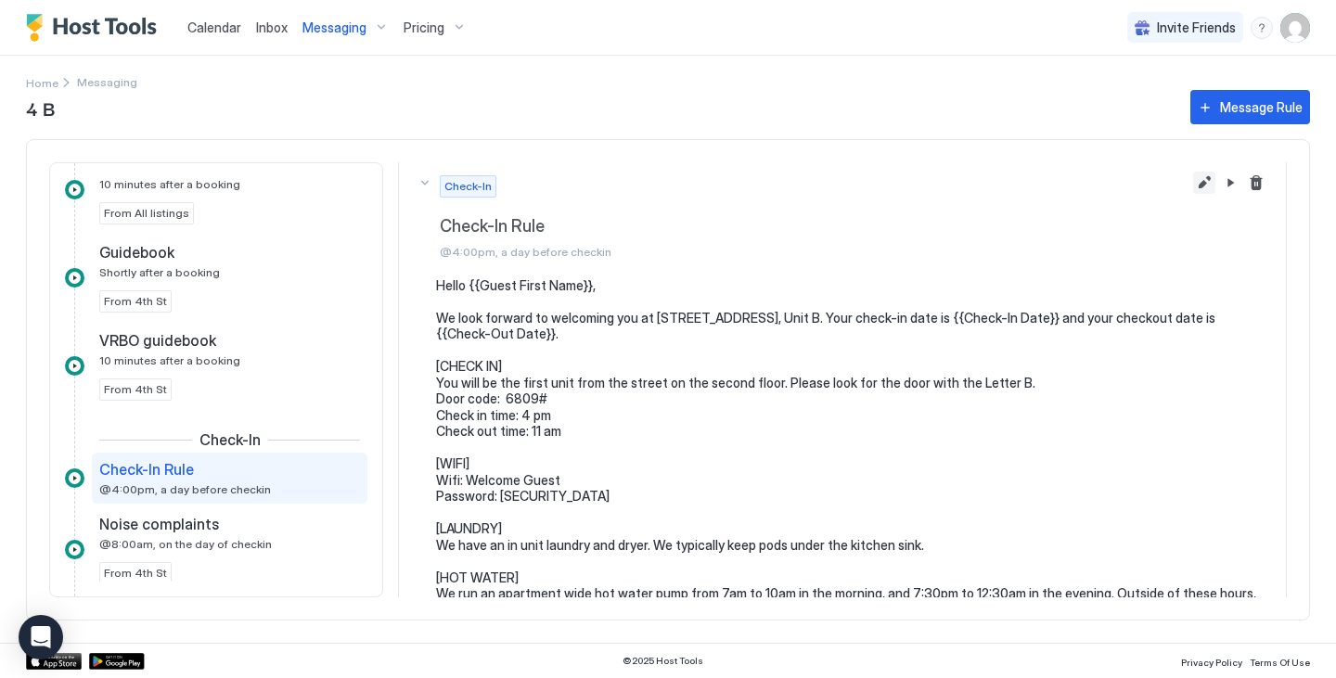
click at [1193, 183] on button "Edit message rule" at bounding box center [1204, 183] width 22 height 22
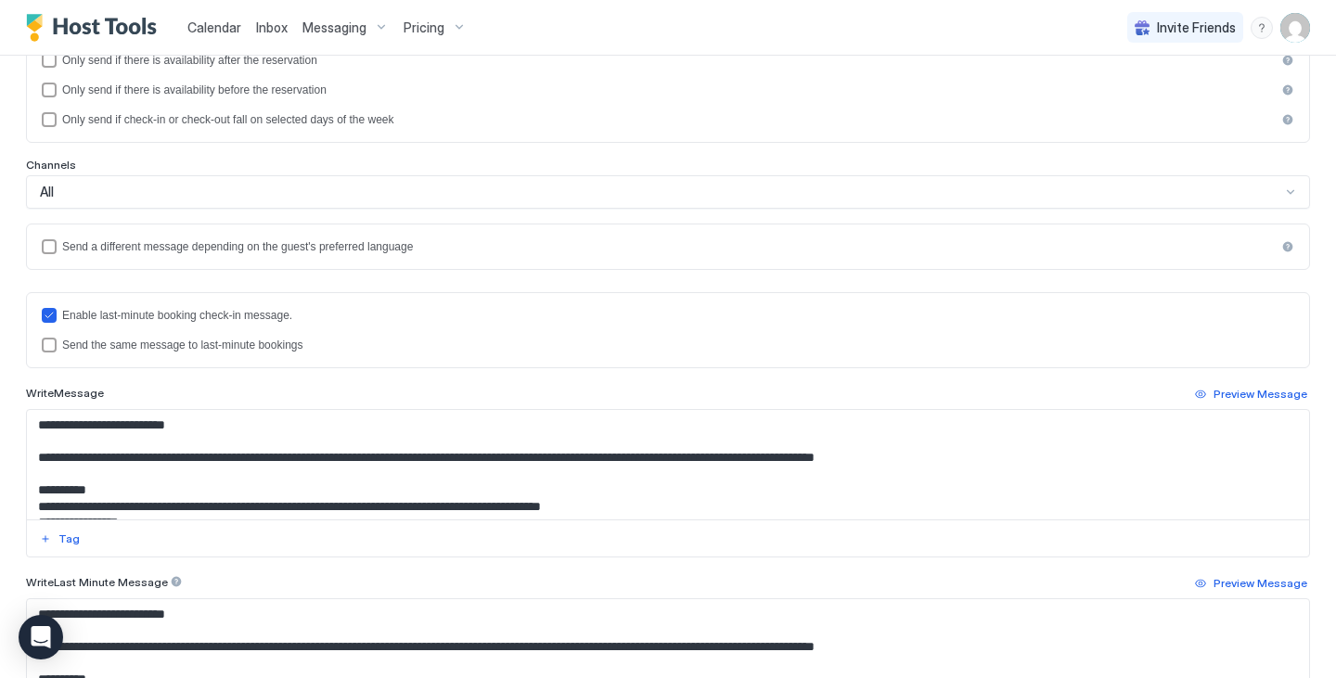
scroll to position [324, 0]
click at [241, 345] on div "Send the same message to last-minute bookings" at bounding box center [678, 344] width 1232 height 13
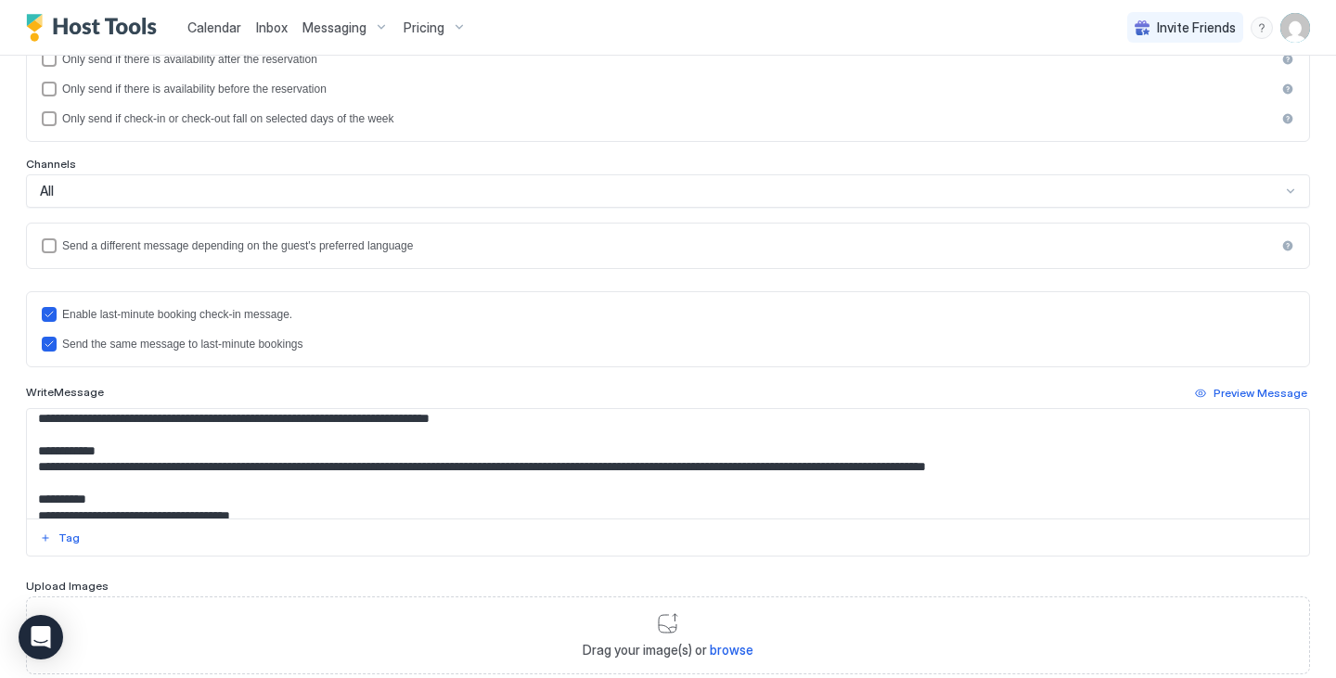
scroll to position [251, 0]
drag, startPoint x: 985, startPoint y: 467, endPoint x: 1132, endPoint y: 470, distance: 147.6
click at [1132, 470] on textarea "**********" at bounding box center [661, 463] width 1268 height 109
paste textarea "Input Field"
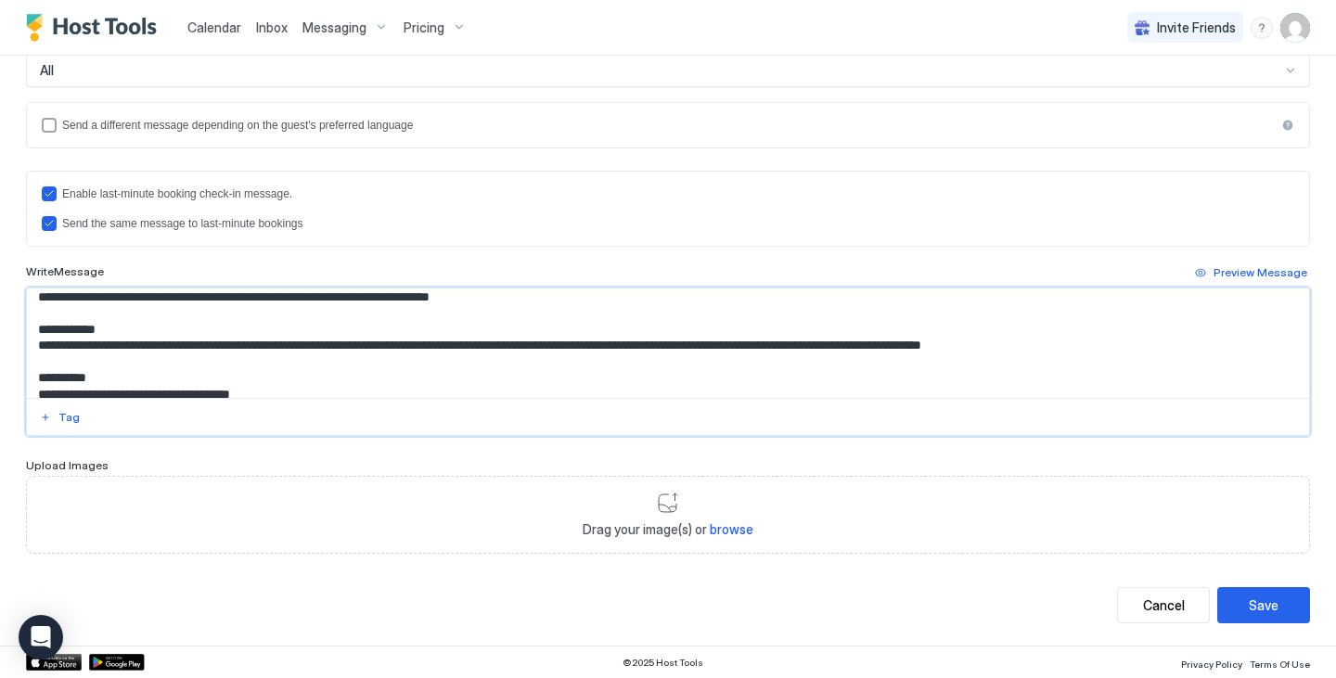
type textarea "**********"
click at [1252, 605] on div "Save" at bounding box center [1264, 605] width 30 height 19
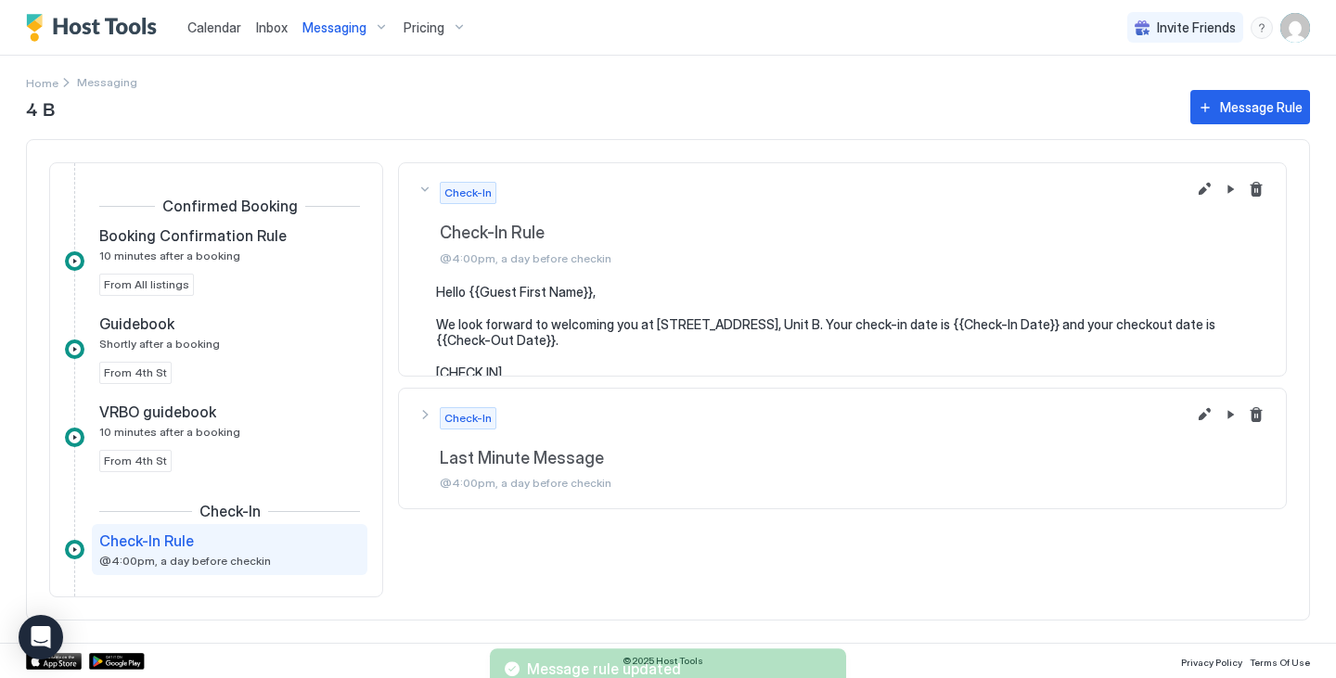
scroll to position [170, 0]
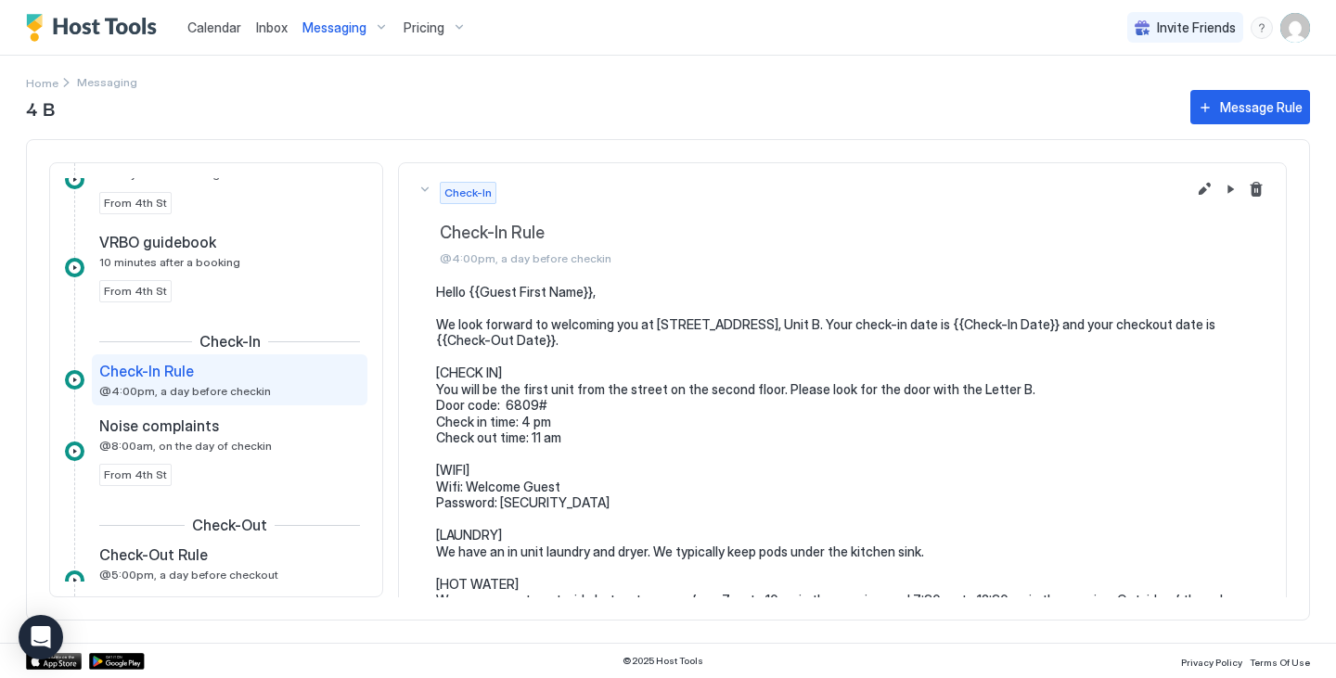
click at [356, 23] on span "Messaging" at bounding box center [334, 27] width 64 height 17
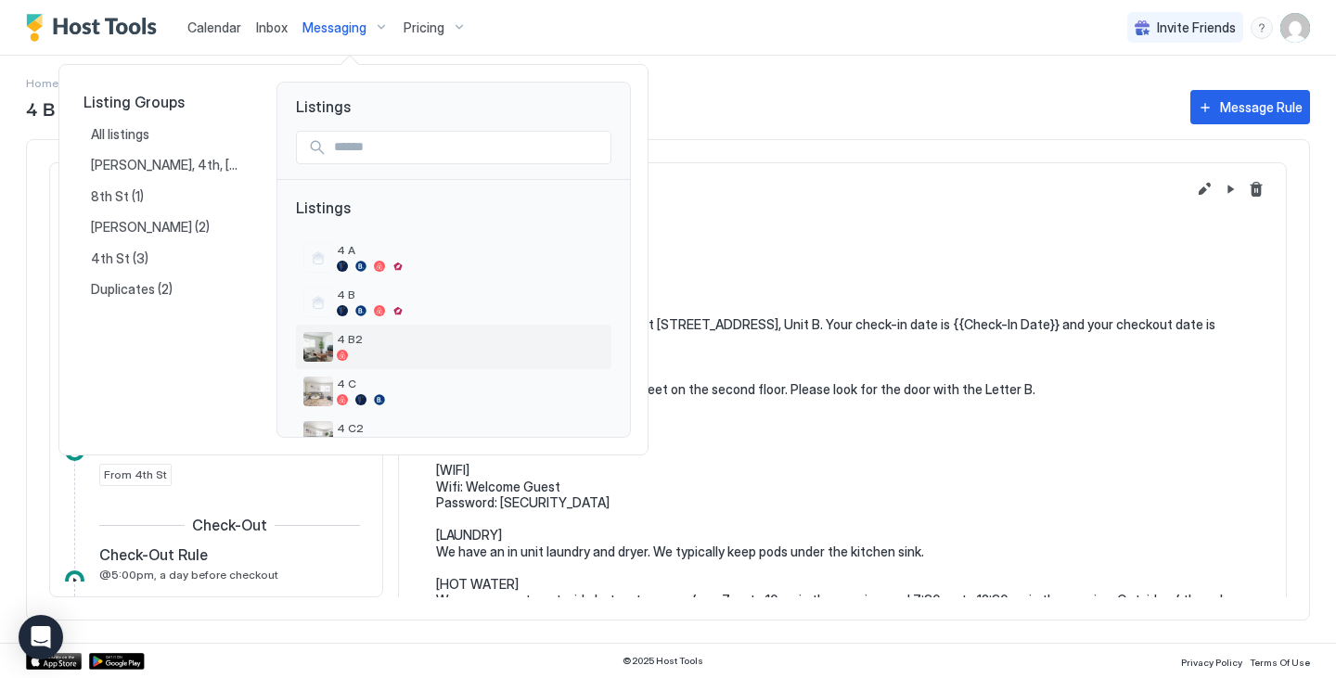
click at [394, 337] on span "4 B2" at bounding box center [470, 339] width 267 height 14
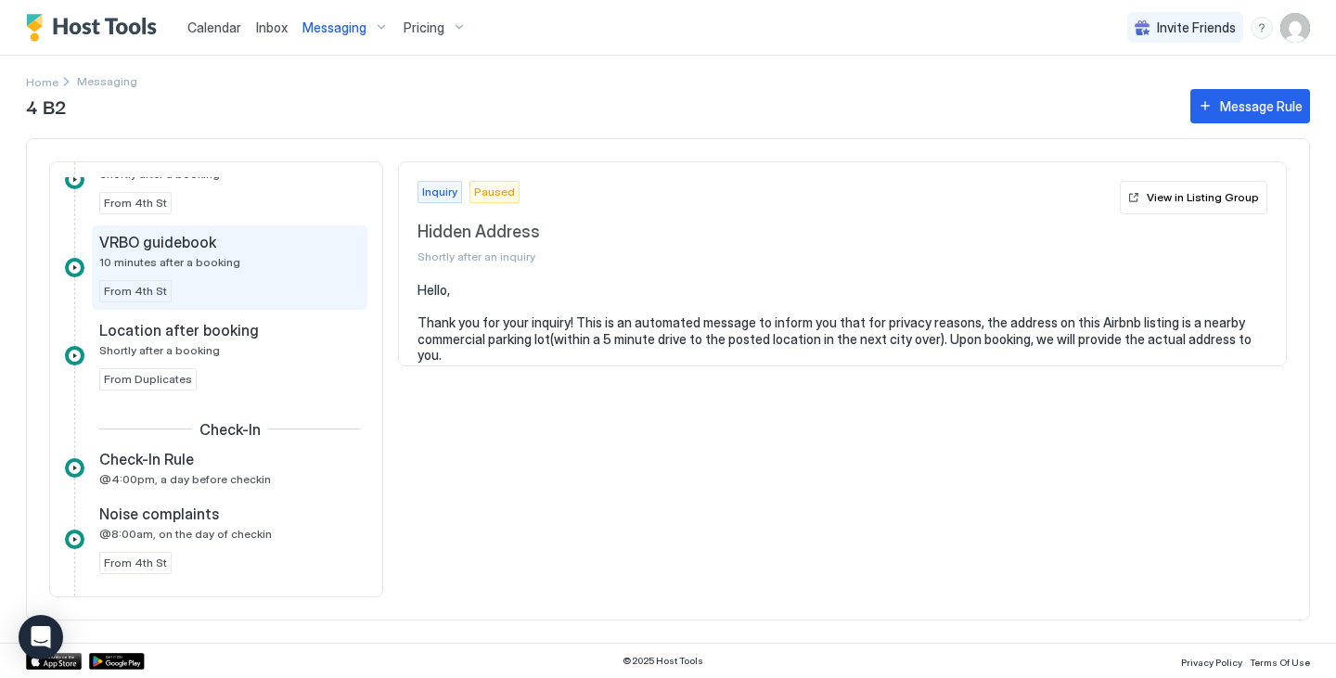
scroll to position [322, 0]
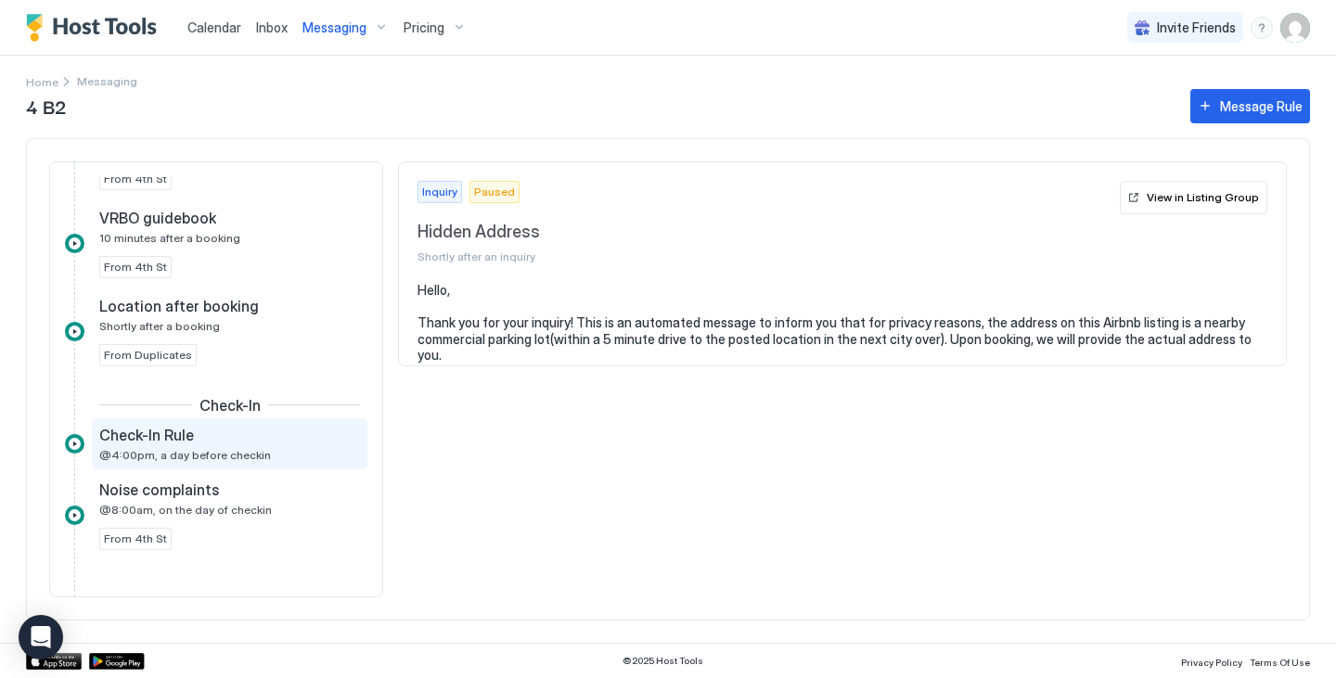
click at [251, 445] on div "Check-In Rule @4:00pm, a day before checkin" at bounding box center [216, 444] width 235 height 36
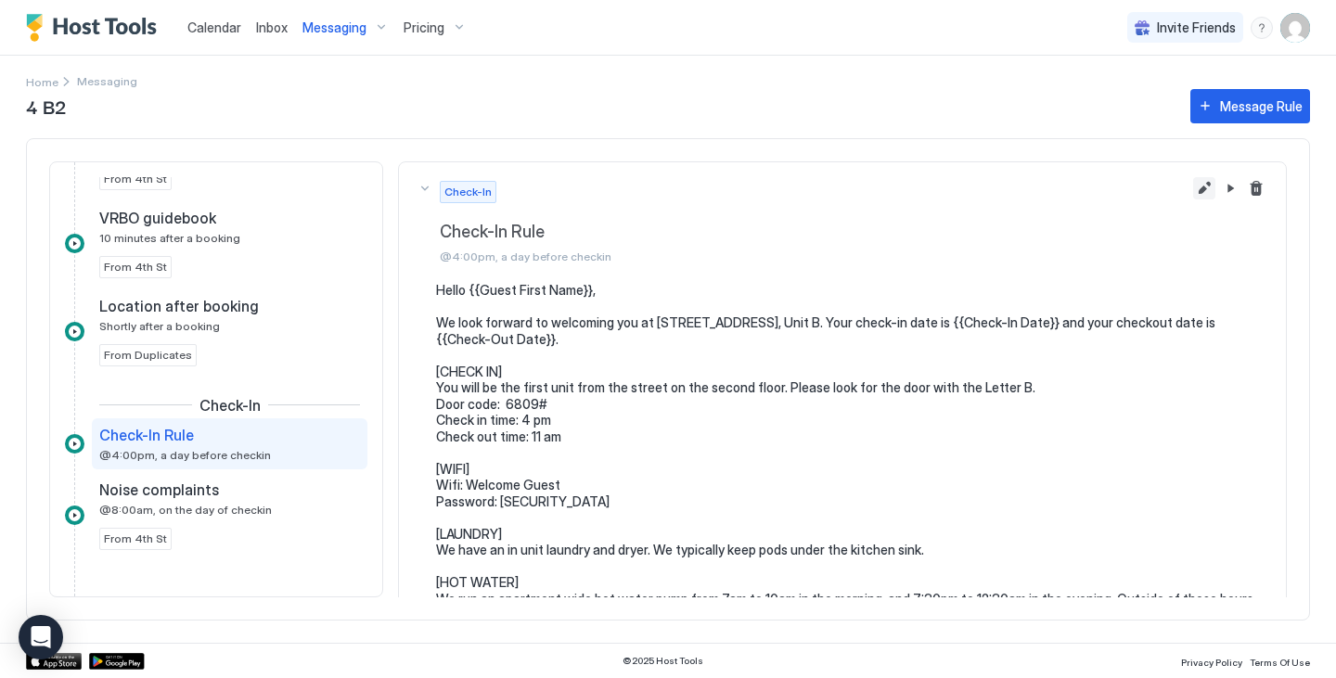
click at [1193, 184] on button "Edit message rule" at bounding box center [1204, 188] width 22 height 22
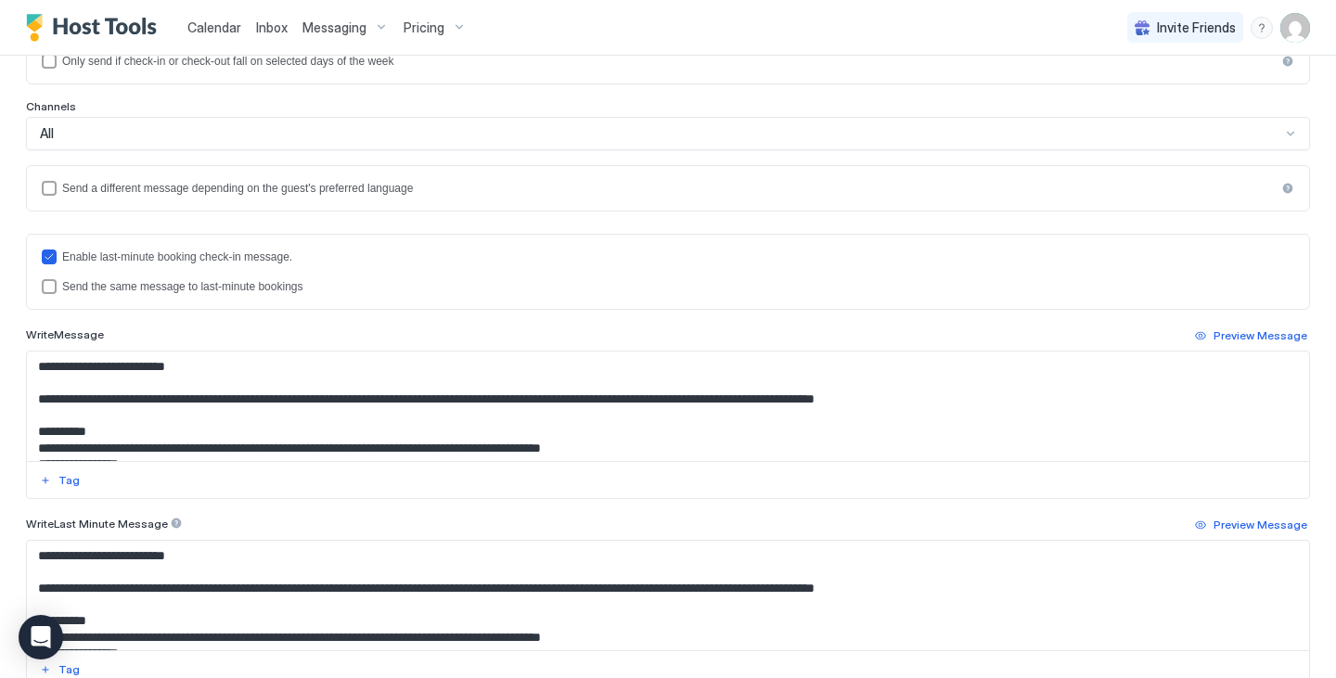
scroll to position [382, 0]
click at [266, 279] on div "Send the same message to last-minute bookings" at bounding box center [678, 285] width 1232 height 13
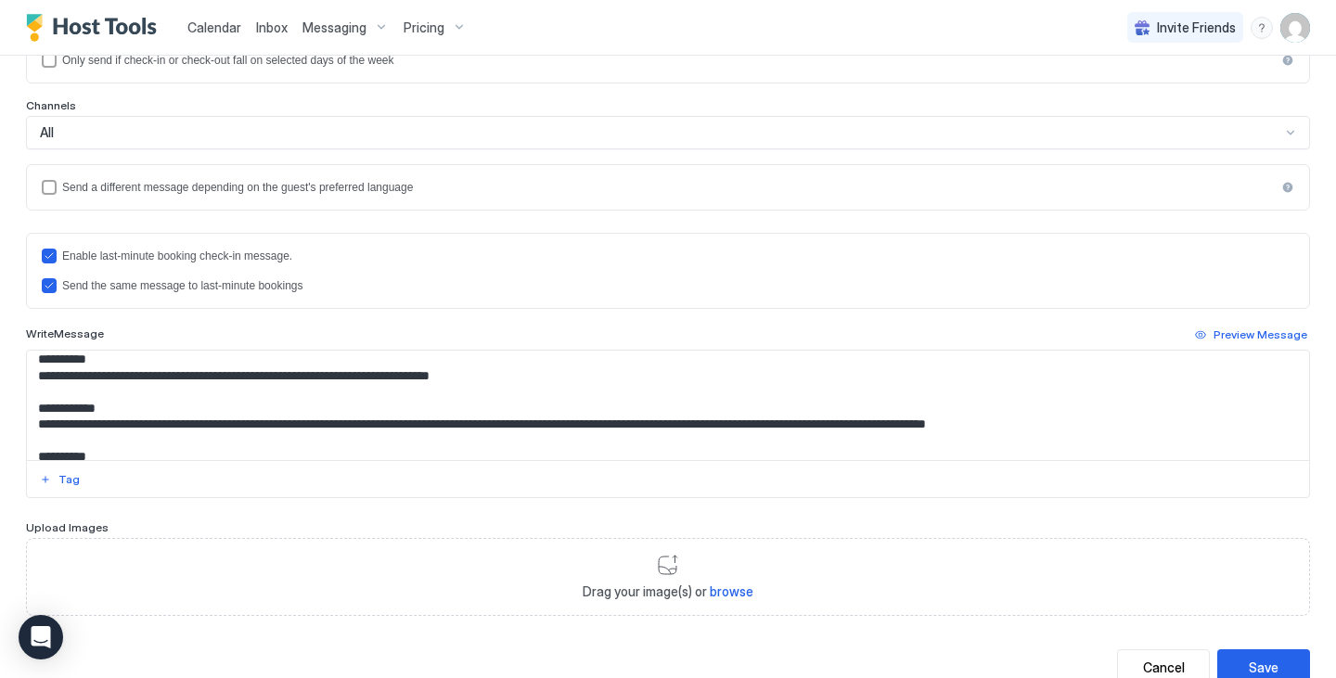
scroll to position [237, 0]
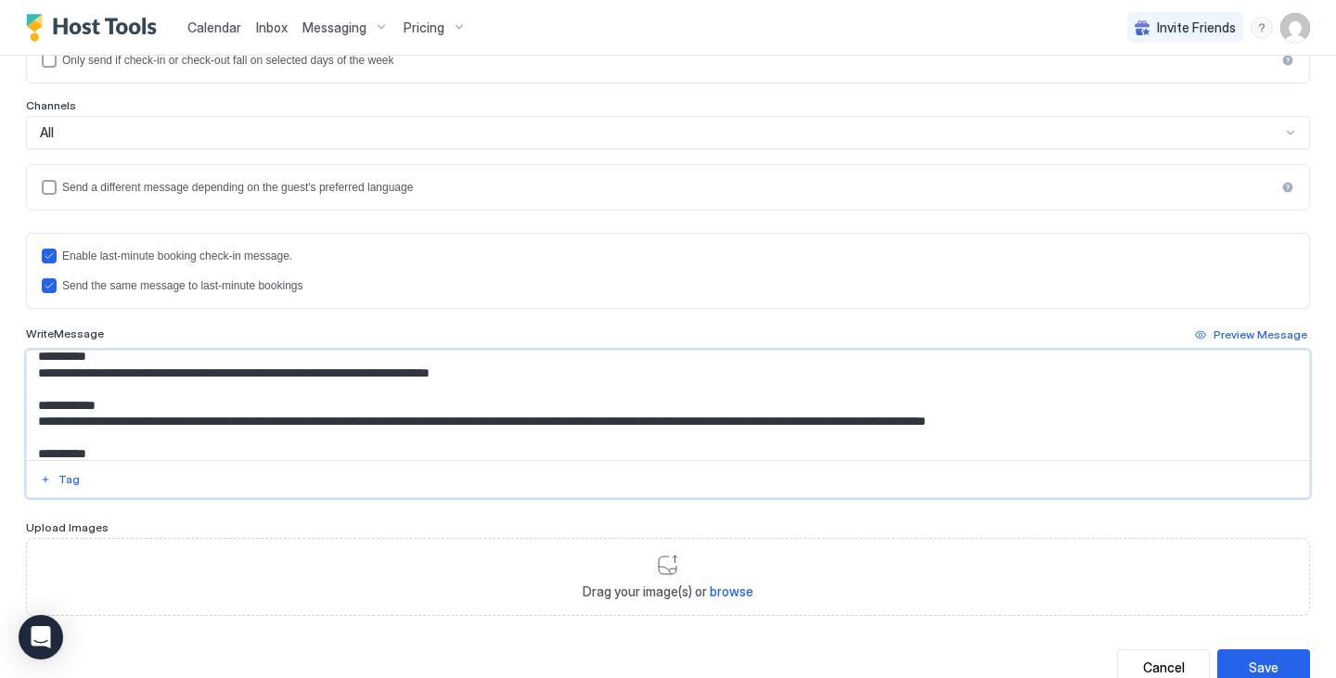
drag, startPoint x: 985, startPoint y: 423, endPoint x: 1129, endPoint y: 423, distance: 143.8
click at [1129, 423] on textarea "**********" at bounding box center [661, 405] width 1268 height 109
paste textarea "Input Field"
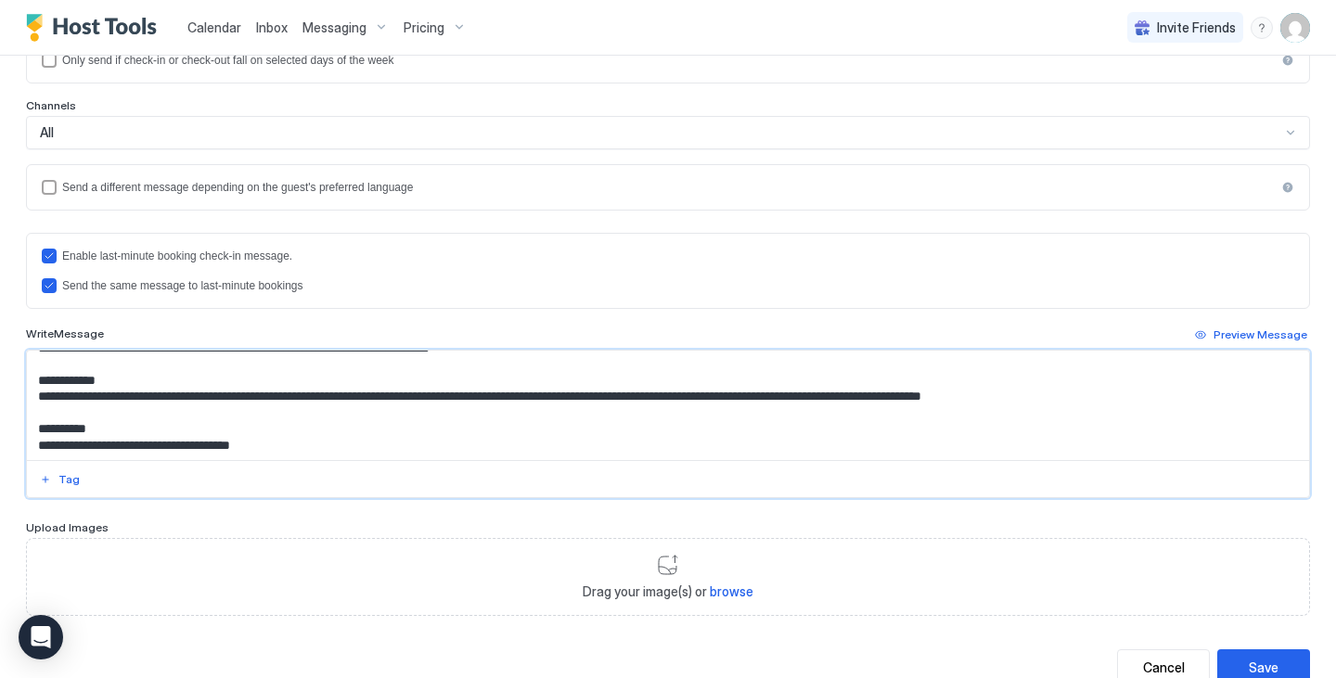
scroll to position [263, 0]
type textarea "**********"
click at [1249, 663] on div "Save" at bounding box center [1264, 667] width 30 height 19
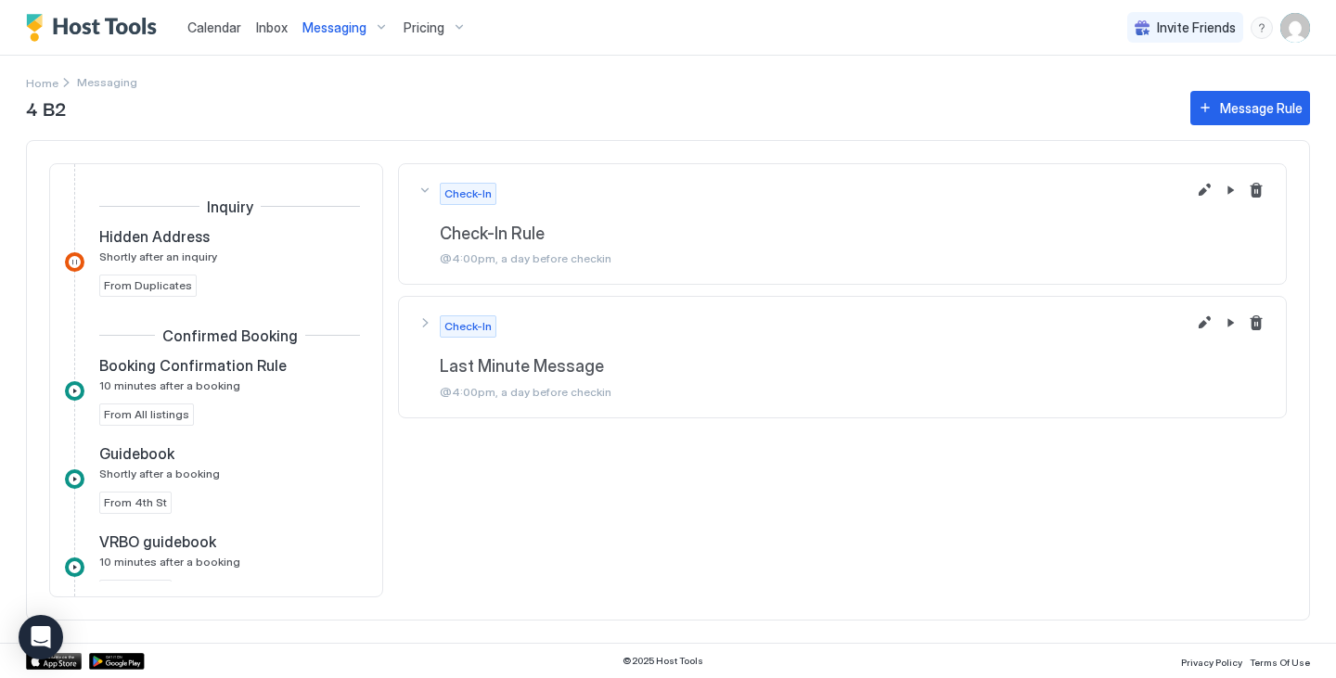
scroll to position [387, 0]
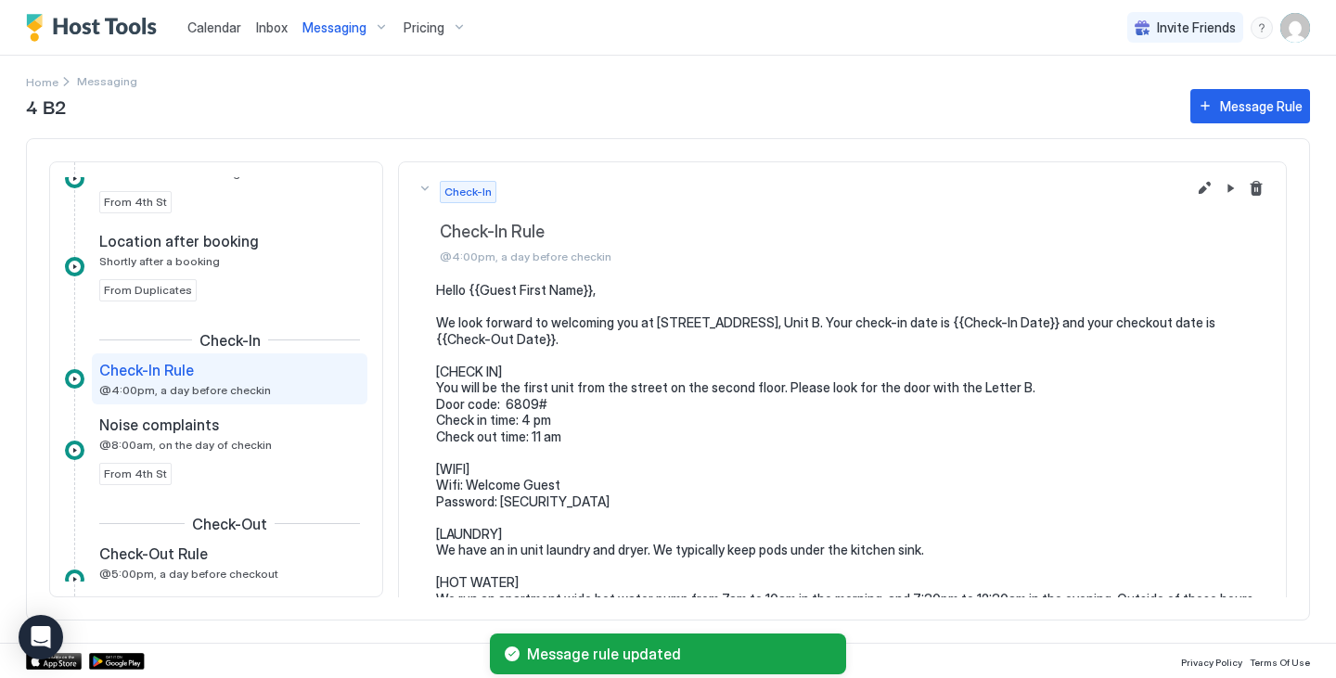
click at [367, 26] on div "Messaging" at bounding box center [345, 28] width 101 height 32
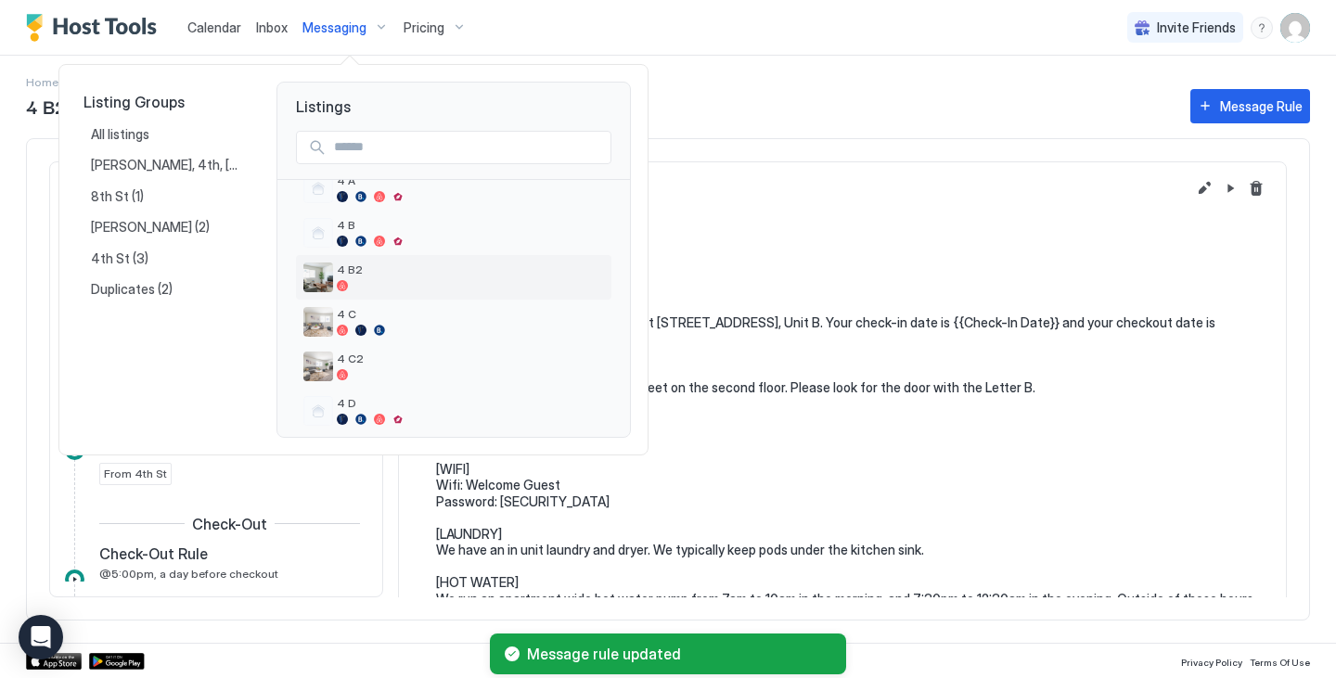
scroll to position [71, 0]
click at [388, 311] on span "4 C" at bounding box center [470, 313] width 267 height 14
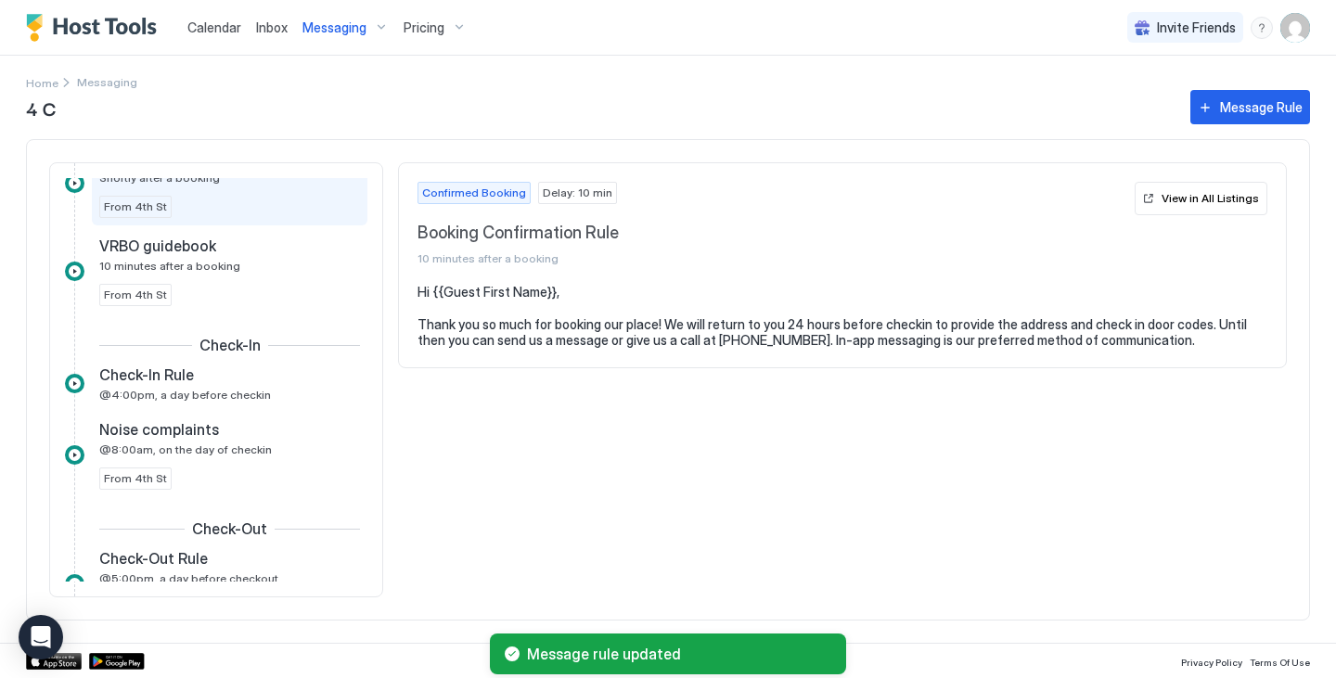
scroll to position [182, 0]
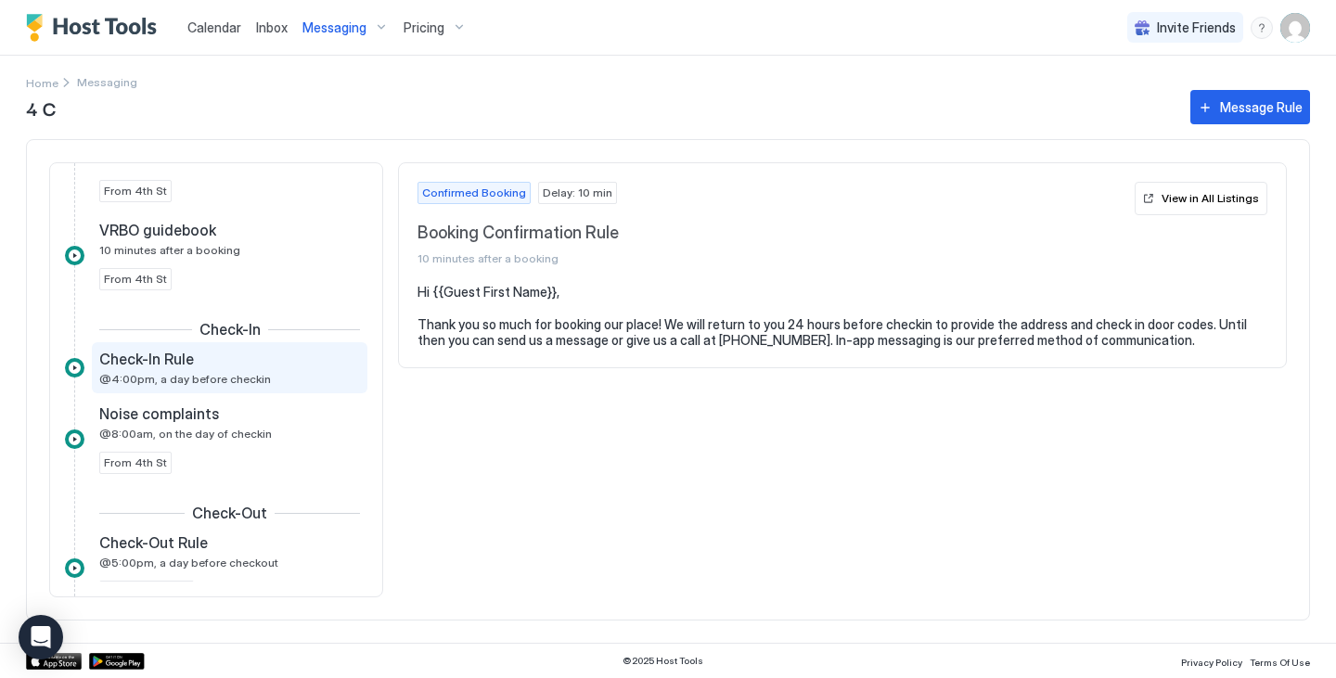
click at [251, 380] on span "@4:00pm, a day before checkin" at bounding box center [185, 379] width 172 height 14
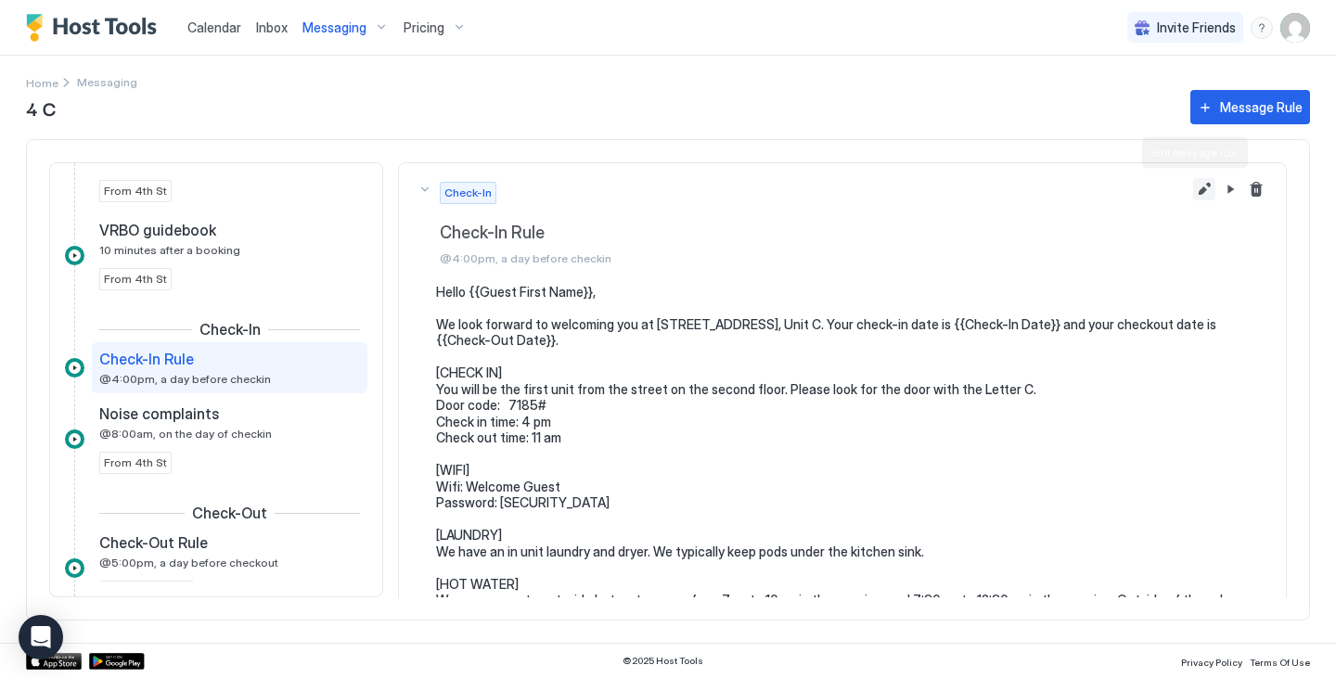
click at [1193, 193] on button "Edit message rule" at bounding box center [1204, 189] width 22 height 22
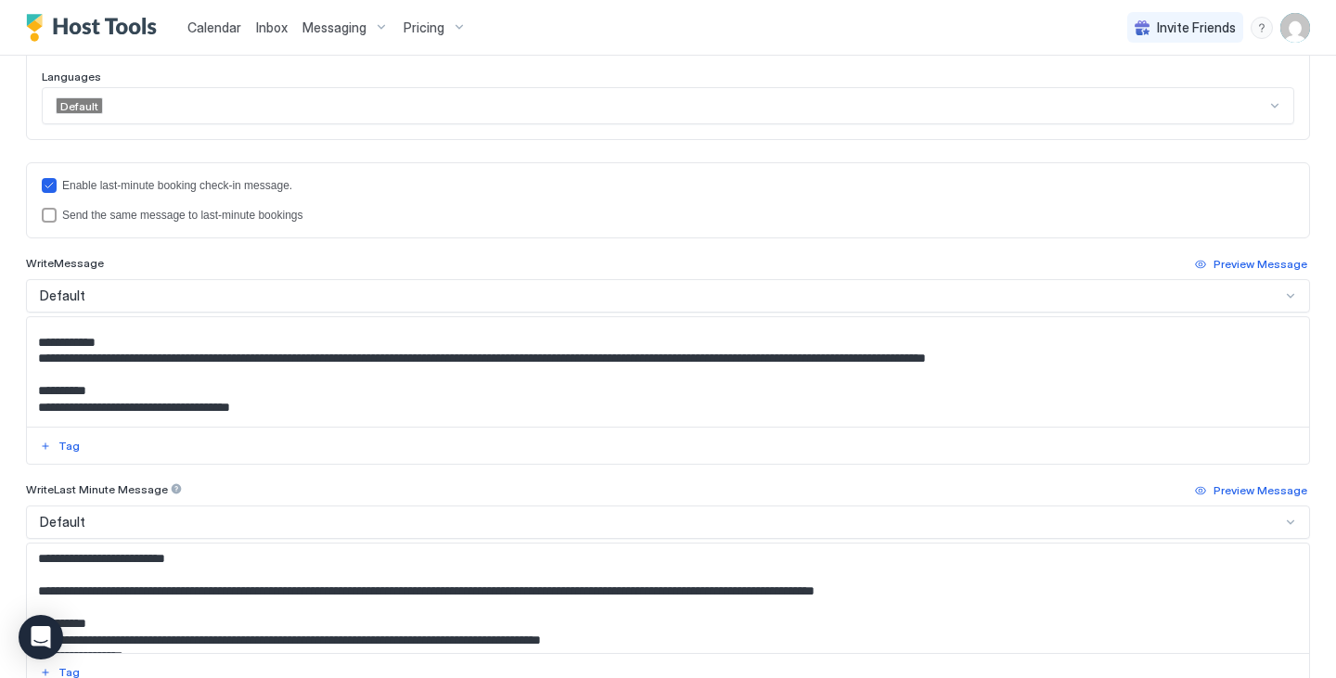
scroll to position [271, 0]
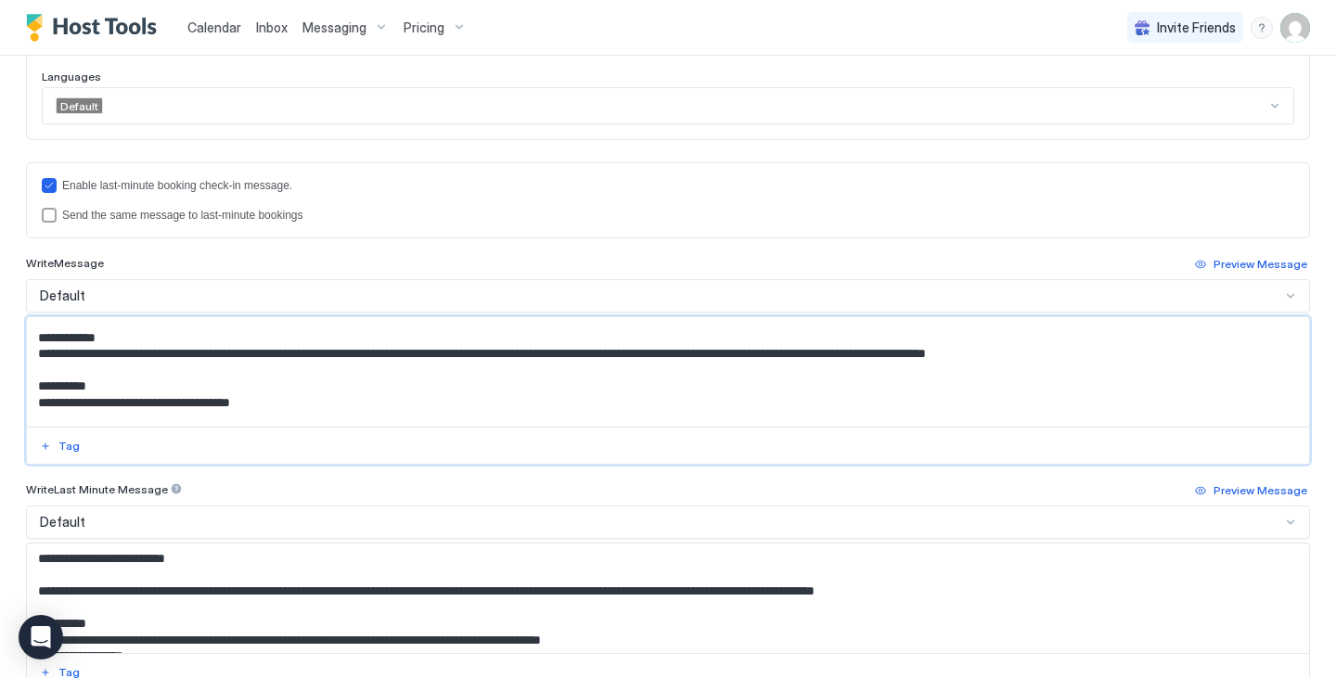
drag, startPoint x: 989, startPoint y: 355, endPoint x: 1131, endPoint y: 361, distance: 142.1
click at [1131, 361] on textarea "**********" at bounding box center [661, 371] width 1268 height 109
paste textarea "Input Field"
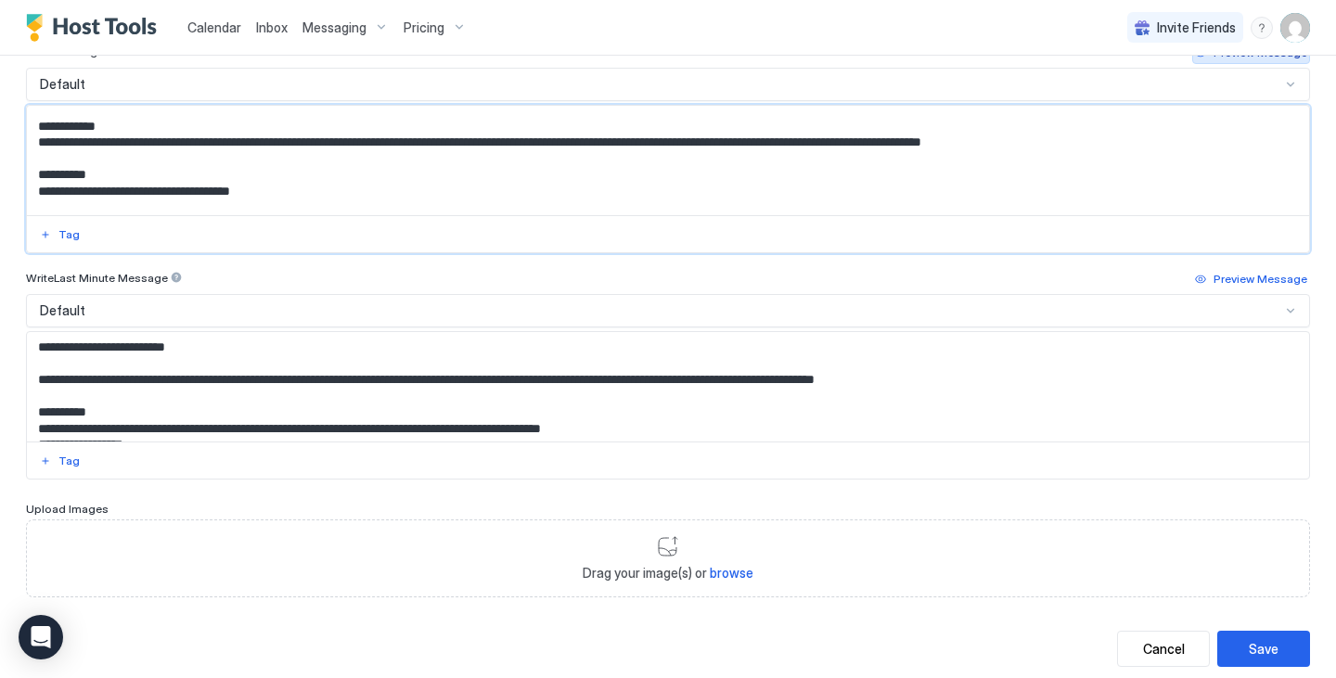
scroll to position [776, 0]
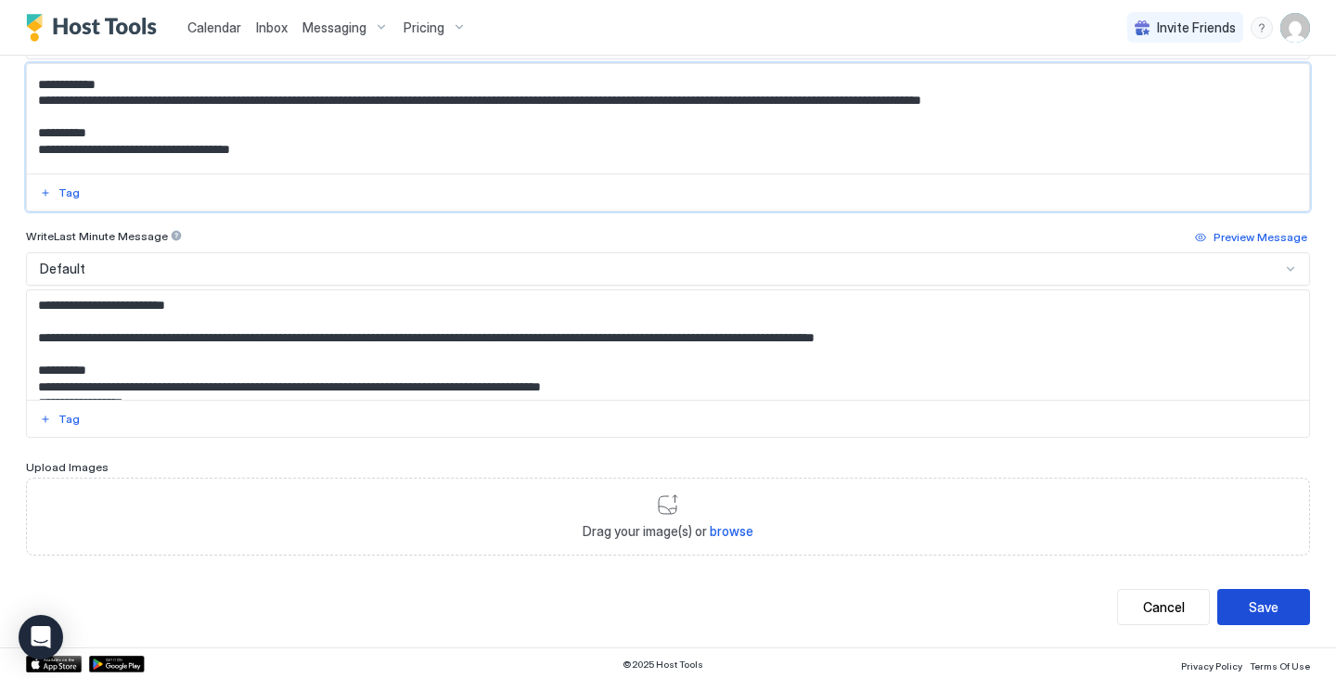
type textarea "**********"
click at [1268, 612] on button "Save" at bounding box center [1263, 607] width 93 height 36
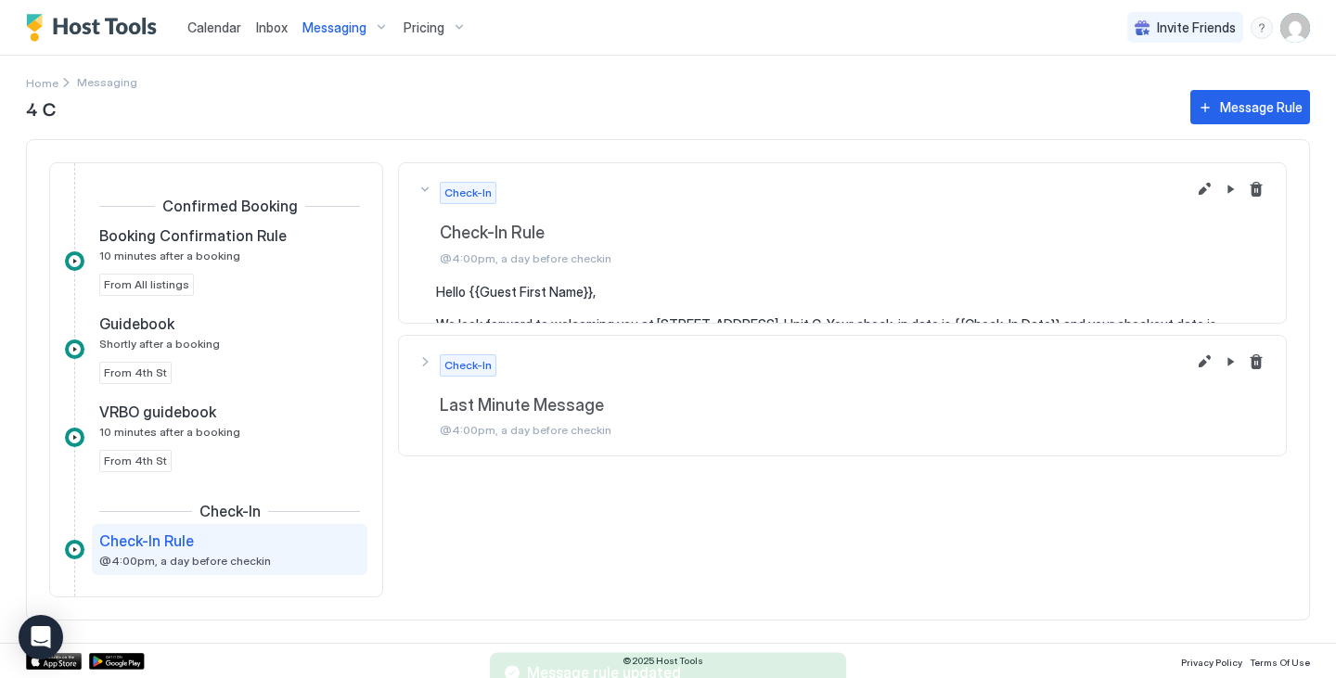
scroll to position [170, 0]
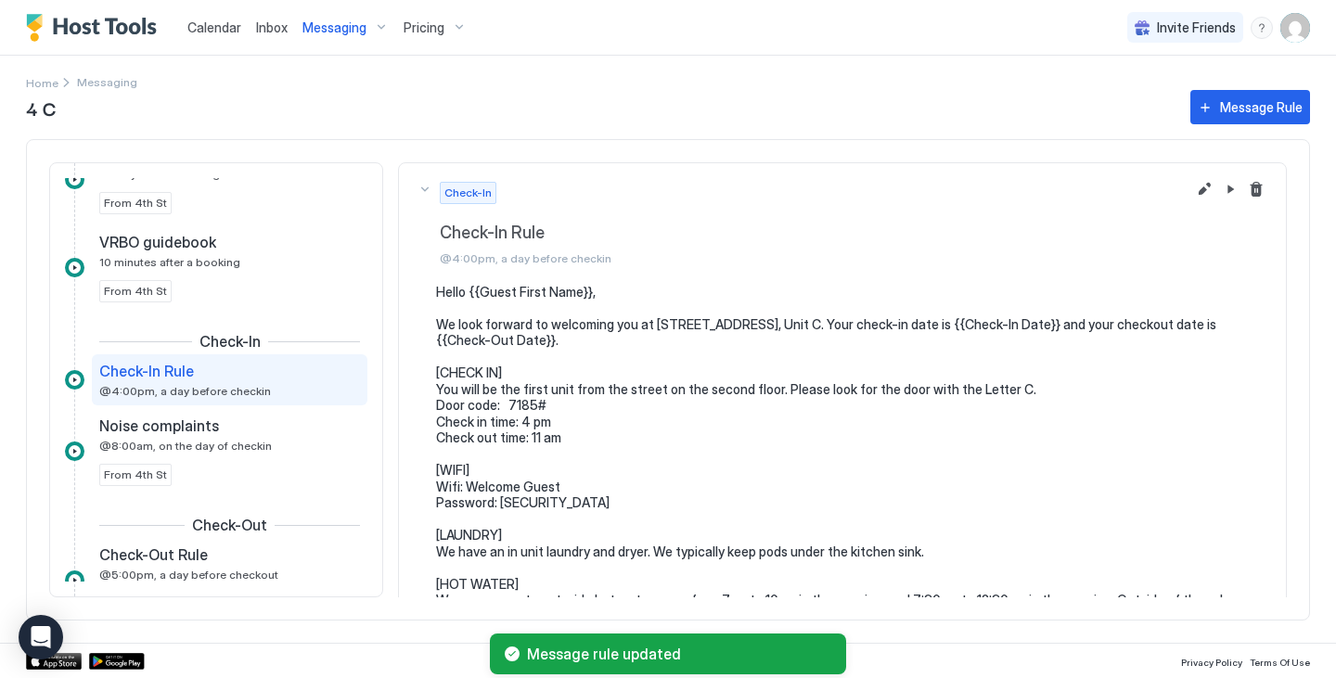
click at [347, 25] on span "Messaging" at bounding box center [334, 27] width 64 height 17
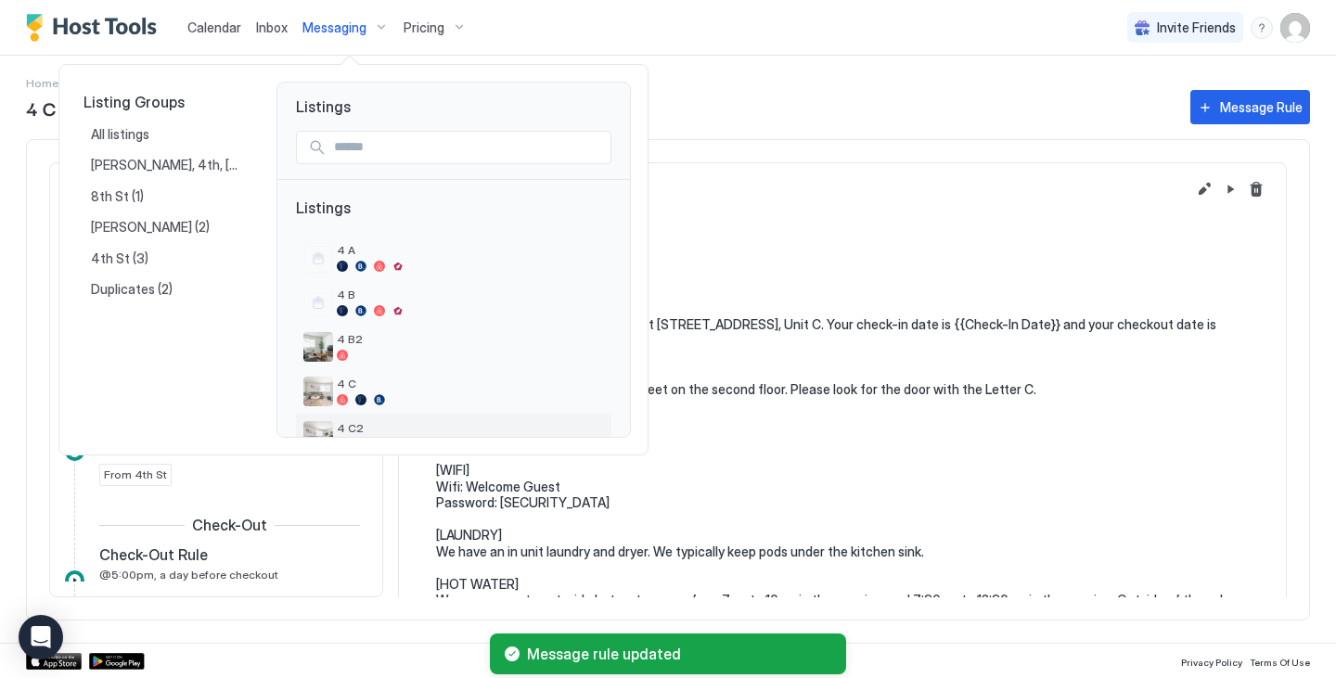
click at [386, 423] on span "4 C2" at bounding box center [470, 428] width 267 height 14
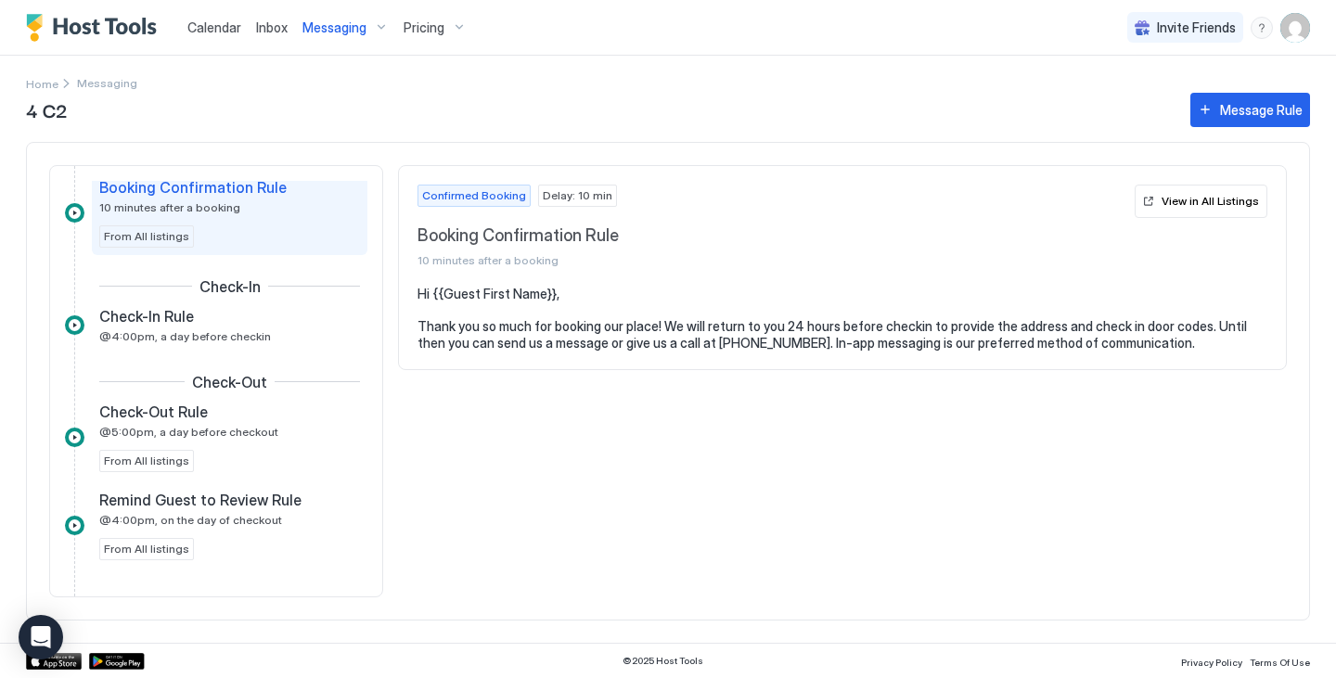
scroll to position [52, 0]
click at [235, 330] on span "@4:00pm, a day before checkin" at bounding box center [185, 335] width 172 height 14
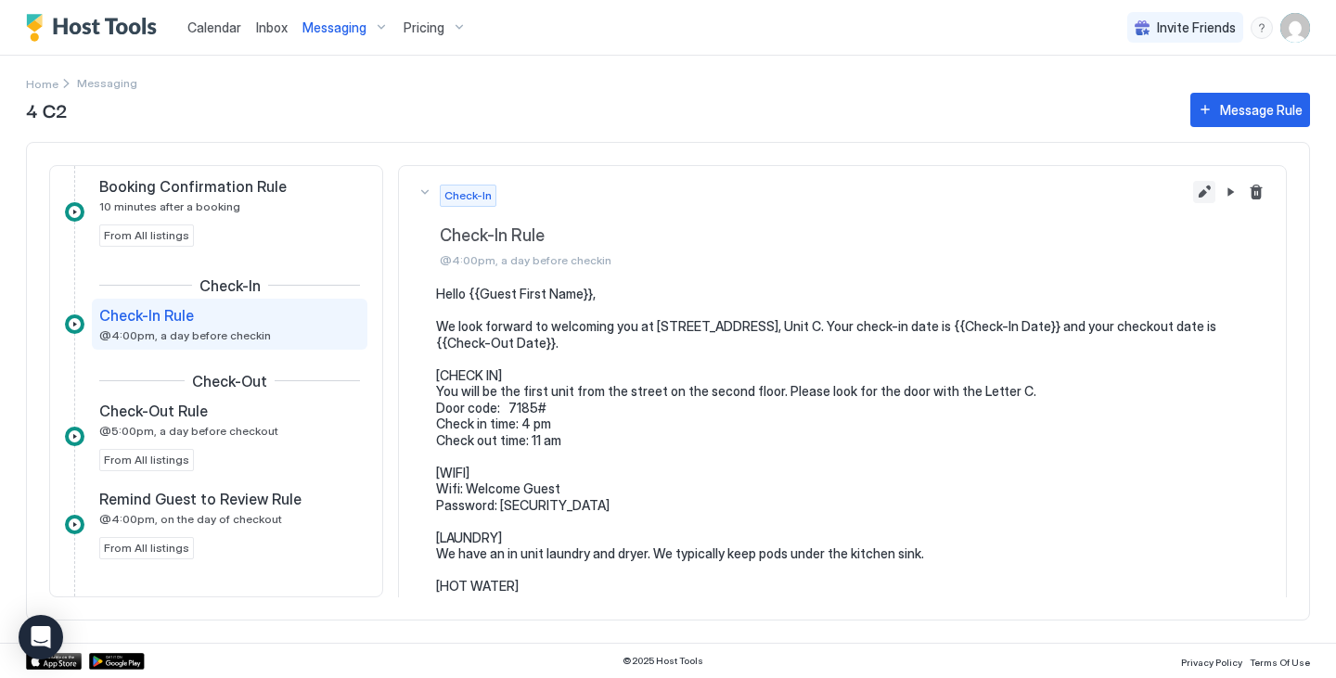
click at [1193, 190] on button "Edit message rule" at bounding box center [1204, 192] width 22 height 22
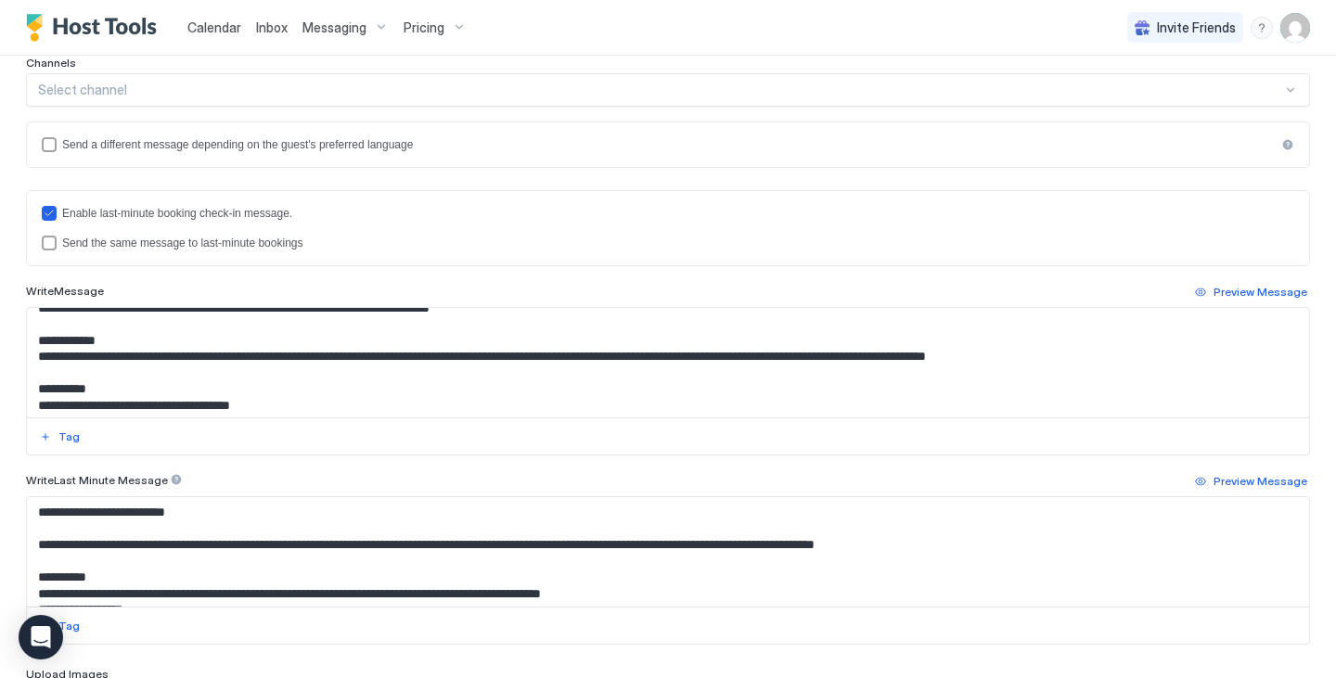
scroll to position [257, 0]
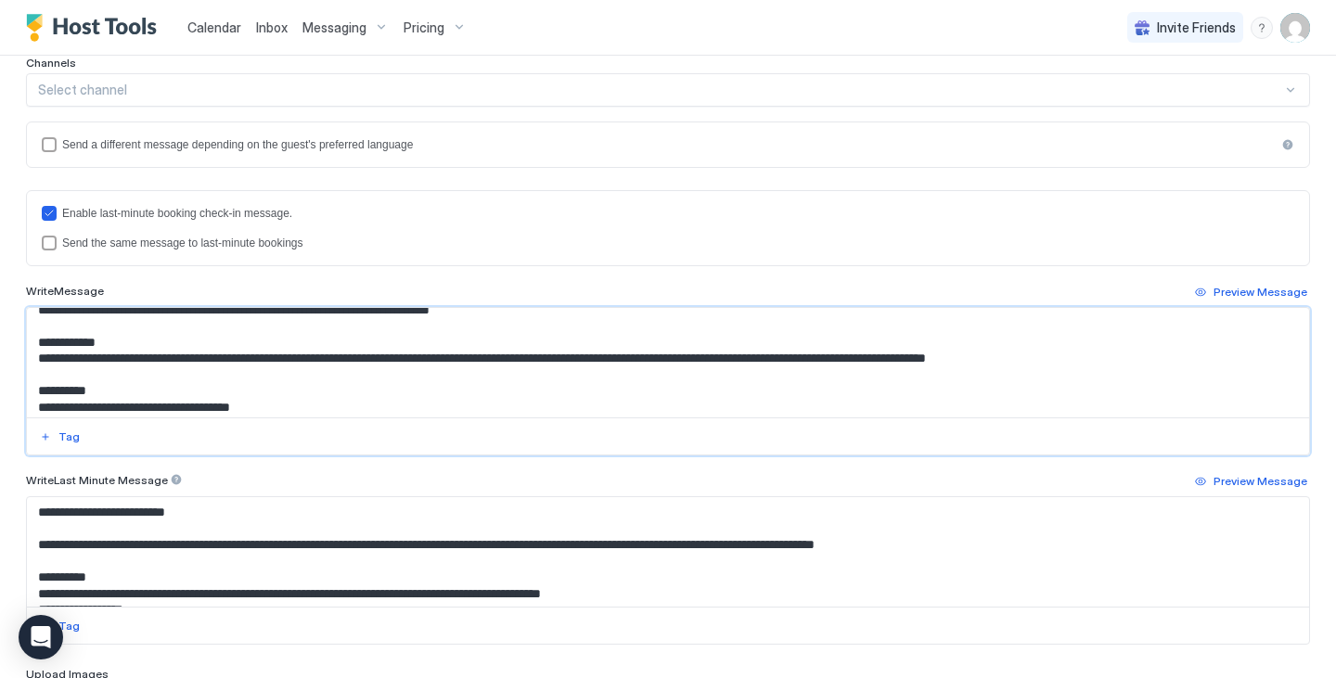
drag, startPoint x: 1130, startPoint y: 356, endPoint x: 987, endPoint y: 358, distance: 142.9
click at [987, 358] on textarea "**********" at bounding box center [661, 362] width 1268 height 109
paste textarea "Input Field"
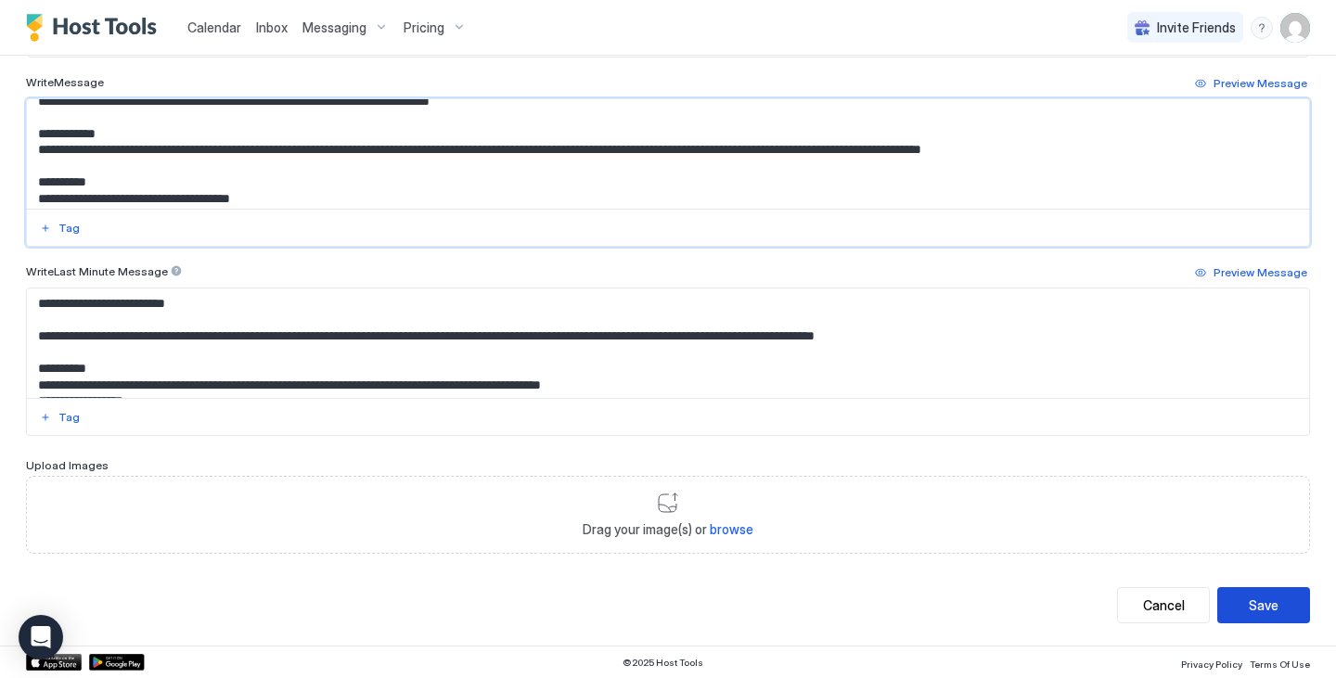
type textarea "**********"
click at [1277, 605] on button "Save" at bounding box center [1263, 605] width 93 height 36
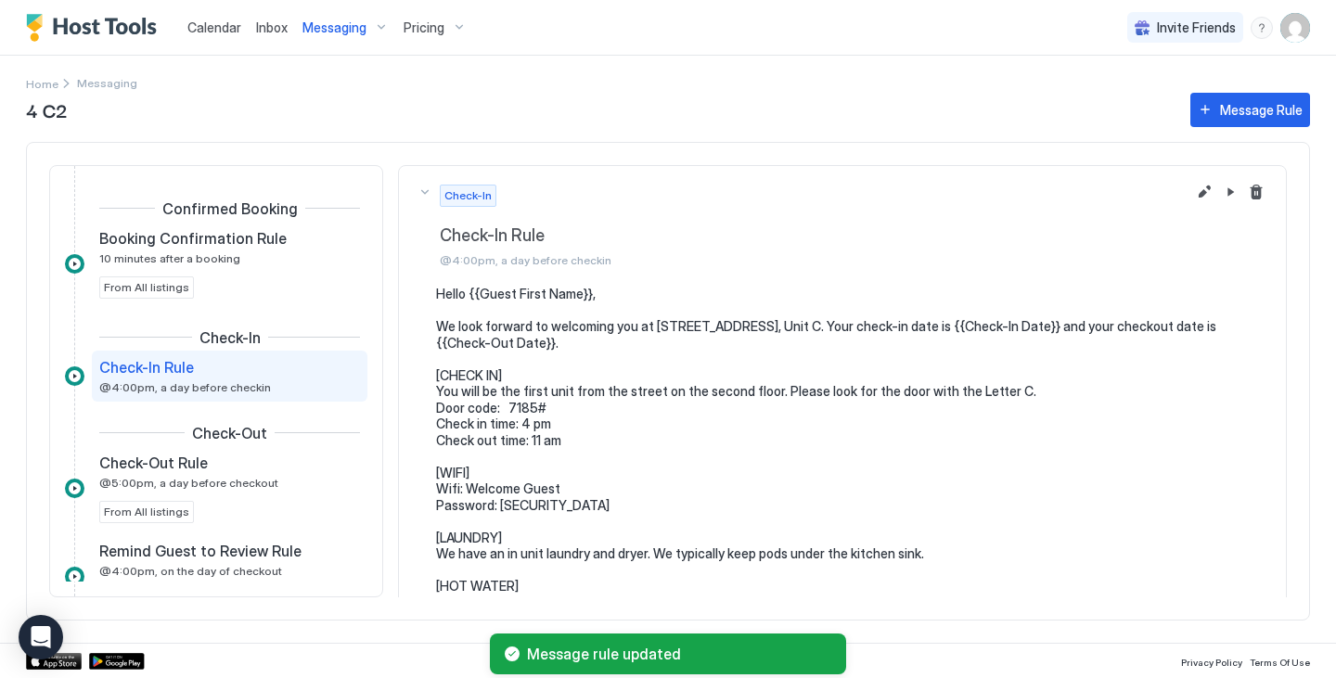
click at [361, 32] on span "Messaging" at bounding box center [334, 27] width 64 height 17
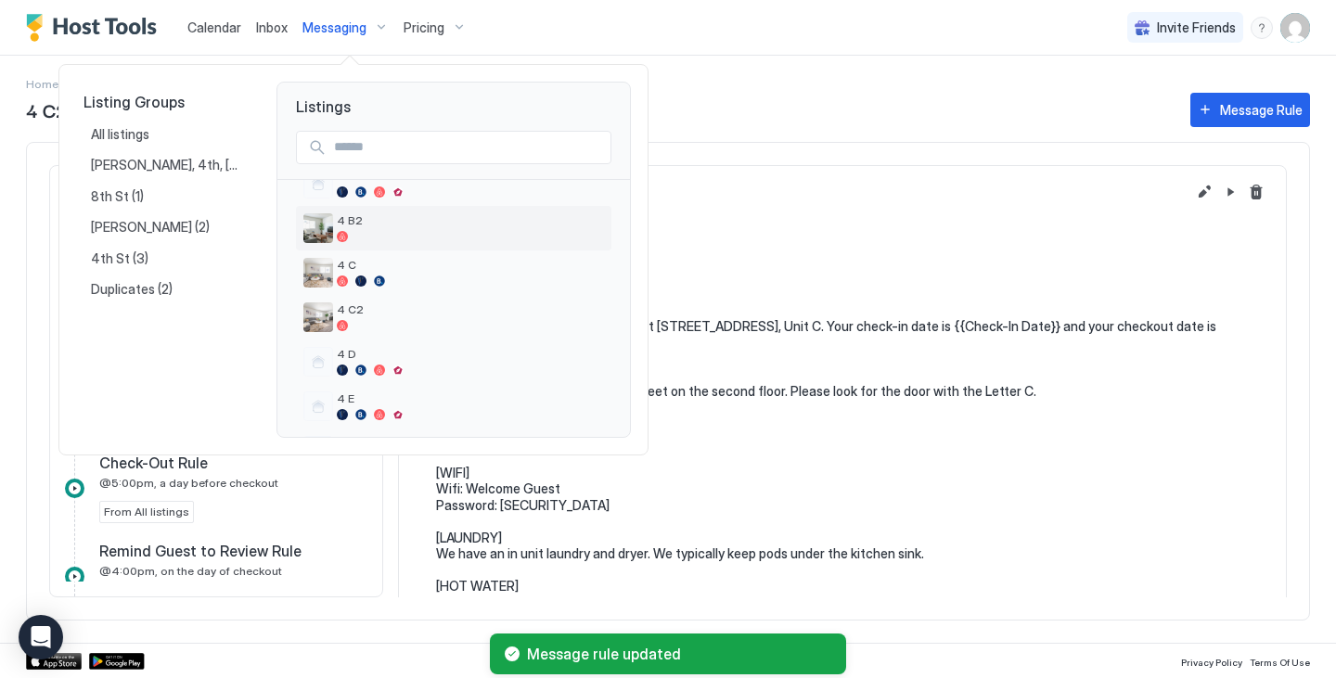
scroll to position [121, 0]
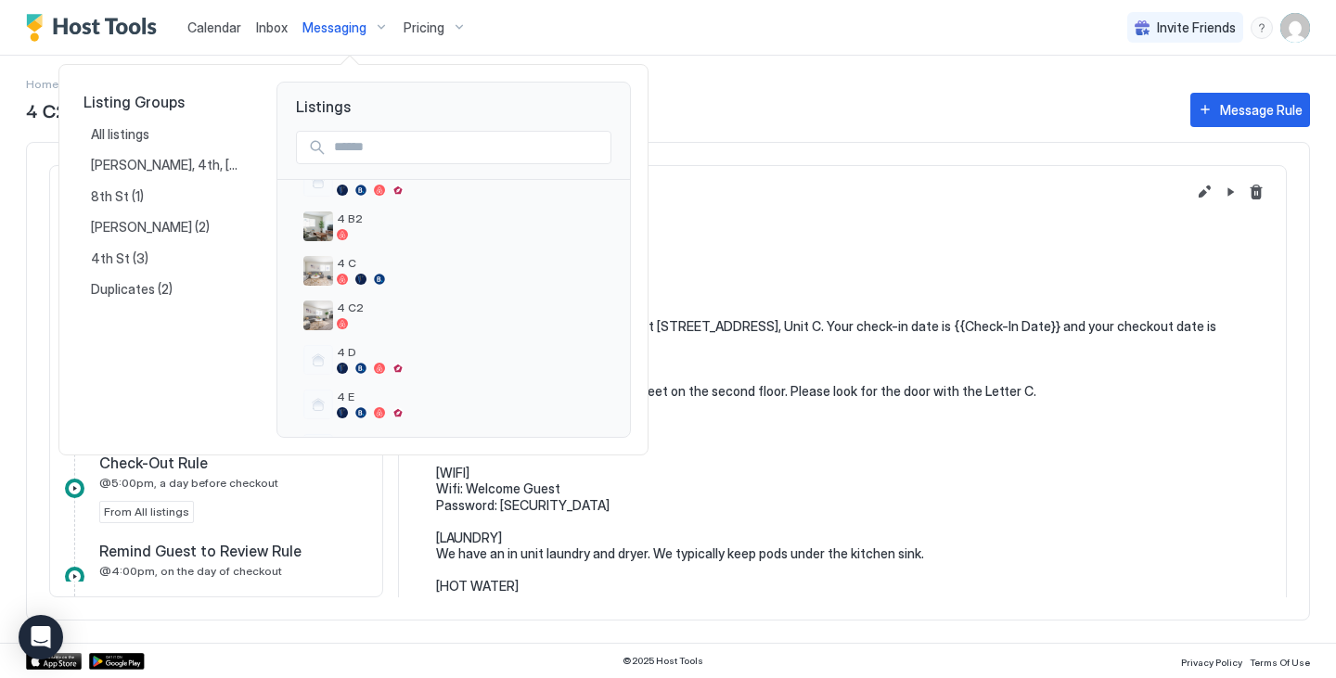
click at [697, 106] on div at bounding box center [668, 339] width 1336 height 678
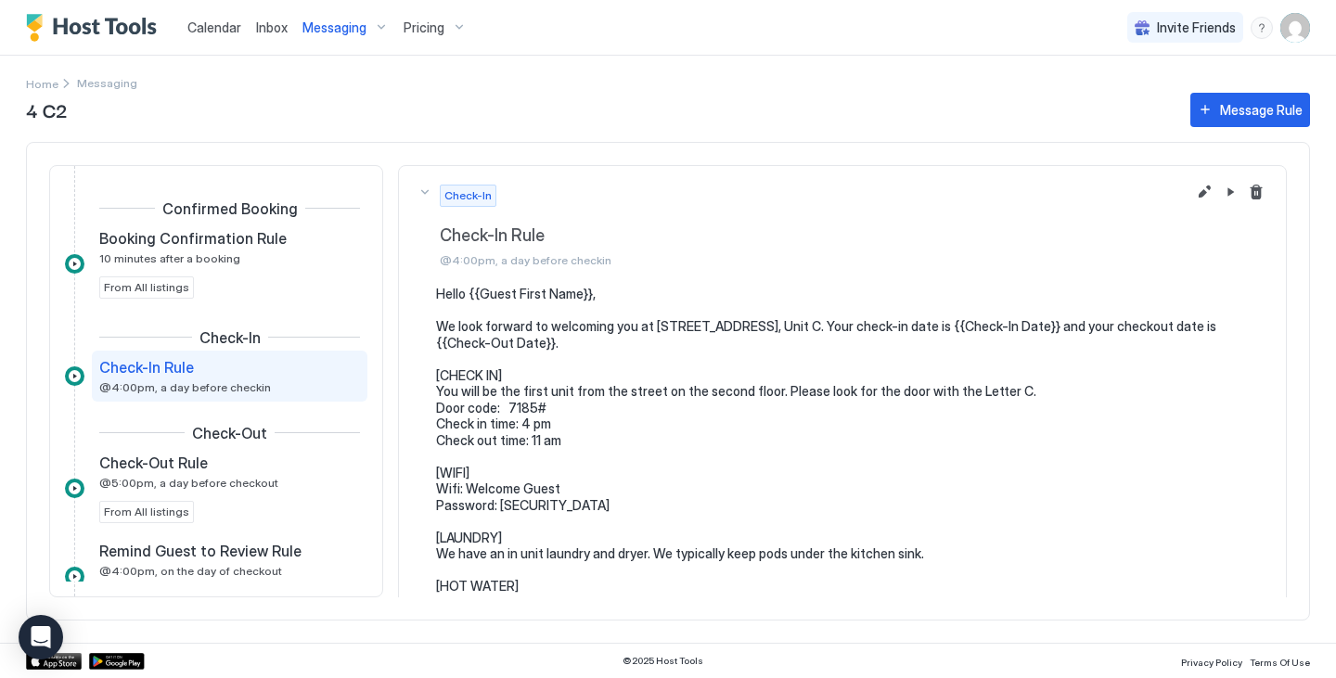
click at [332, 42] on div "Messaging" at bounding box center [345, 28] width 101 height 32
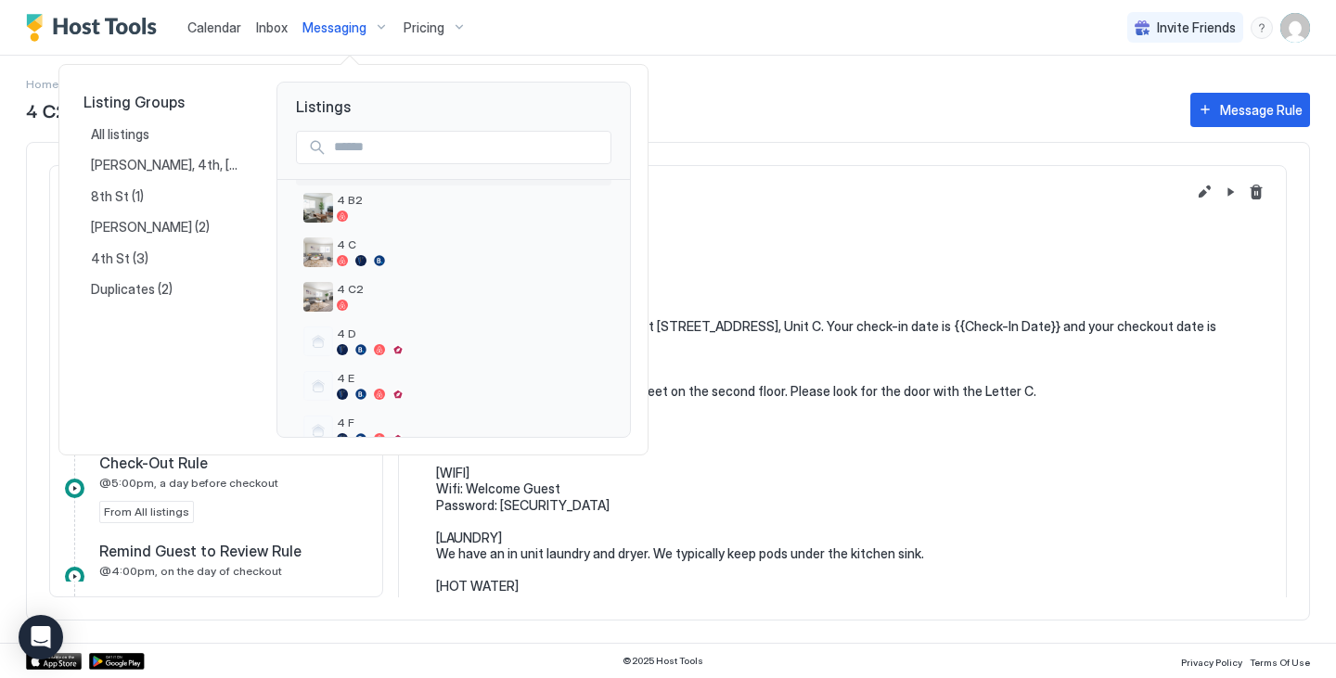
scroll to position [140, 0]
click at [358, 338] on span "4 D" at bounding box center [470, 333] width 267 height 14
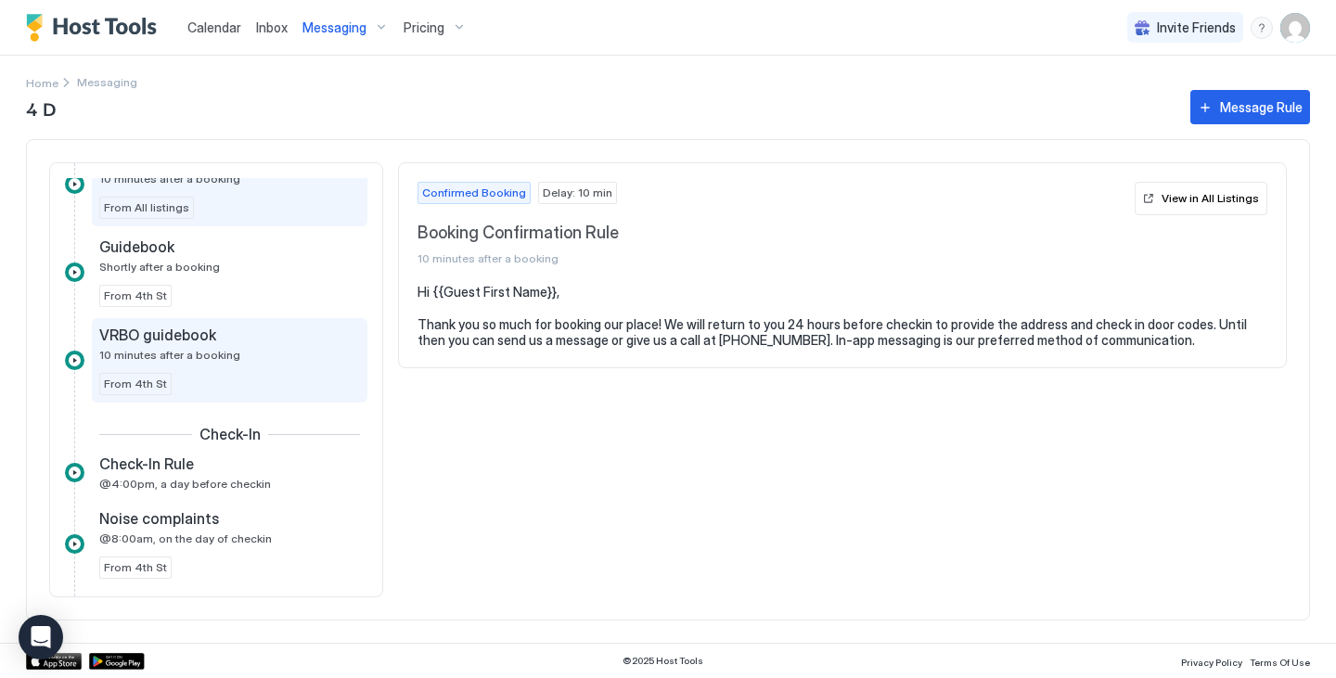
scroll to position [78, 0]
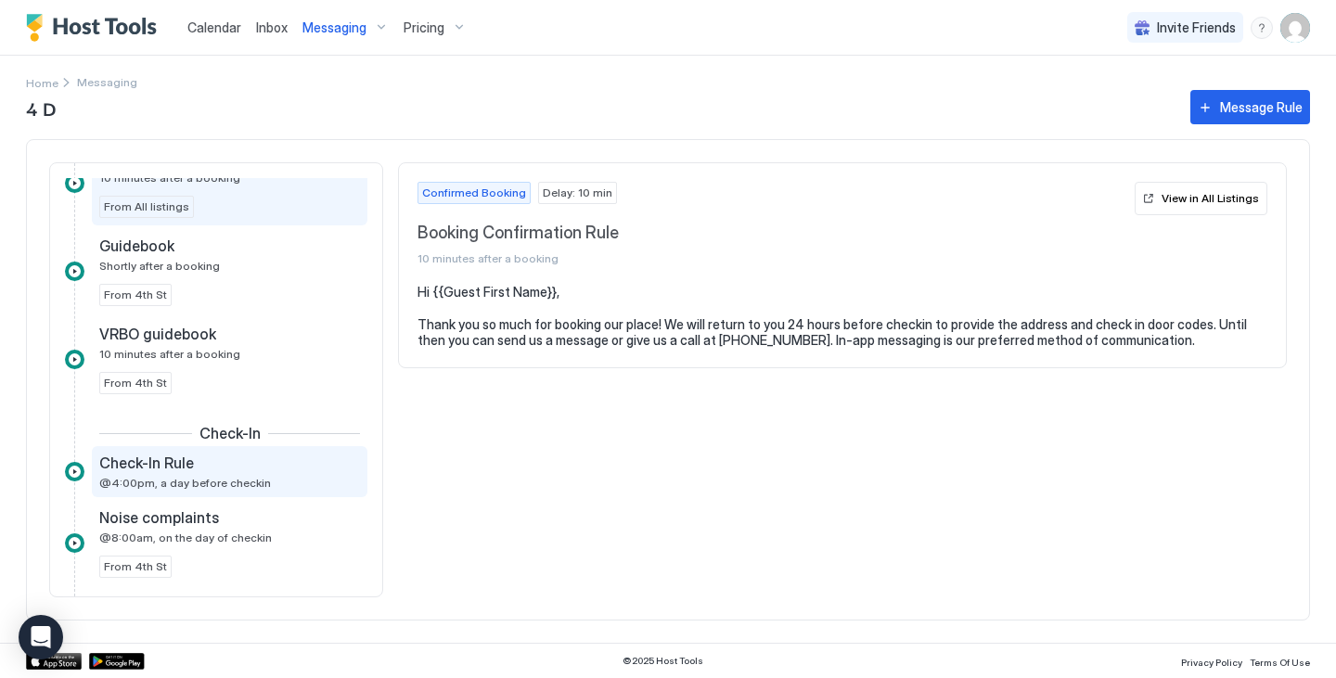
click at [221, 455] on div "Check-In Rule" at bounding box center [216, 463] width 235 height 19
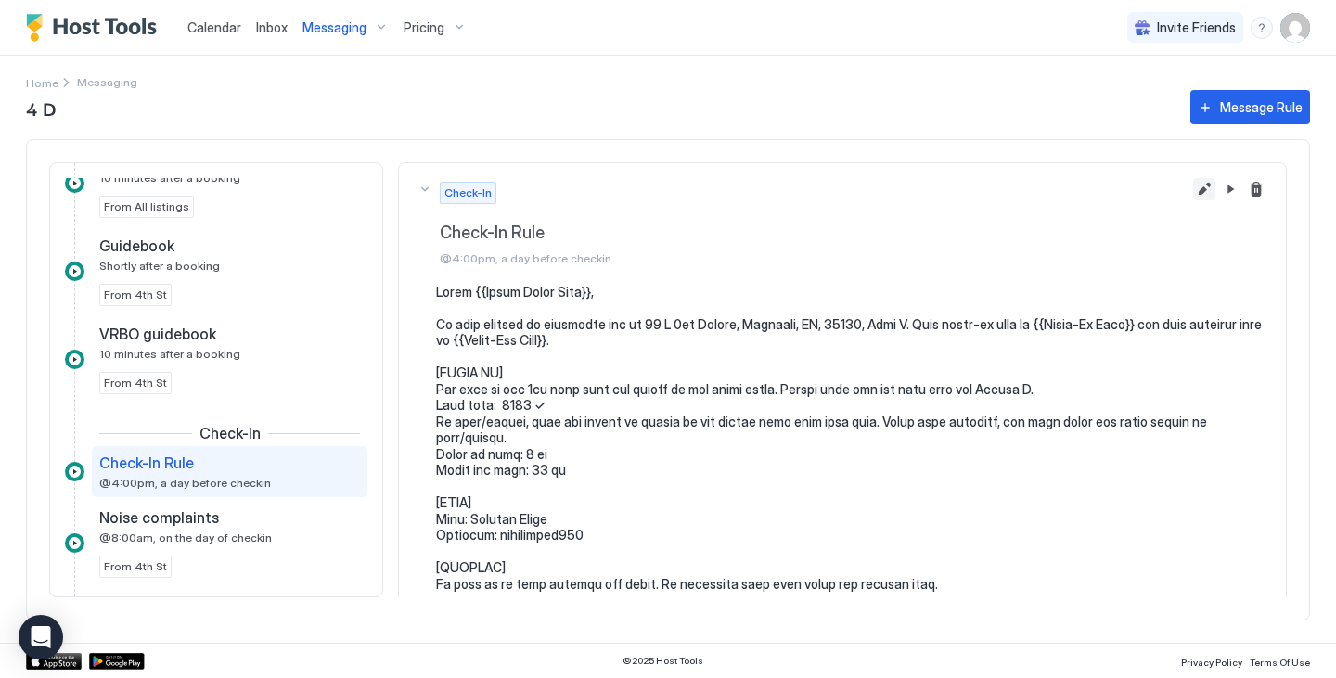
click at [1193, 188] on button "Edit message rule" at bounding box center [1204, 189] width 22 height 22
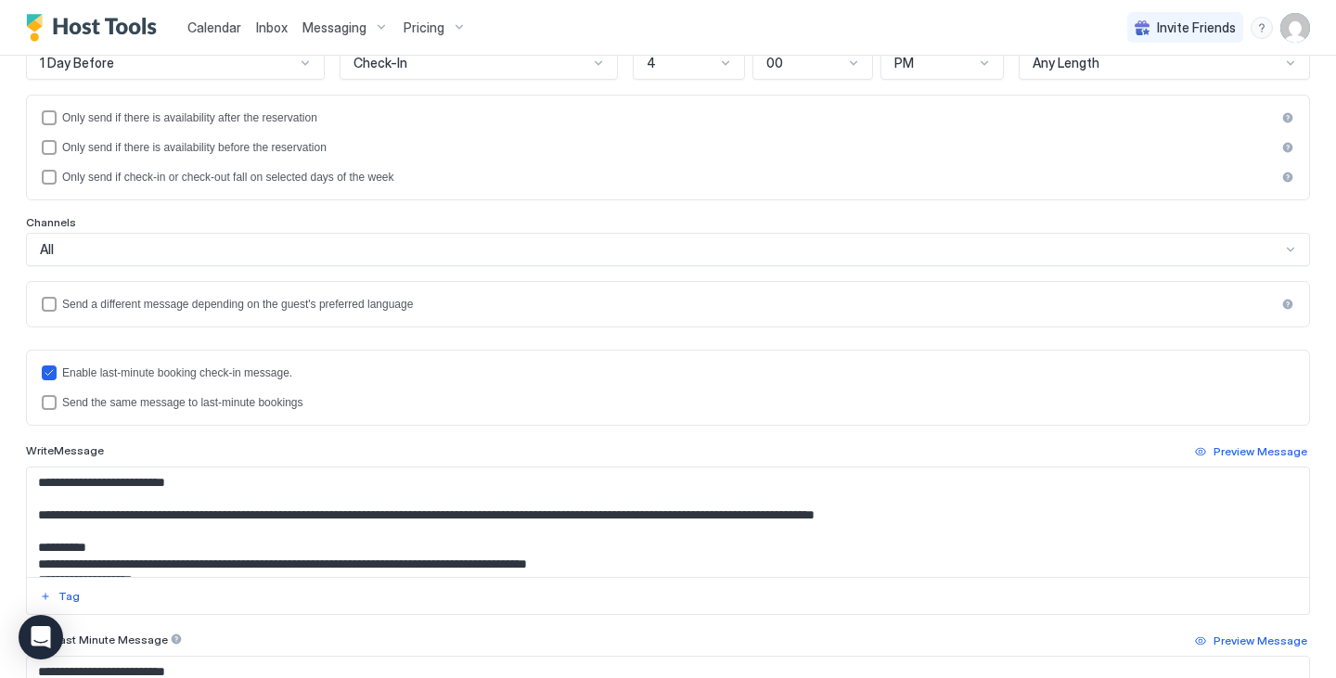
scroll to position [266, 0]
click at [281, 404] on div "Send the same message to last-minute bookings" at bounding box center [678, 401] width 1232 height 13
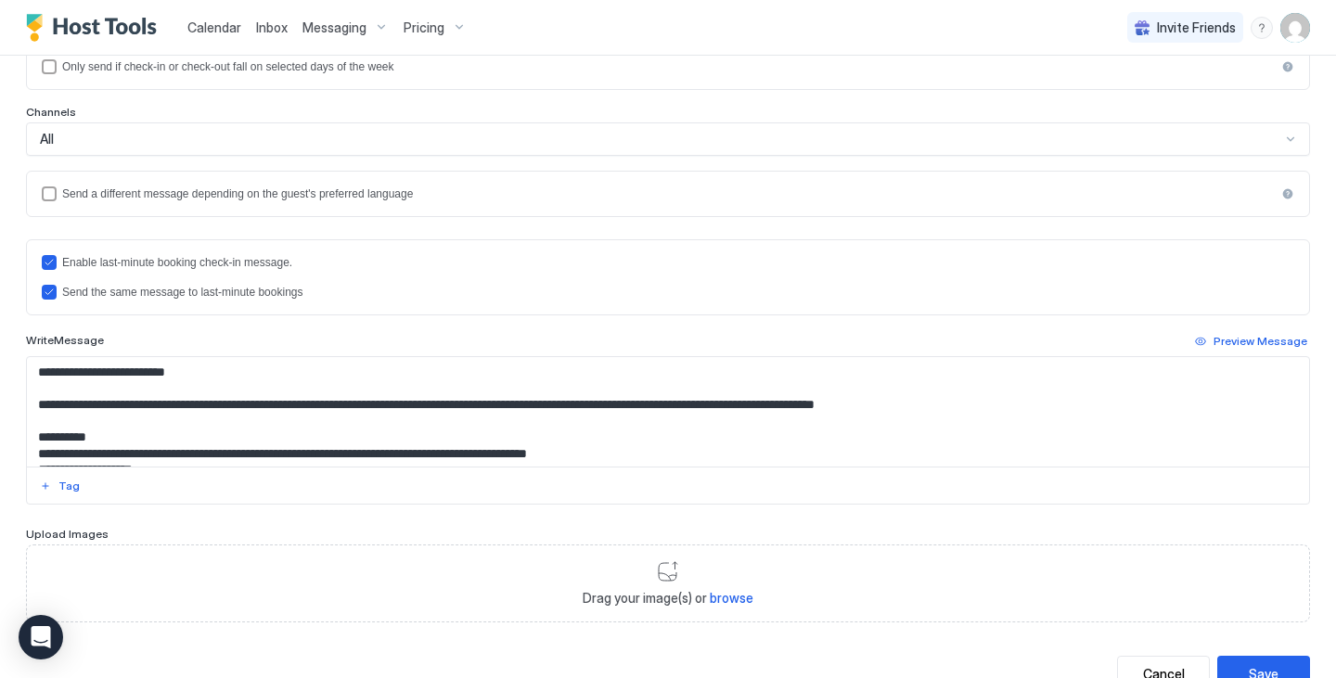
scroll to position [379, 0]
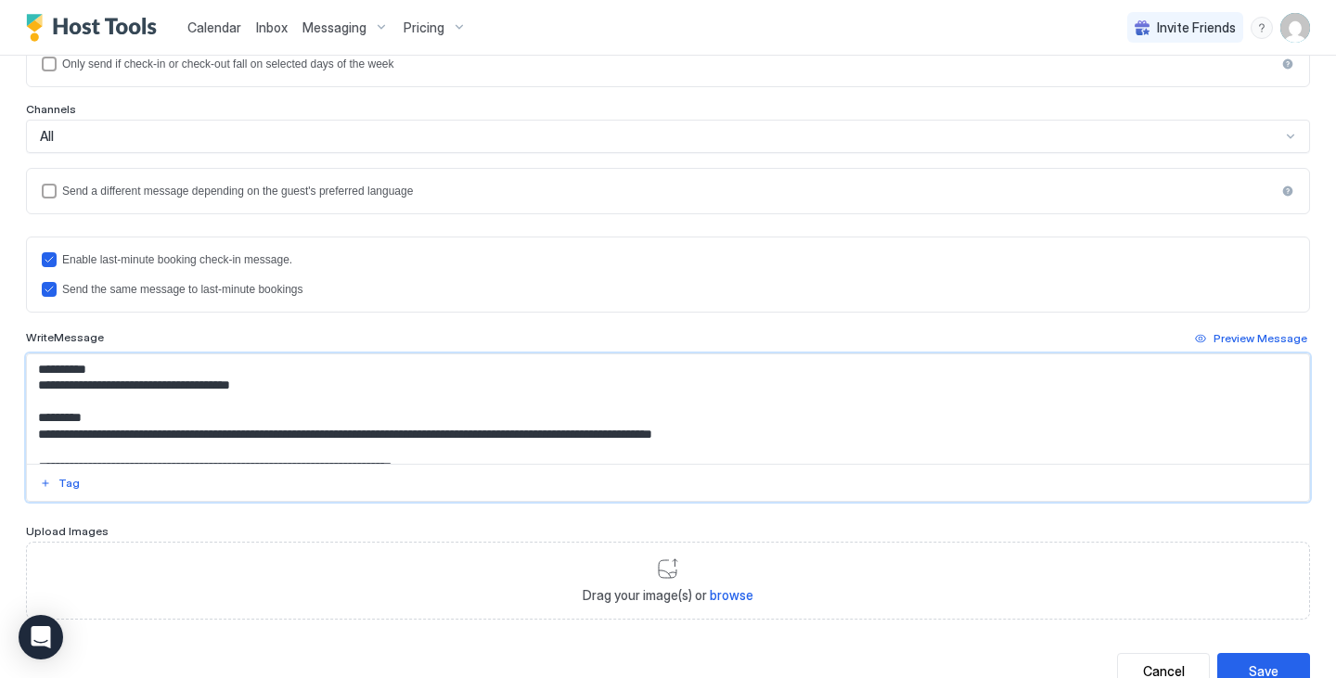
drag, startPoint x: 456, startPoint y: 444, endPoint x: 717, endPoint y: 454, distance: 261.9
click at [717, 454] on textarea "Input Field" at bounding box center [661, 408] width 1268 height 109
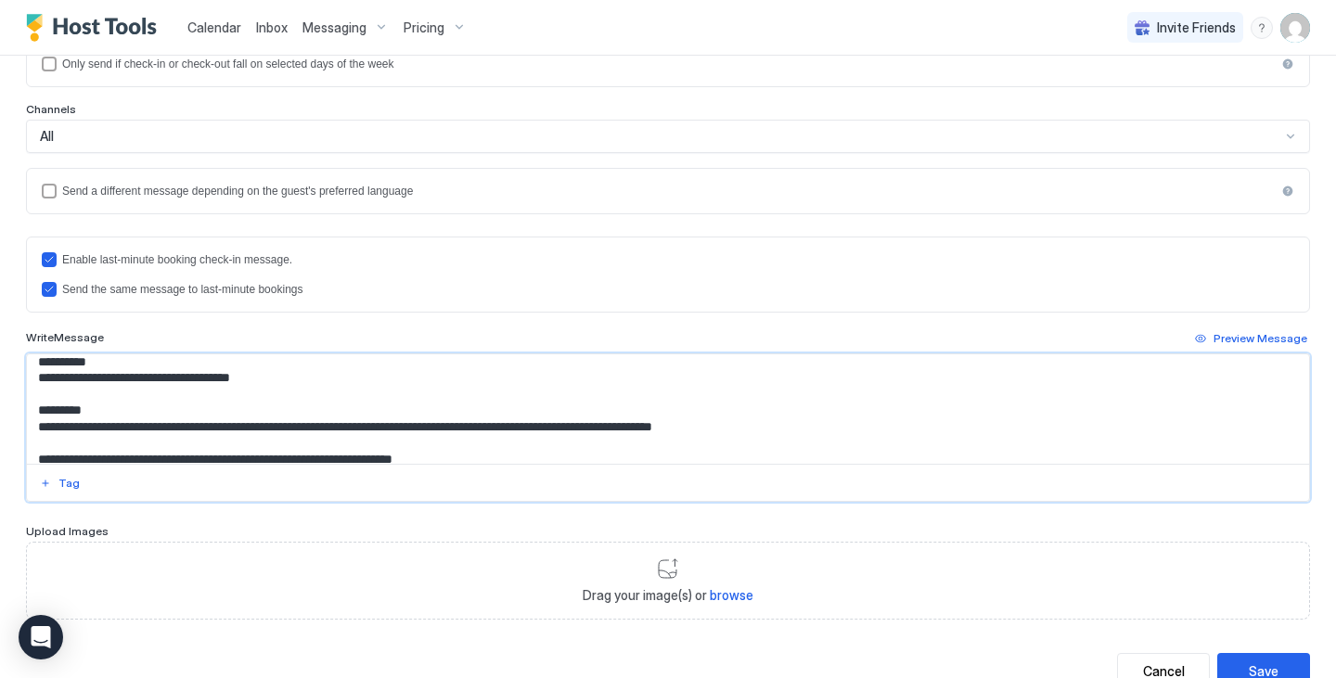
click at [784, 399] on textarea "Input Field" at bounding box center [661, 408] width 1268 height 109
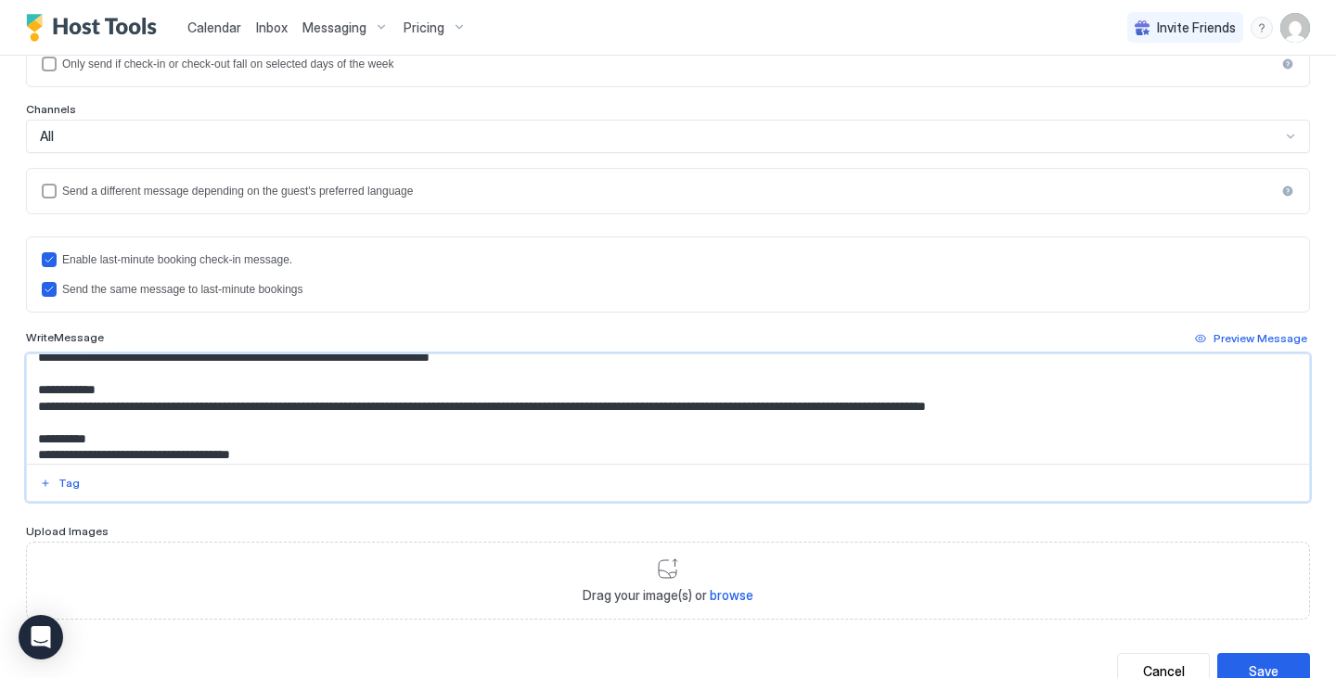
scroll to position [269, 0]
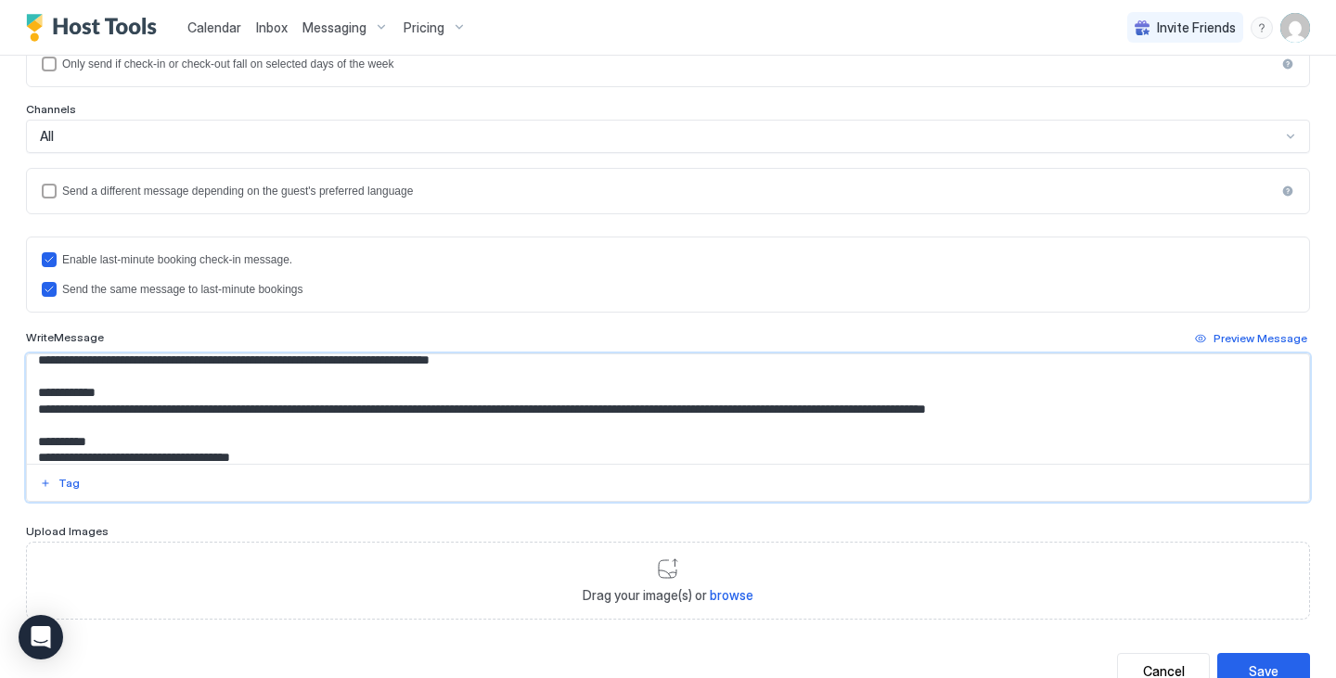
drag, startPoint x: 1131, startPoint y: 409, endPoint x: 1026, endPoint y: 407, distance: 104.9
click at [1026, 407] on textarea "Input Field" at bounding box center [661, 408] width 1268 height 109
click at [989, 408] on textarea "Input Field" at bounding box center [661, 408] width 1268 height 109
click at [989, 410] on textarea "Input Field" at bounding box center [661, 408] width 1268 height 109
drag, startPoint x: 986, startPoint y: 410, endPoint x: 1130, endPoint y: 408, distance: 143.8
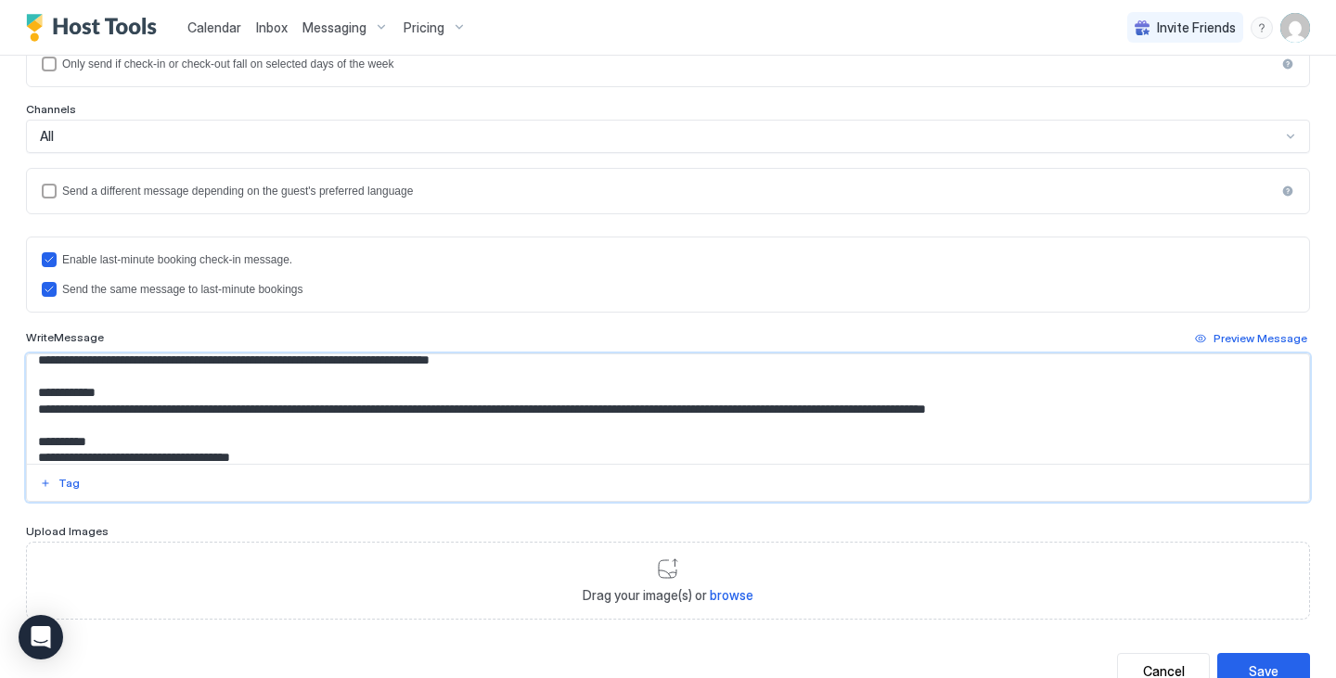
click at [1130, 408] on textarea "Input Field" at bounding box center [661, 408] width 1268 height 109
paste textarea "Input Field"
click at [984, 406] on textarea "Input Field" at bounding box center [661, 408] width 1268 height 109
type textarea "**********"
click at [1261, 669] on div "Save" at bounding box center [1264, 671] width 30 height 19
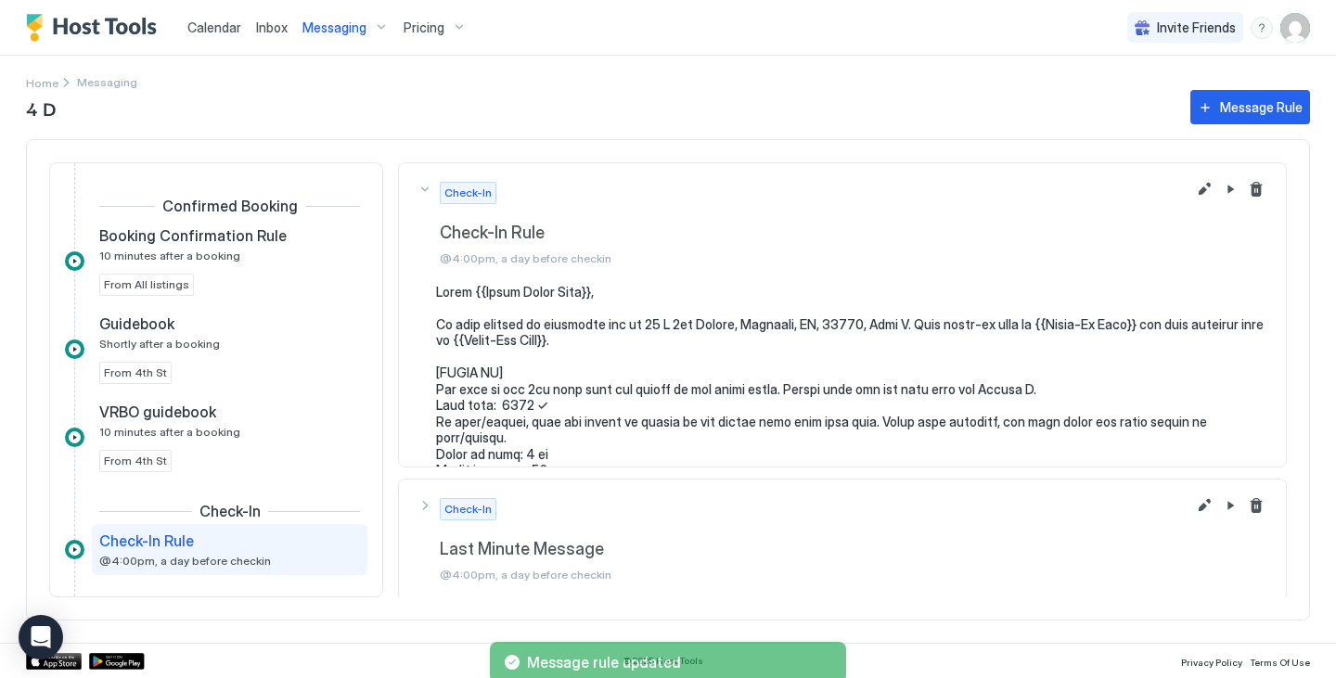
scroll to position [170, 0]
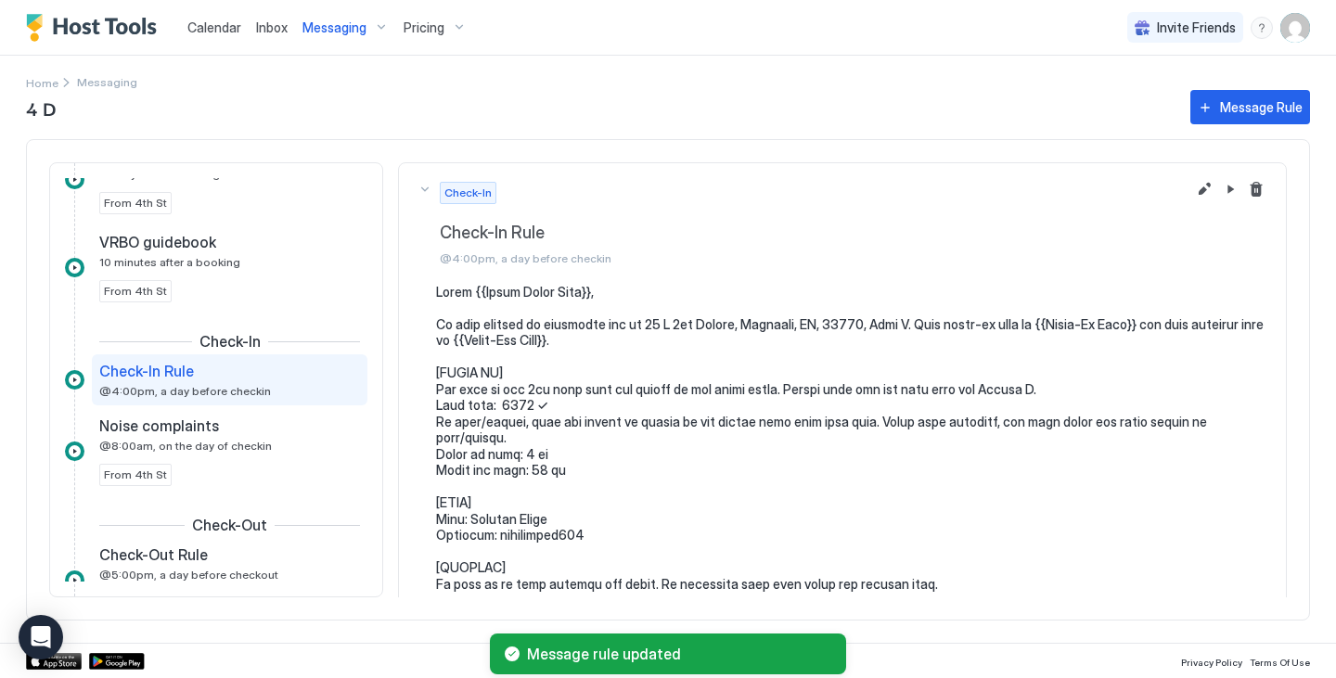
click at [354, 28] on span "Messaging" at bounding box center [334, 27] width 64 height 17
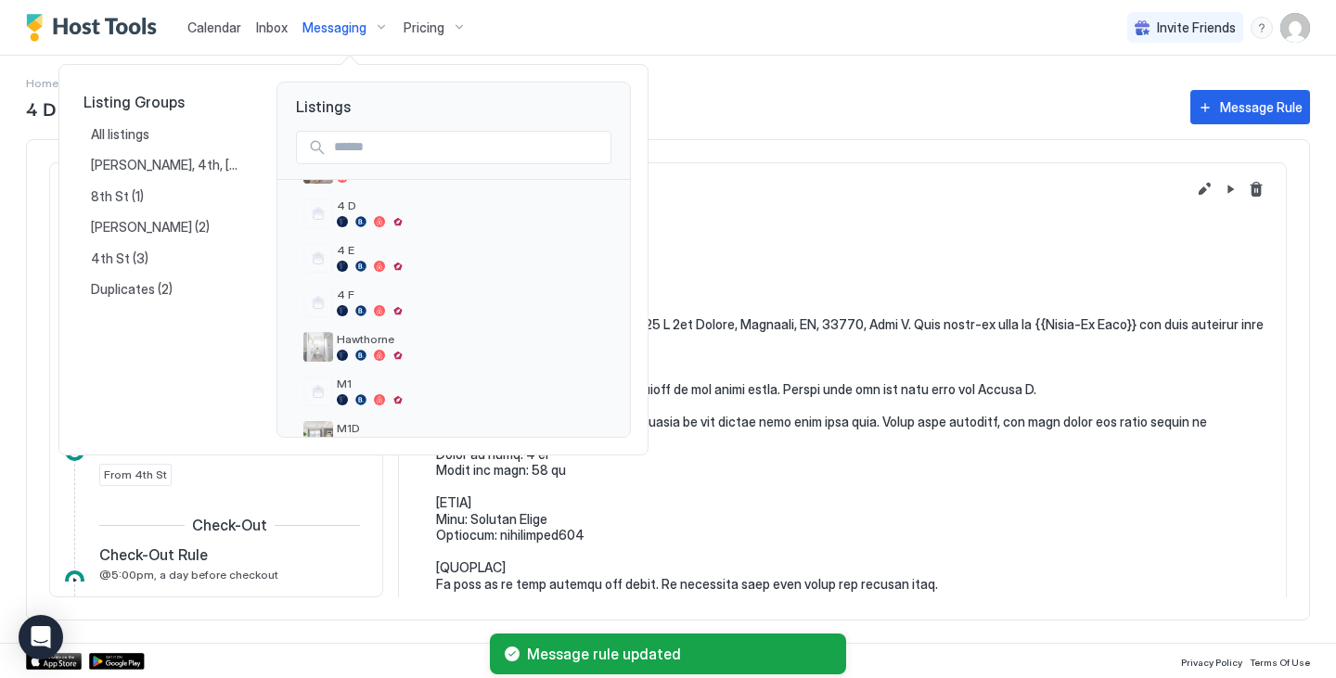
scroll to position [268, 0]
click at [418, 251] on span "4 E" at bounding box center [470, 249] width 267 height 14
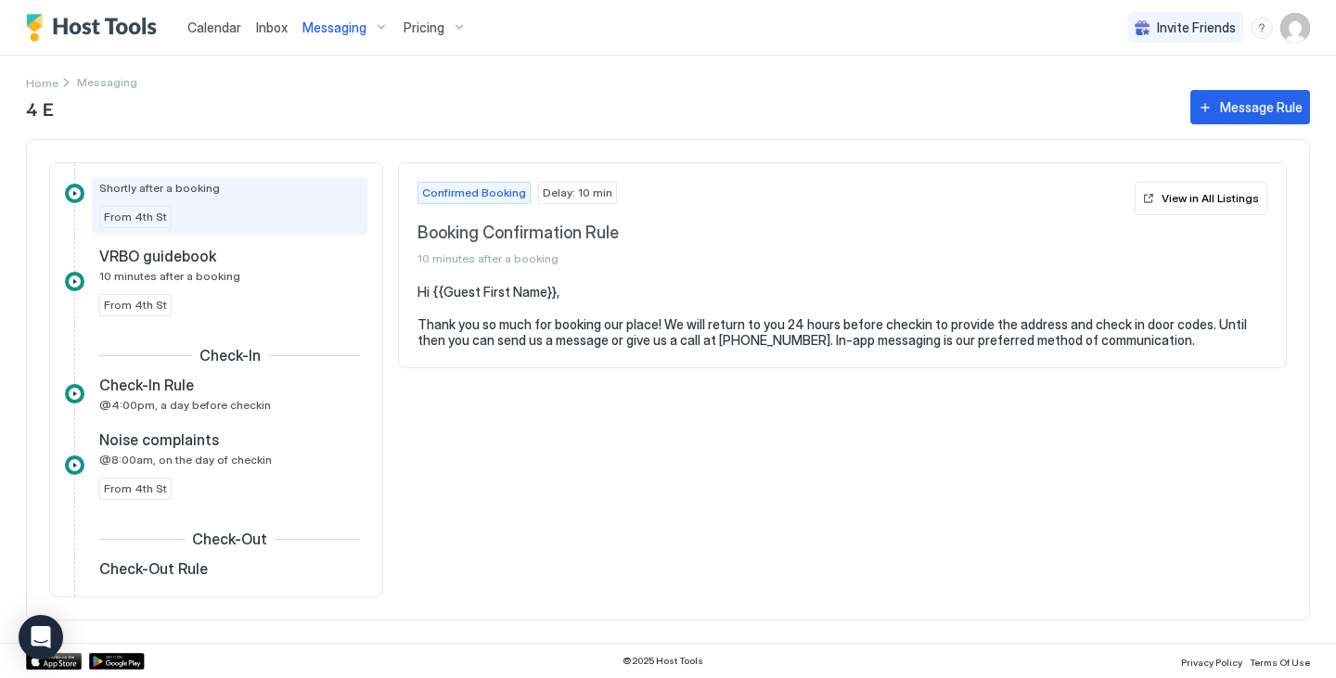
scroll to position [158, 0]
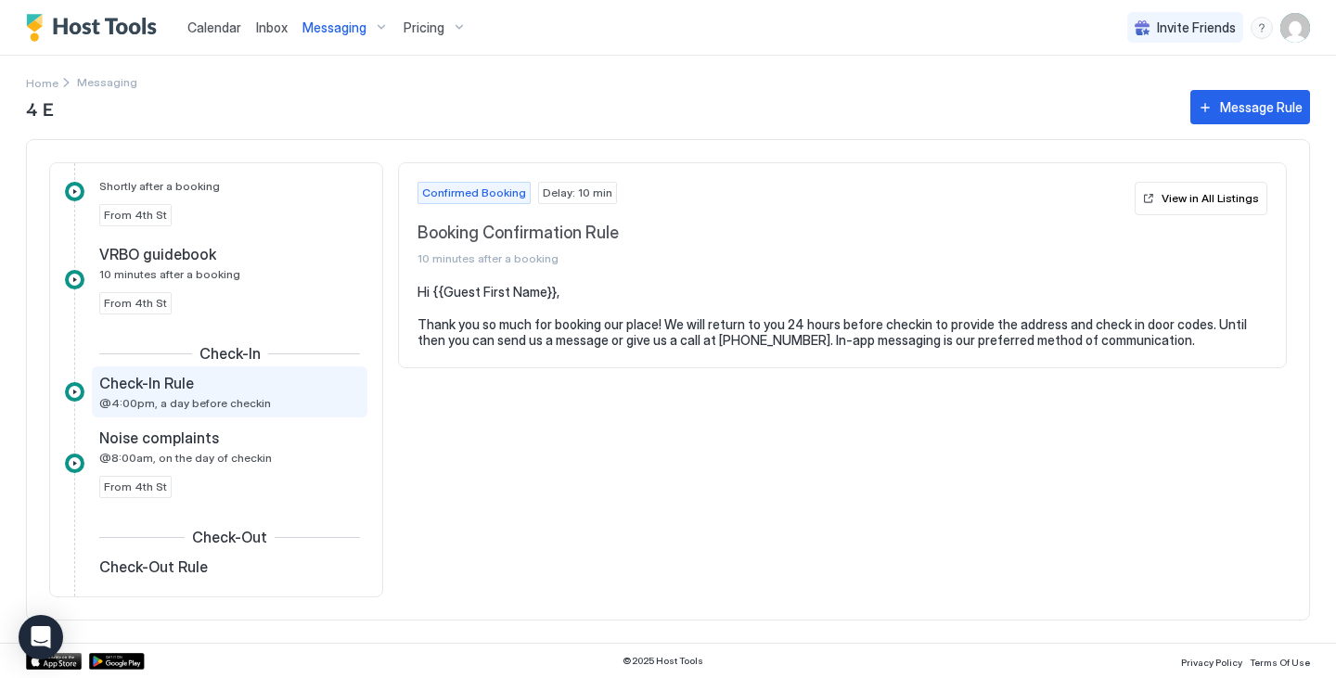
click at [230, 392] on div "Check-In Rule" at bounding box center [216, 383] width 235 height 19
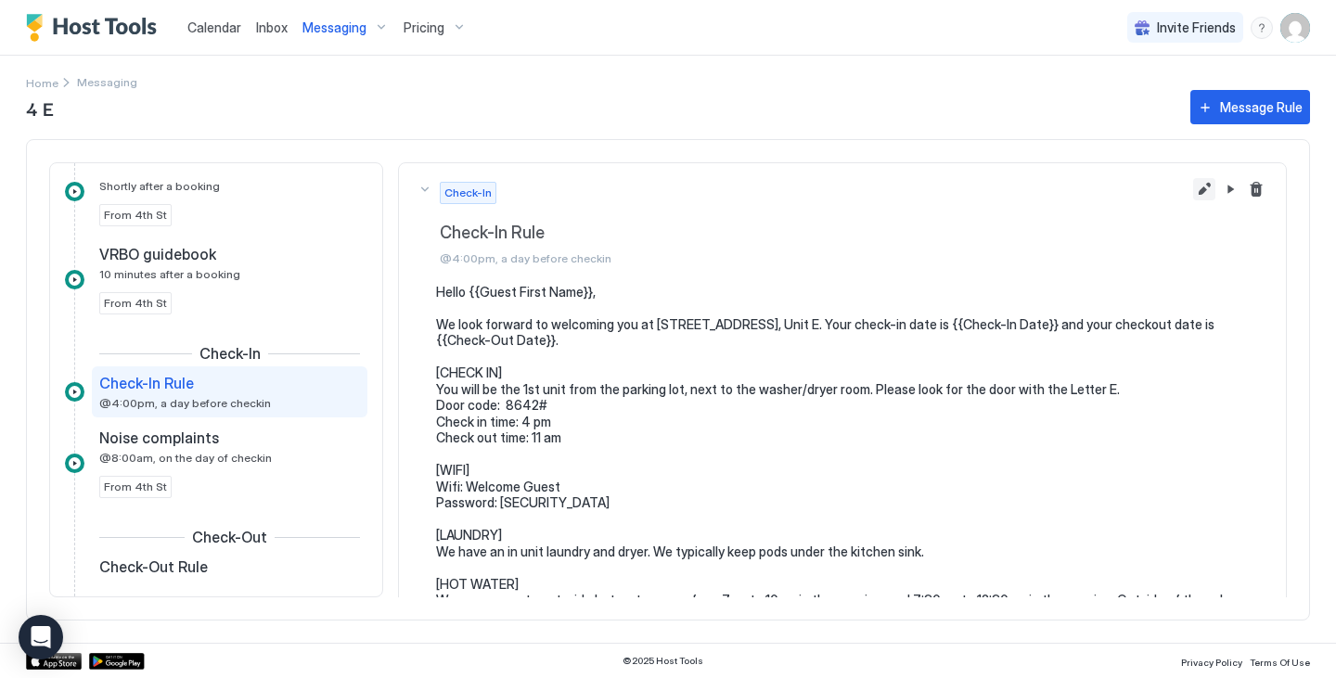
click at [1195, 187] on button "Edit message rule" at bounding box center [1204, 189] width 22 height 22
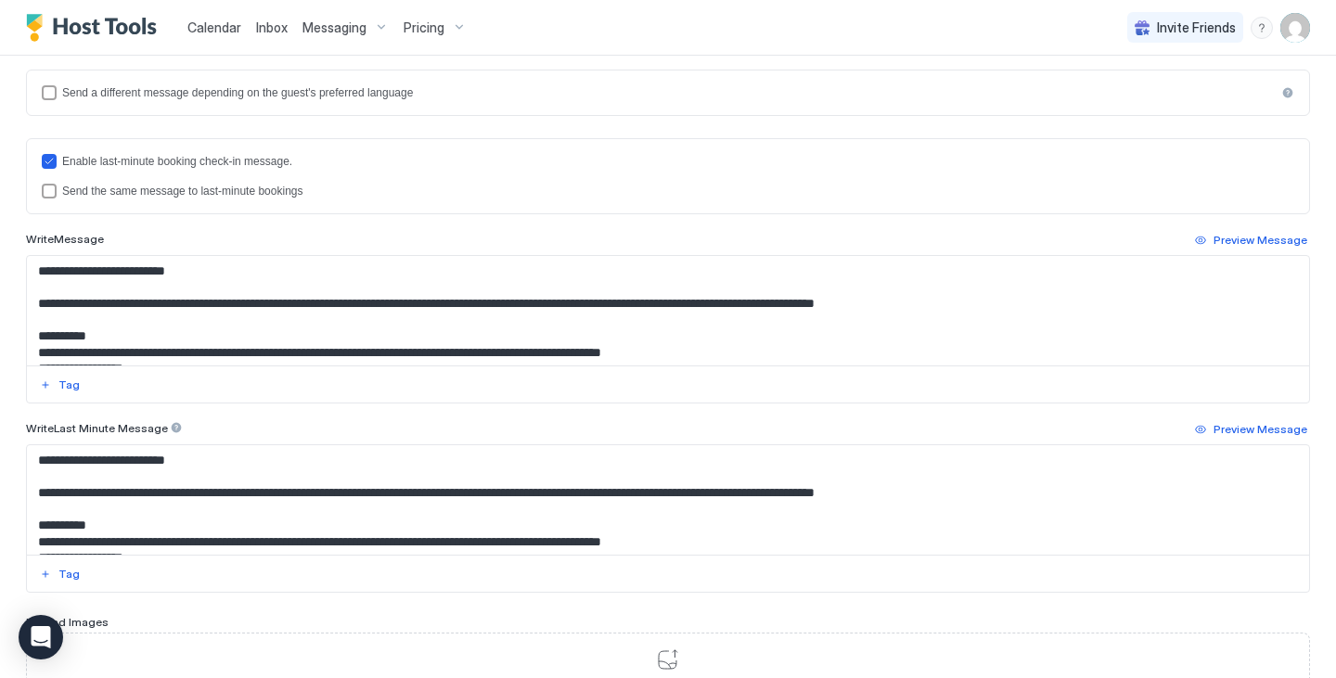
scroll to position [11, 0]
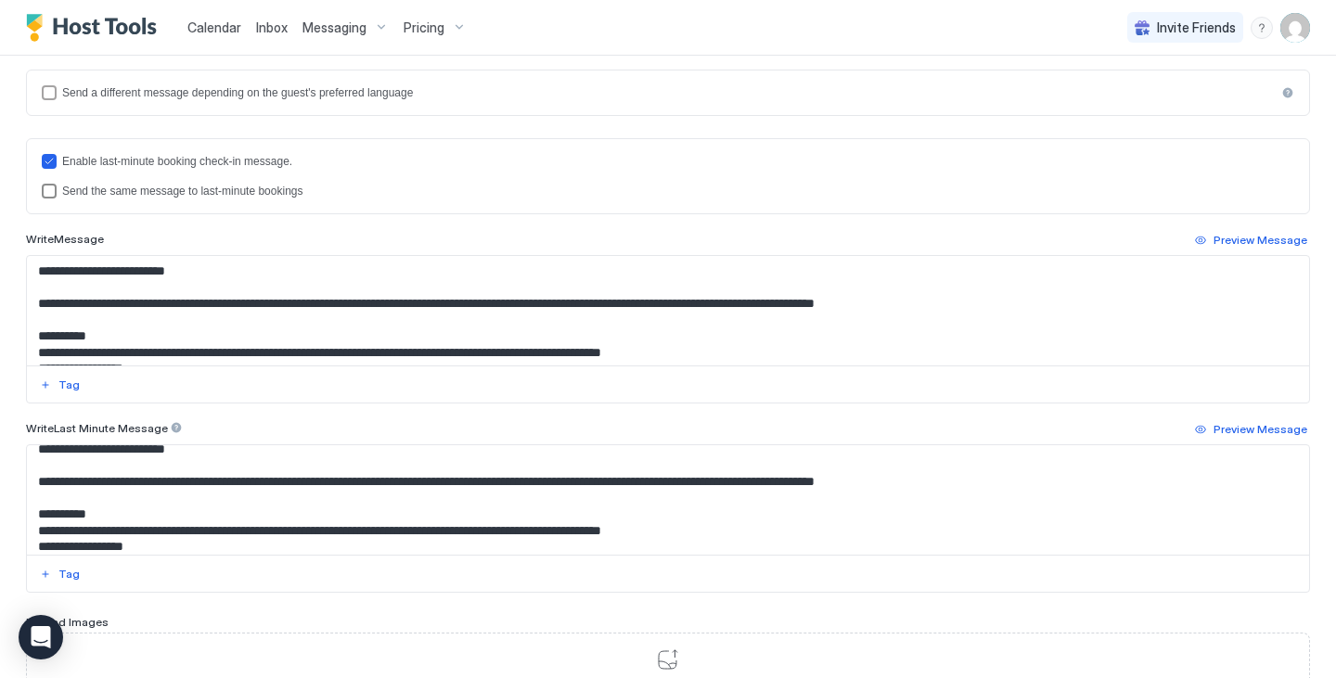
click at [297, 192] on div "Send the same message to last-minute bookings" at bounding box center [678, 191] width 1232 height 13
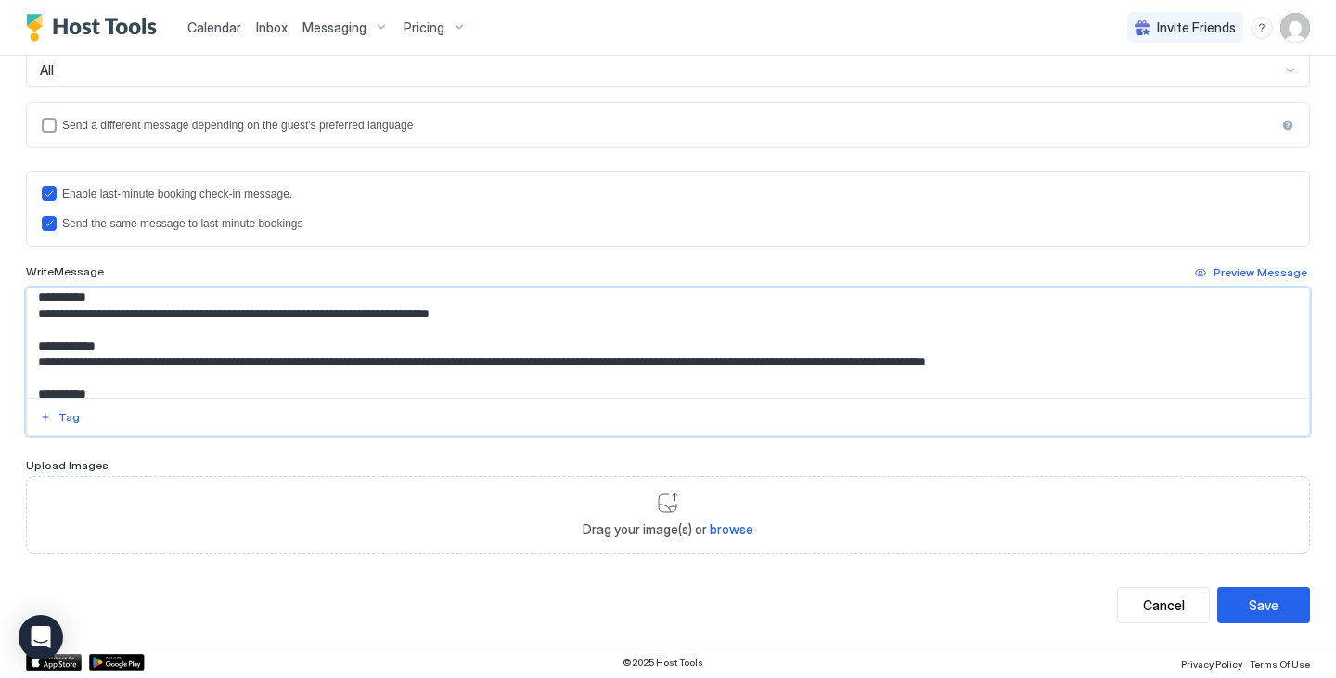
scroll to position [246, 0]
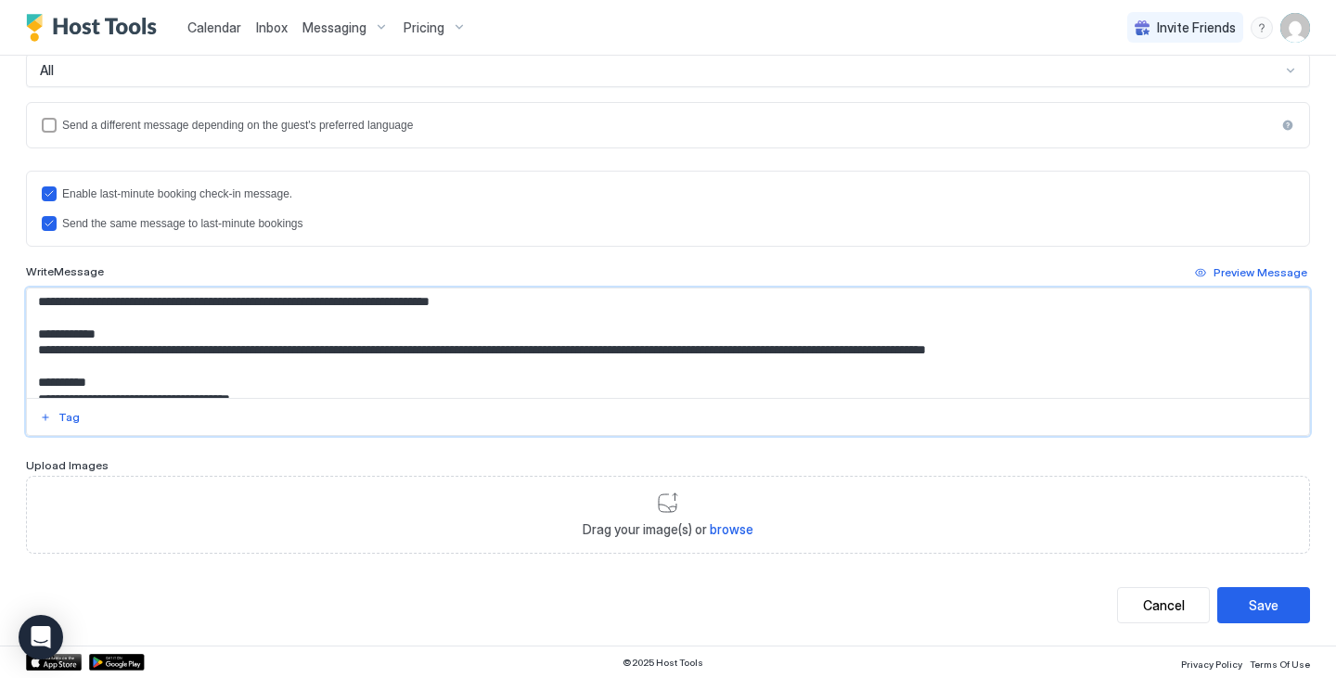
drag, startPoint x: 988, startPoint y: 317, endPoint x: 1127, endPoint y: 349, distance: 142.7
click at [1127, 349] on textarea "**********" at bounding box center [661, 343] width 1268 height 109
paste textarea "**********"
click at [985, 352] on textarea "**********" at bounding box center [661, 343] width 1268 height 109
type textarea "**********"
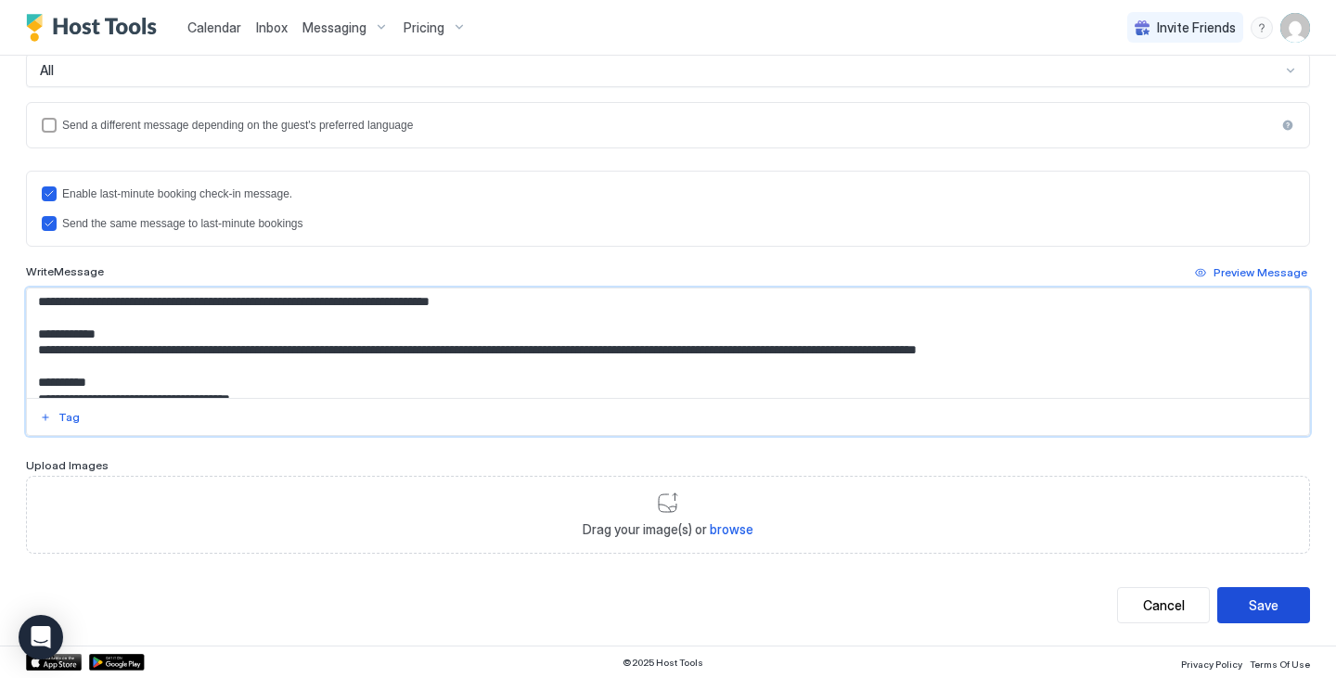
click at [1251, 616] on button "Save" at bounding box center [1263, 605] width 93 height 36
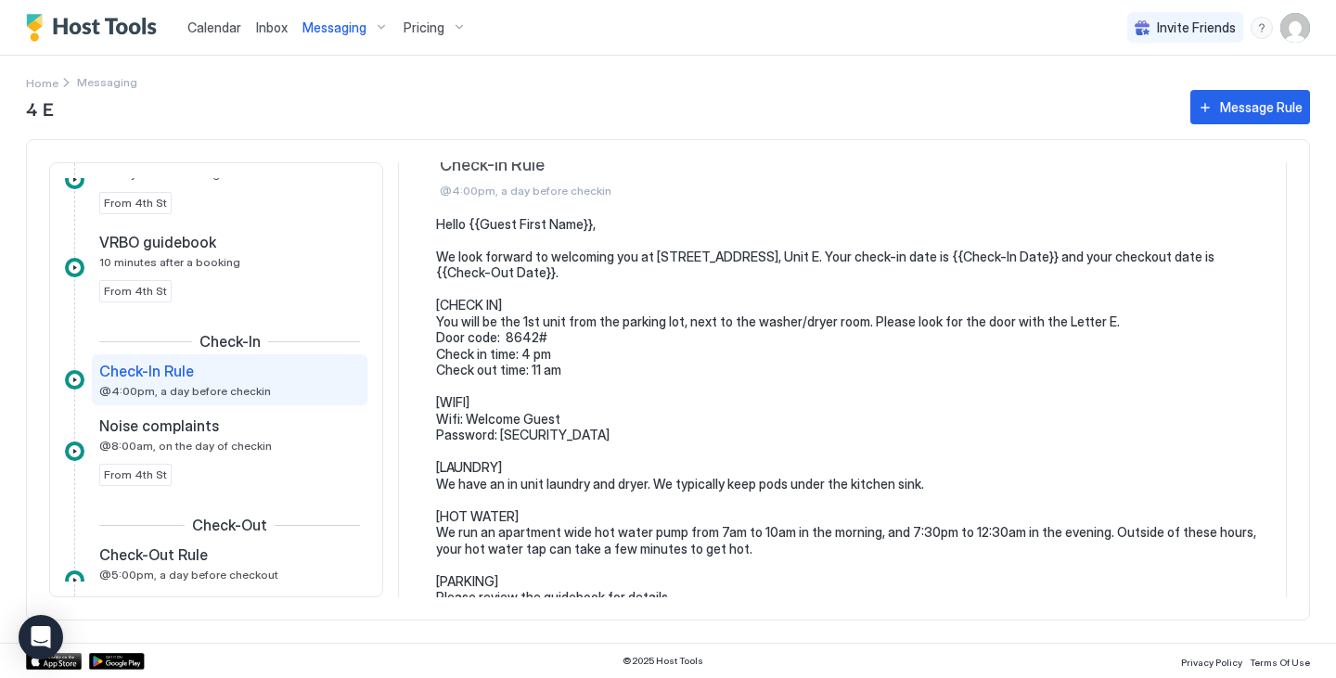
scroll to position [47, 0]
